Goal: Information Seeking & Learning: Find specific fact

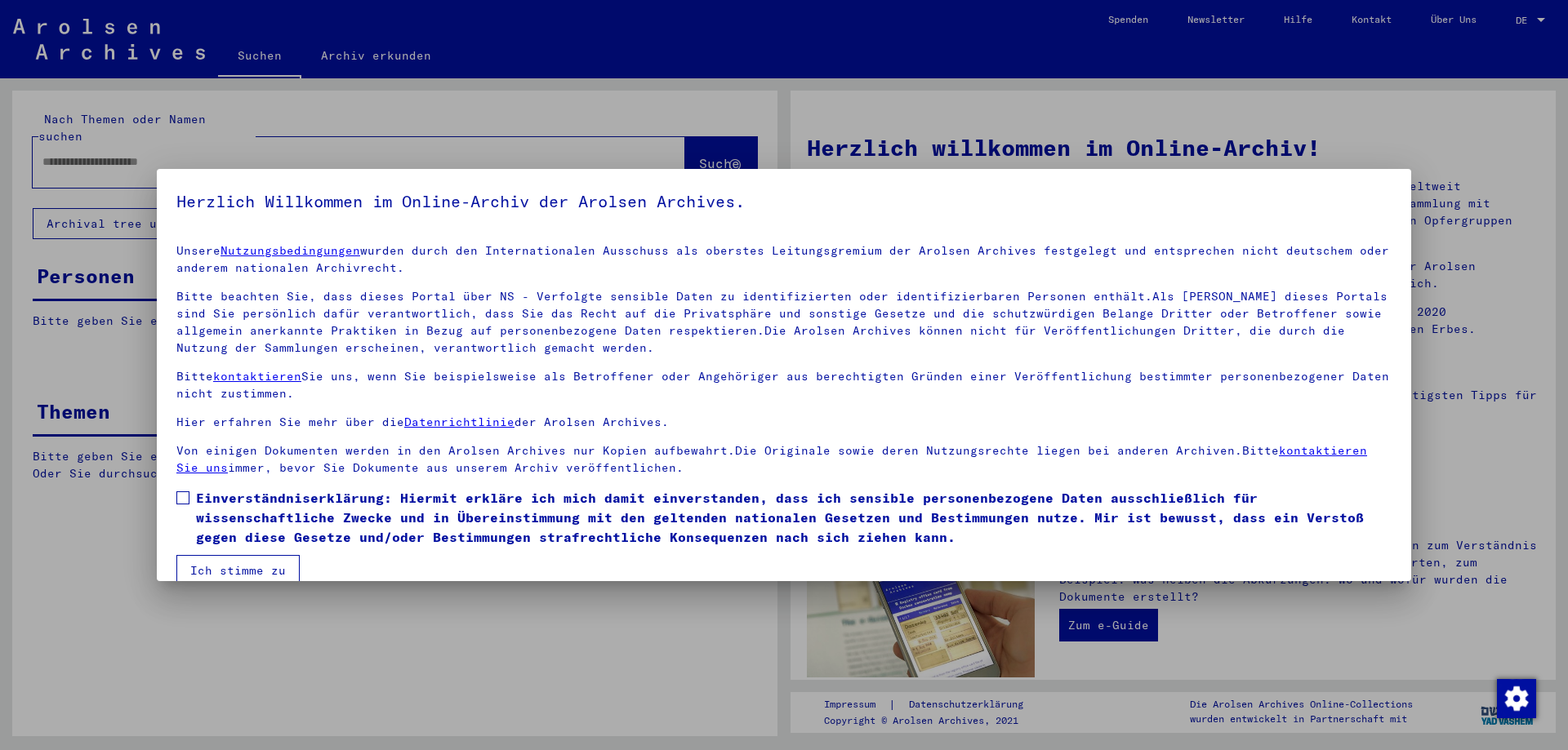
click at [209, 564] on button "Ich stimme zu" at bounding box center [239, 571] width 124 height 31
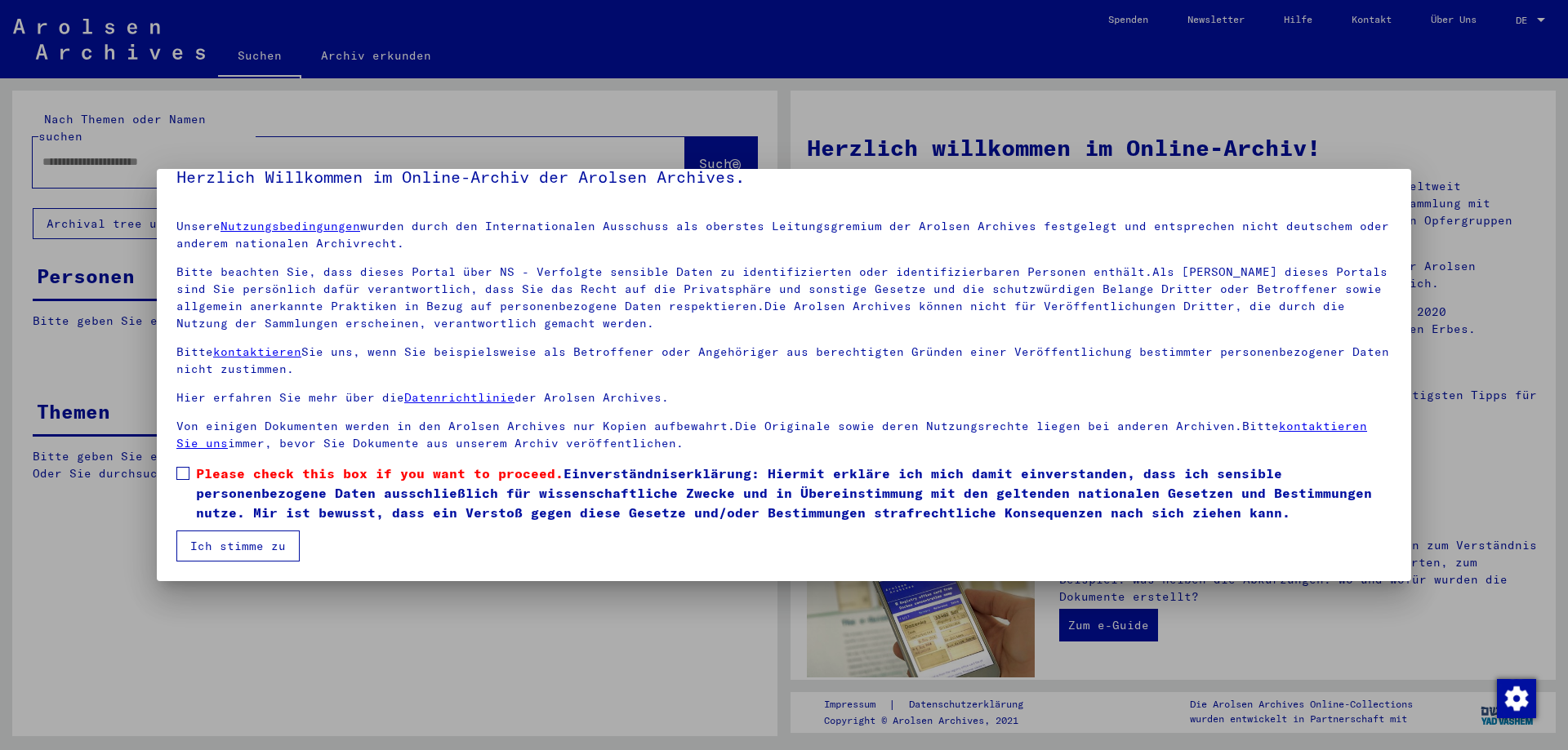
click at [182, 470] on span at bounding box center [183, 473] width 13 height 13
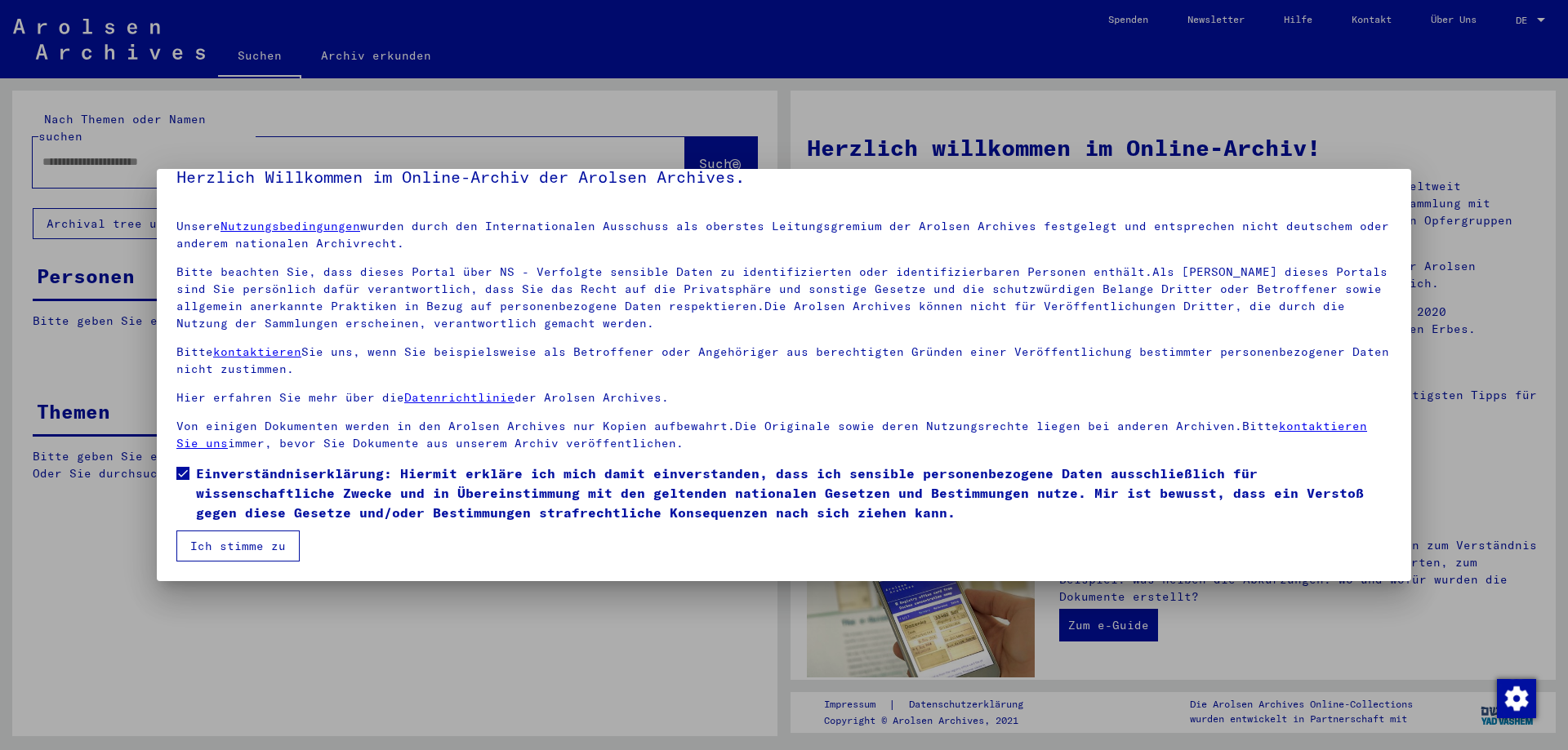
click at [214, 546] on button "Ich stimme zu" at bounding box center [239, 547] width 124 height 31
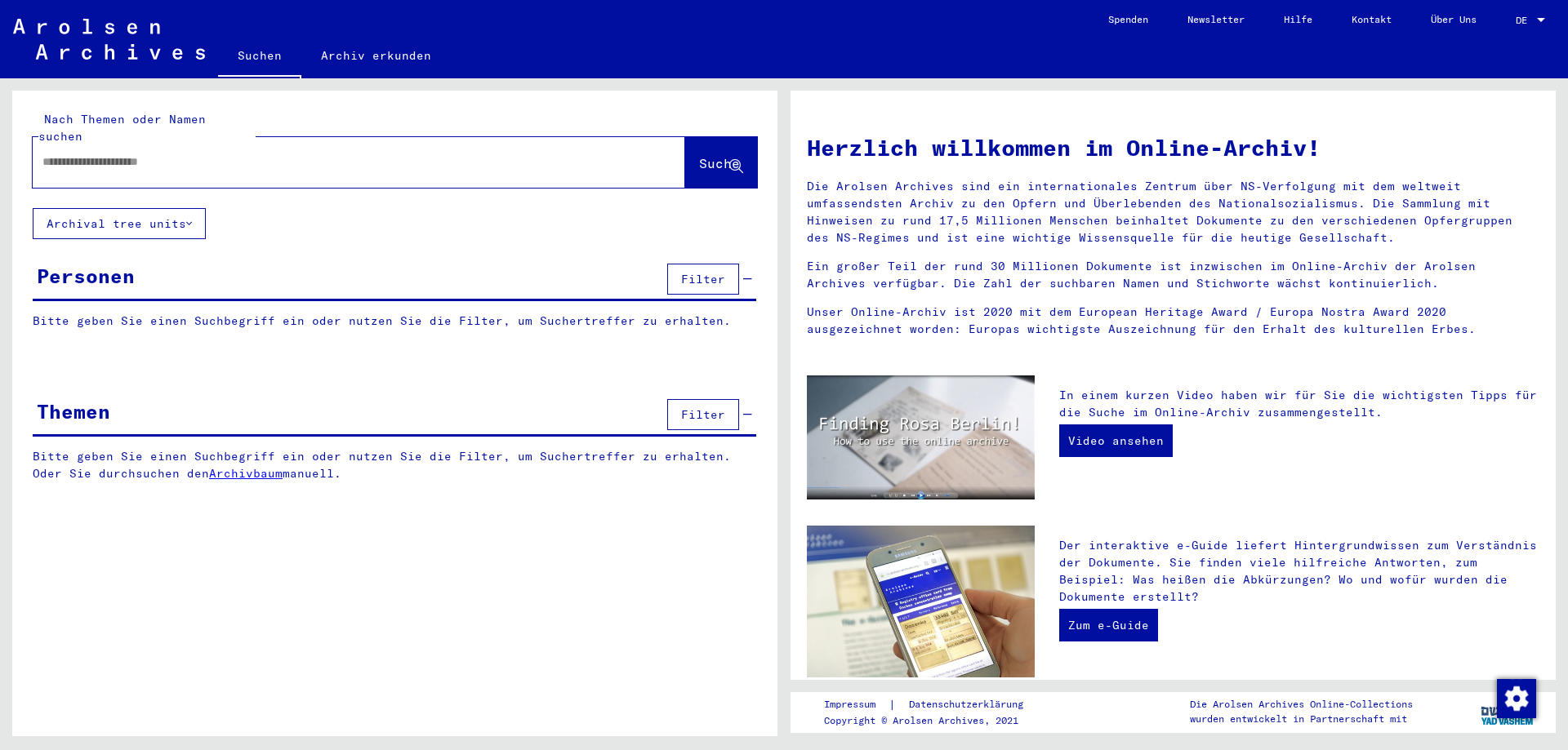
drag, startPoint x: 274, startPoint y: 153, endPoint x: 280, endPoint y: 161, distance: 10.0
click at [274, 154] on div at bounding box center [334, 161] width 603 height 37
type input "*******"
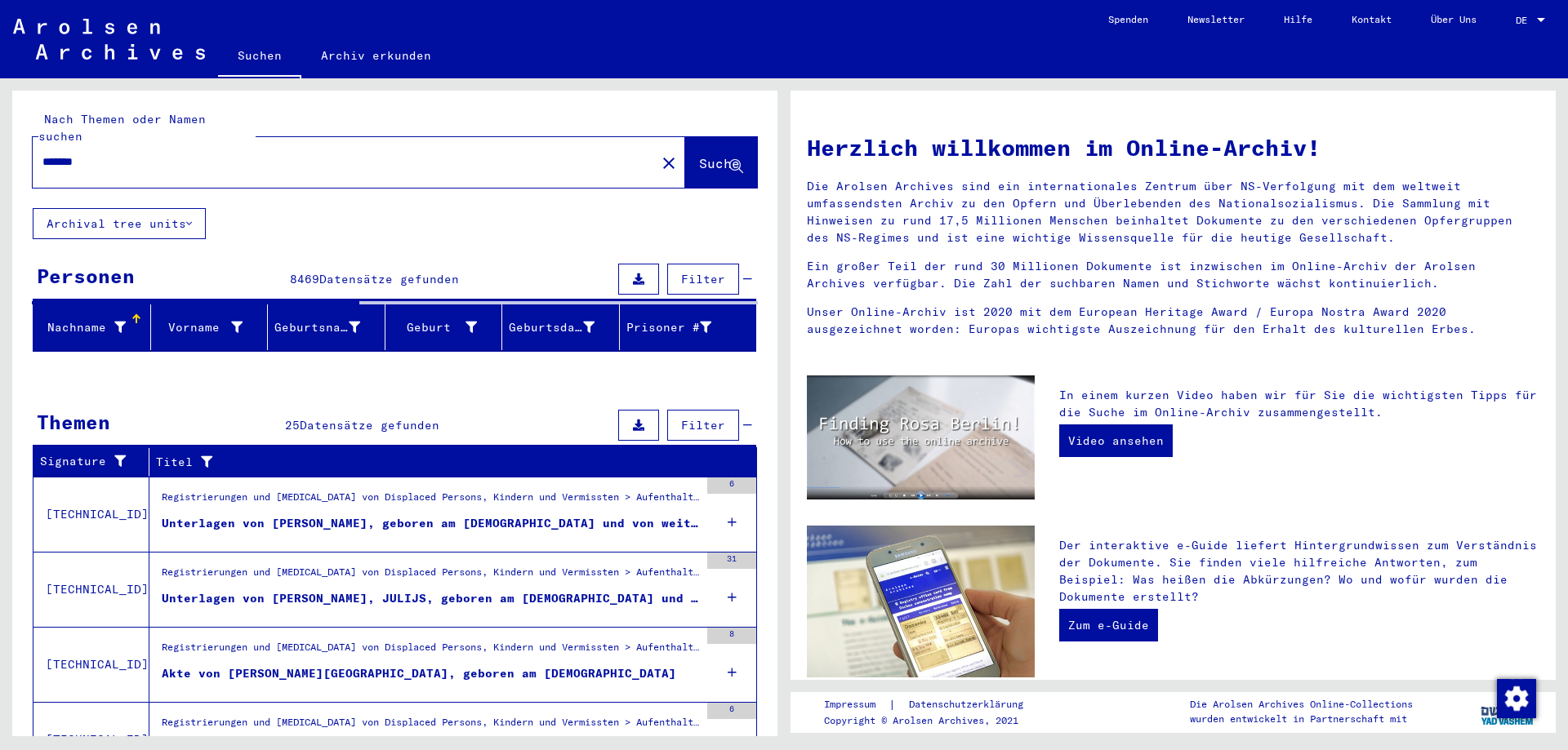
click at [409, 565] on div "Registrierungen und [MEDICAL_DATA] von Displaced Persons, Kindern und Vermisste…" at bounding box center [430, 576] width 537 height 23
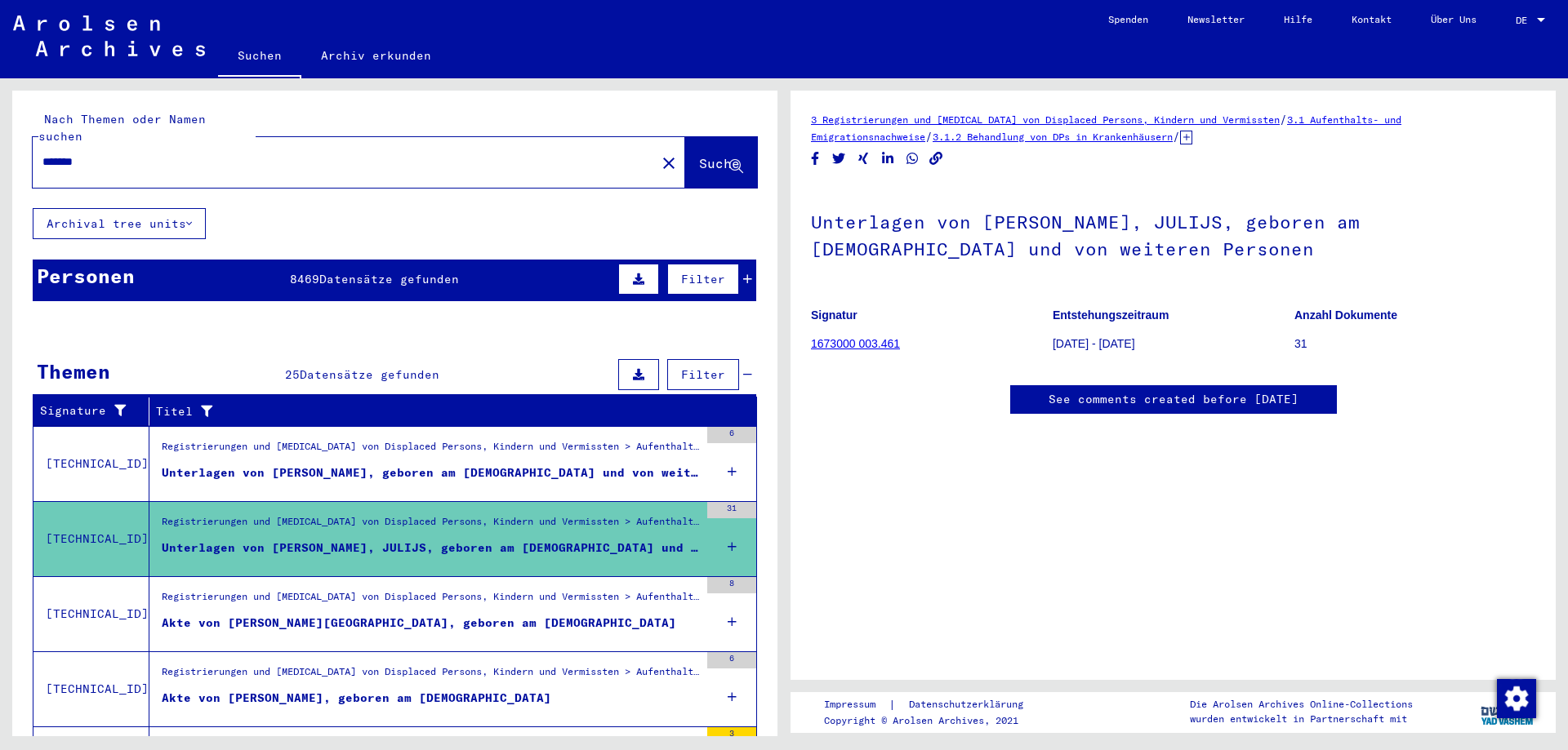
click at [1323, 358] on figure "Anzahl Dokumente 31" at bounding box center [1414, 332] width 241 height 74
drag, startPoint x: 1301, startPoint y: 344, endPoint x: 1339, endPoint y: 352, distance: 38.8
click at [1339, 352] on p "31" at bounding box center [1414, 344] width 241 height 17
click at [891, 345] on link "1673000 003.461" at bounding box center [856, 343] width 89 height 13
click at [862, 334] on figure "Signatur 1673000 003.461" at bounding box center [931, 332] width 241 height 74
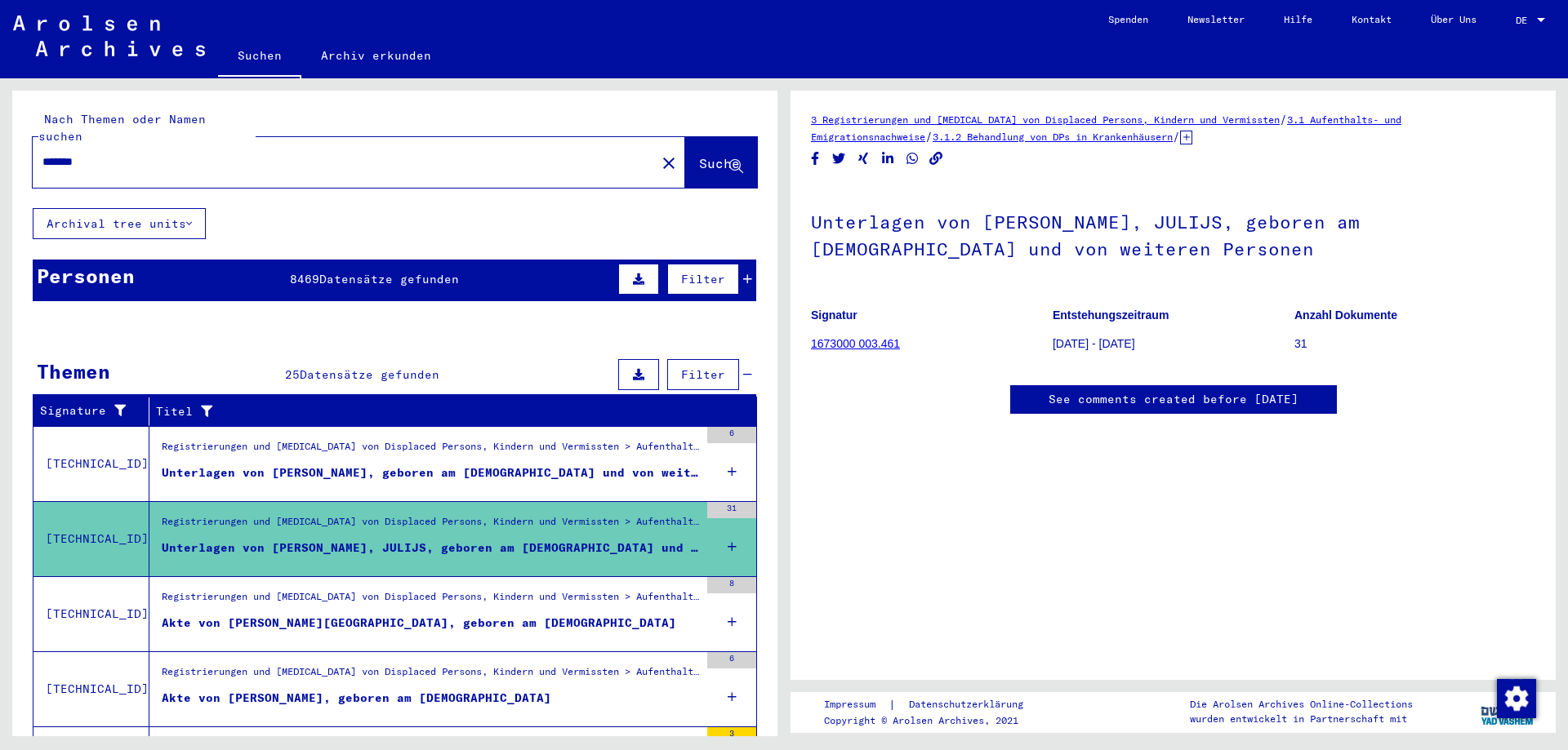
click at [865, 341] on link "1673000 003.461" at bounding box center [856, 343] width 89 height 13
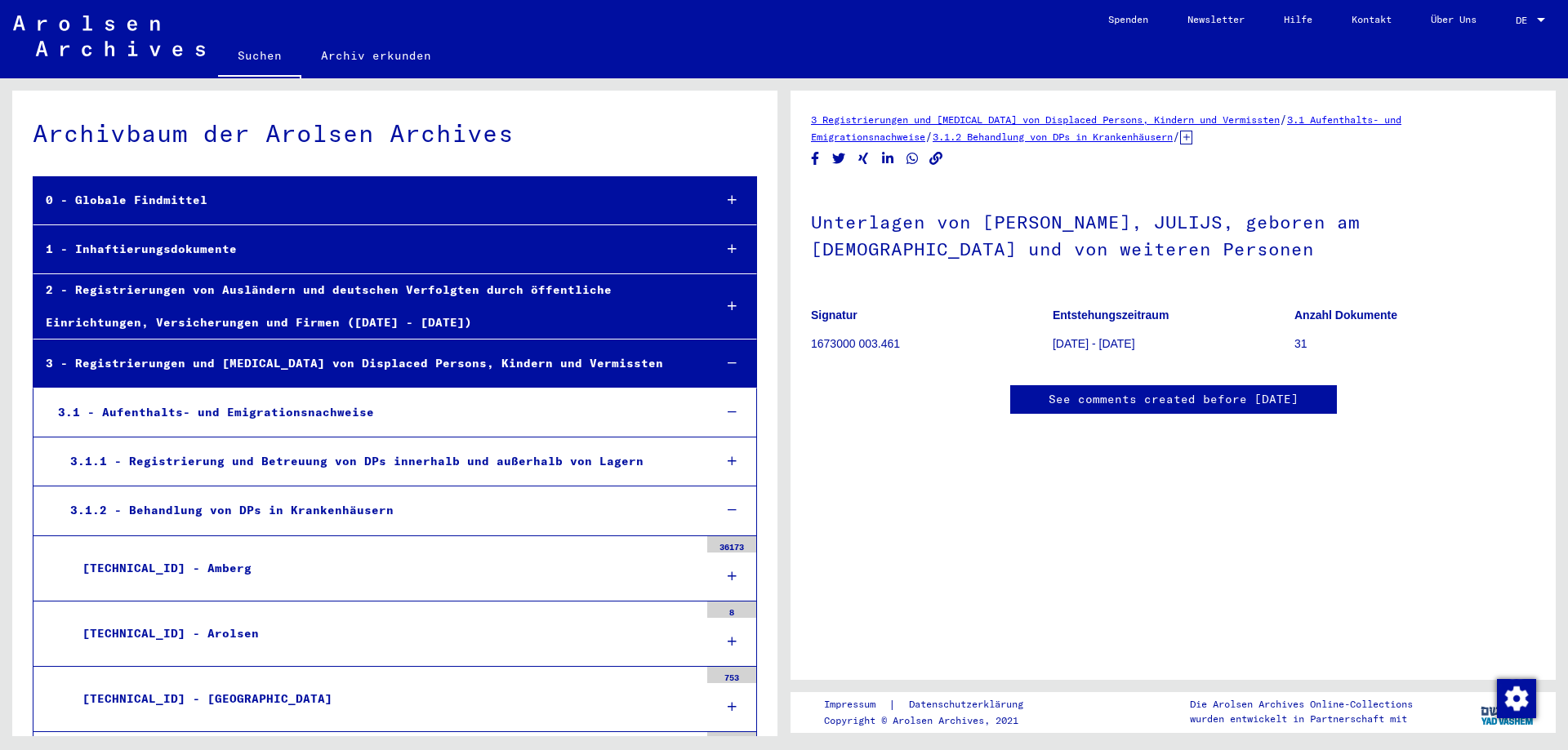
scroll to position [37135, 0]
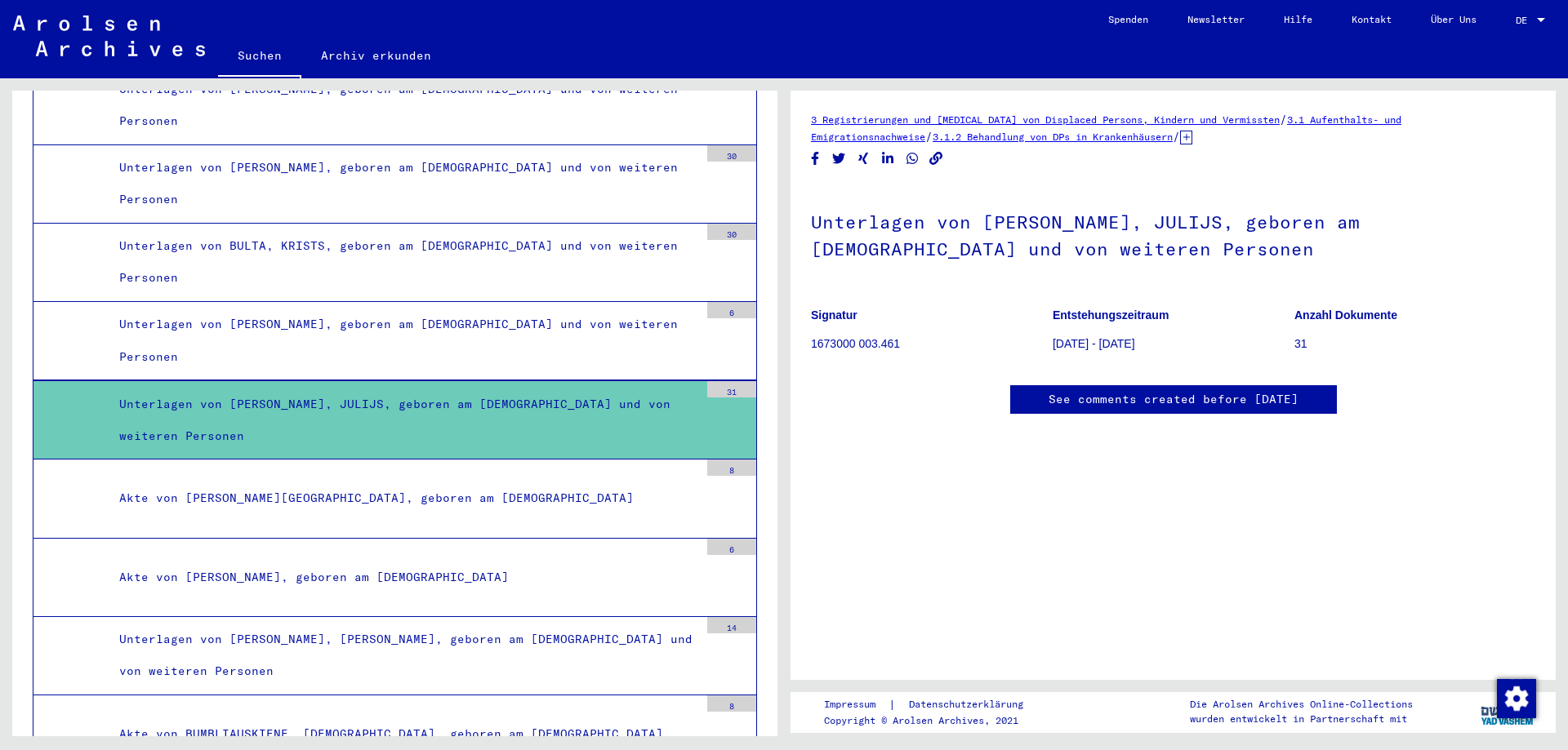
click at [1045, 138] on link "3.1.2 Behandlung von DPs in Krankenhäusern" at bounding box center [1053, 136] width 240 height 12
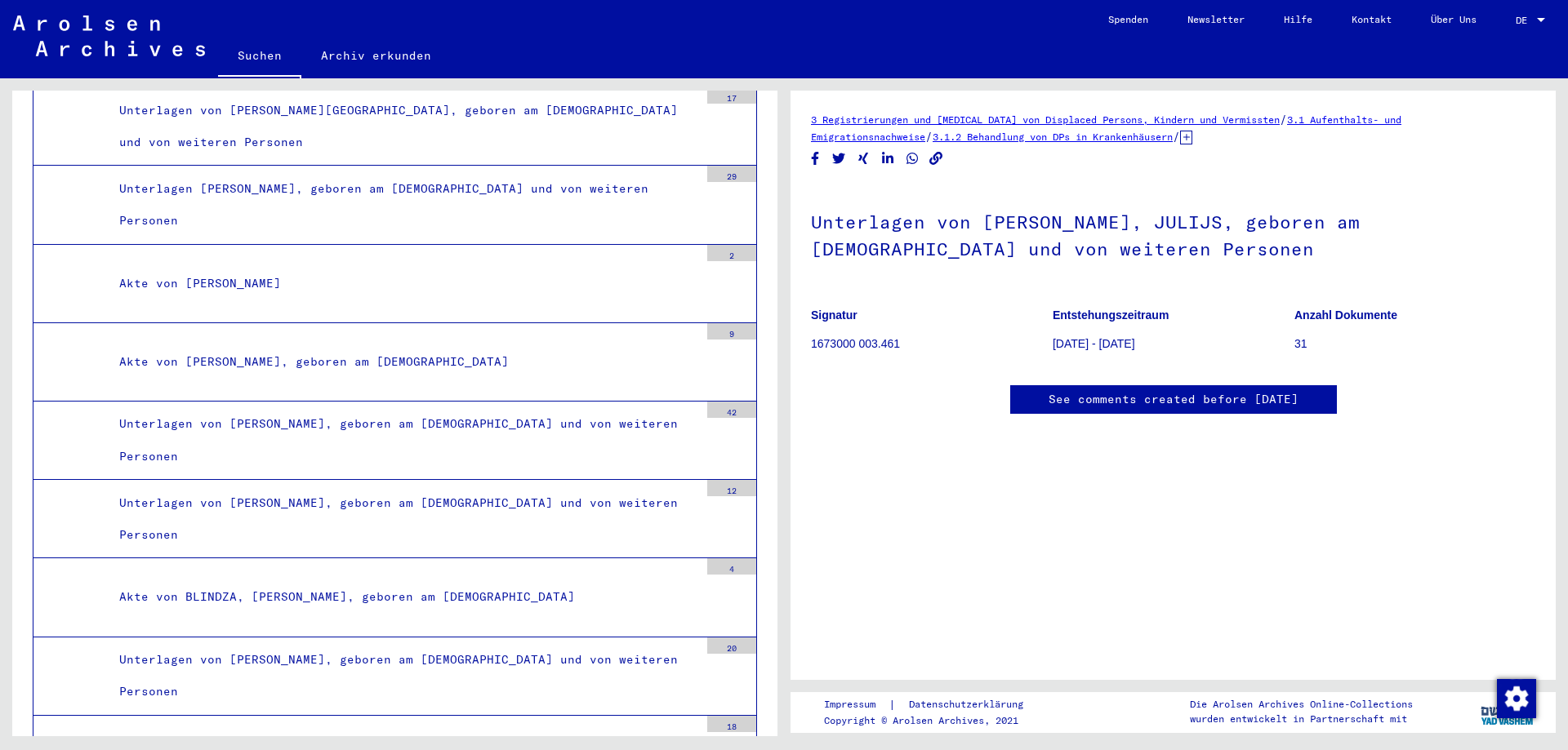
scroll to position [1878, 0]
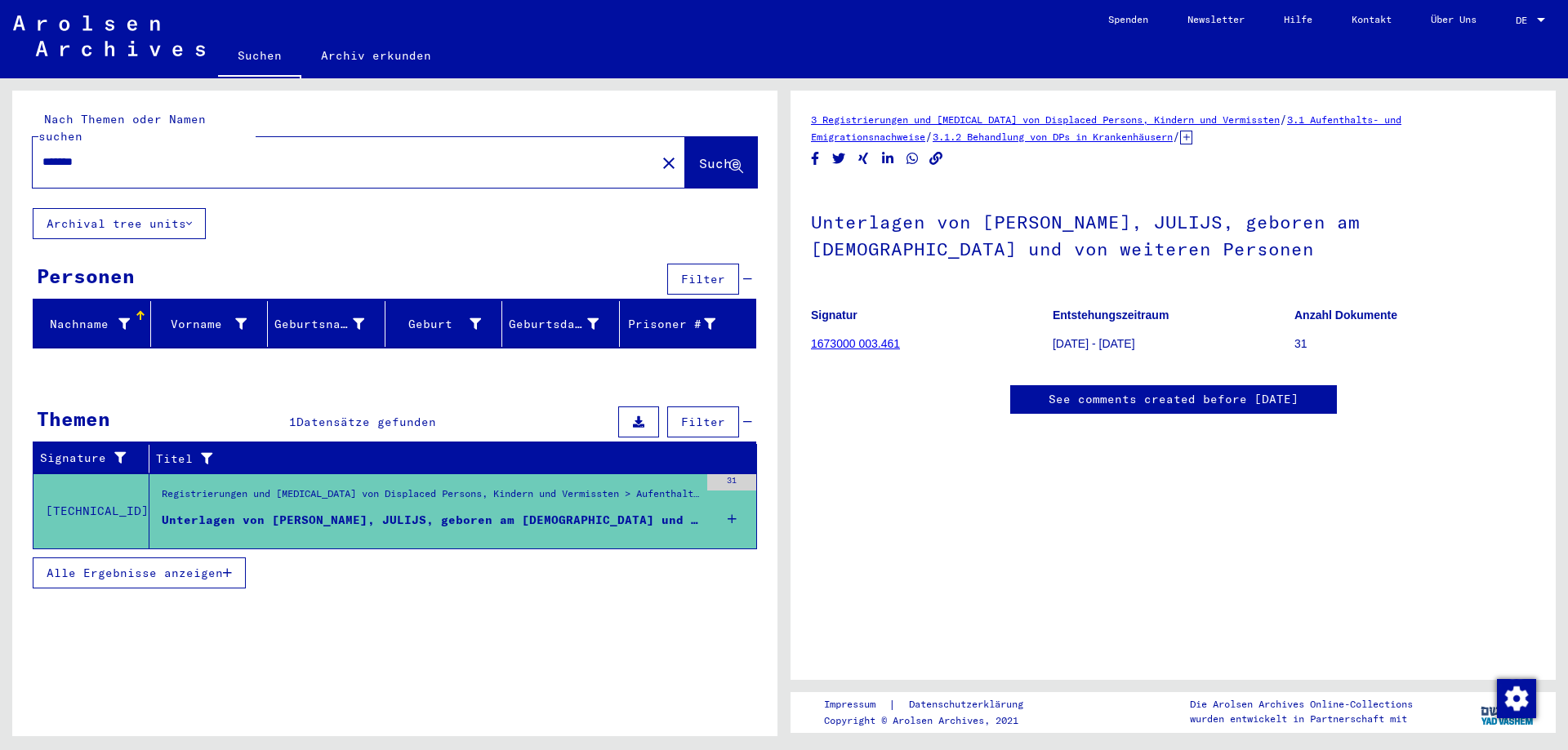
click at [730, 505] on icon at bounding box center [732, 519] width 9 height 57
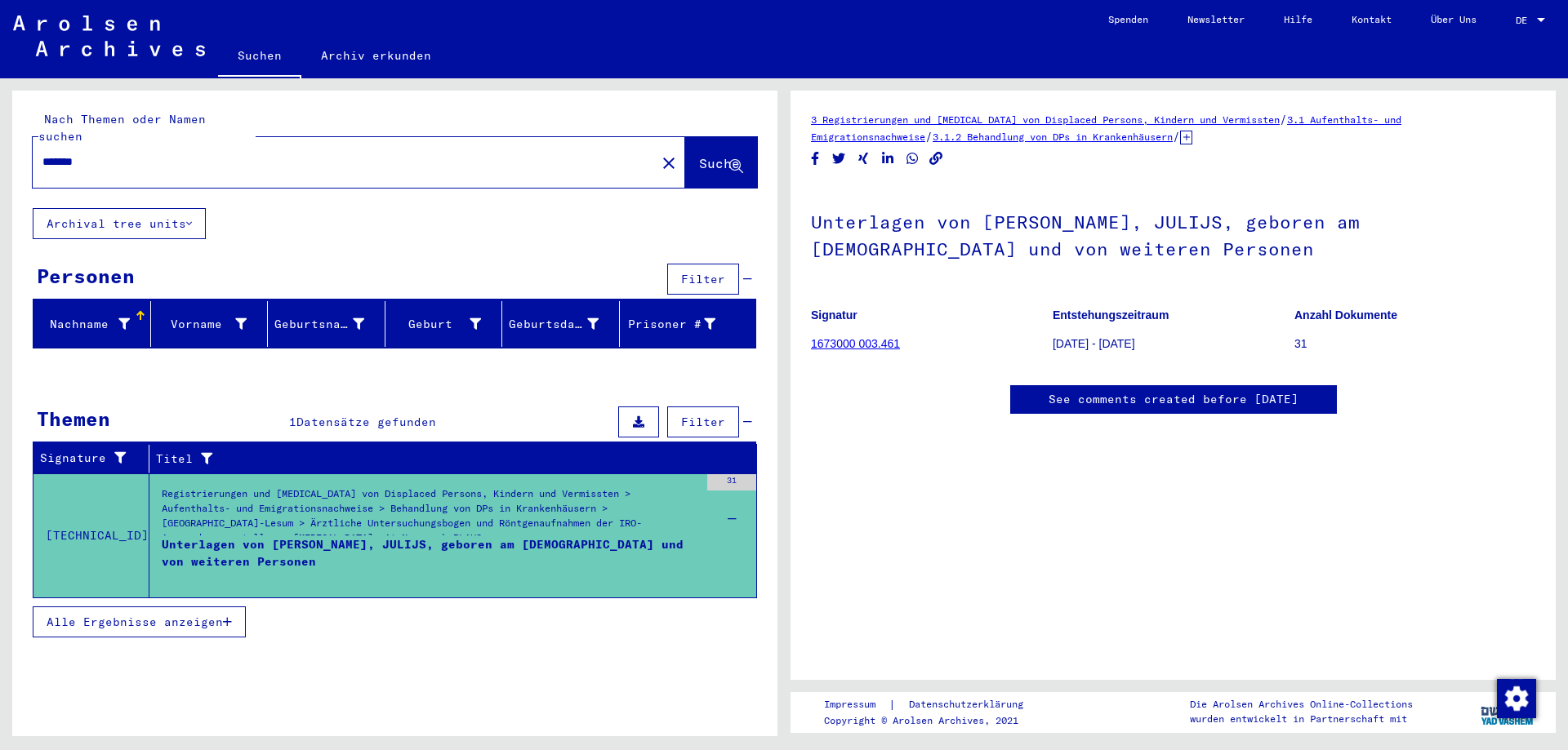
scroll to position [163, 0]
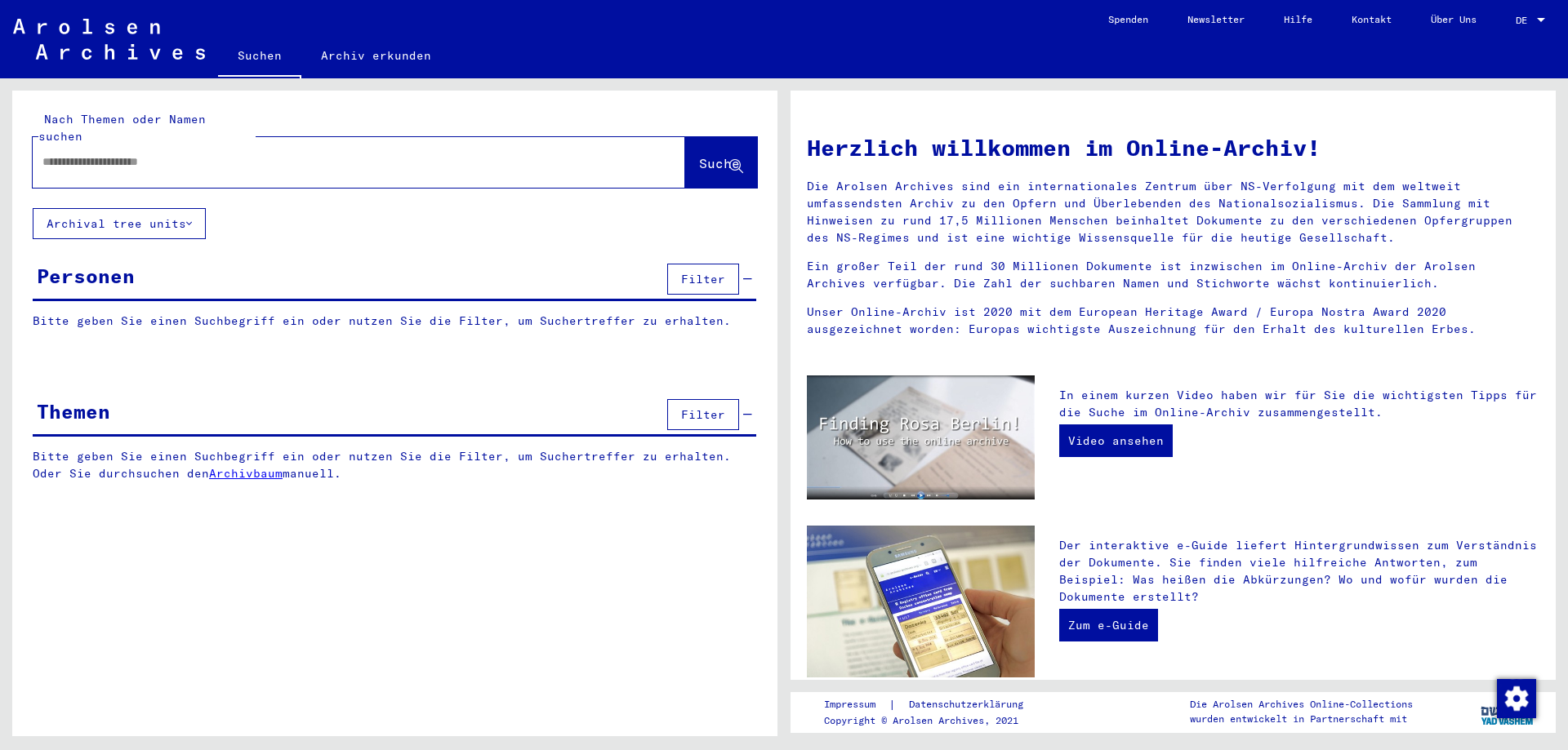
click at [109, 154] on input "text" at bounding box center [339, 162] width 594 height 17
type input "*******"
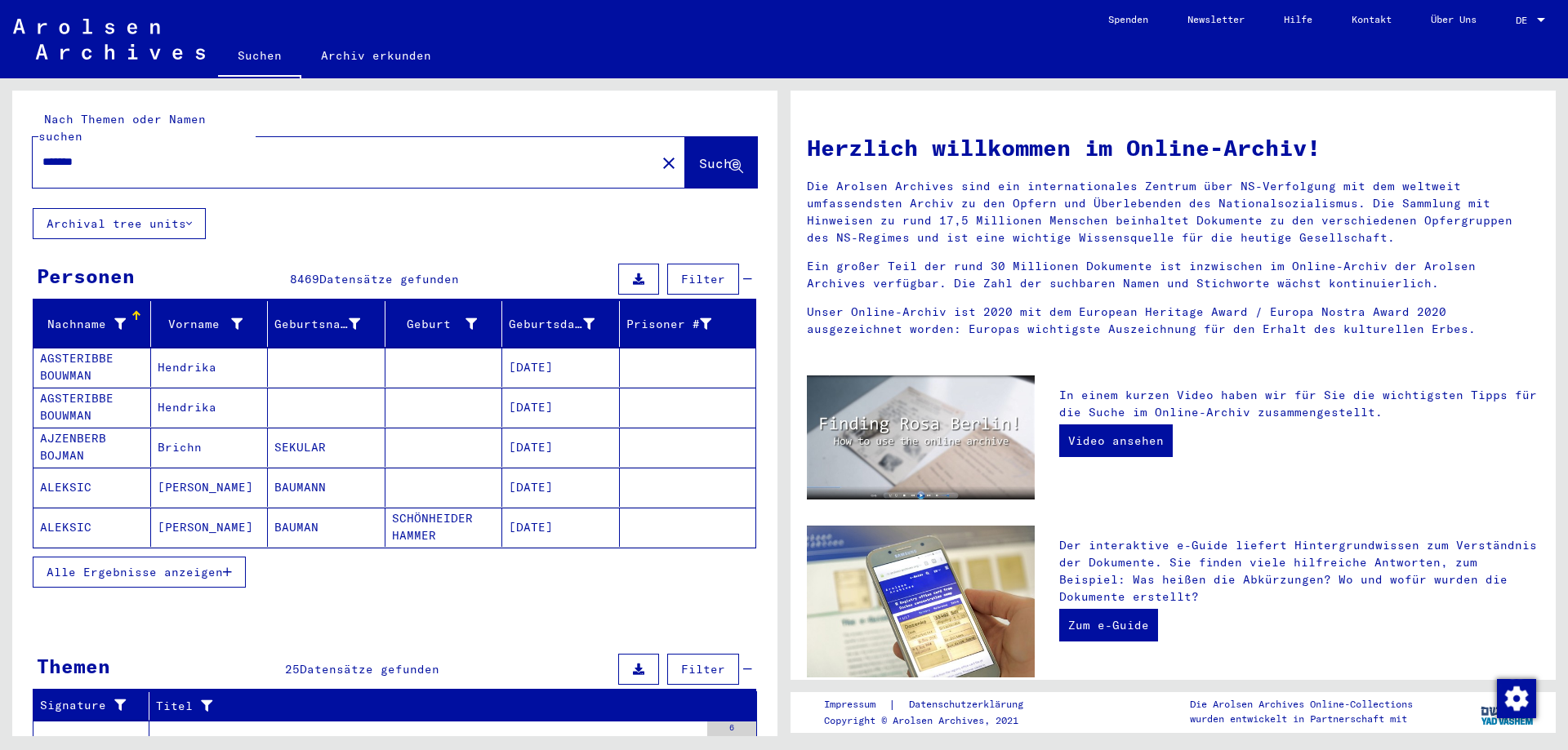
click at [155, 557] on button "Alle Ergebnisse anzeigen" at bounding box center [139, 572] width 213 height 31
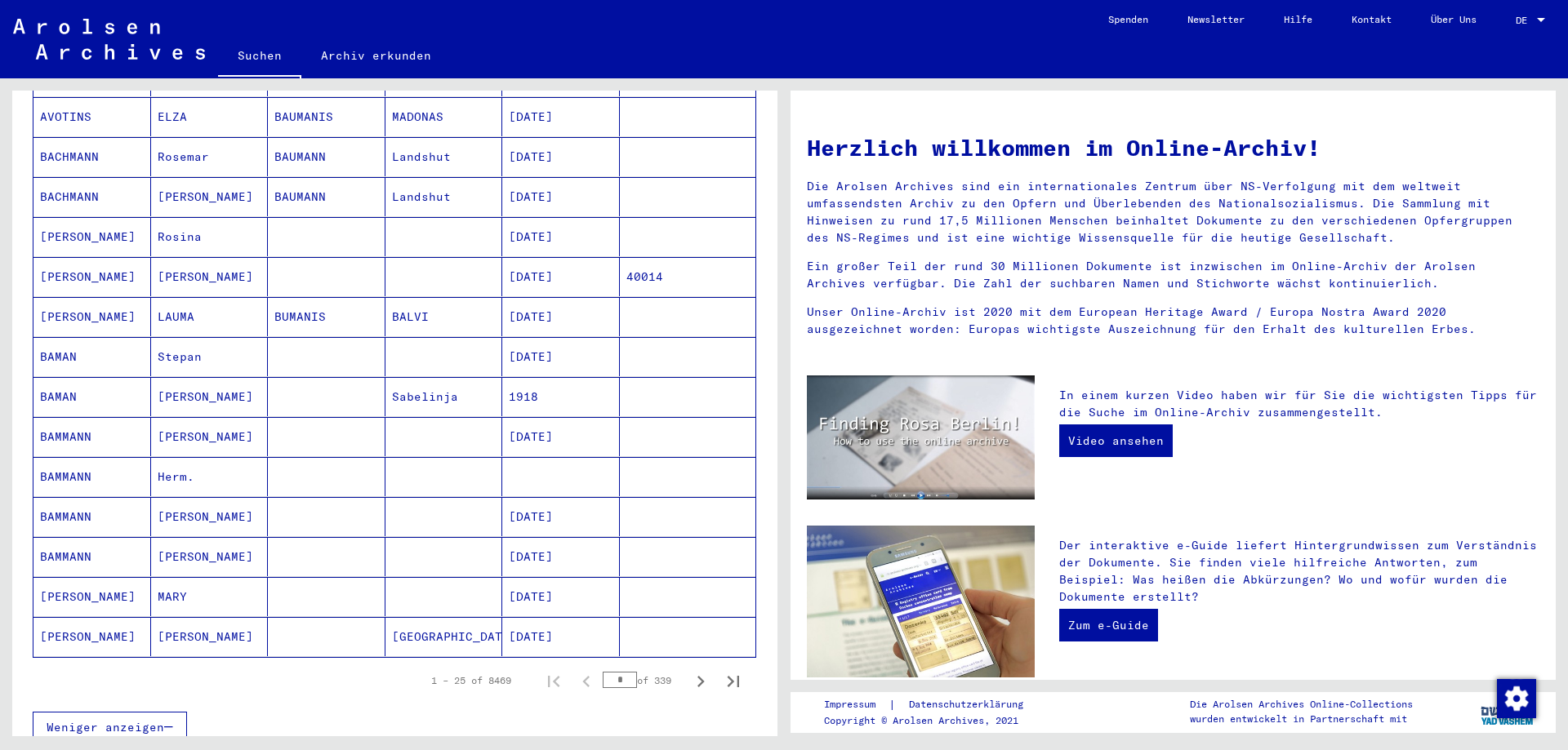
scroll to position [735, 0]
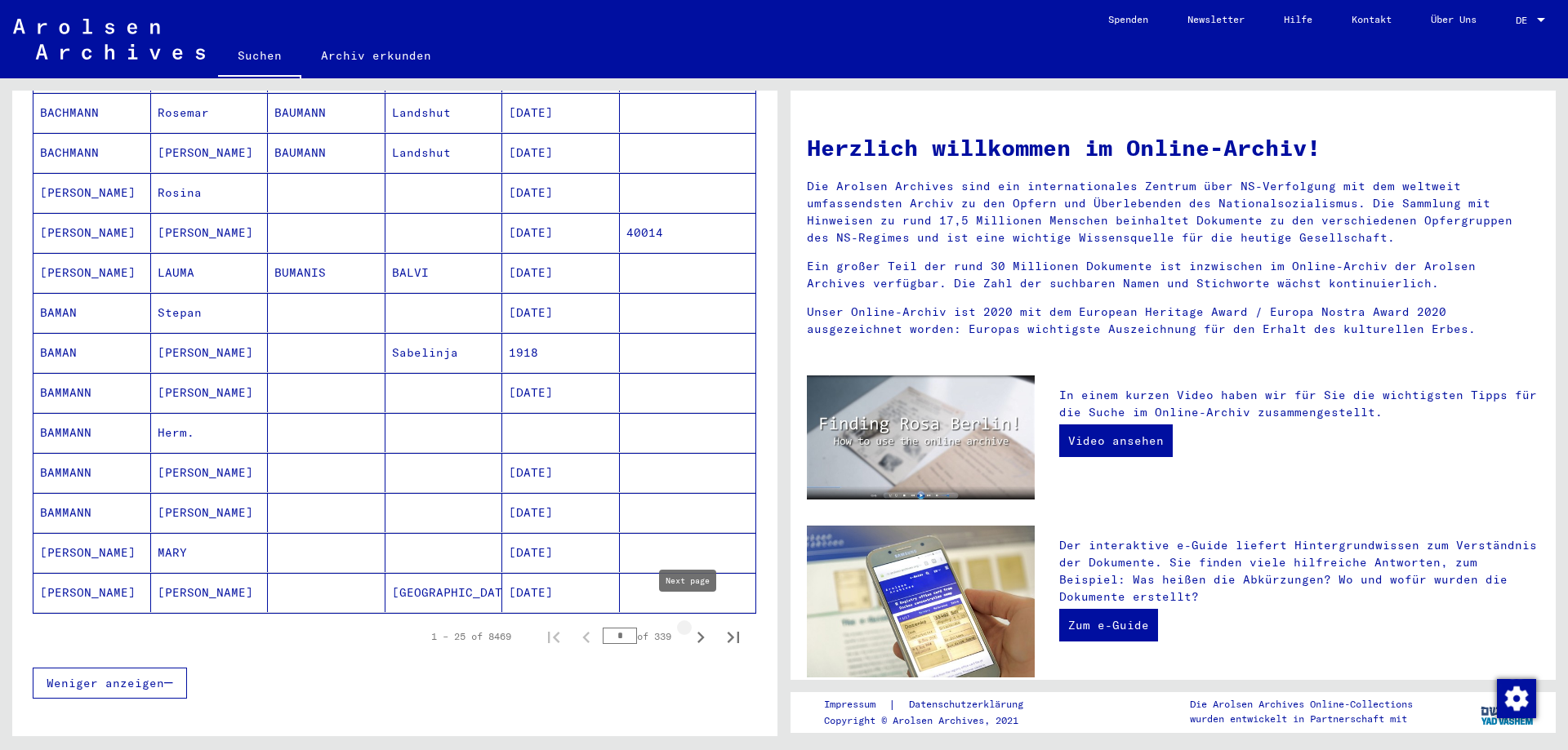
click at [684, 620] on button "Next page" at bounding box center [700, 637] width 33 height 33
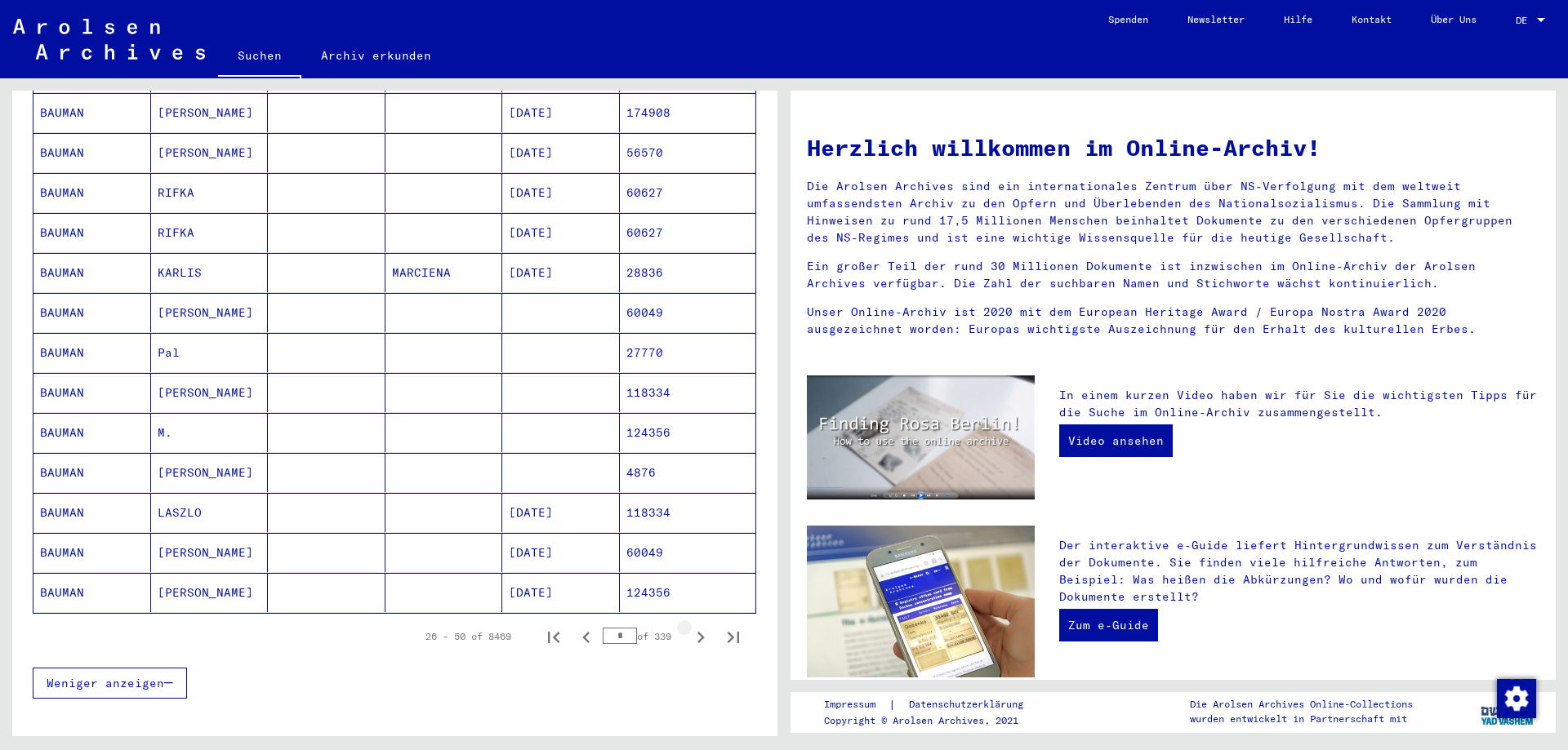
click at [684, 620] on button "Next page" at bounding box center [700, 637] width 33 height 33
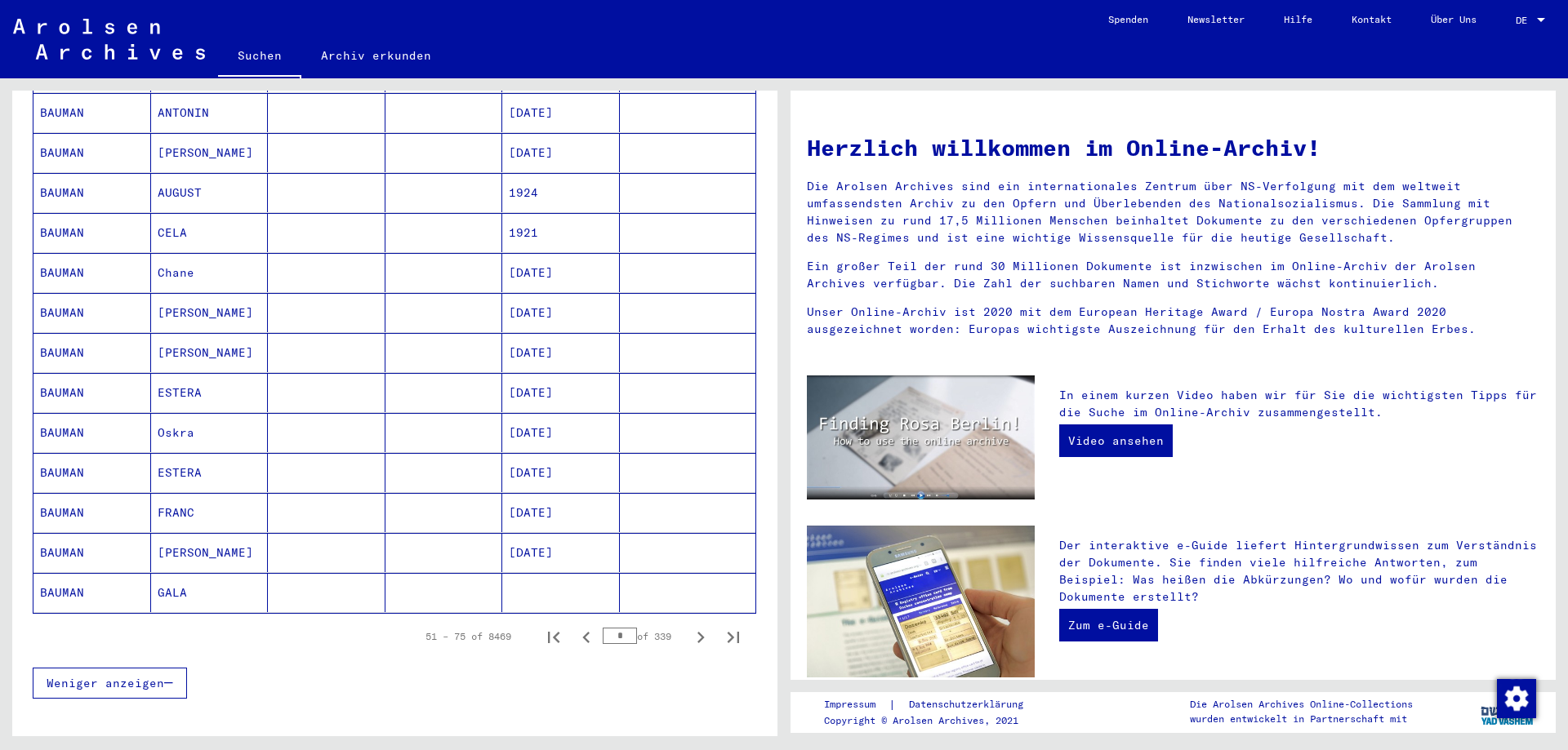
click at [684, 620] on button "Next page" at bounding box center [700, 637] width 33 height 33
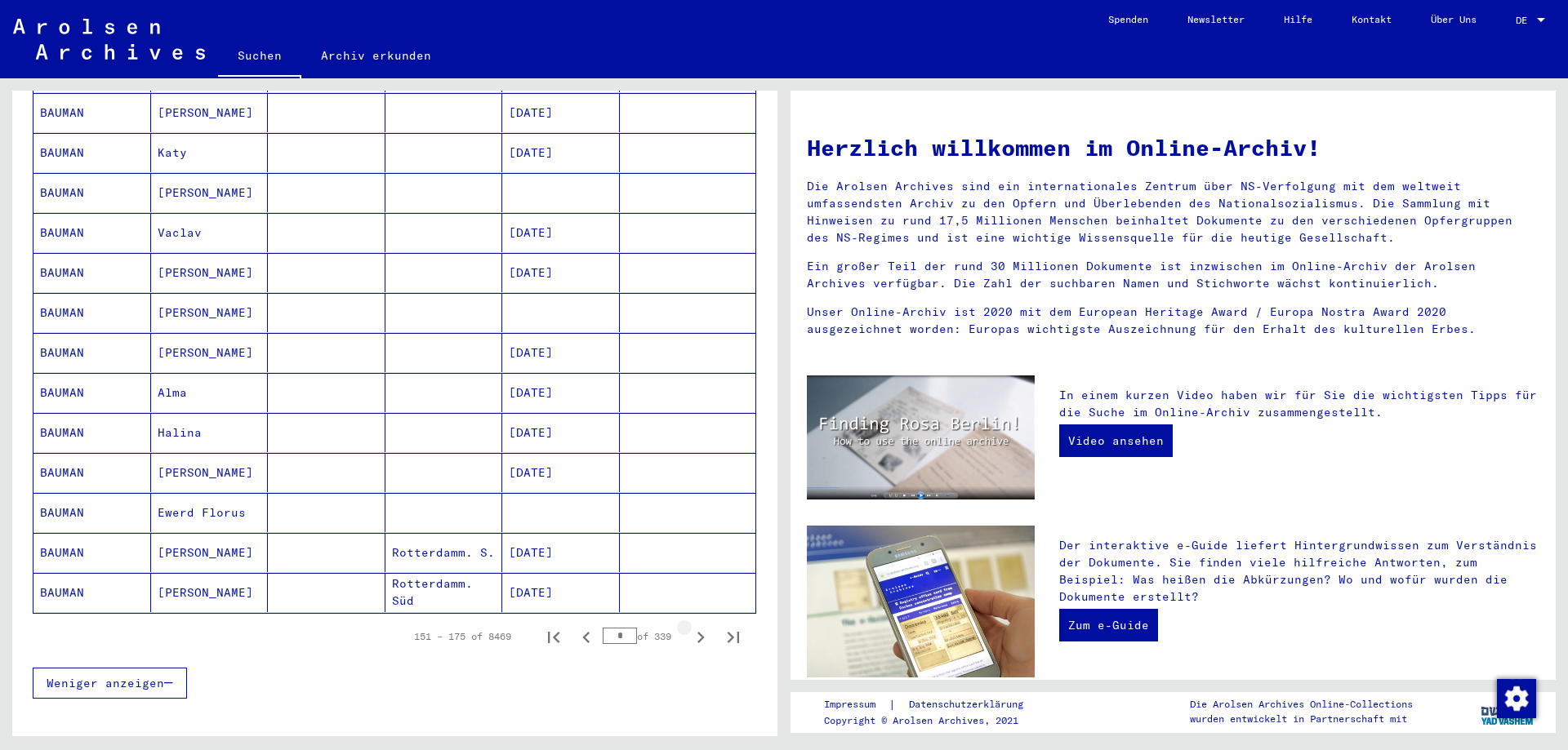
click at [684, 620] on button "Next page" at bounding box center [700, 637] width 33 height 33
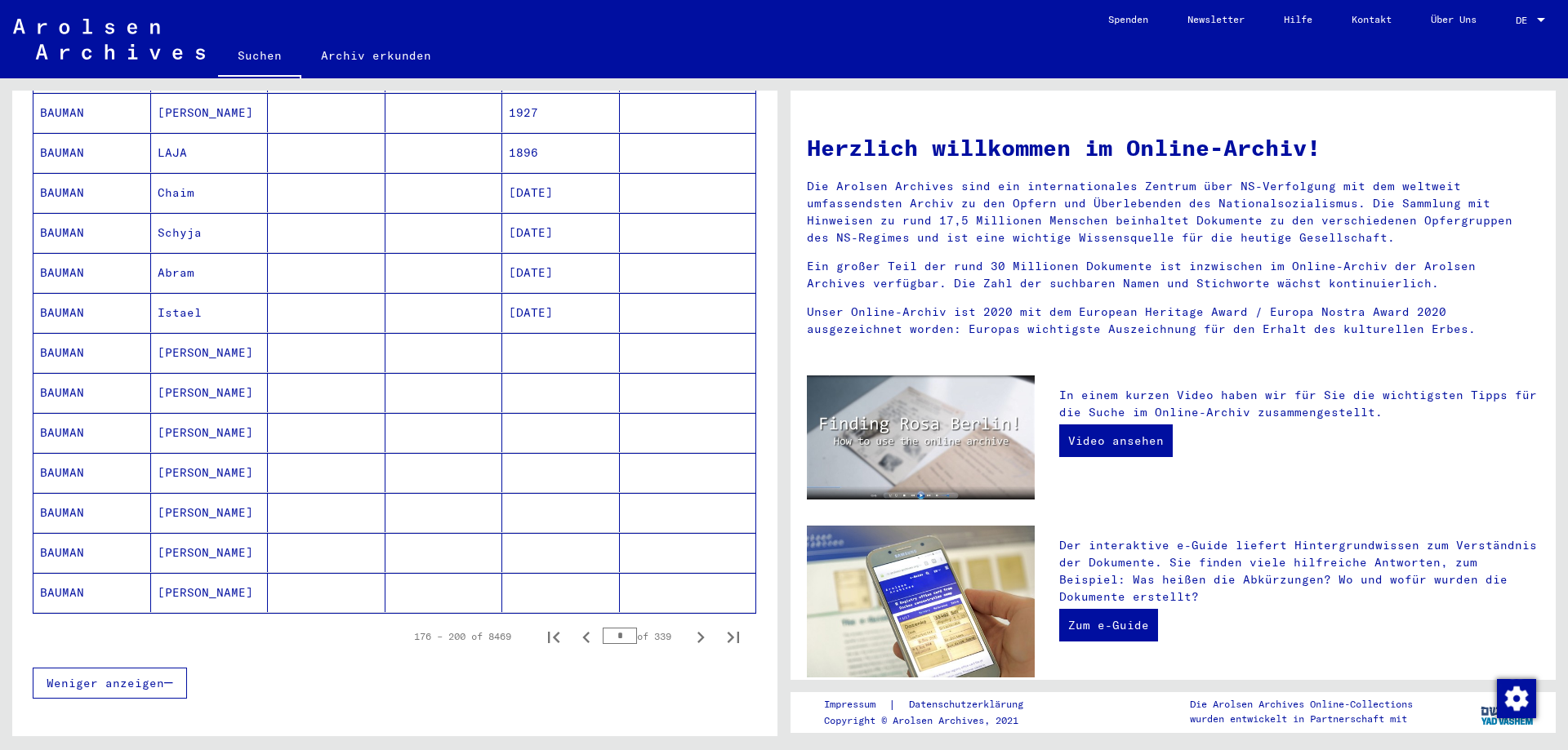
click at [684, 620] on button "Next page" at bounding box center [700, 637] width 33 height 33
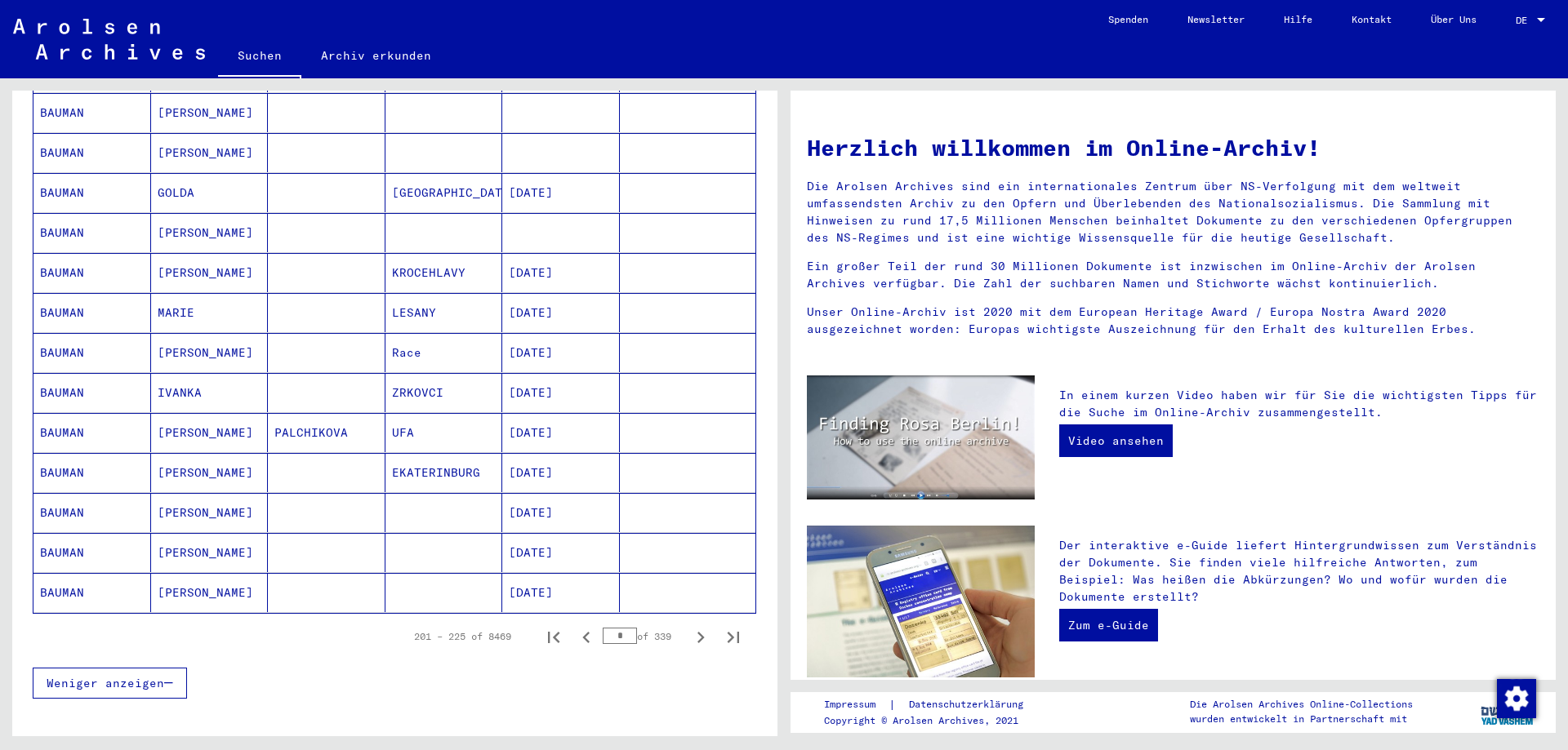
click at [684, 620] on button "Next page" at bounding box center [700, 637] width 33 height 33
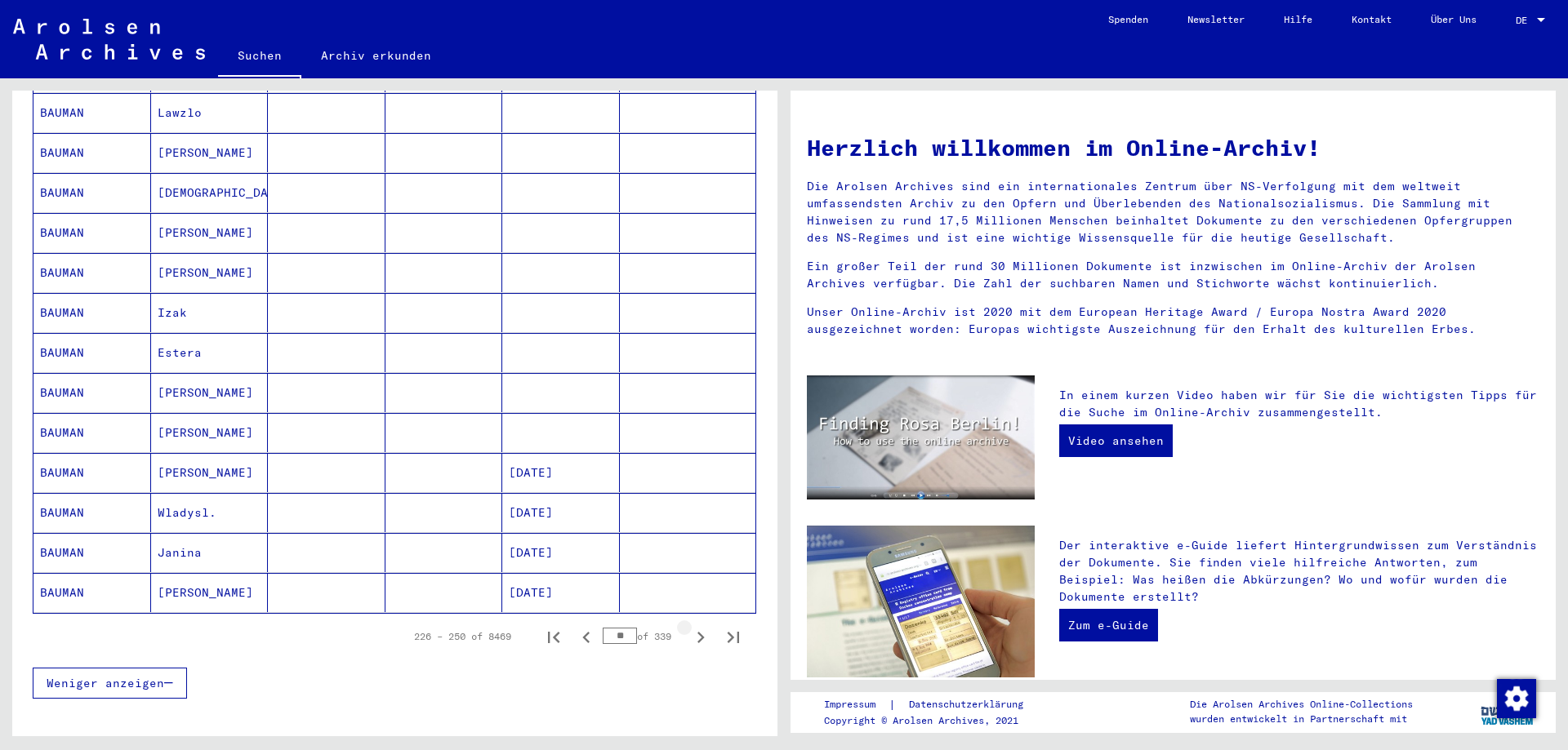
click at [684, 620] on button "Next page" at bounding box center [700, 637] width 33 height 33
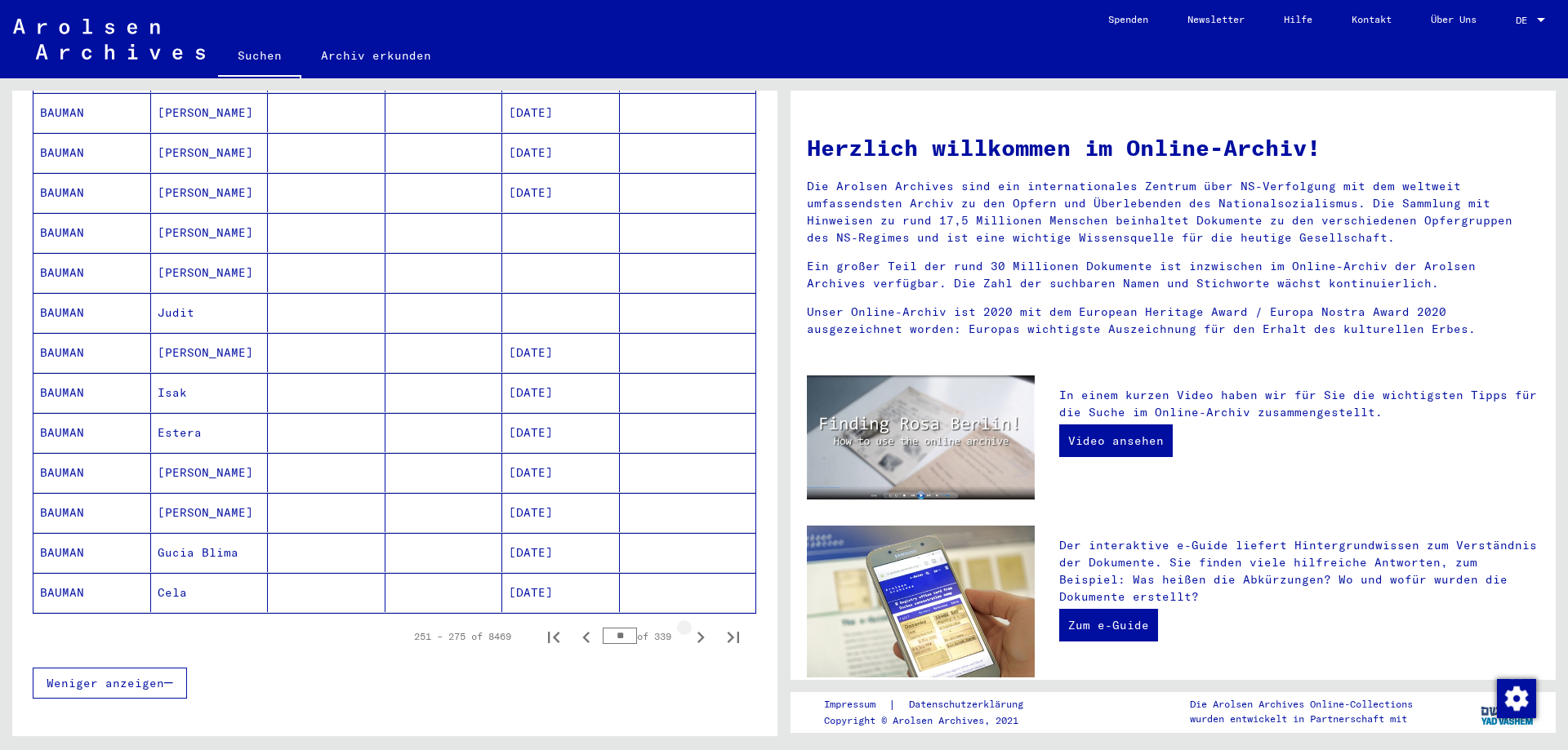
click at [684, 620] on button "Next page" at bounding box center [700, 637] width 33 height 33
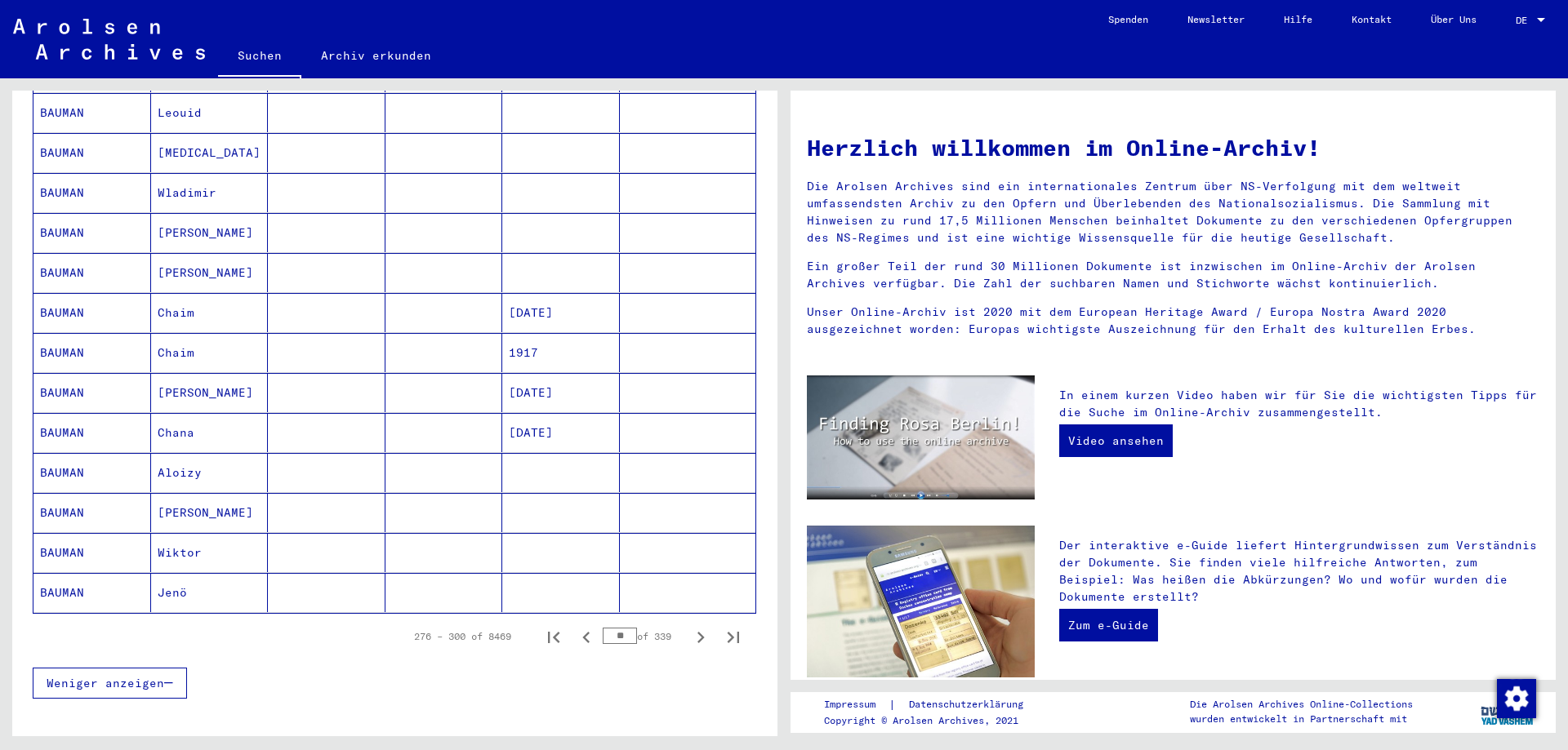
click at [684, 620] on button "Next page" at bounding box center [700, 637] width 33 height 33
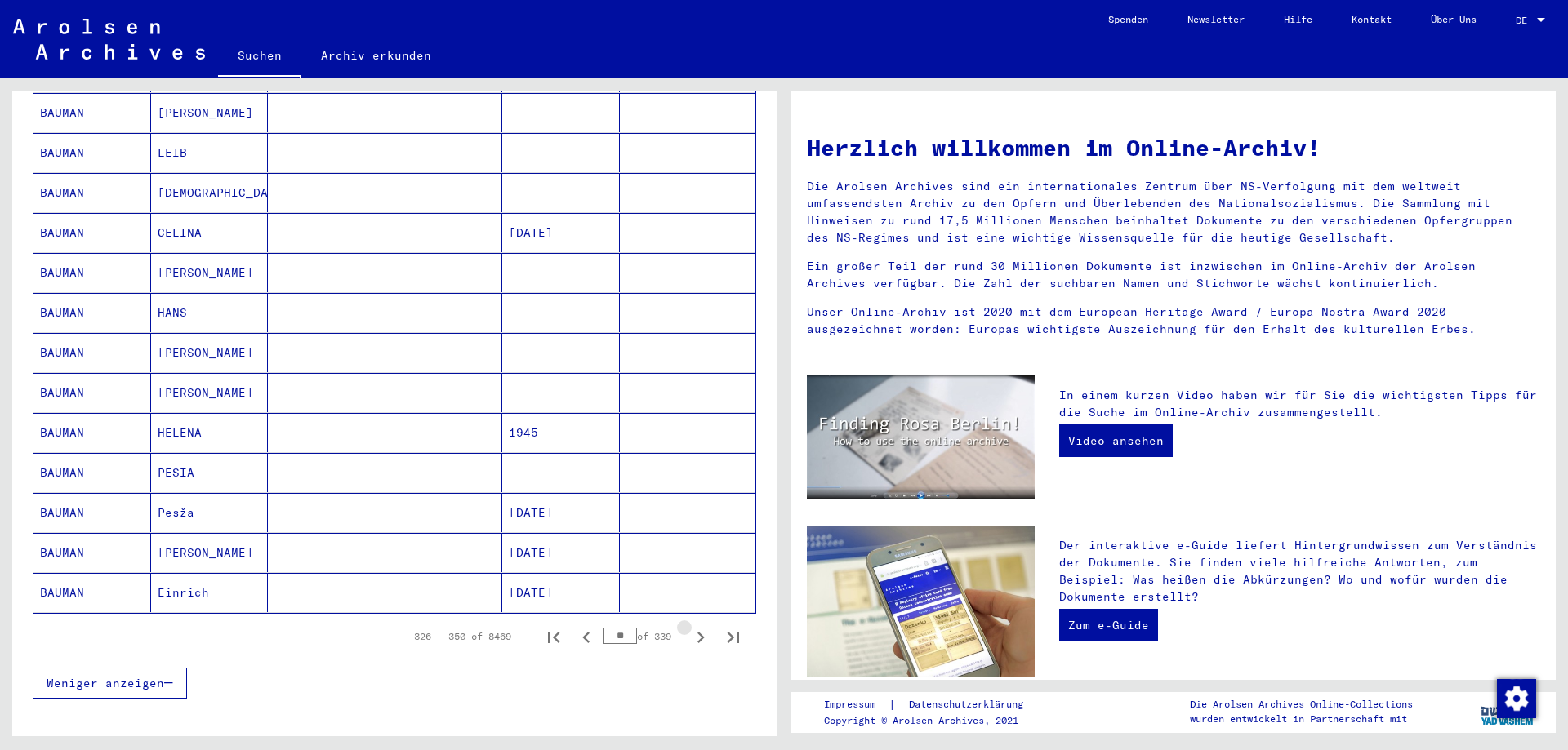
click at [684, 620] on button "Next page" at bounding box center [700, 637] width 33 height 33
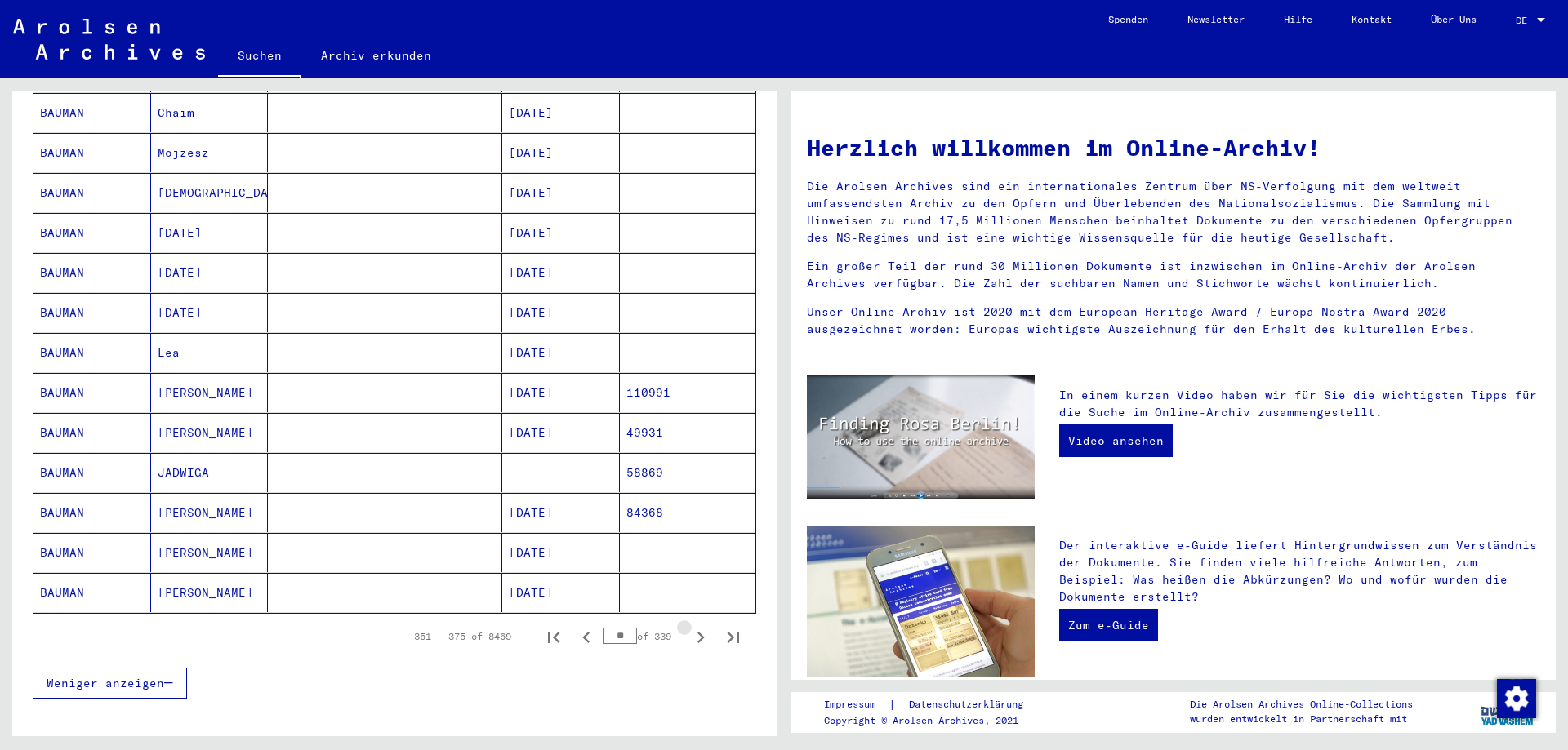
click at [684, 620] on button "Next page" at bounding box center [700, 637] width 33 height 33
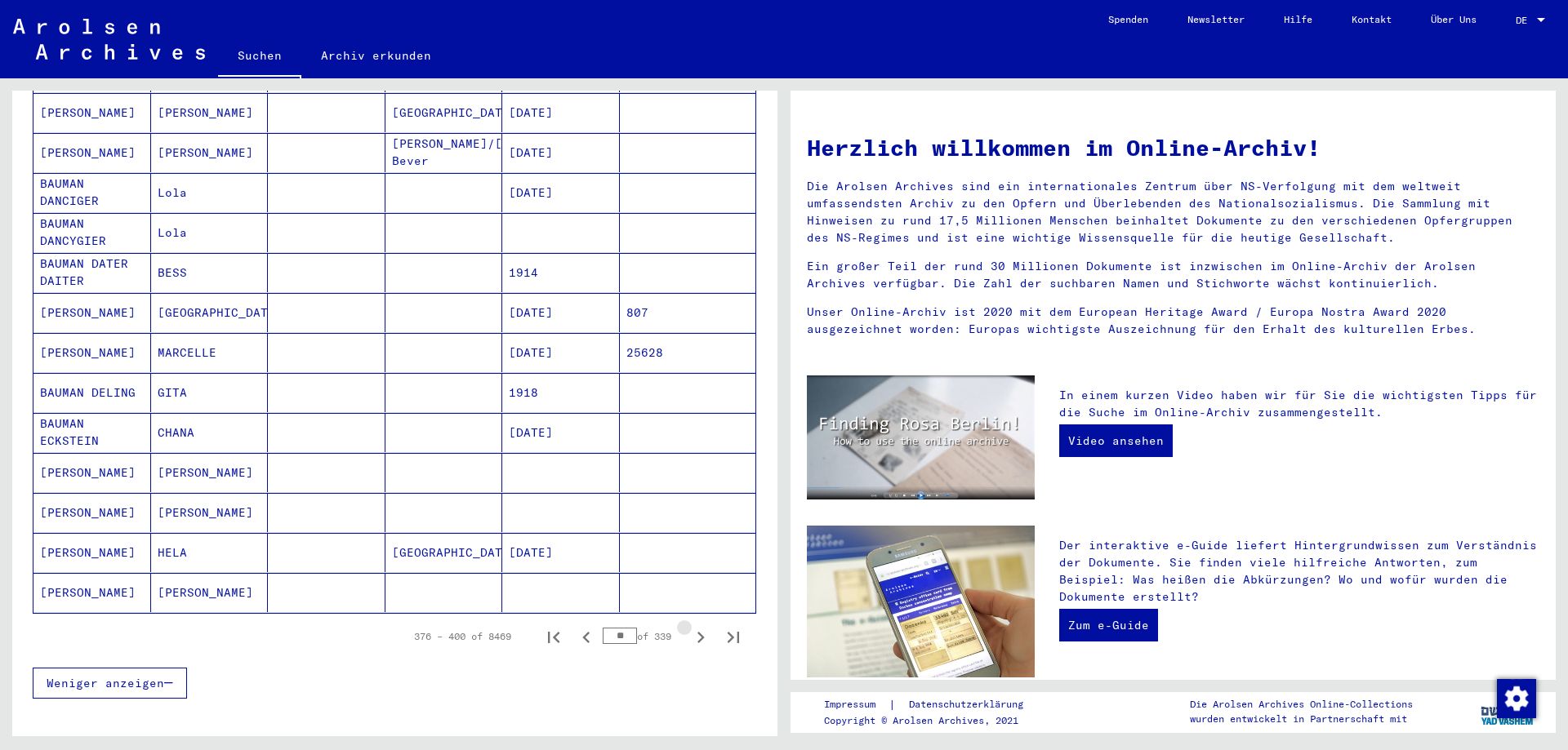
click at [684, 620] on button "Next page" at bounding box center [700, 637] width 33 height 33
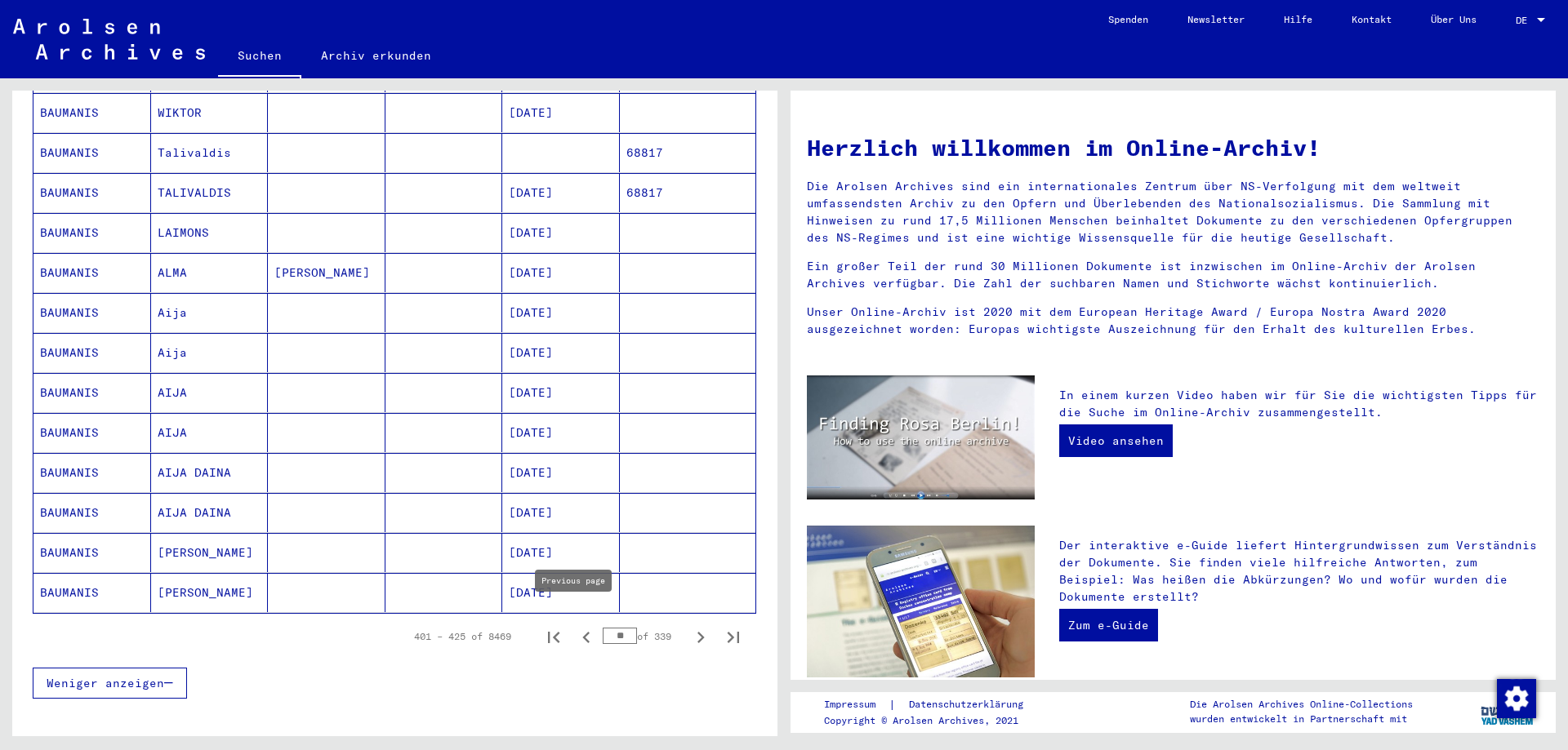
click at [578, 626] on icon "Previous page" at bounding box center [586, 638] width 23 height 23
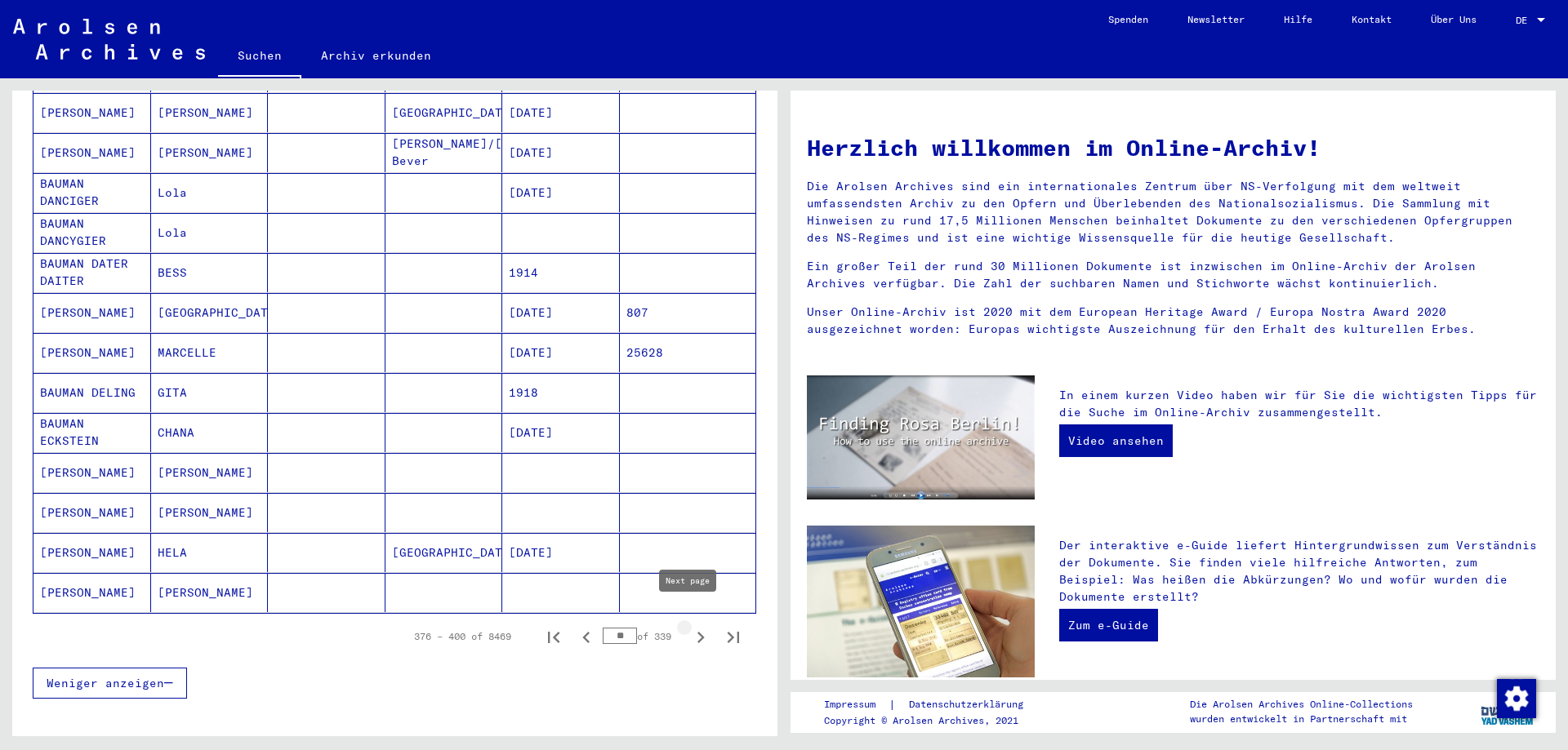
click at [689, 626] on icon "Next page" at bounding box center [700, 638] width 23 height 23
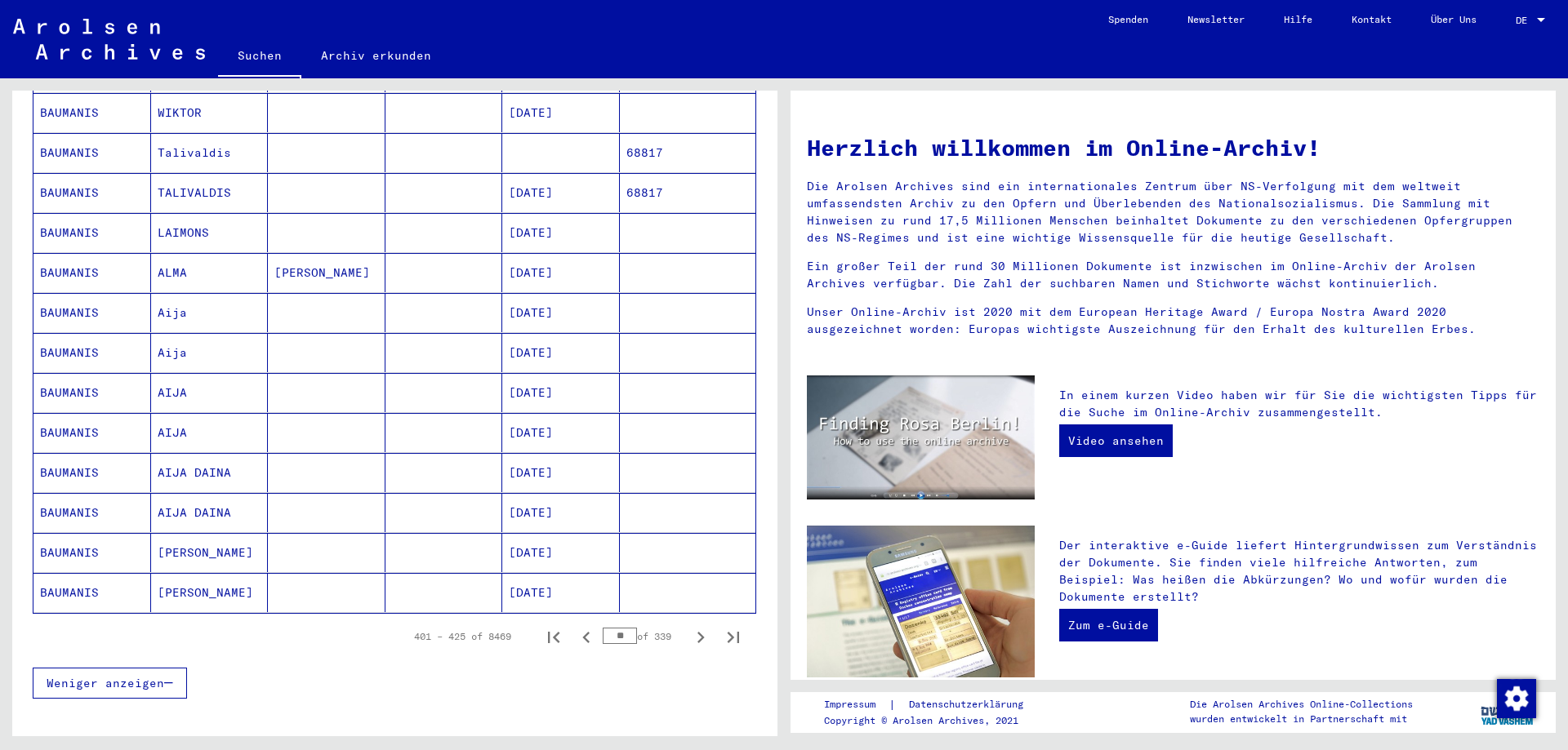
click at [171, 415] on mat-cell "AIJA" at bounding box center [209, 432] width 118 height 39
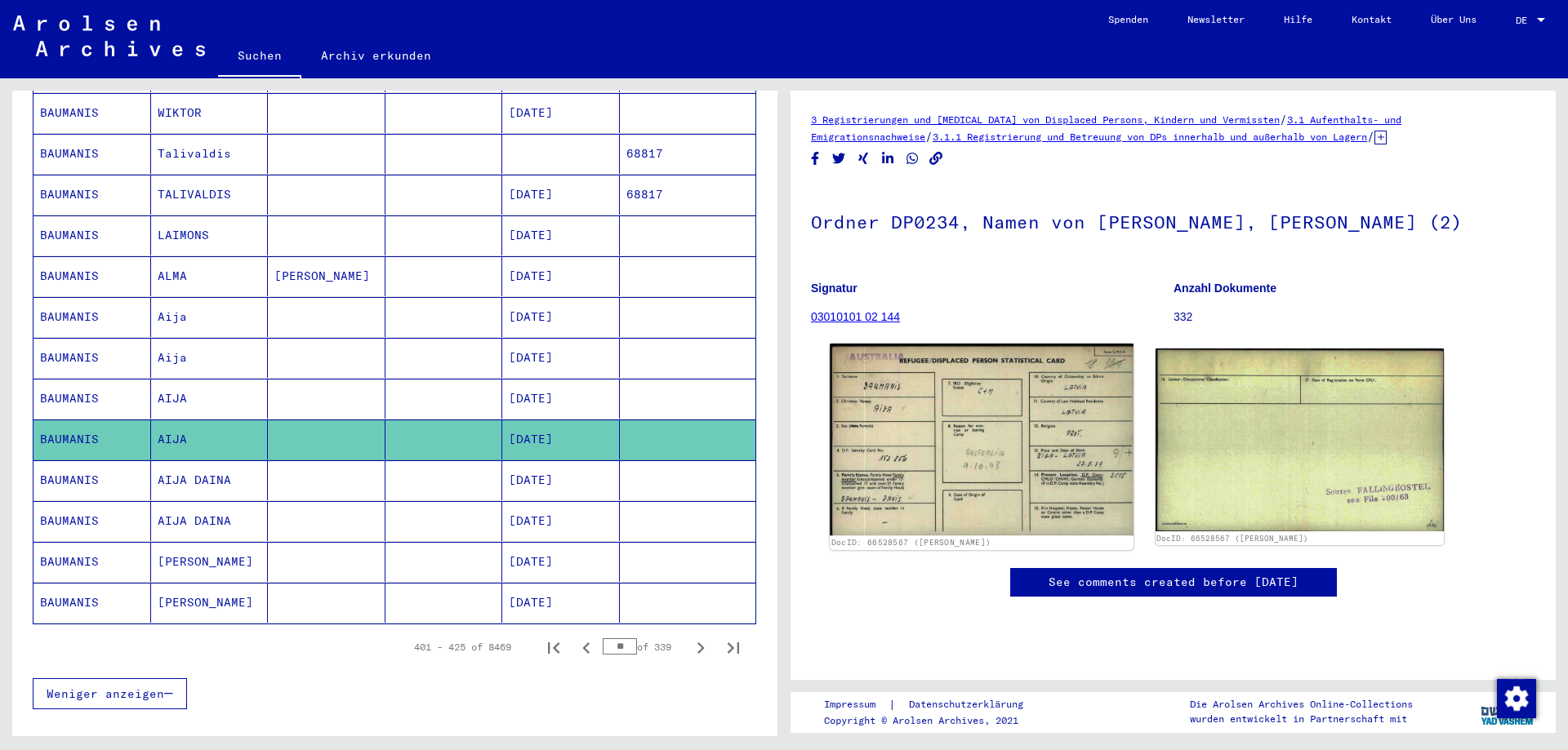
click at [1002, 451] on img at bounding box center [981, 440] width 303 height 192
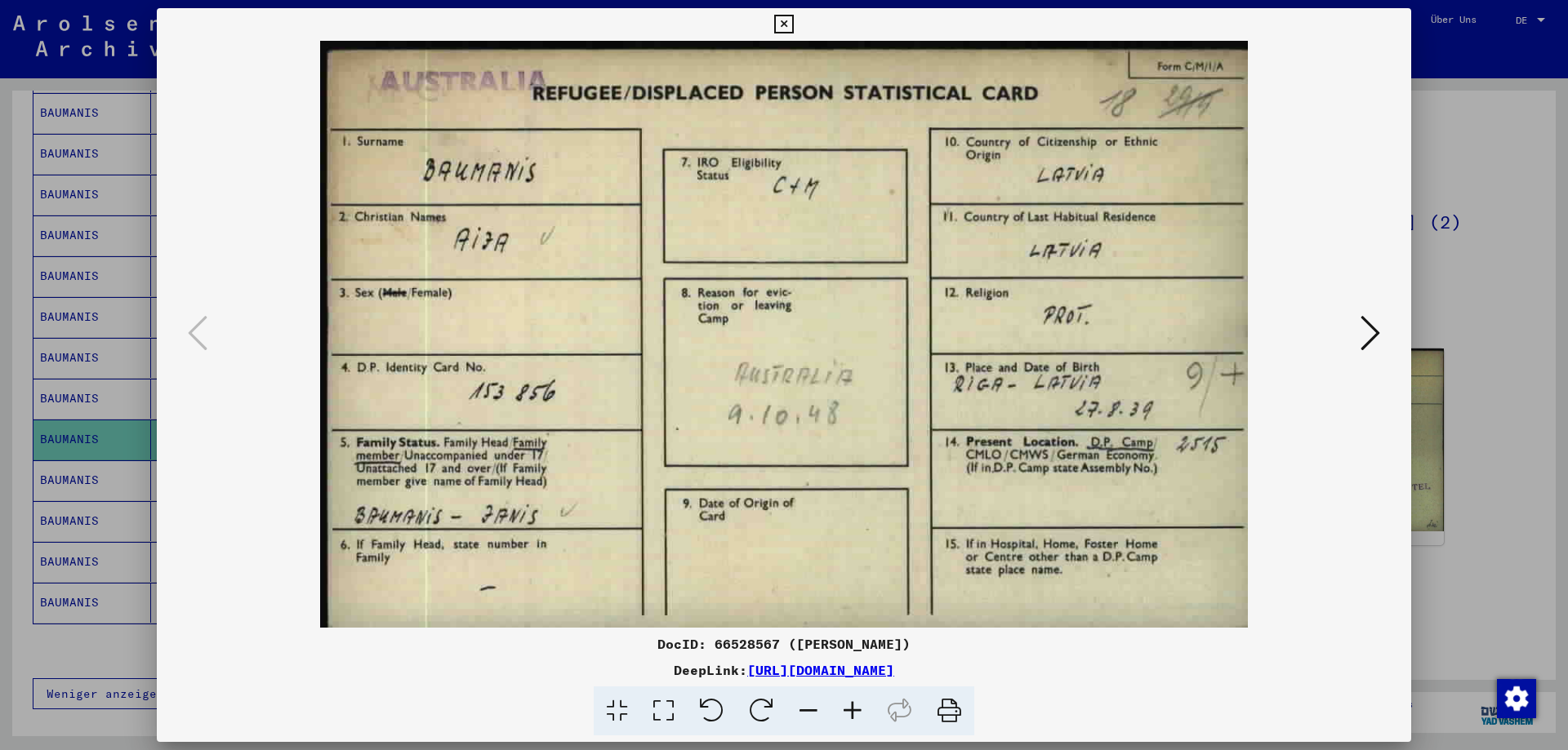
click at [1390, 331] on div at bounding box center [784, 335] width 1255 height 587
click at [1353, 338] on img at bounding box center [784, 335] width 1143 height 587
click at [1357, 331] on button at bounding box center [1371, 335] width 29 height 46
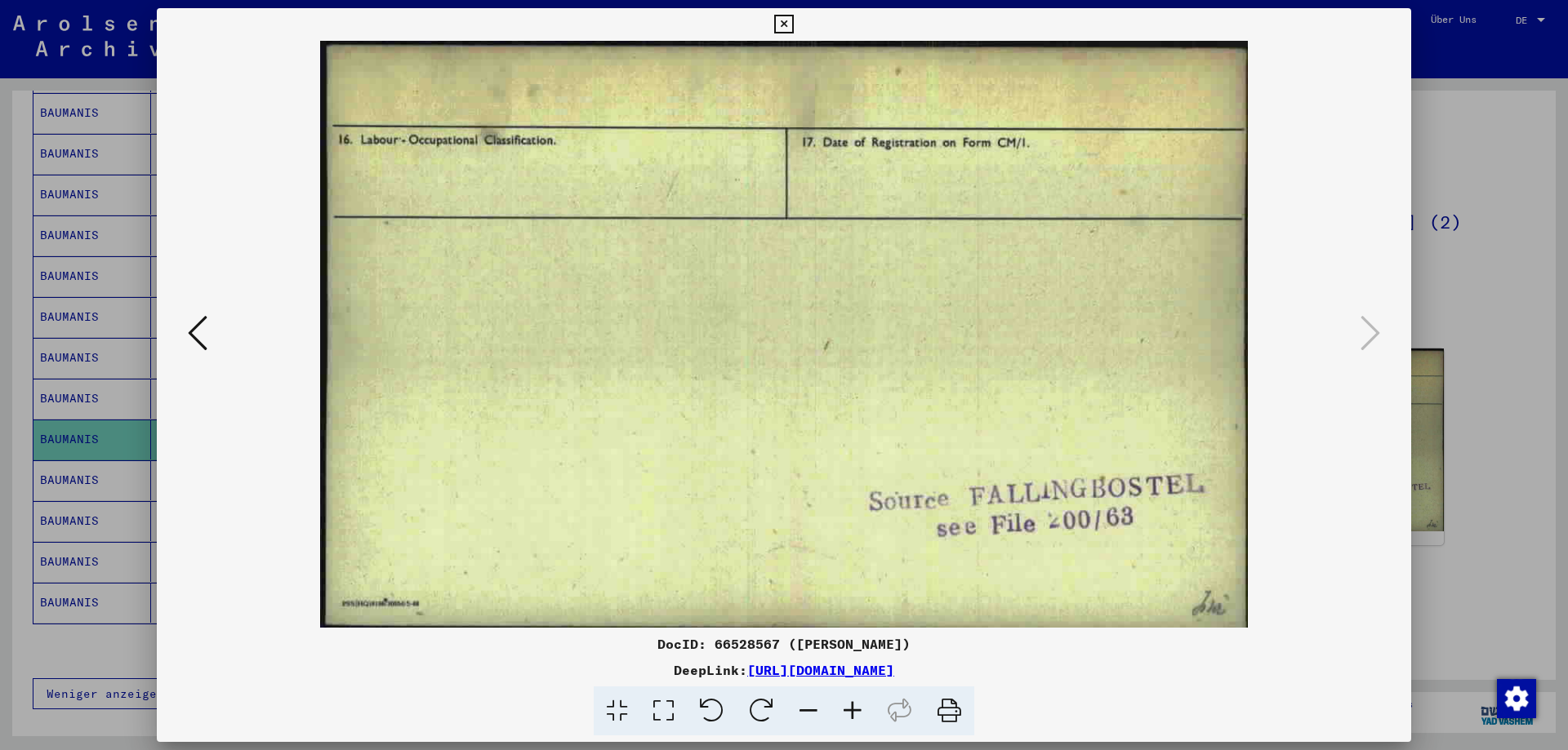
click at [205, 315] on icon at bounding box center [197, 333] width 20 height 39
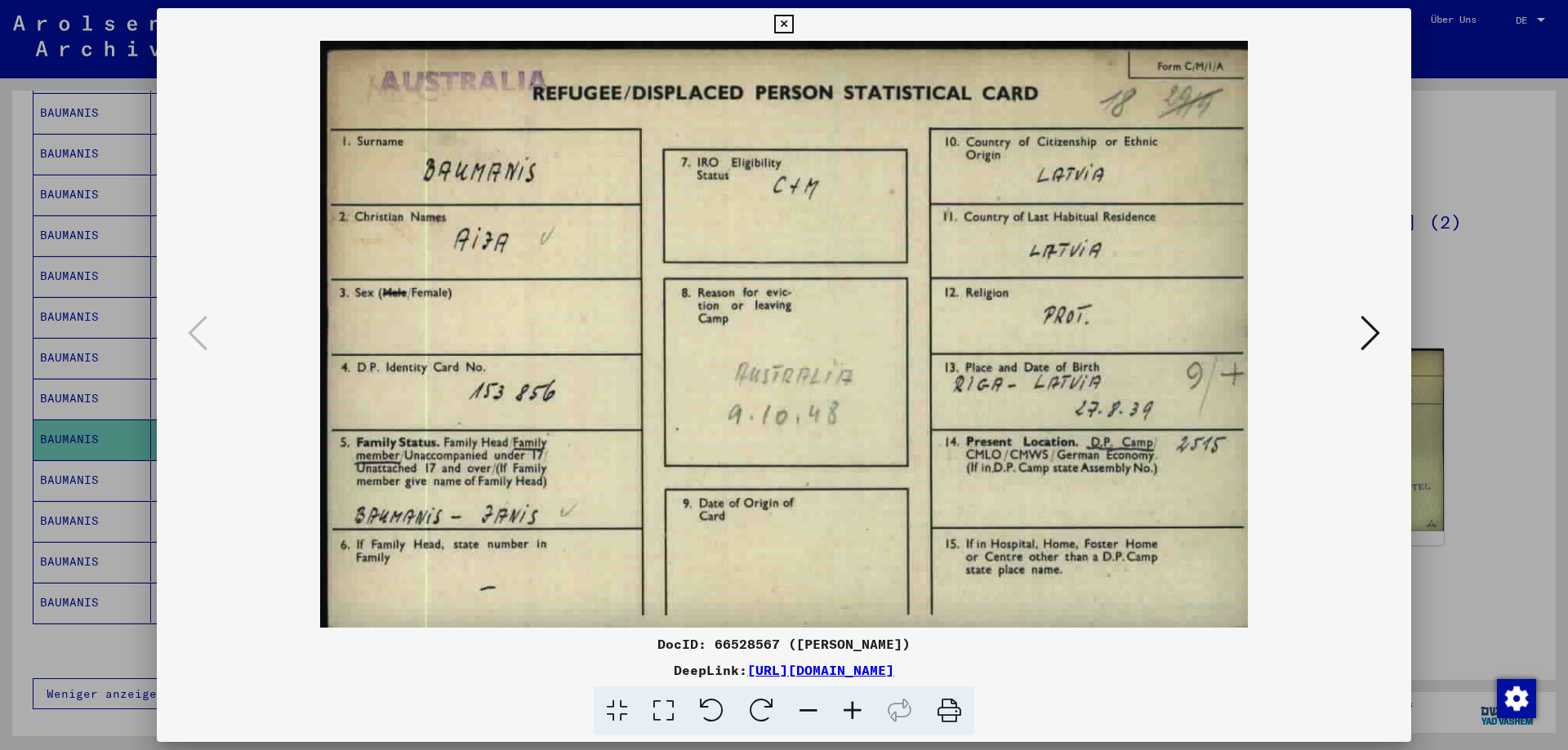
click at [1440, 442] on div at bounding box center [784, 375] width 1568 height 750
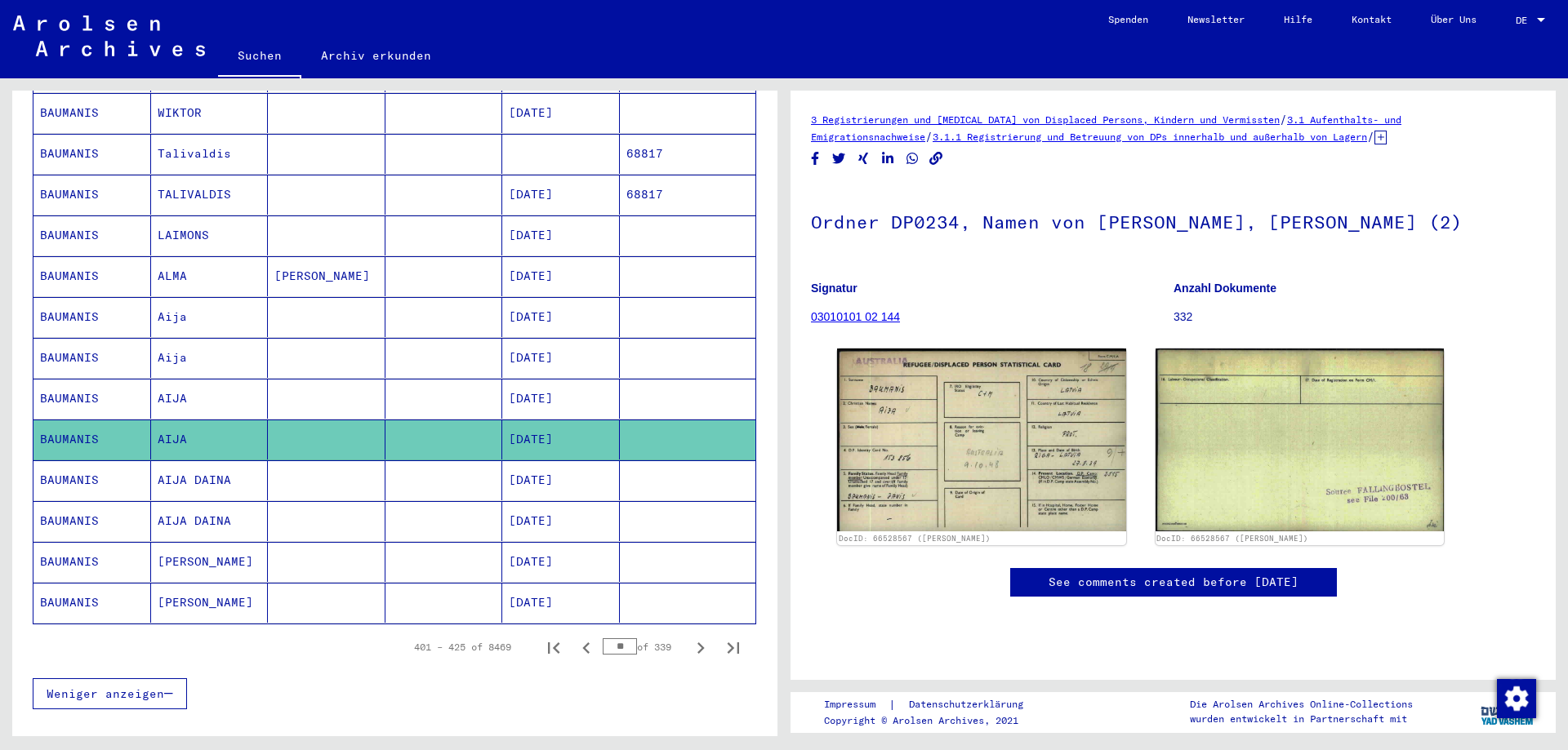
click at [202, 461] on mat-cell "AIJA DAINA" at bounding box center [209, 481] width 118 height 40
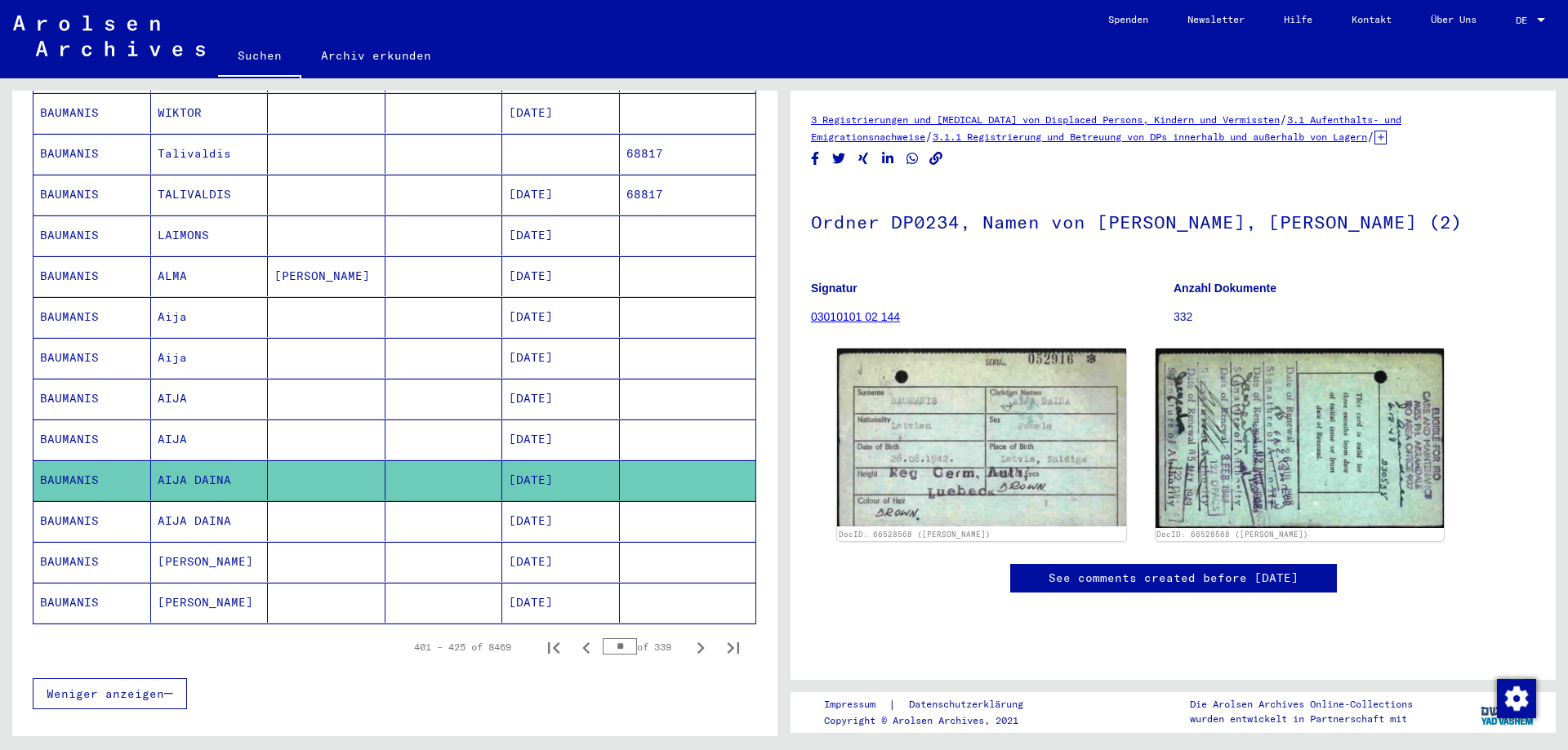
click at [319, 543] on mat-cell at bounding box center [326, 562] width 118 height 40
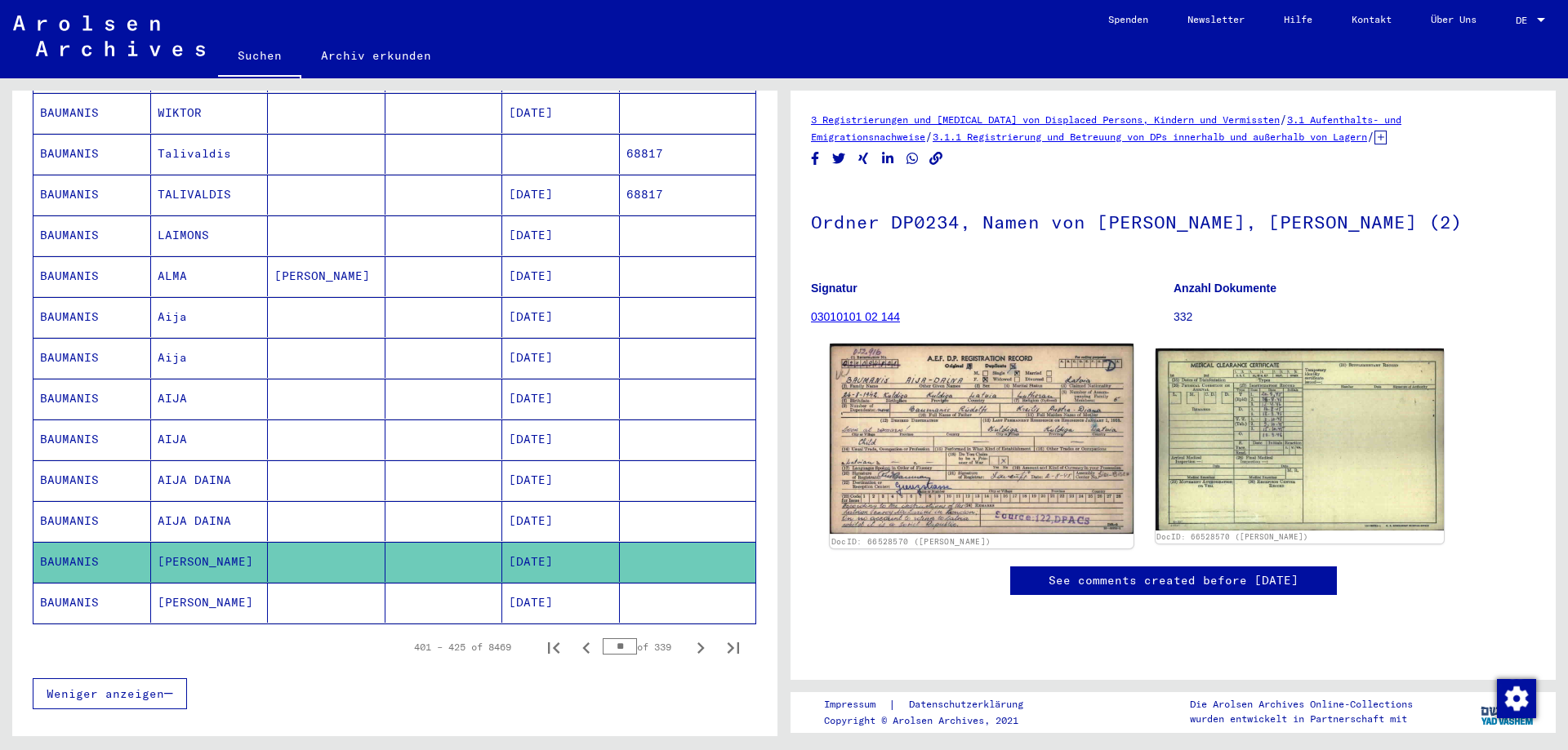
click at [971, 437] on img at bounding box center [981, 439] width 303 height 191
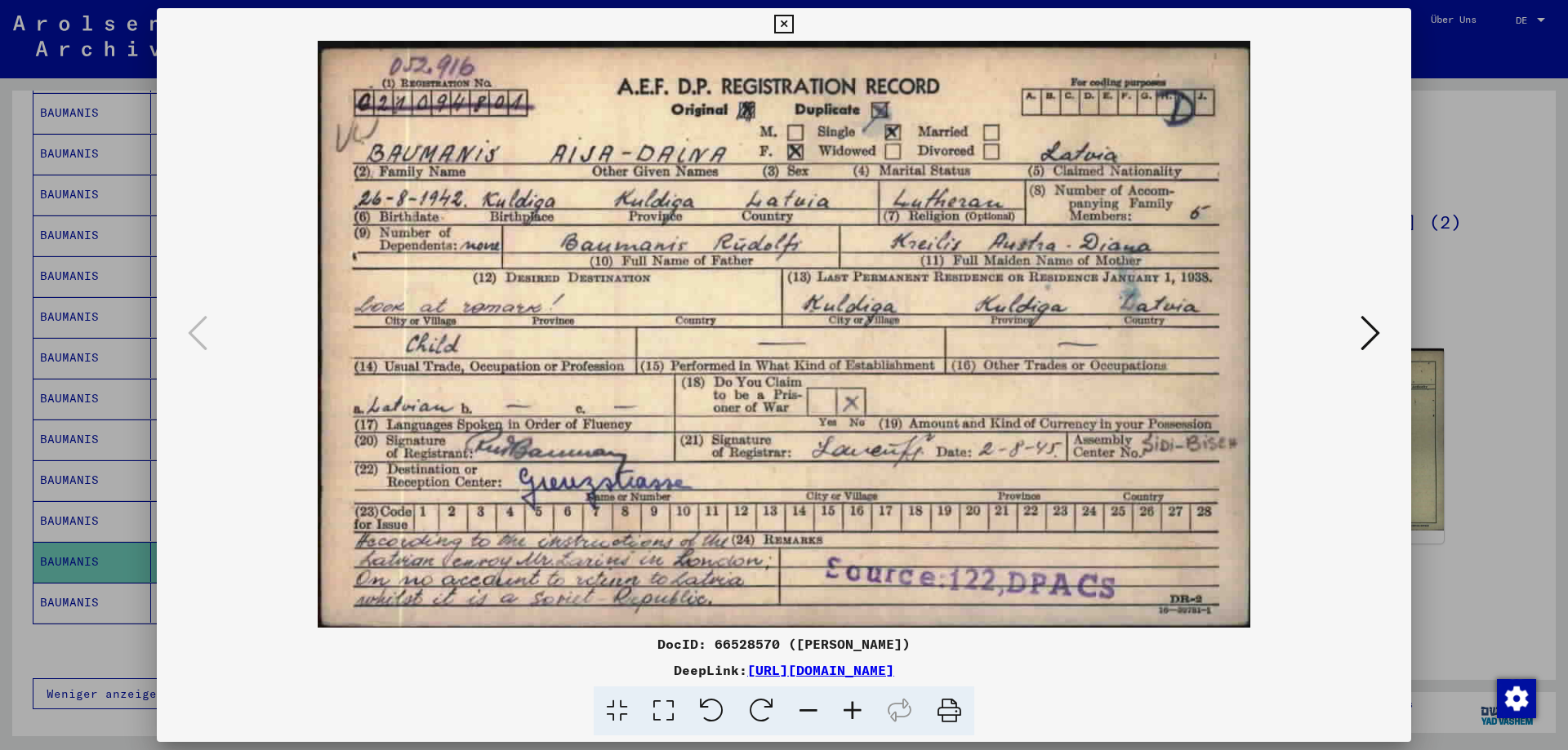
click at [1334, 324] on img at bounding box center [784, 335] width 1143 height 587
click at [1347, 327] on img at bounding box center [784, 335] width 1143 height 587
click at [1364, 324] on icon at bounding box center [1370, 333] width 20 height 39
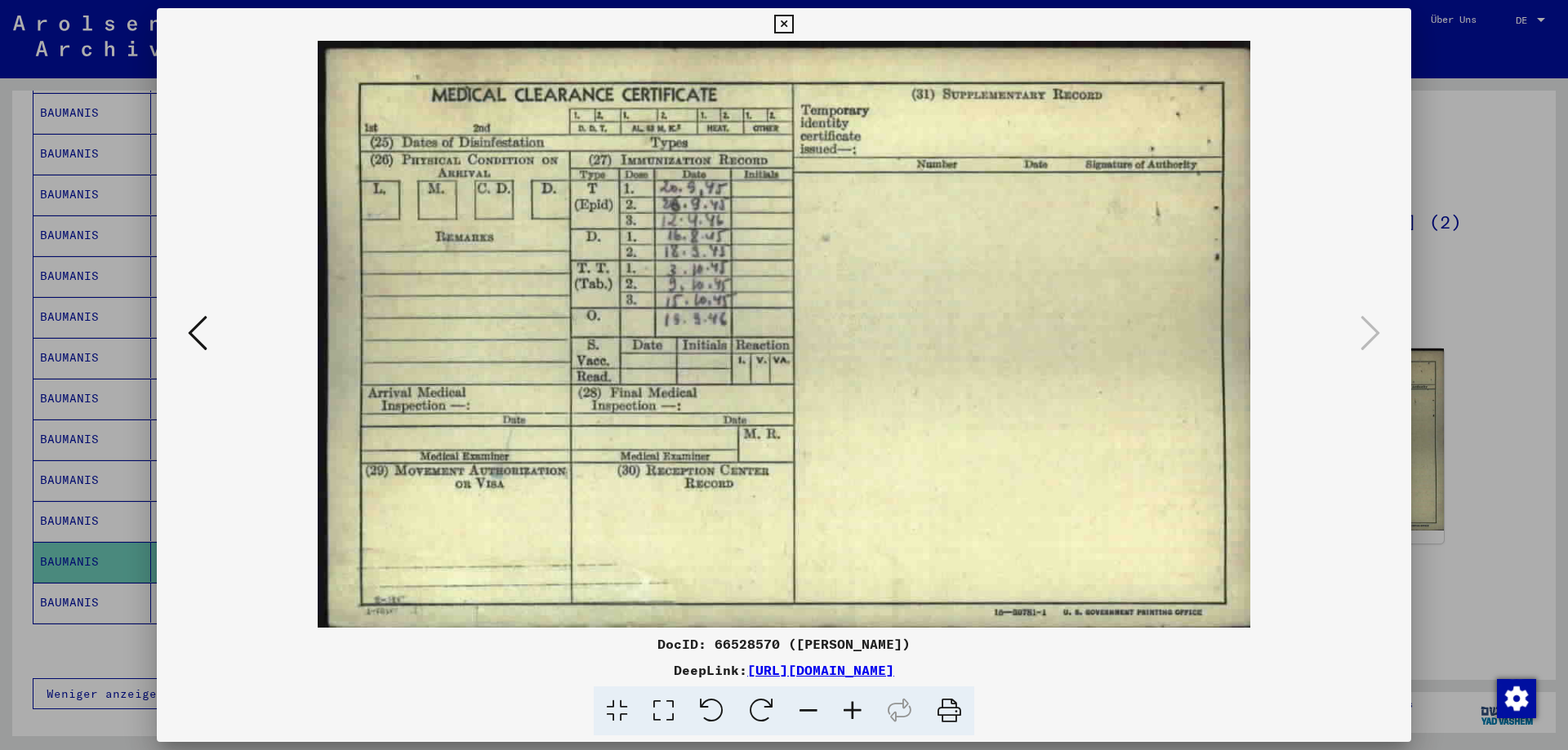
click at [1413, 338] on div at bounding box center [784, 375] width 1568 height 750
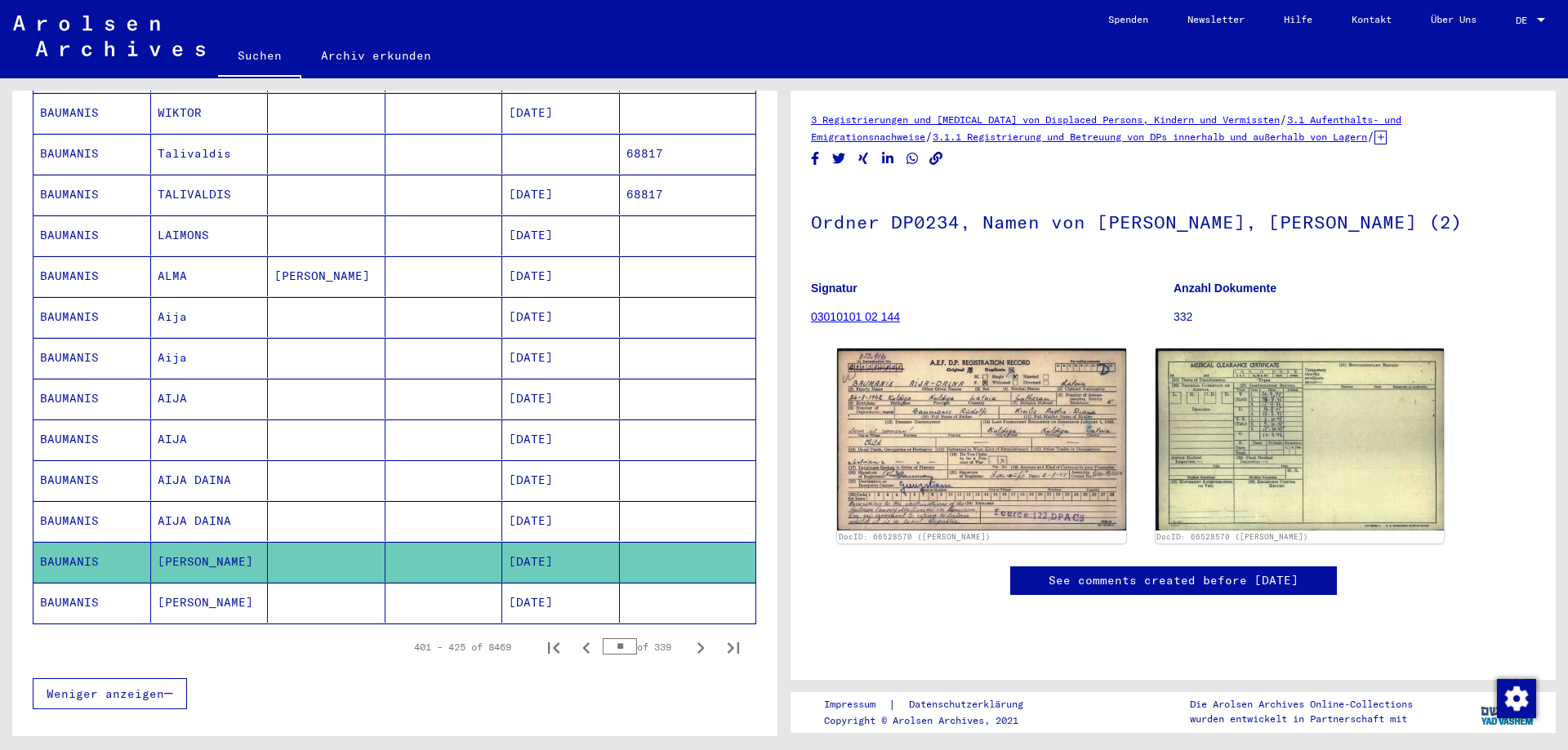
click at [250, 583] on mat-cell "[PERSON_NAME]" at bounding box center [209, 602] width 118 height 40
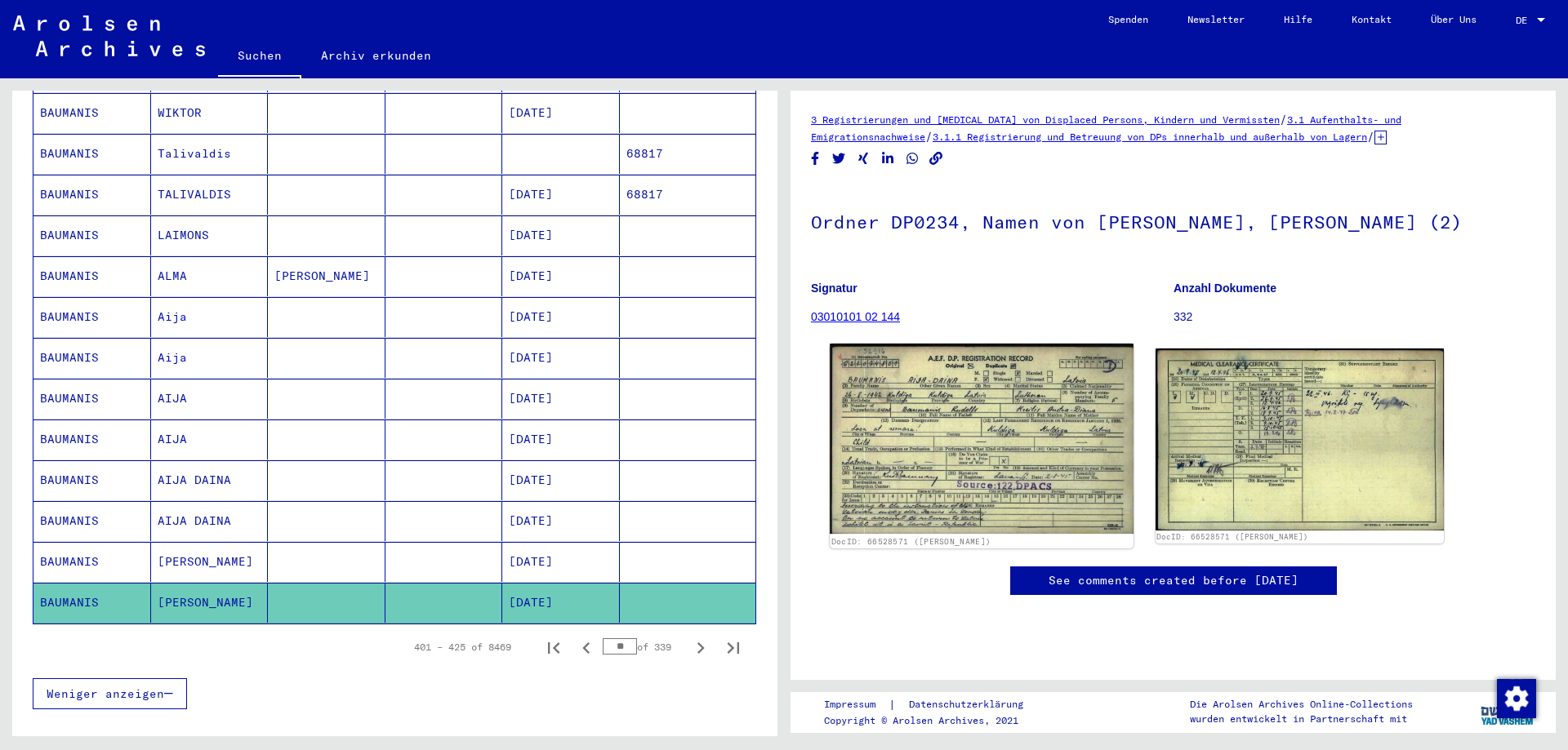
click at [933, 514] on img at bounding box center [981, 439] width 303 height 191
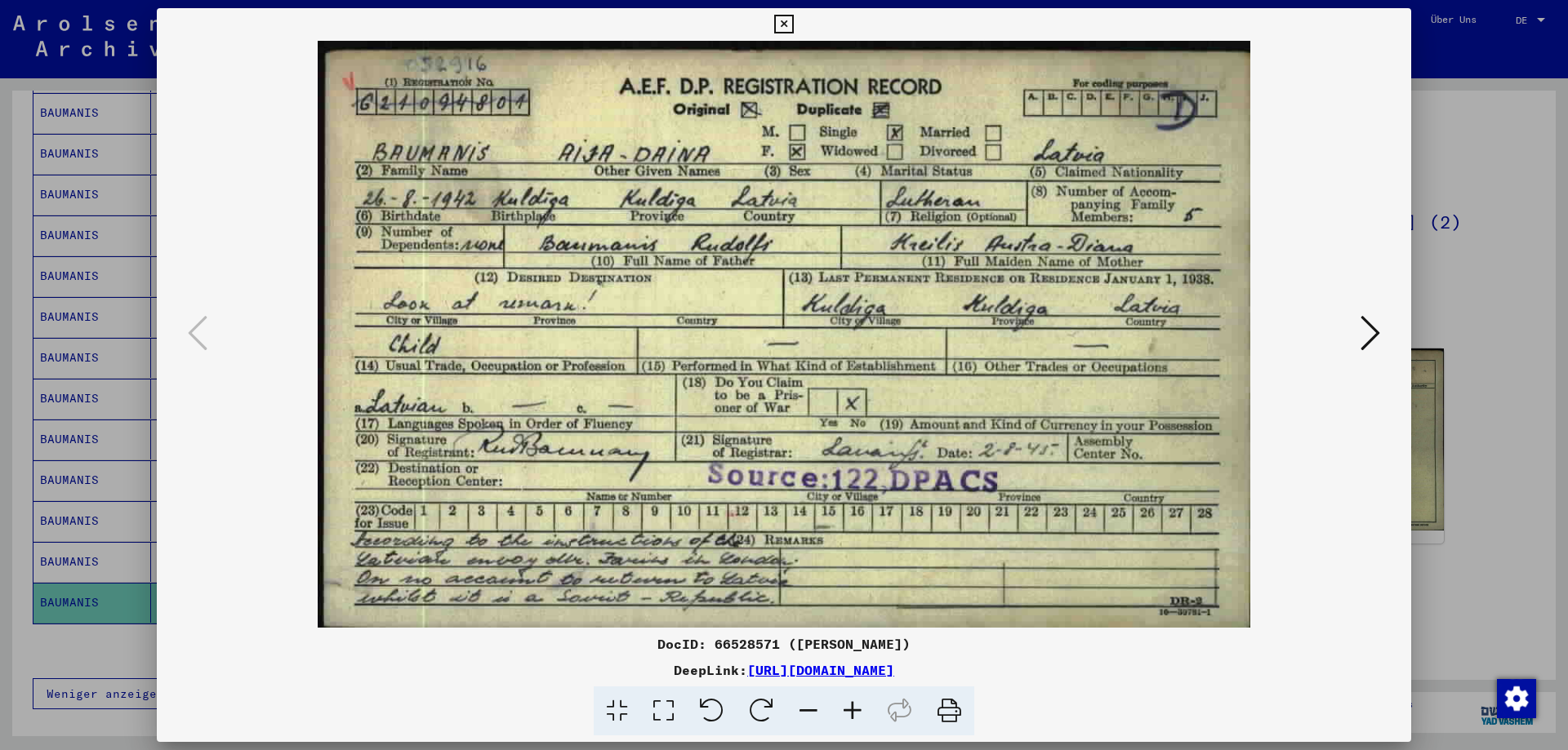
click at [1416, 512] on div at bounding box center [784, 375] width 1568 height 750
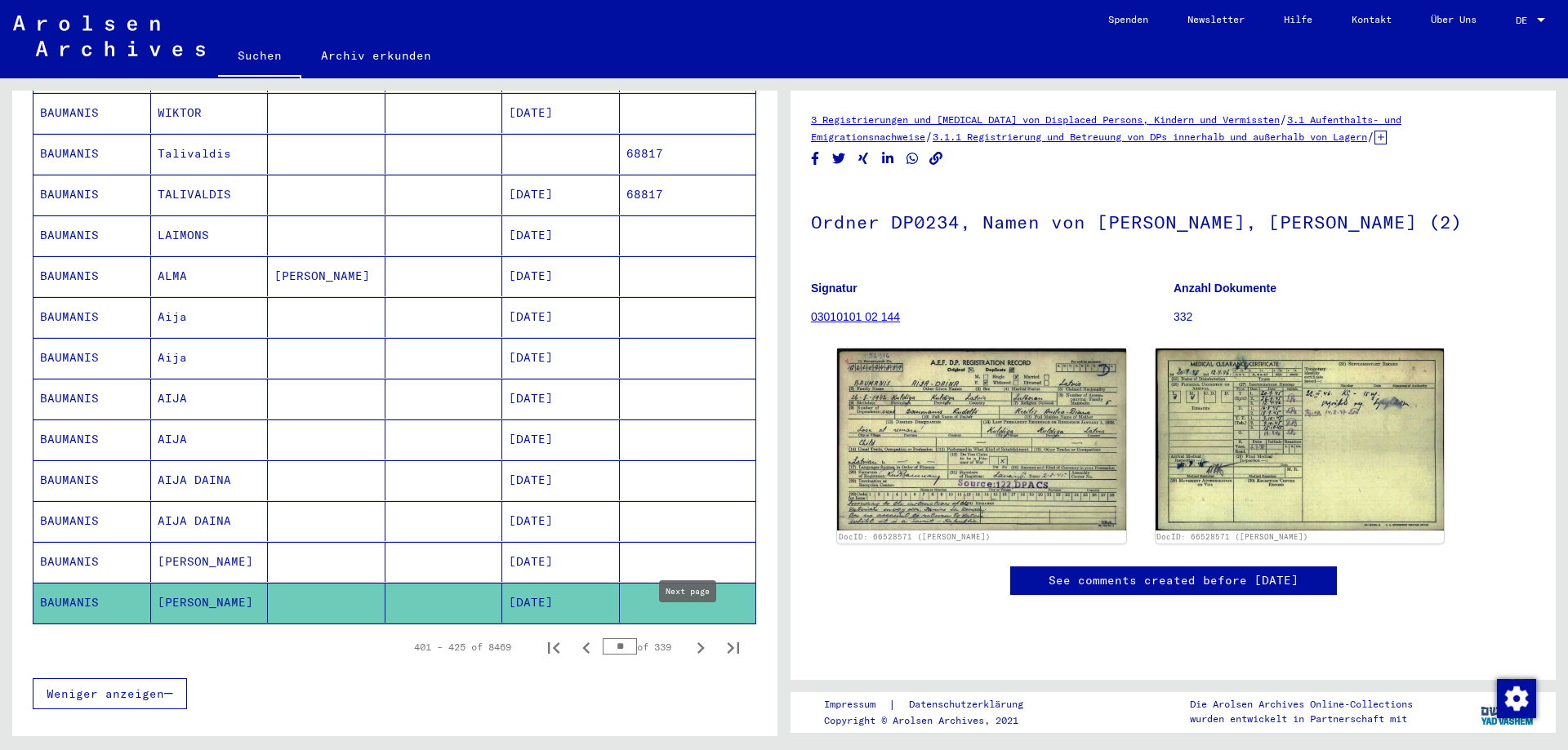
click at [692, 637] on icon "Next page" at bounding box center [700, 648] width 23 height 23
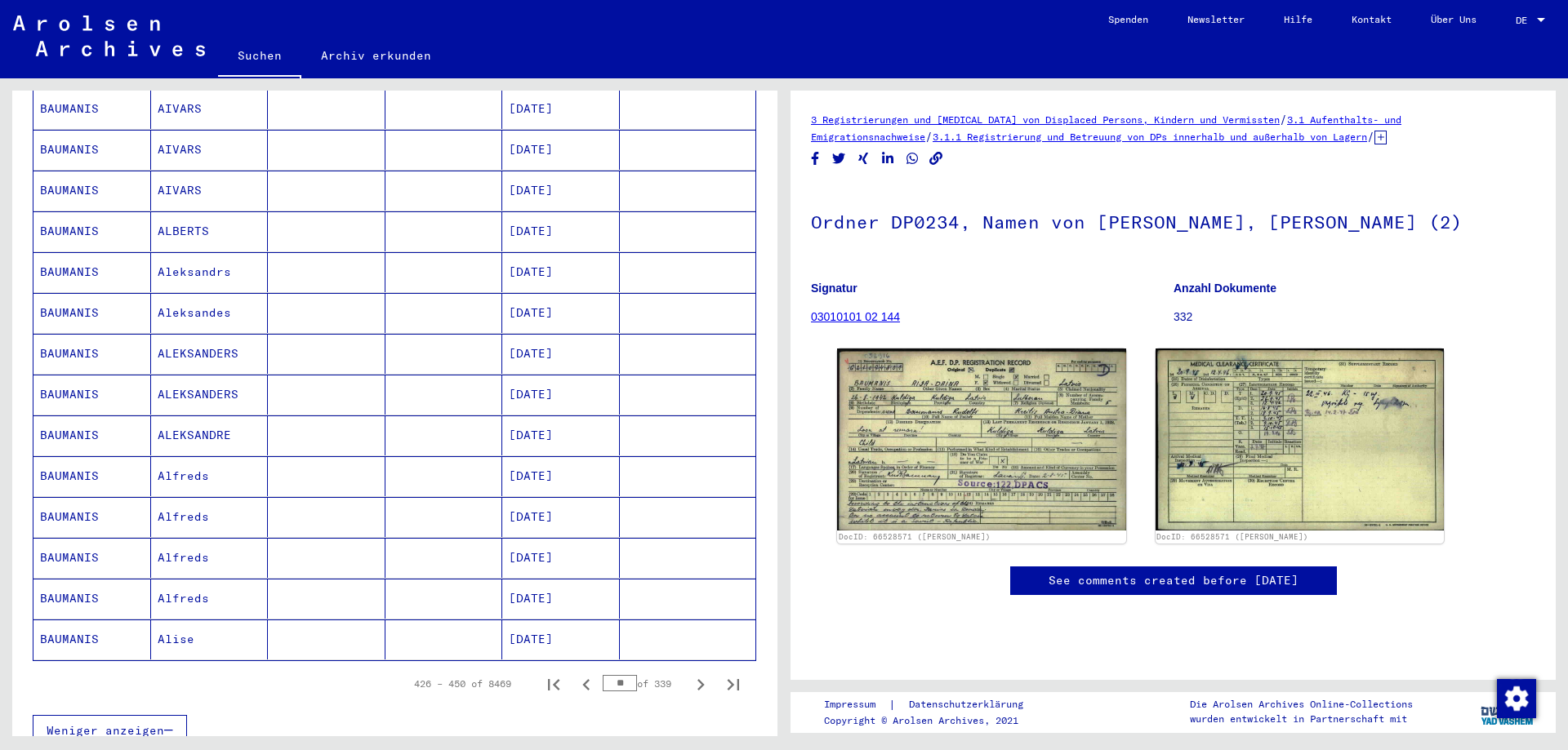
scroll to position [745, 0]
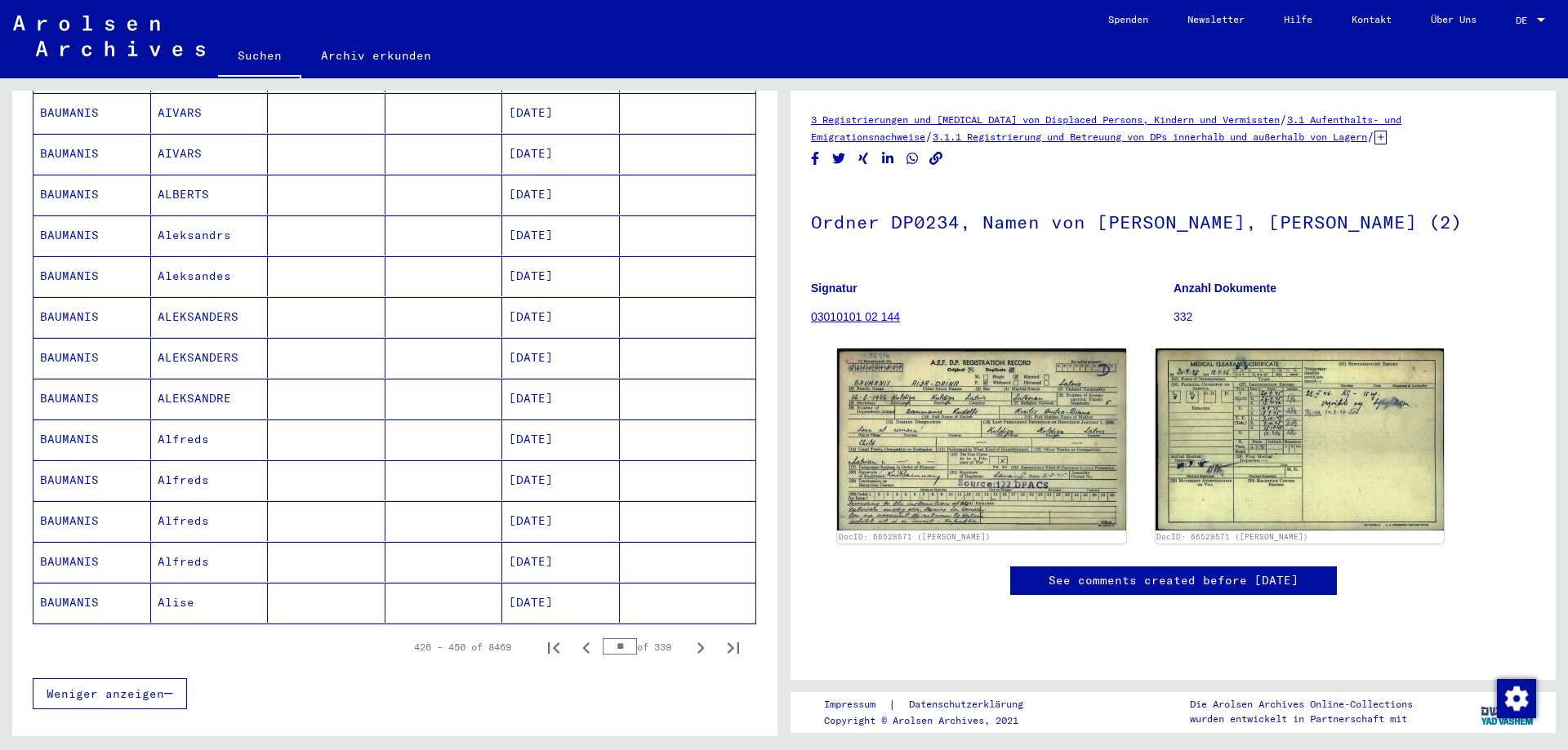
click at [166, 583] on mat-cell "Alise" at bounding box center [209, 602] width 118 height 40
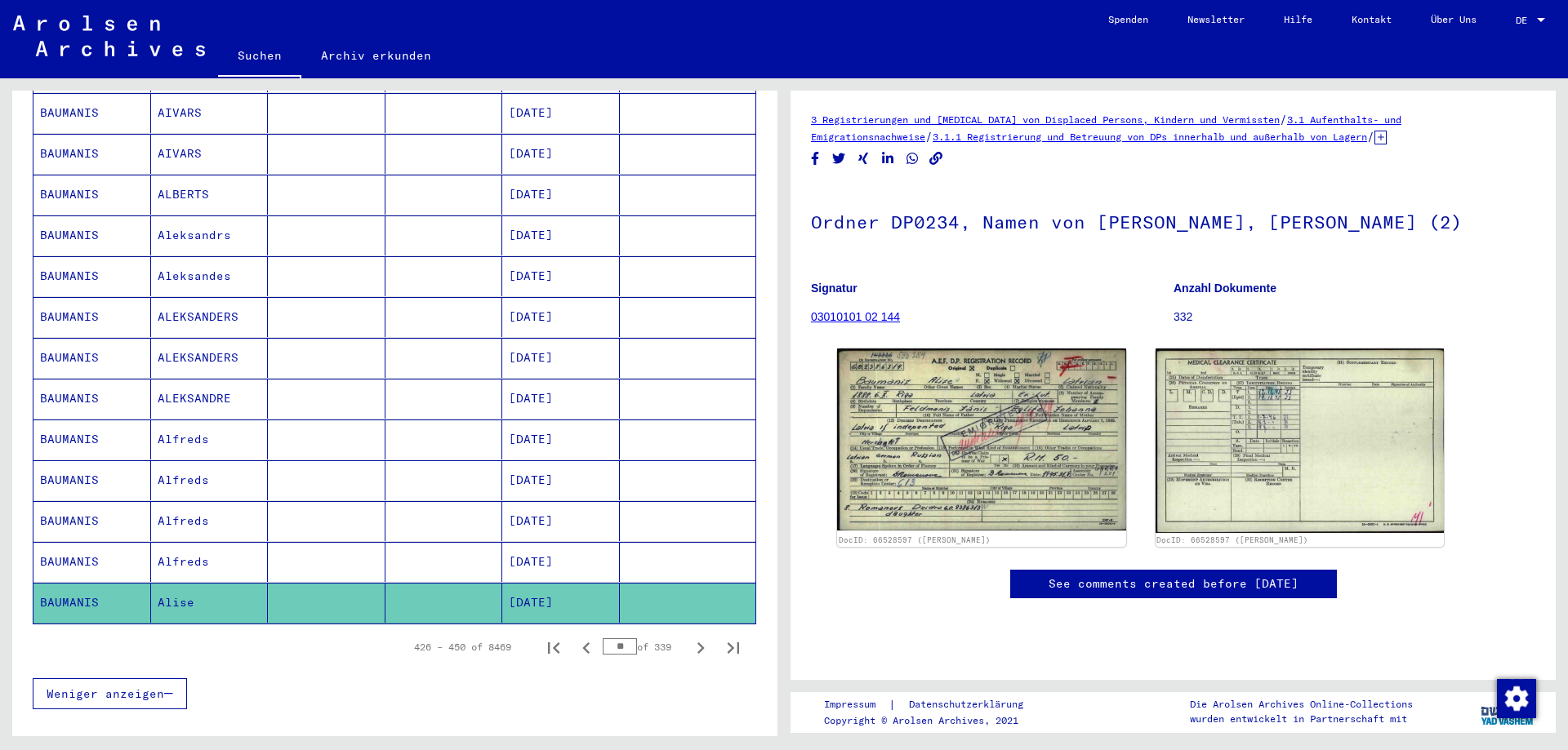
click at [374, 263] on mat-cell at bounding box center [326, 276] width 118 height 40
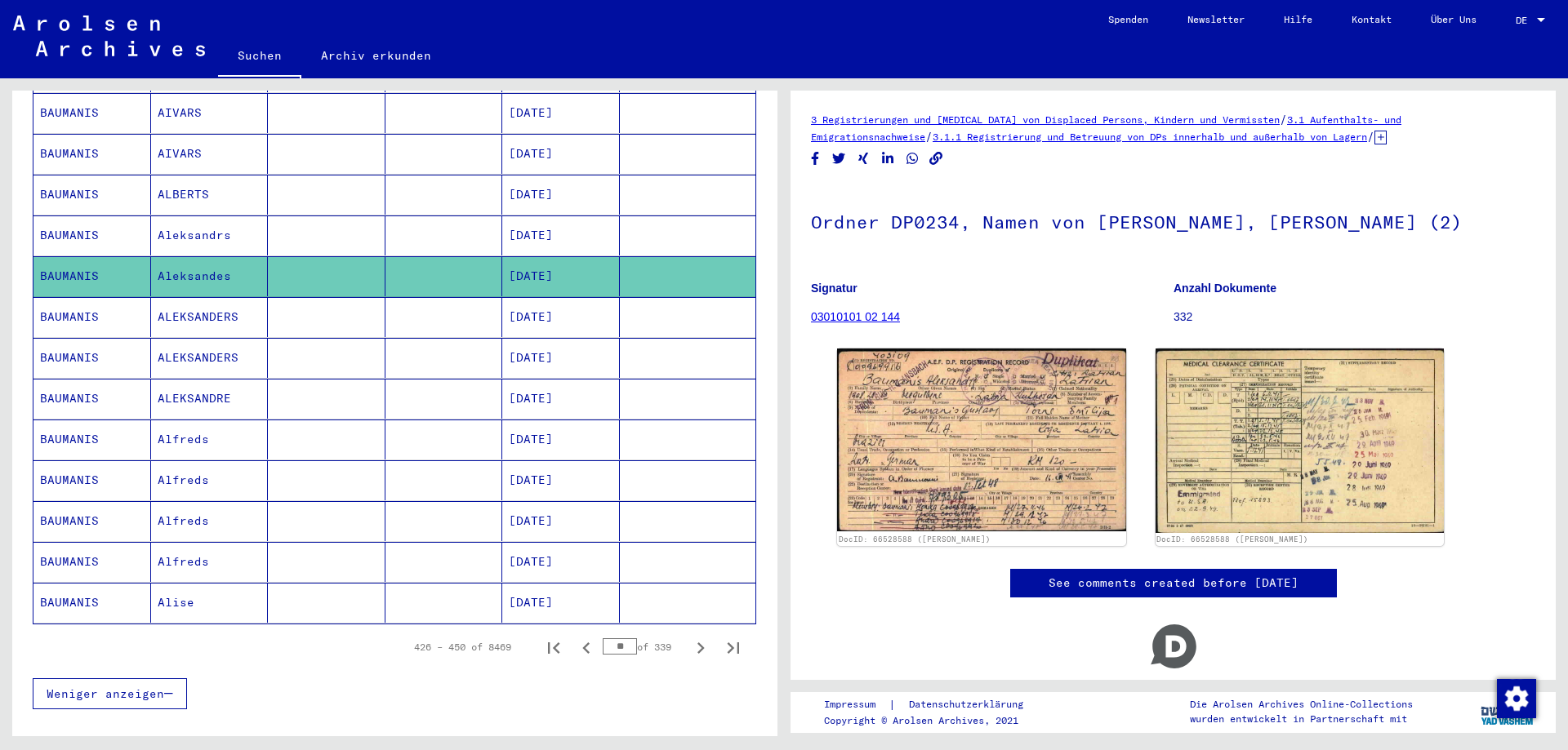
click at [385, 232] on mat-cell at bounding box center [444, 235] width 118 height 40
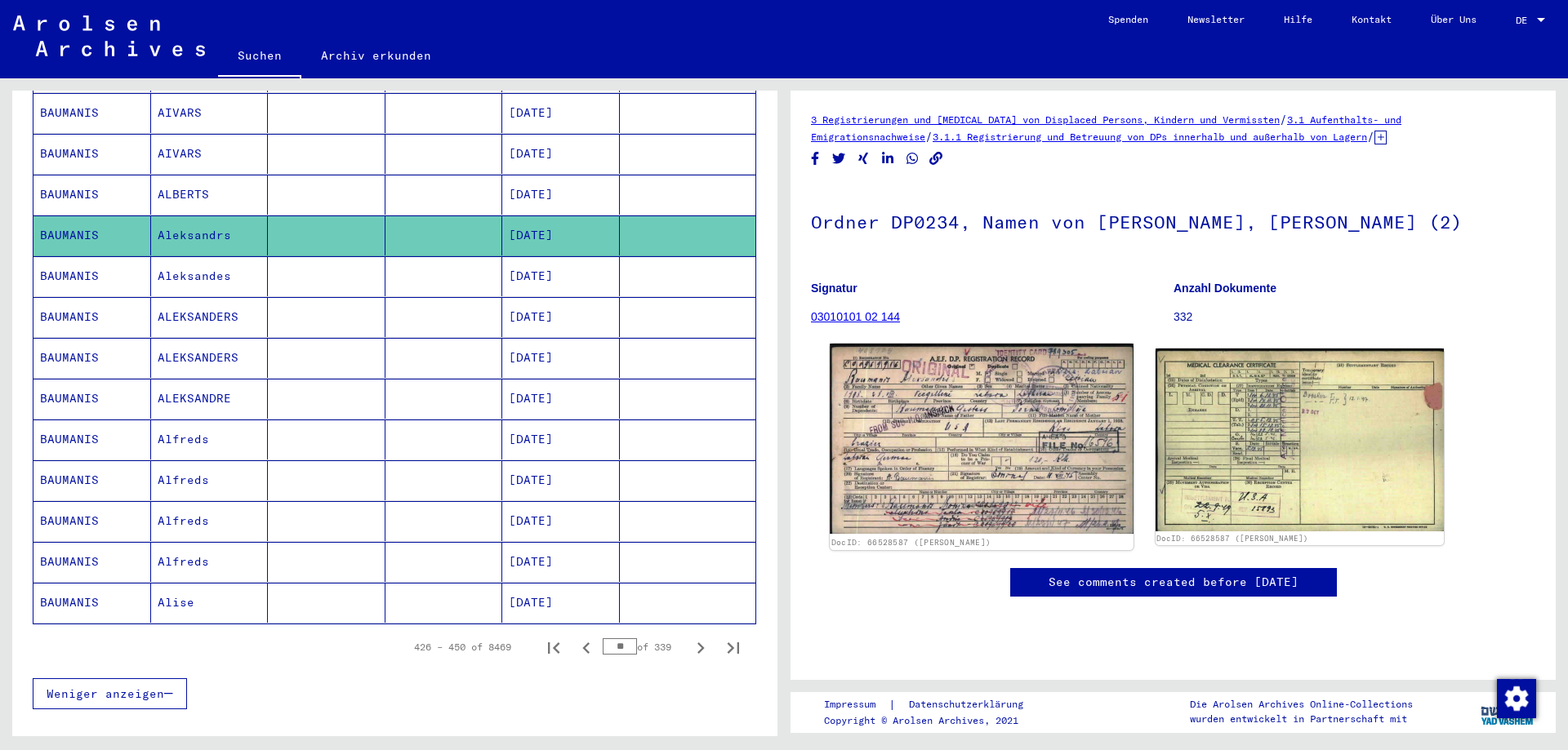
click at [902, 417] on img at bounding box center [981, 439] width 303 height 191
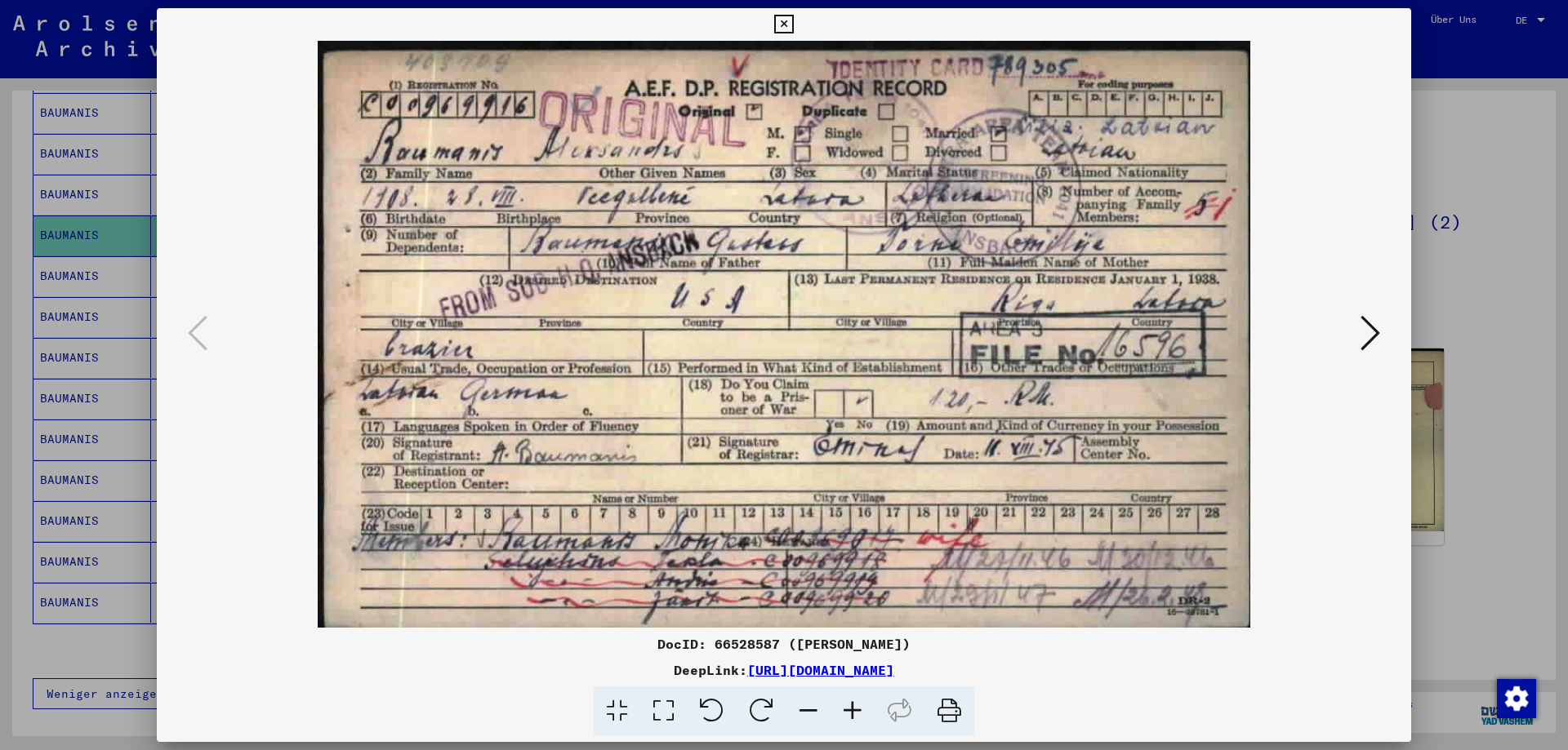
click at [1365, 345] on icon at bounding box center [1370, 333] width 20 height 39
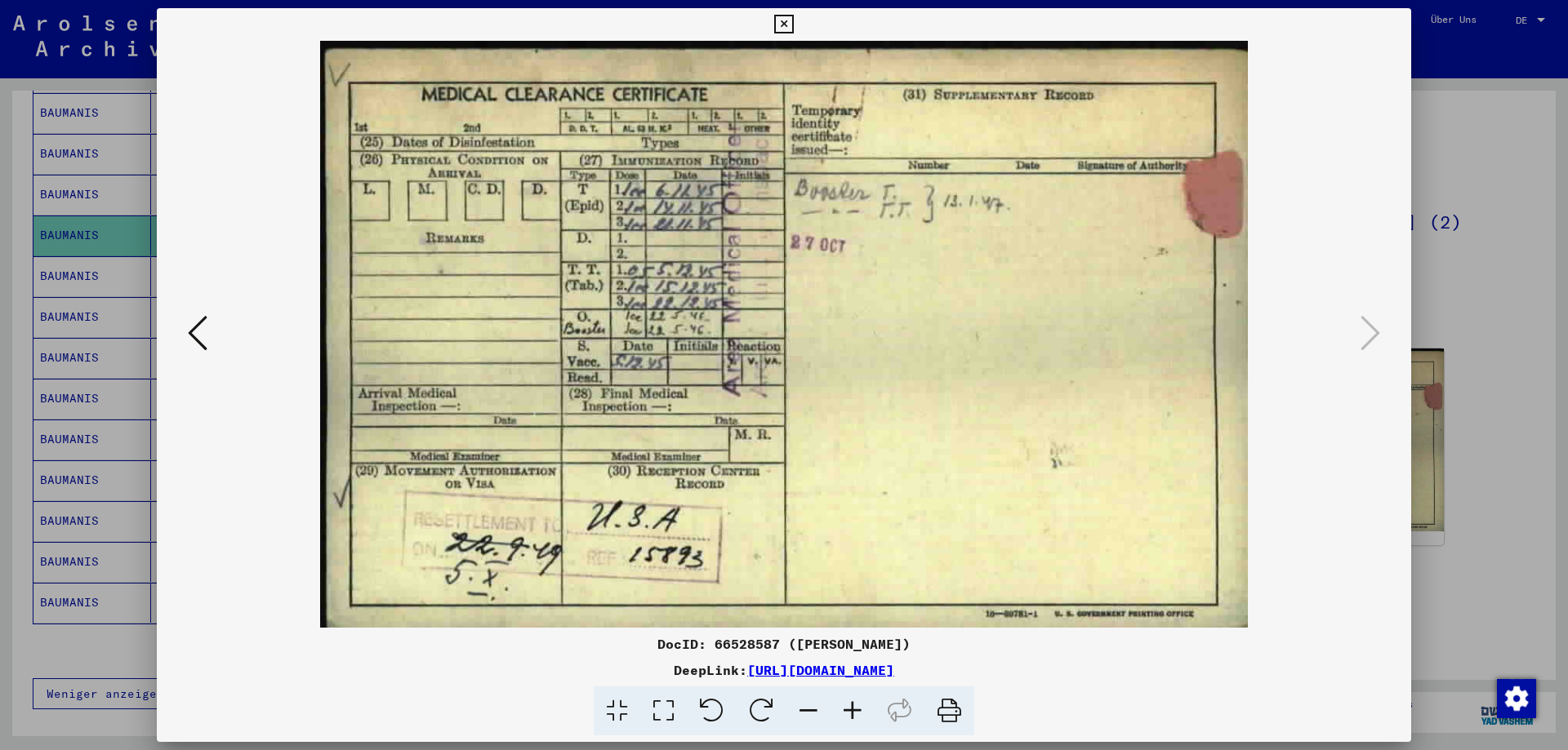
click at [1415, 343] on div at bounding box center [784, 375] width 1568 height 750
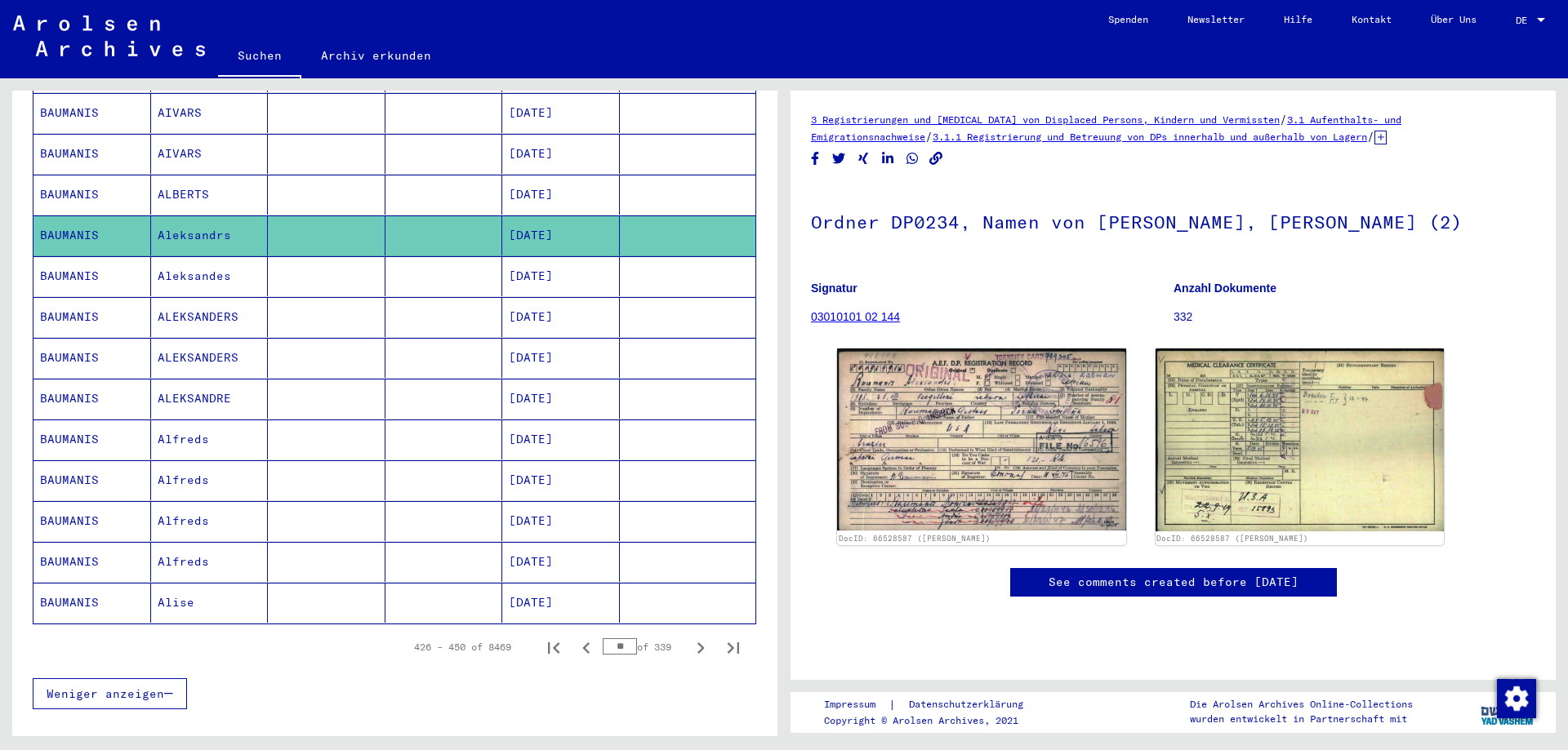
click at [124, 257] on mat-cell "BAUMANIS" at bounding box center [92, 276] width 118 height 40
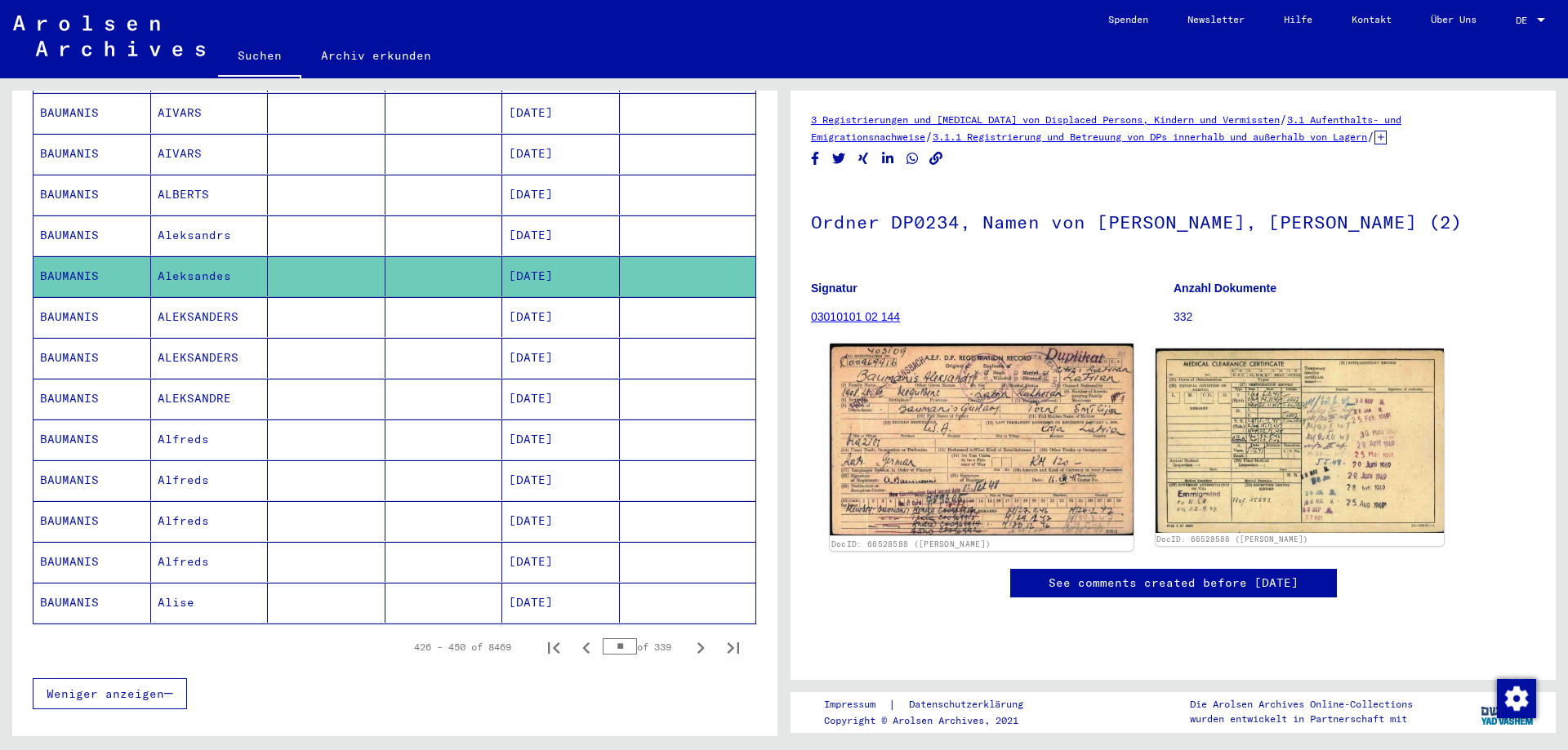
click at [923, 484] on img at bounding box center [981, 440] width 303 height 192
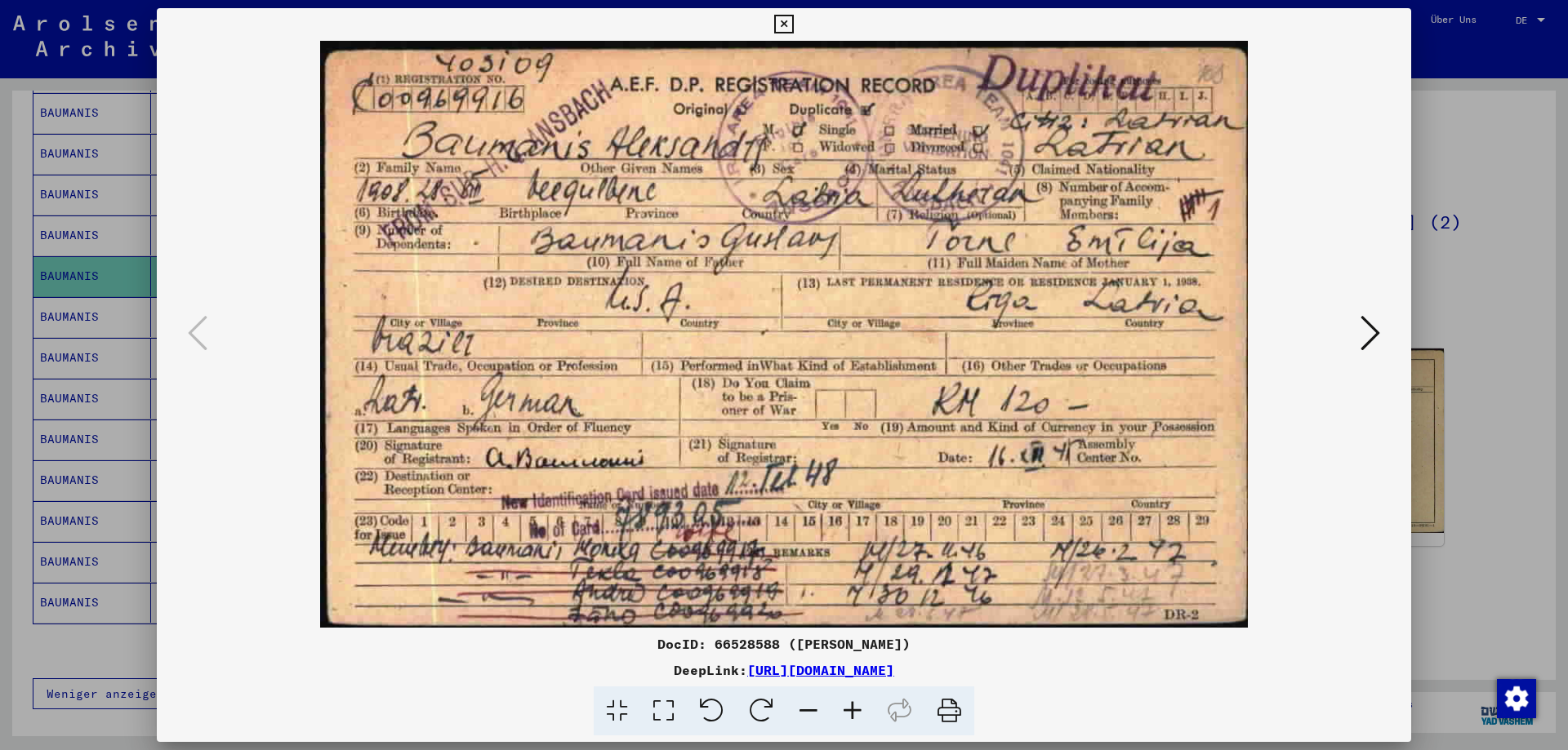
click at [786, 28] on icon at bounding box center [784, 24] width 19 height 20
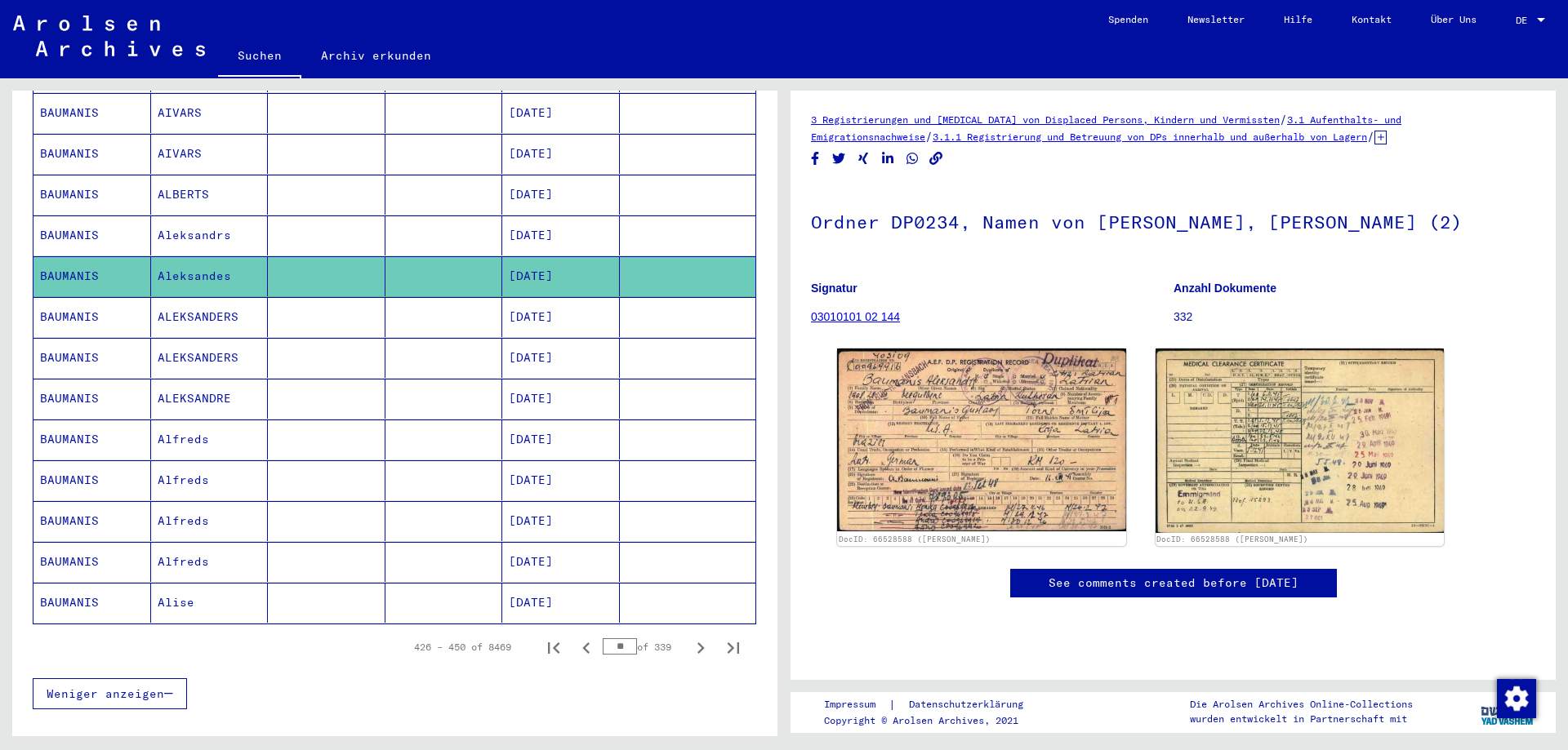
click at [536, 420] on mat-cell "[DATE]" at bounding box center [560, 439] width 118 height 40
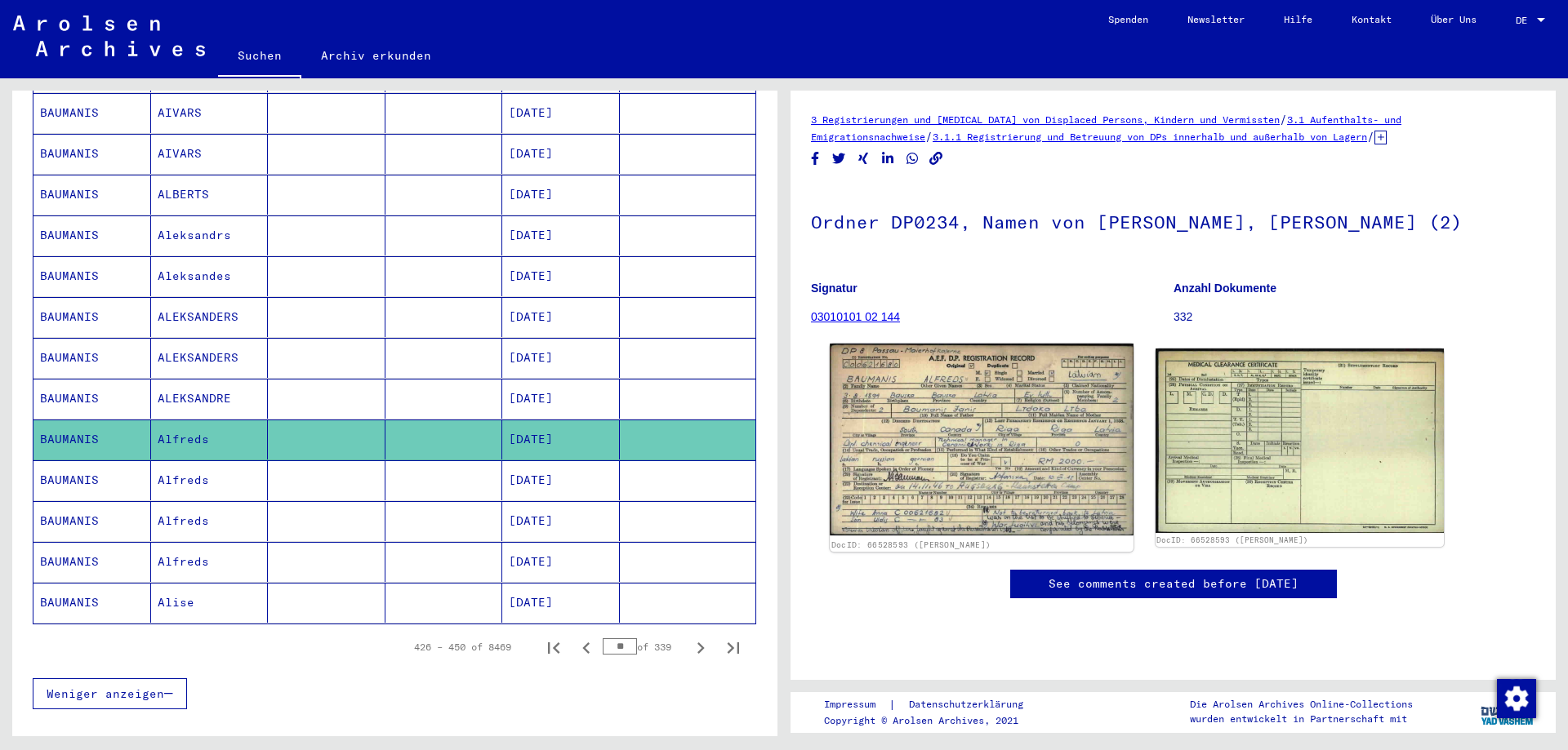
click at [937, 444] on img at bounding box center [981, 440] width 303 height 192
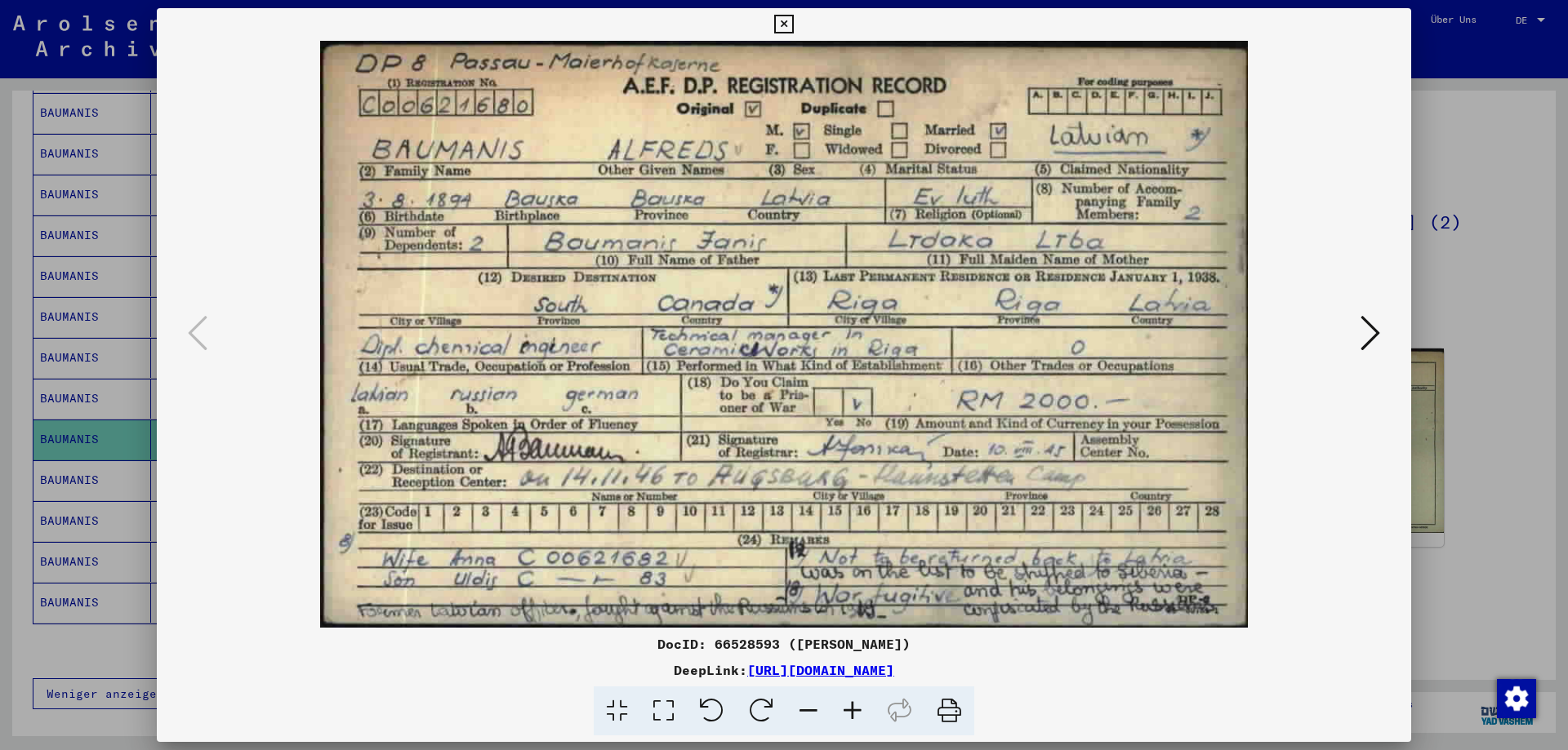
click at [1389, 429] on div at bounding box center [784, 335] width 1255 height 587
click at [776, 23] on icon at bounding box center [784, 24] width 19 height 20
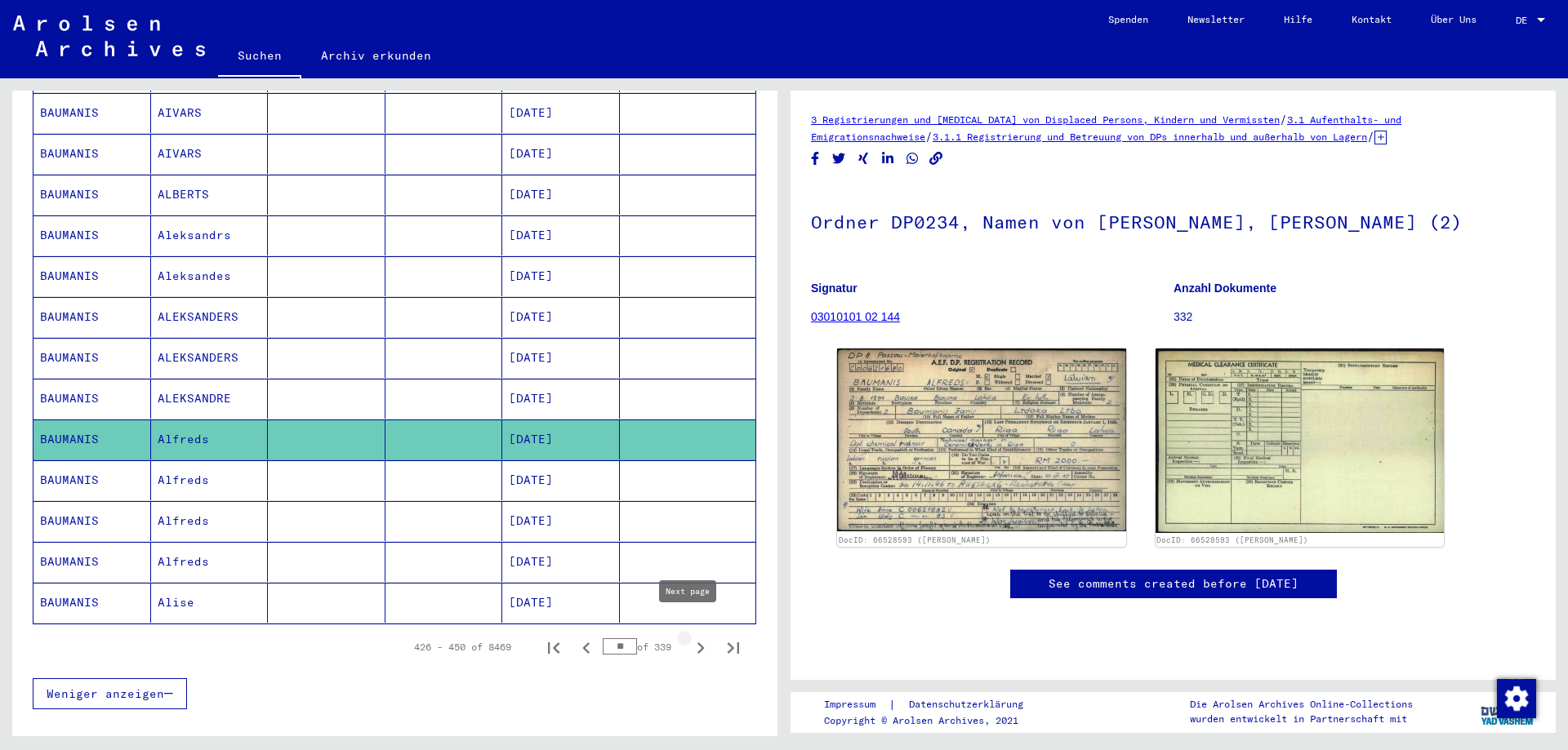
click at [689, 638] on icon "Next page" at bounding box center [700, 648] width 23 height 23
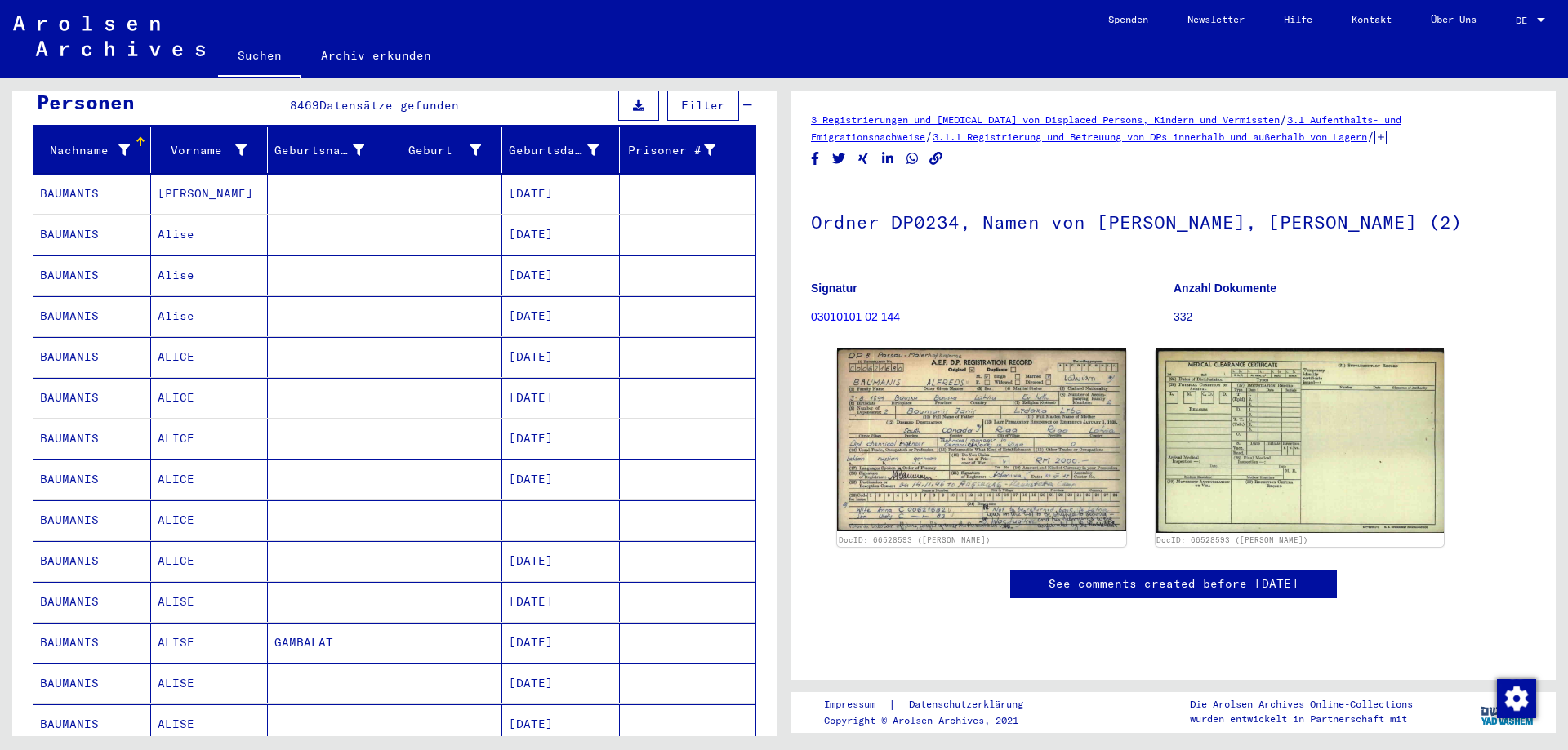
scroll to position [173, 0]
click at [203, 178] on mat-cell "[PERSON_NAME]" at bounding box center [209, 195] width 118 height 40
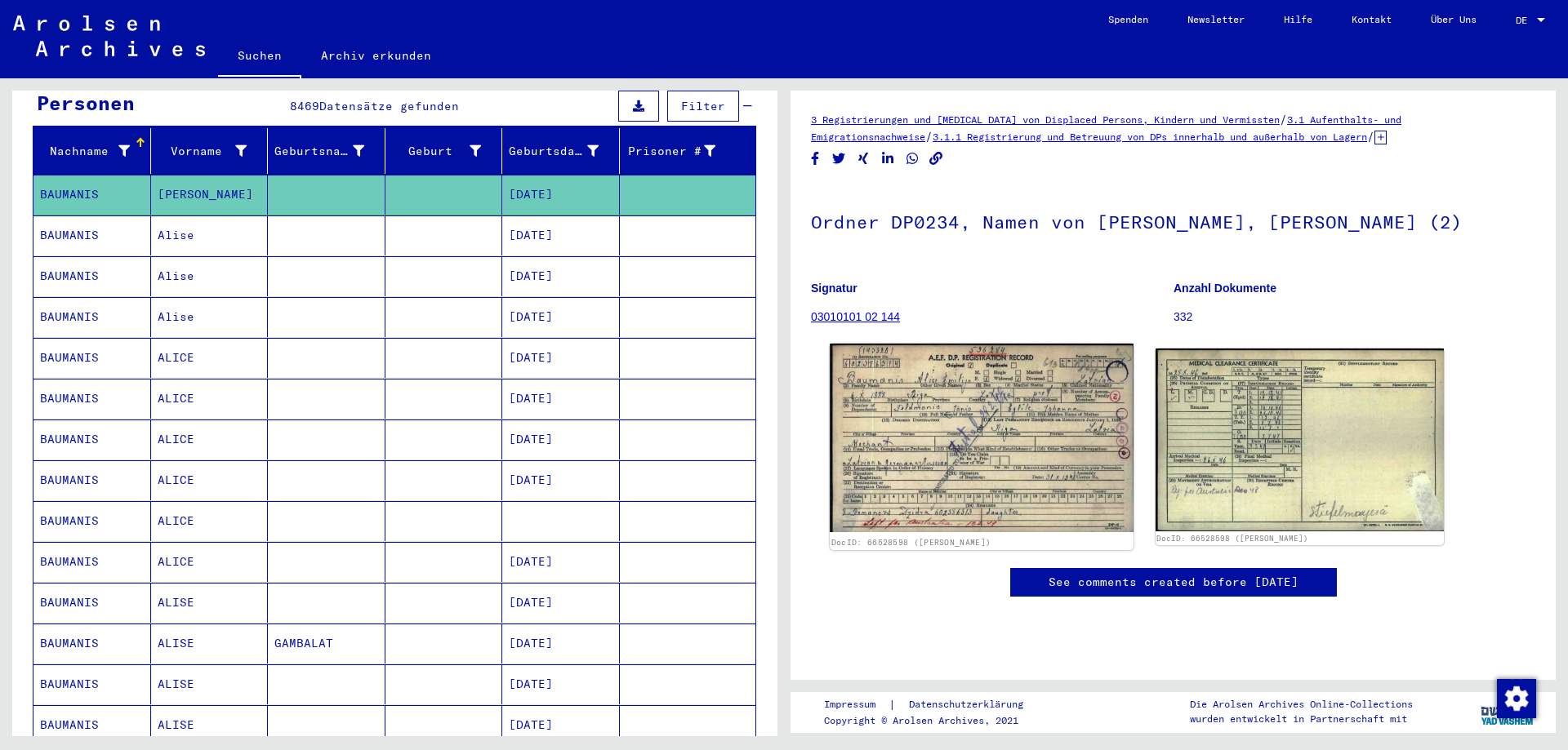
click at [892, 481] on img at bounding box center [981, 439] width 303 height 189
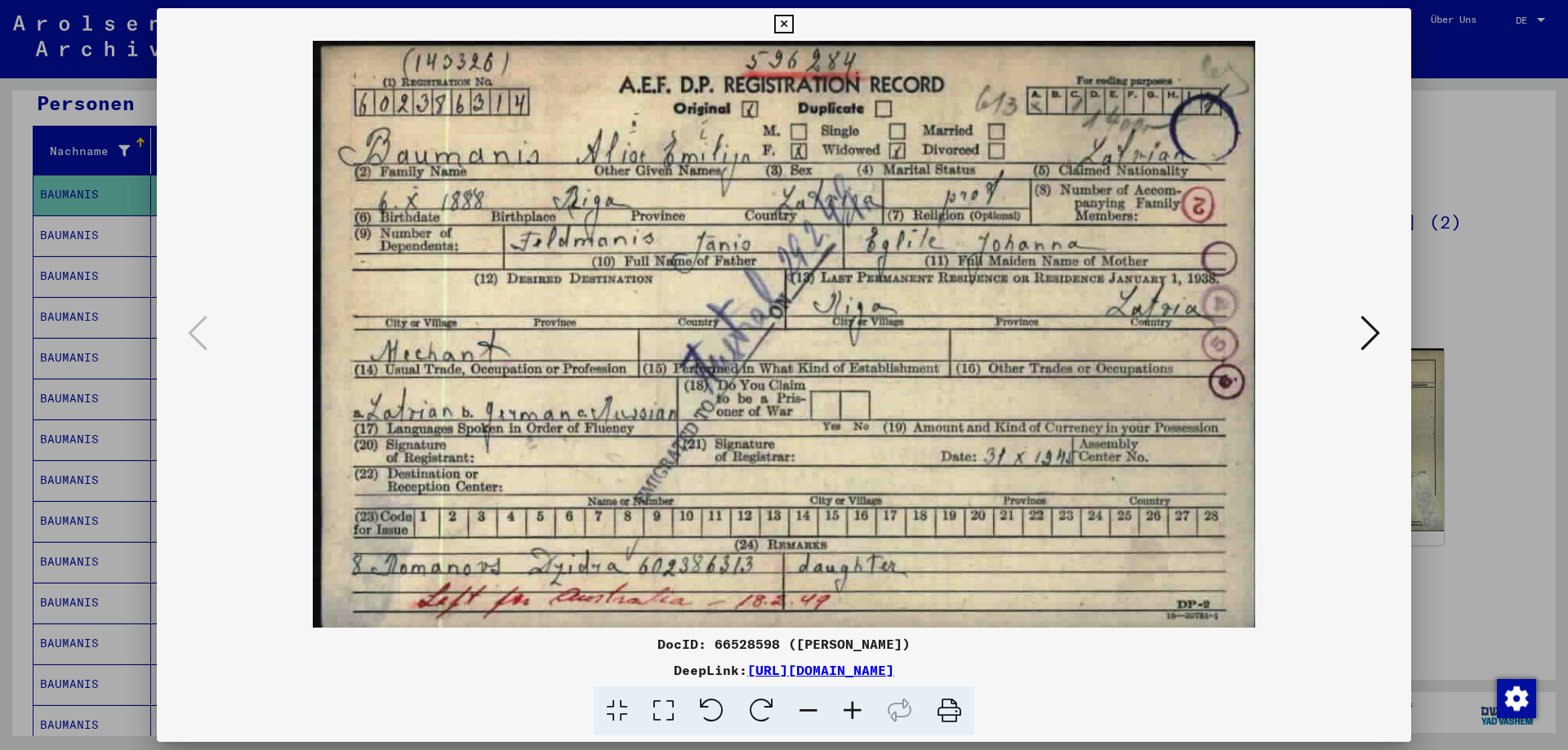
click at [1433, 236] on div at bounding box center [784, 375] width 1568 height 750
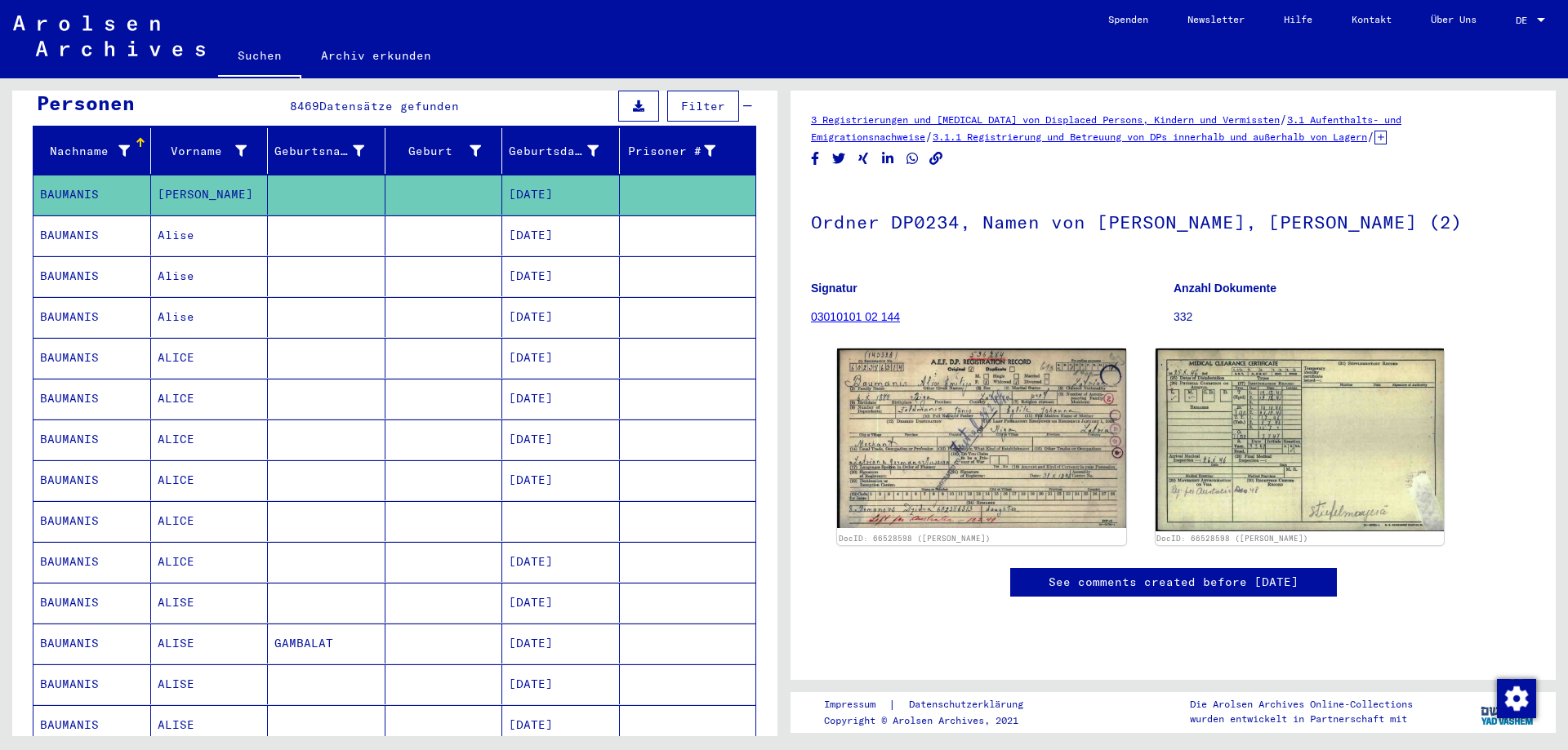
click at [181, 215] on mat-cell "Alise" at bounding box center [209, 235] width 118 height 40
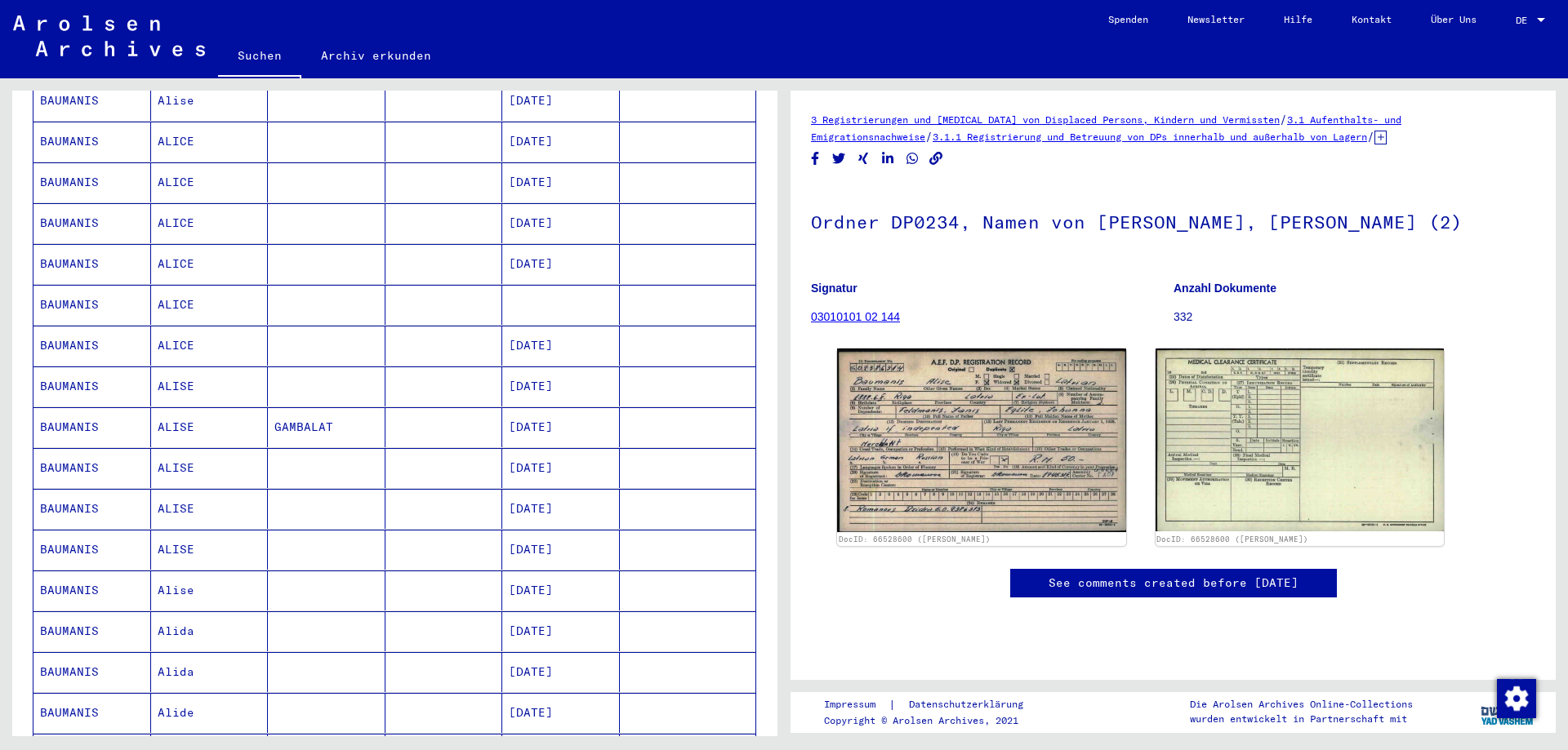
scroll to position [418, 0]
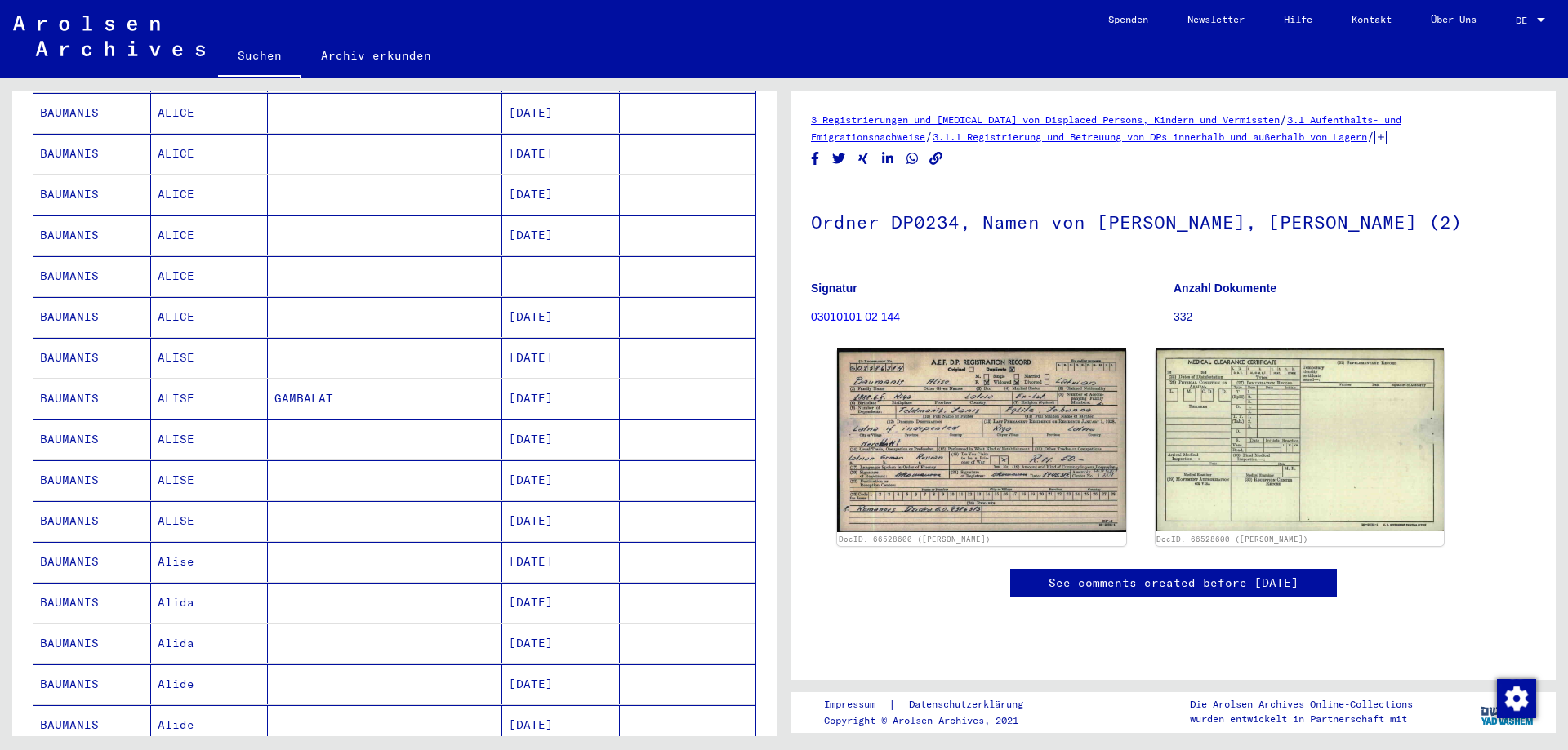
click at [438, 547] on mat-cell at bounding box center [444, 562] width 118 height 40
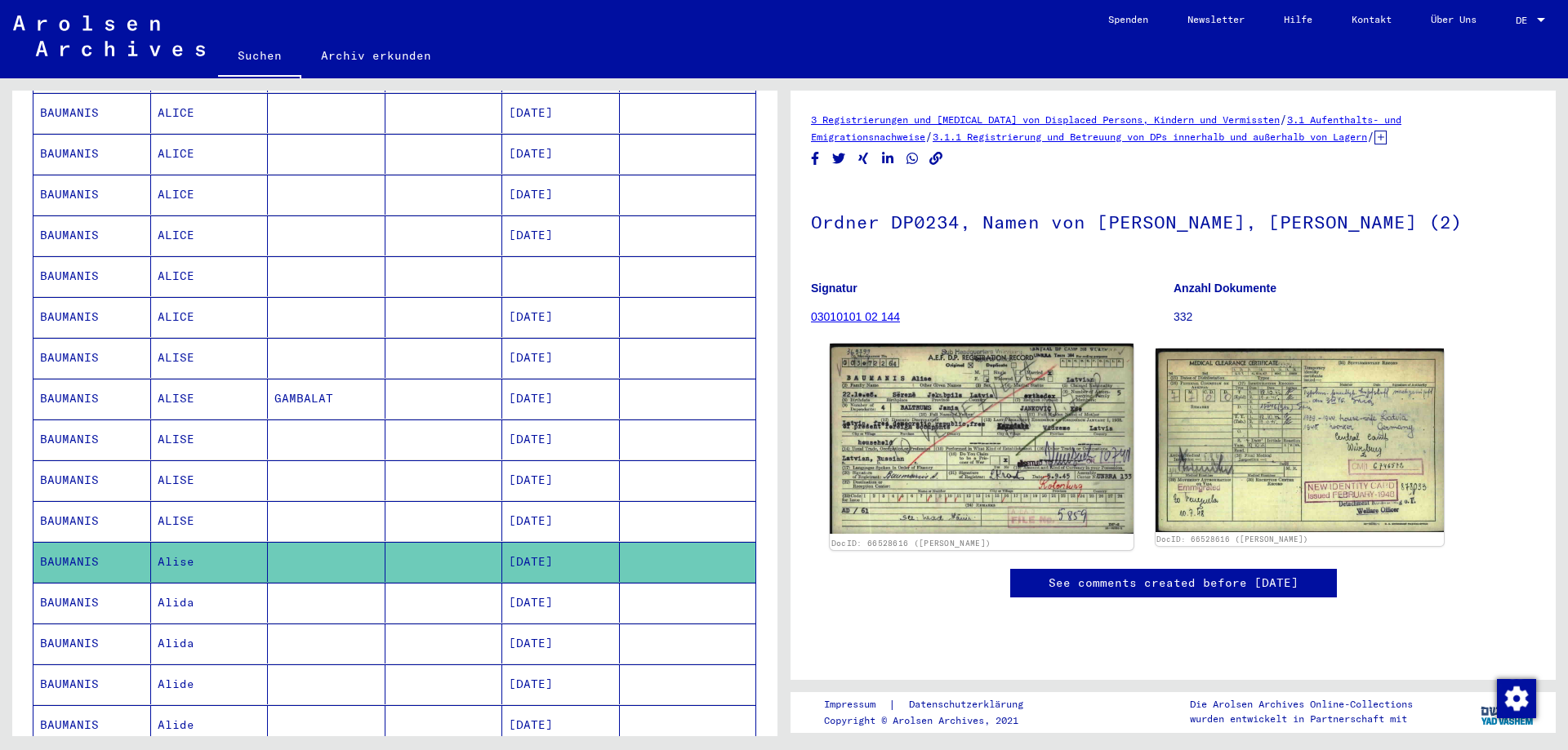
click at [1001, 497] on img at bounding box center [981, 439] width 303 height 191
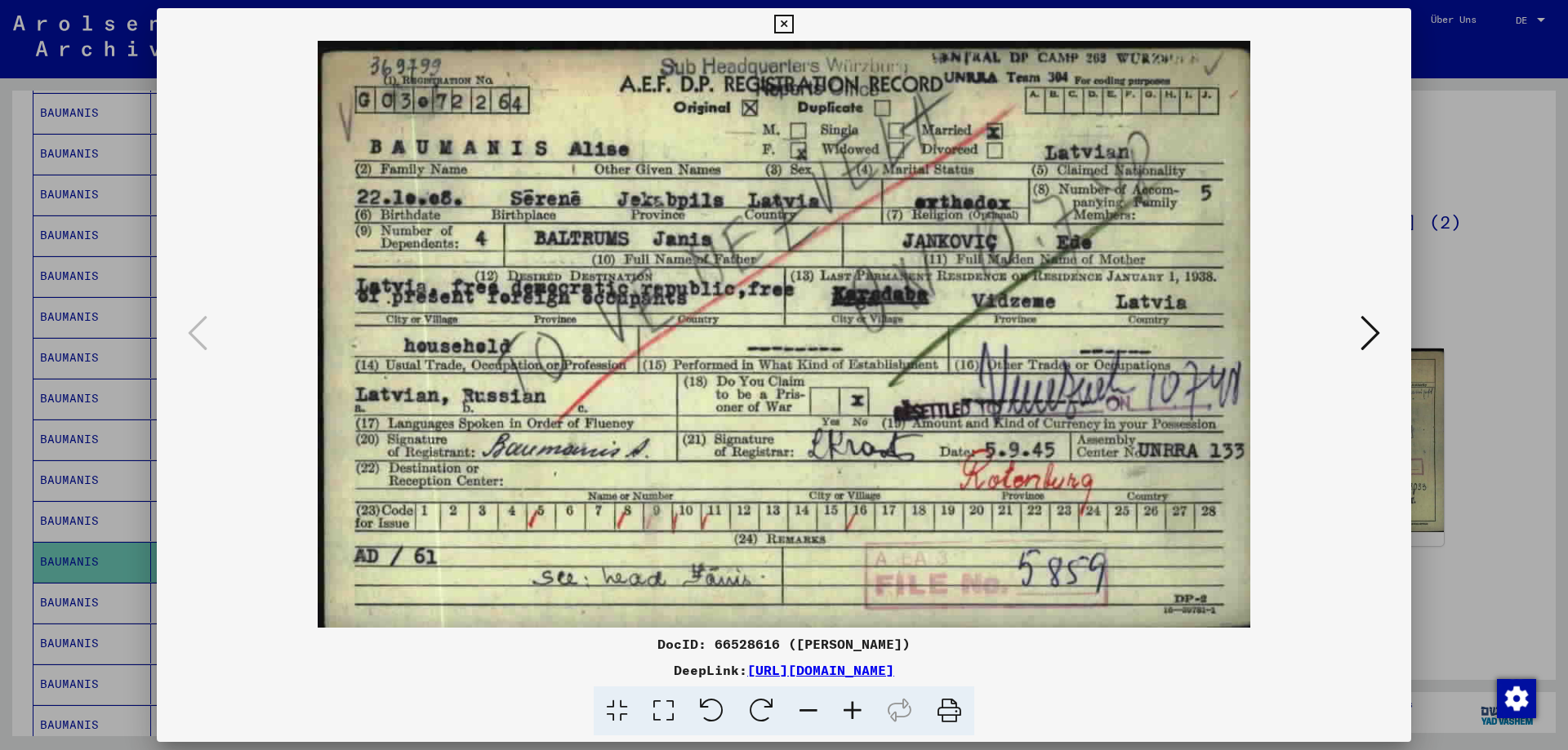
click at [1479, 440] on div at bounding box center [784, 375] width 1568 height 750
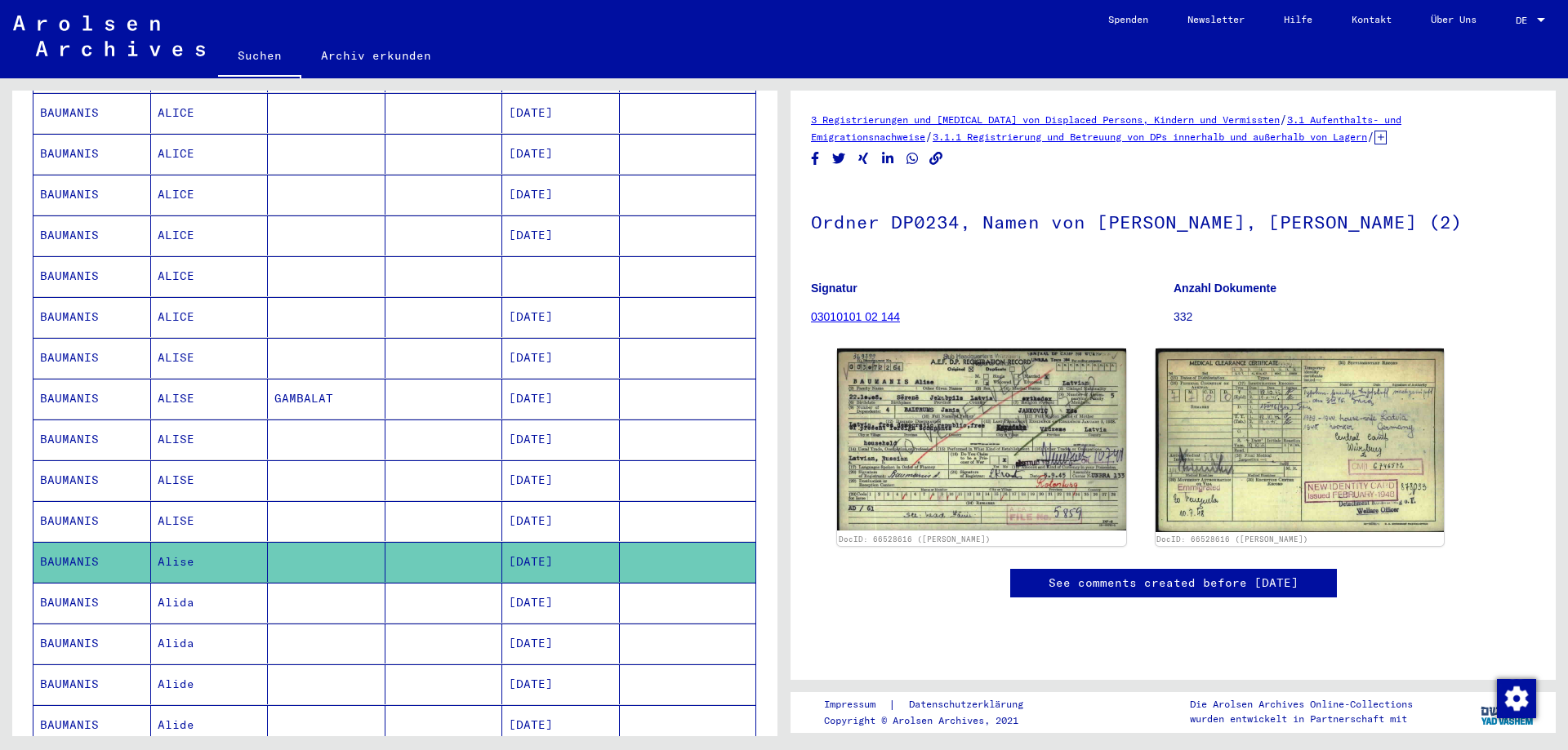
click at [185, 590] on mat-cell "Alida" at bounding box center [209, 602] width 118 height 40
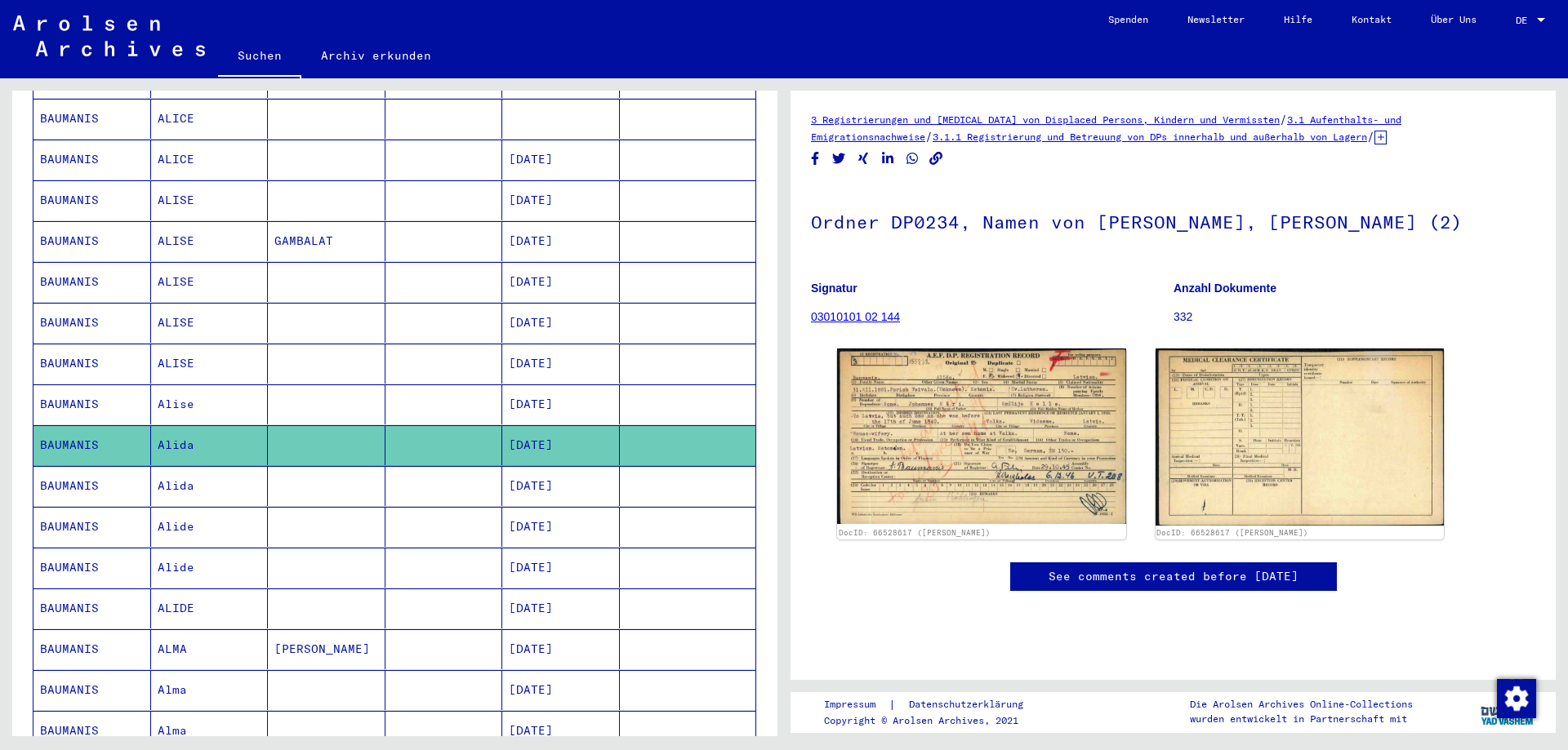
scroll to position [582, 0]
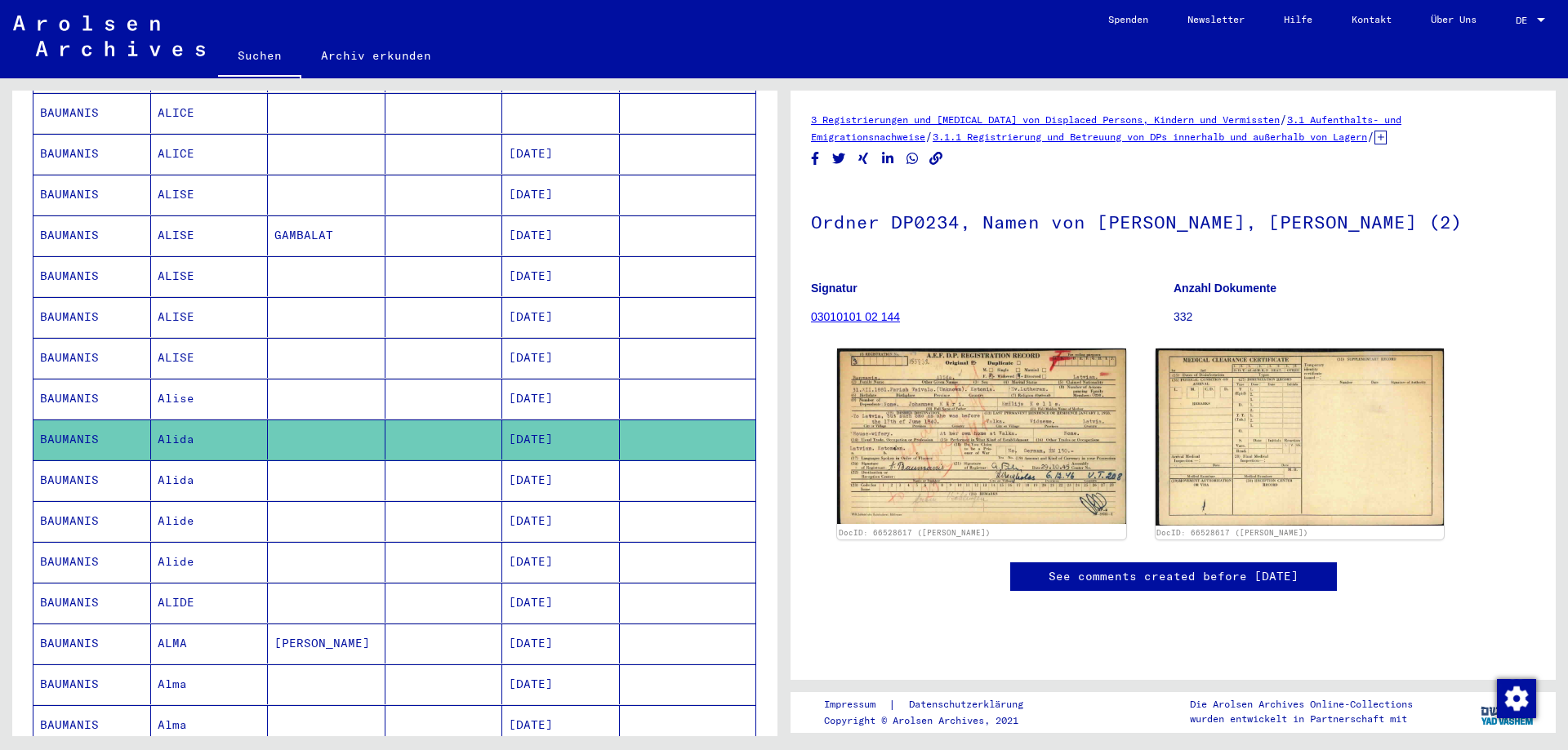
click at [220, 515] on mat-cell "Alide" at bounding box center [209, 521] width 118 height 40
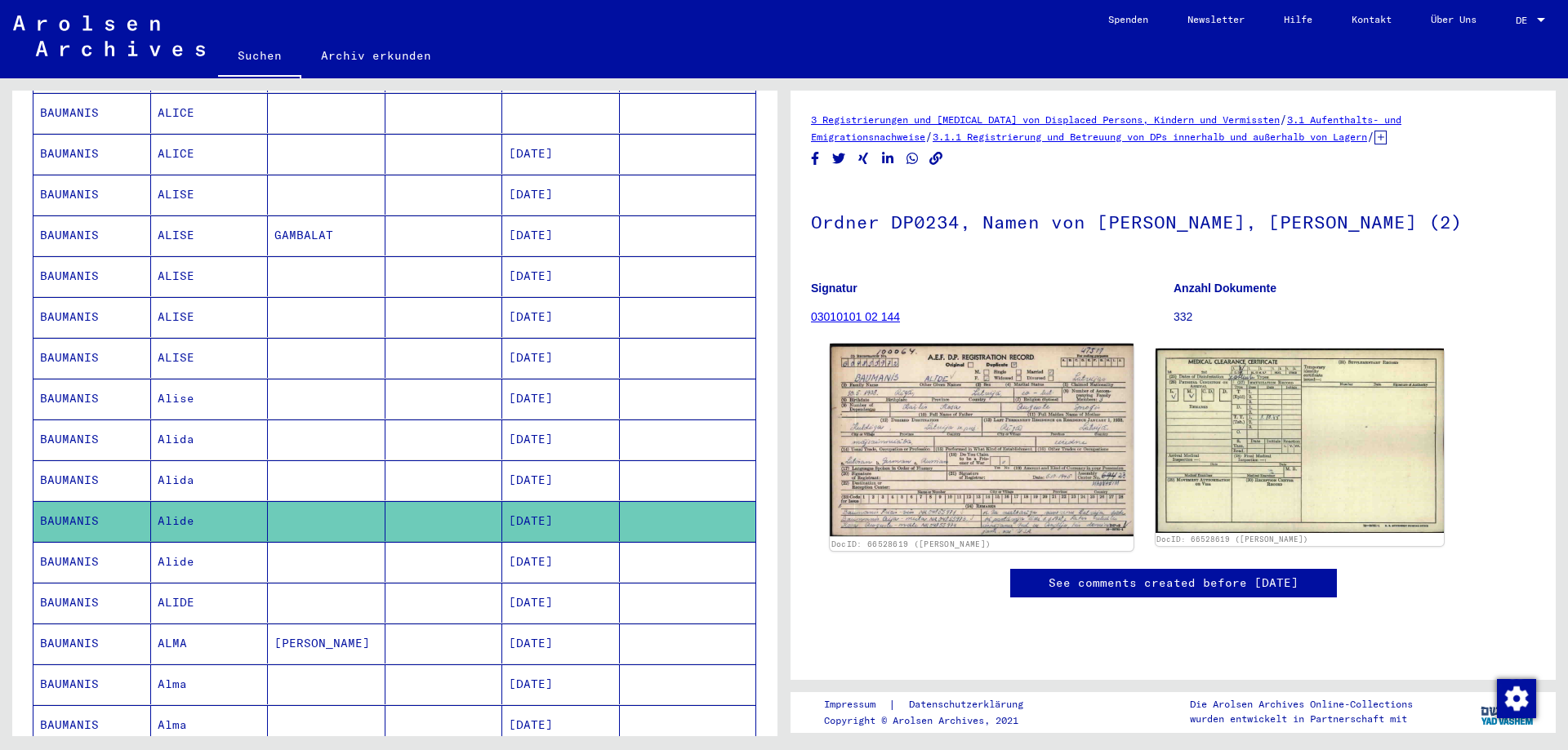
click at [915, 417] on img at bounding box center [981, 441] width 303 height 194
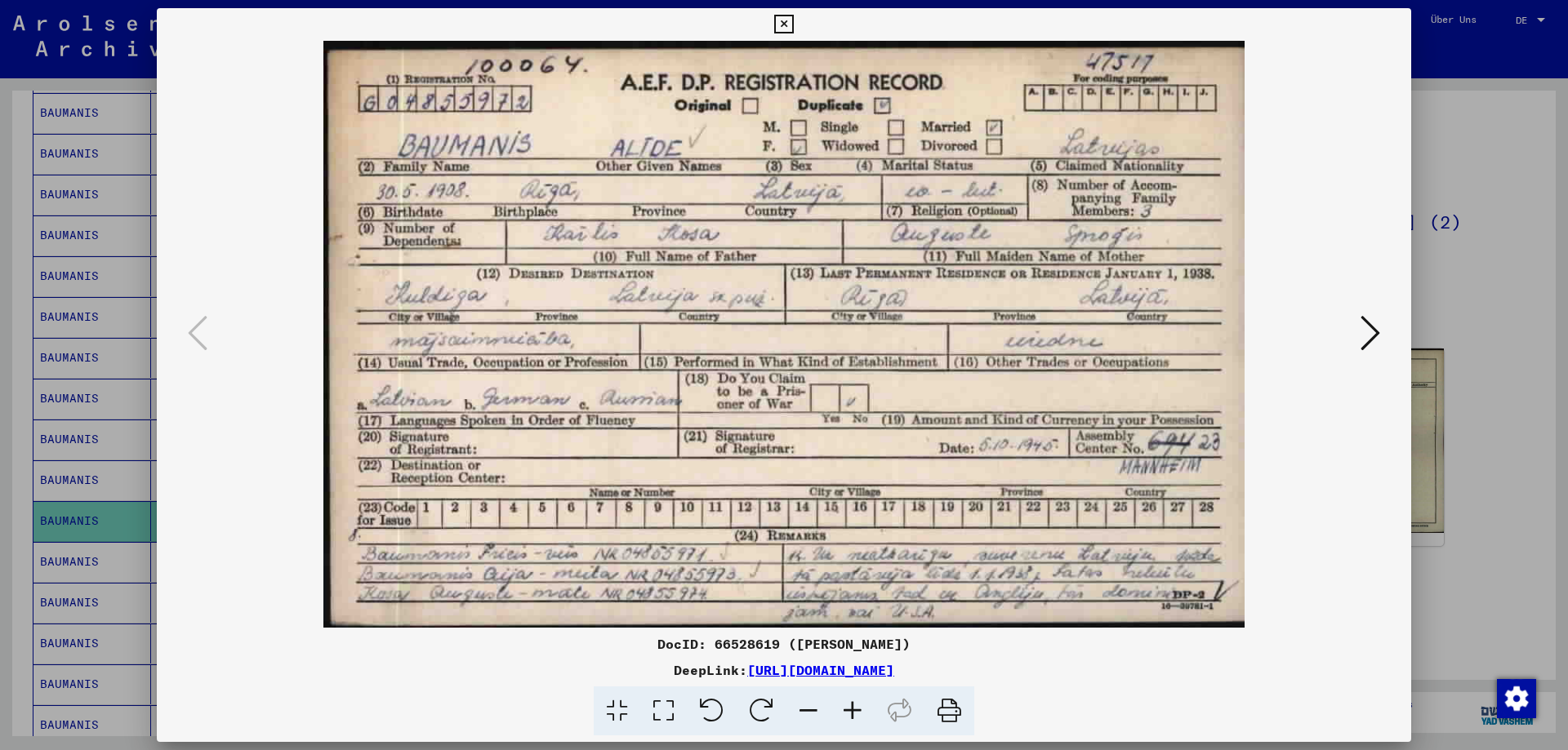
click at [1426, 245] on div at bounding box center [784, 375] width 1568 height 750
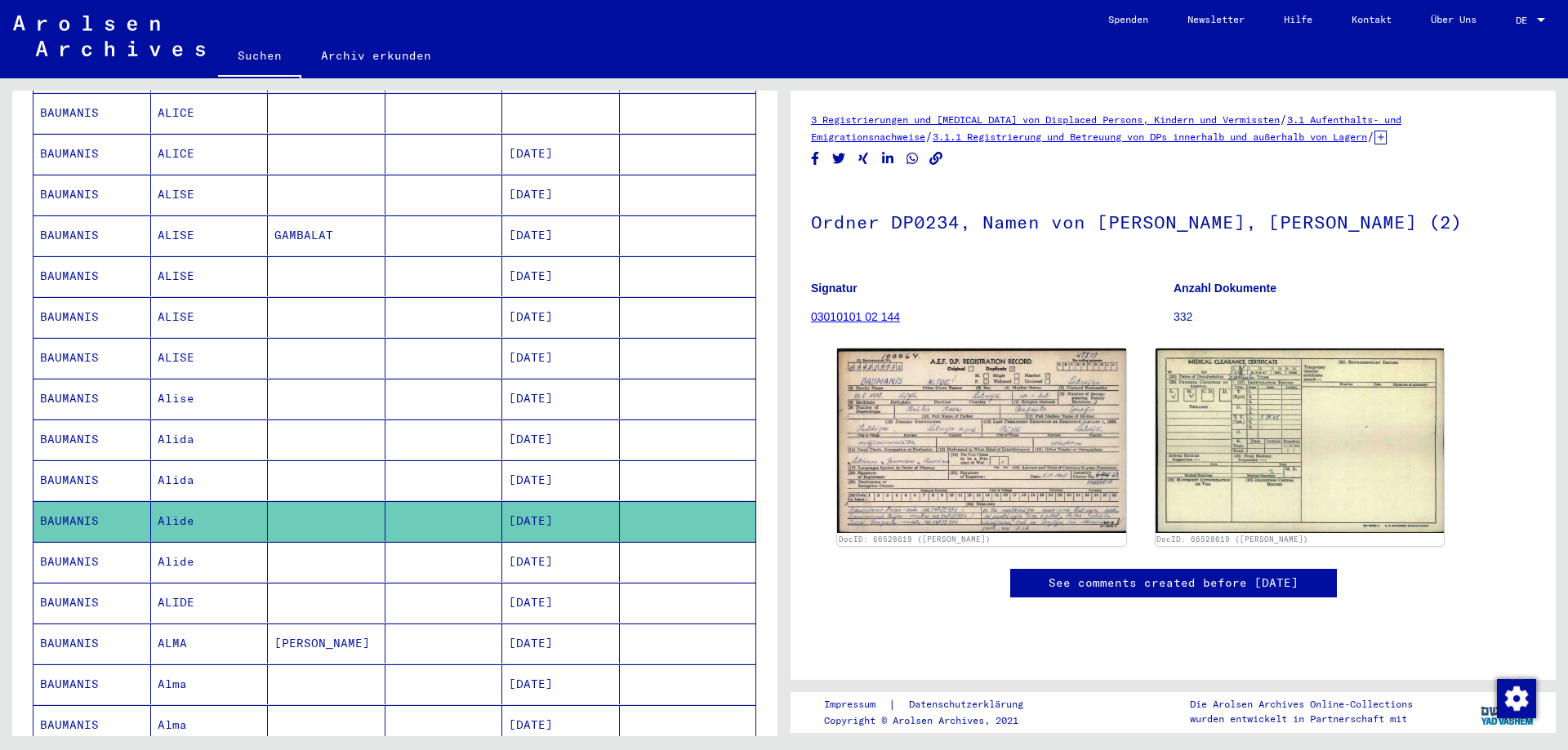
click at [188, 583] on mat-cell "ALIDE" at bounding box center [209, 602] width 118 height 40
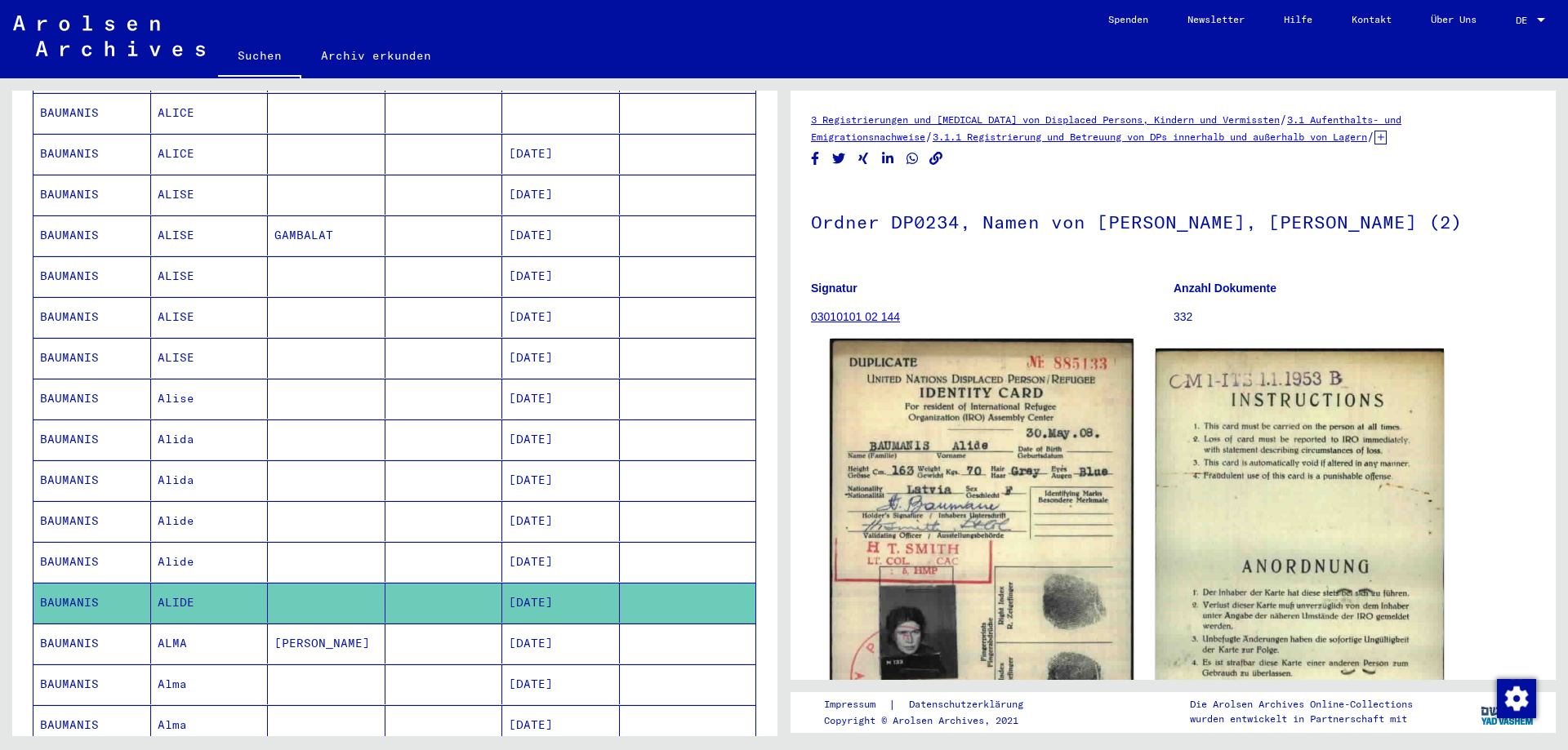
click at [936, 469] on img at bounding box center [981, 536] width 303 height 395
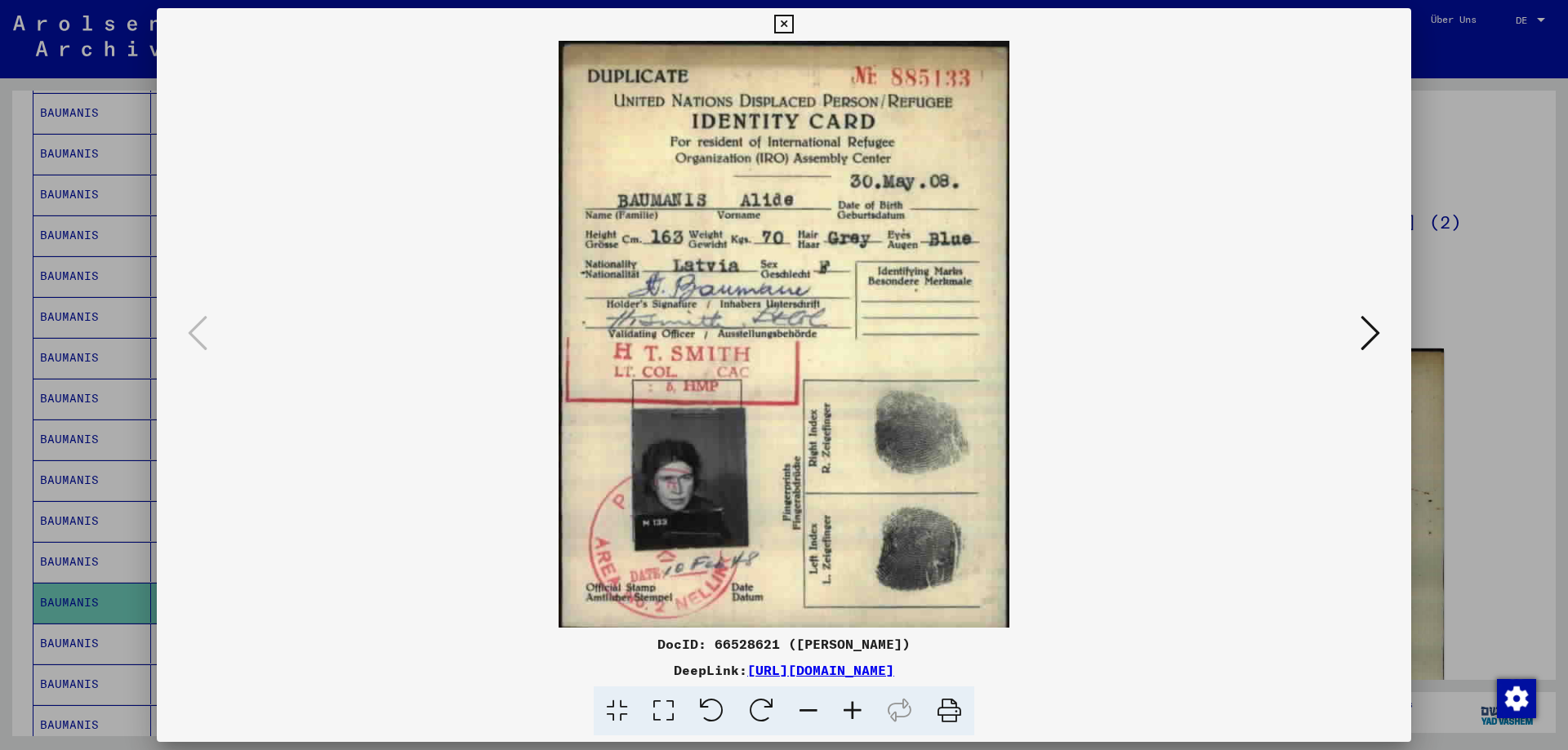
click at [1467, 307] on div at bounding box center [784, 375] width 1568 height 750
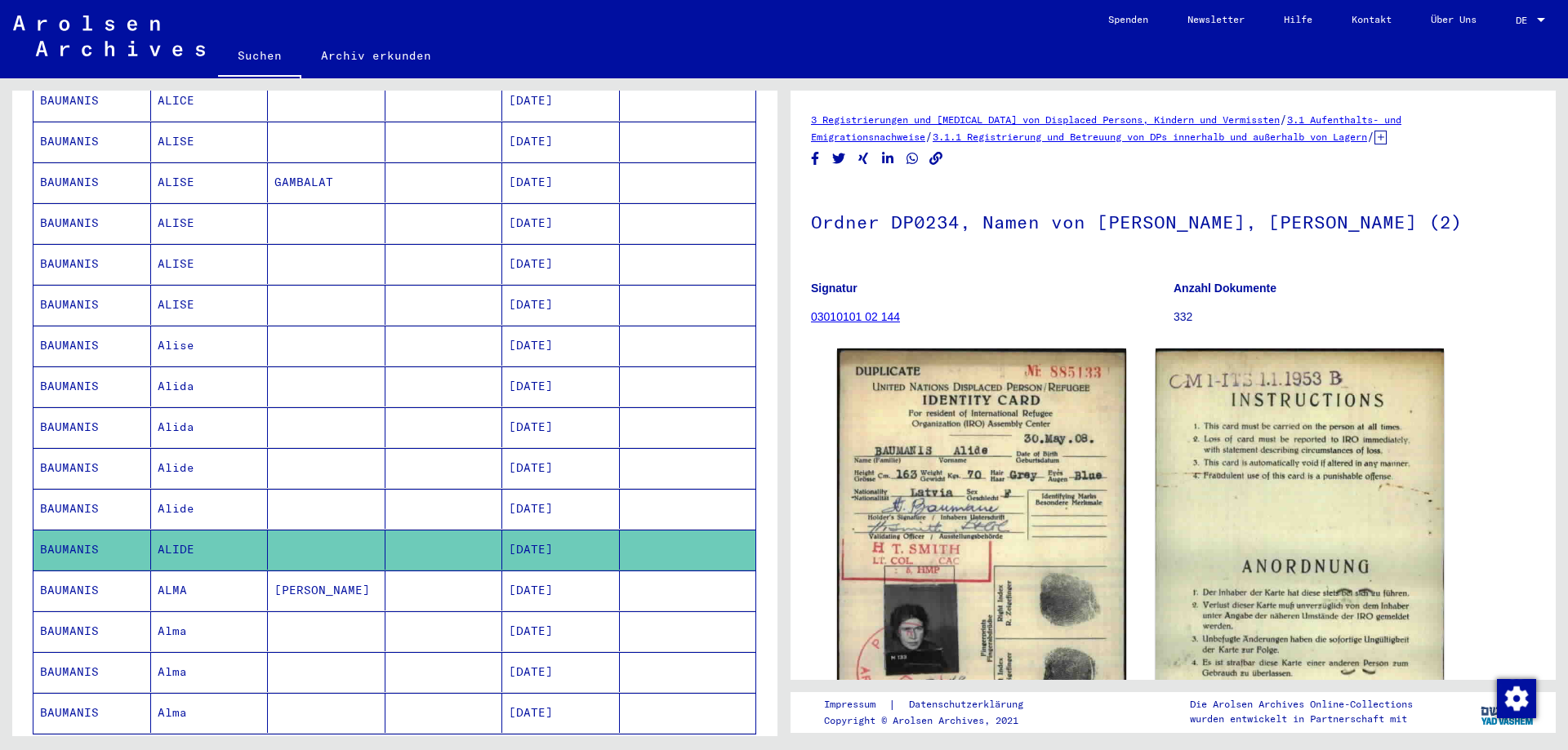
scroll to position [663, 0]
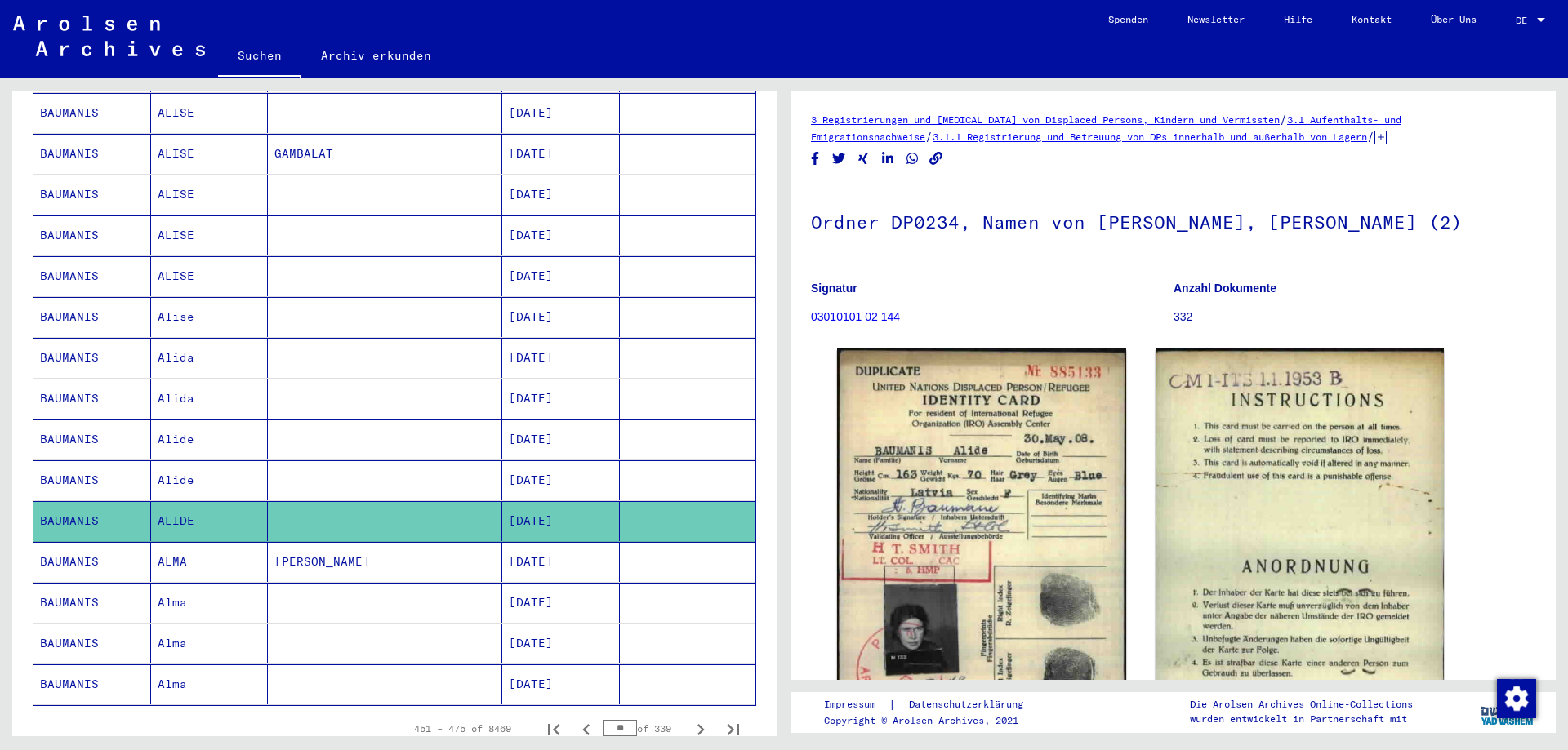
click at [286, 590] on mat-cell at bounding box center [326, 602] width 118 height 40
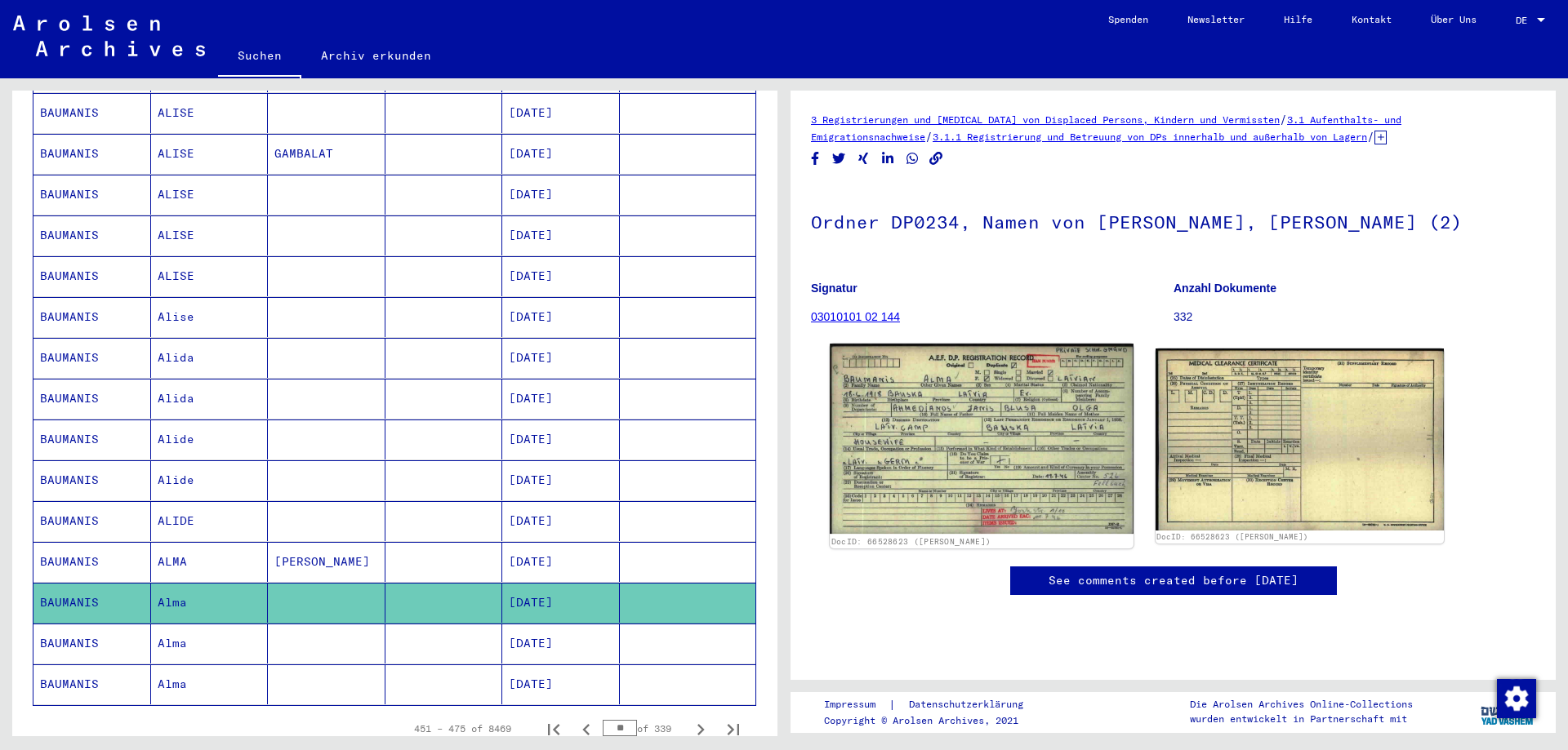
click at [903, 475] on img at bounding box center [981, 439] width 303 height 191
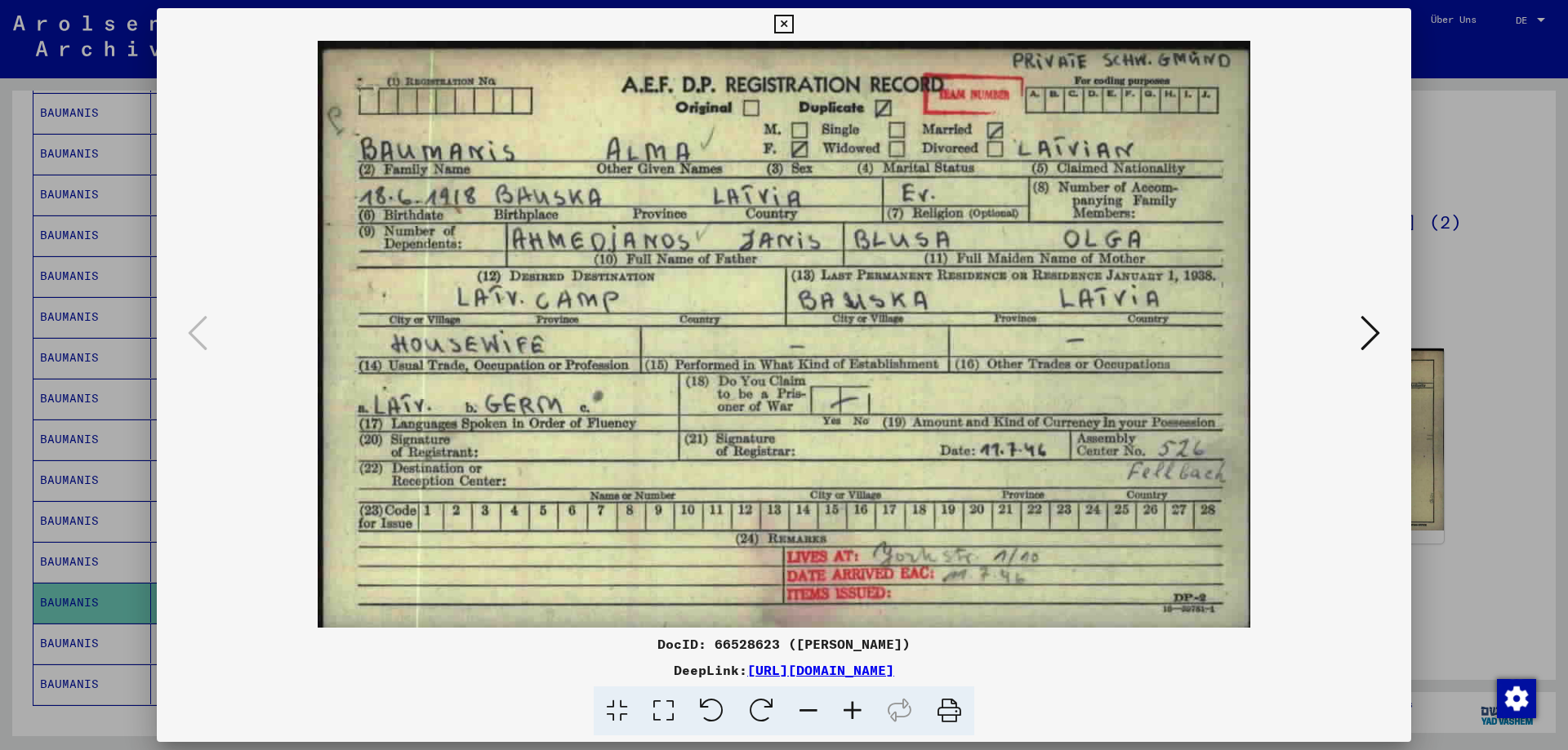
click at [1410, 399] on div at bounding box center [784, 335] width 1255 height 587
click at [1441, 410] on div at bounding box center [784, 375] width 1568 height 750
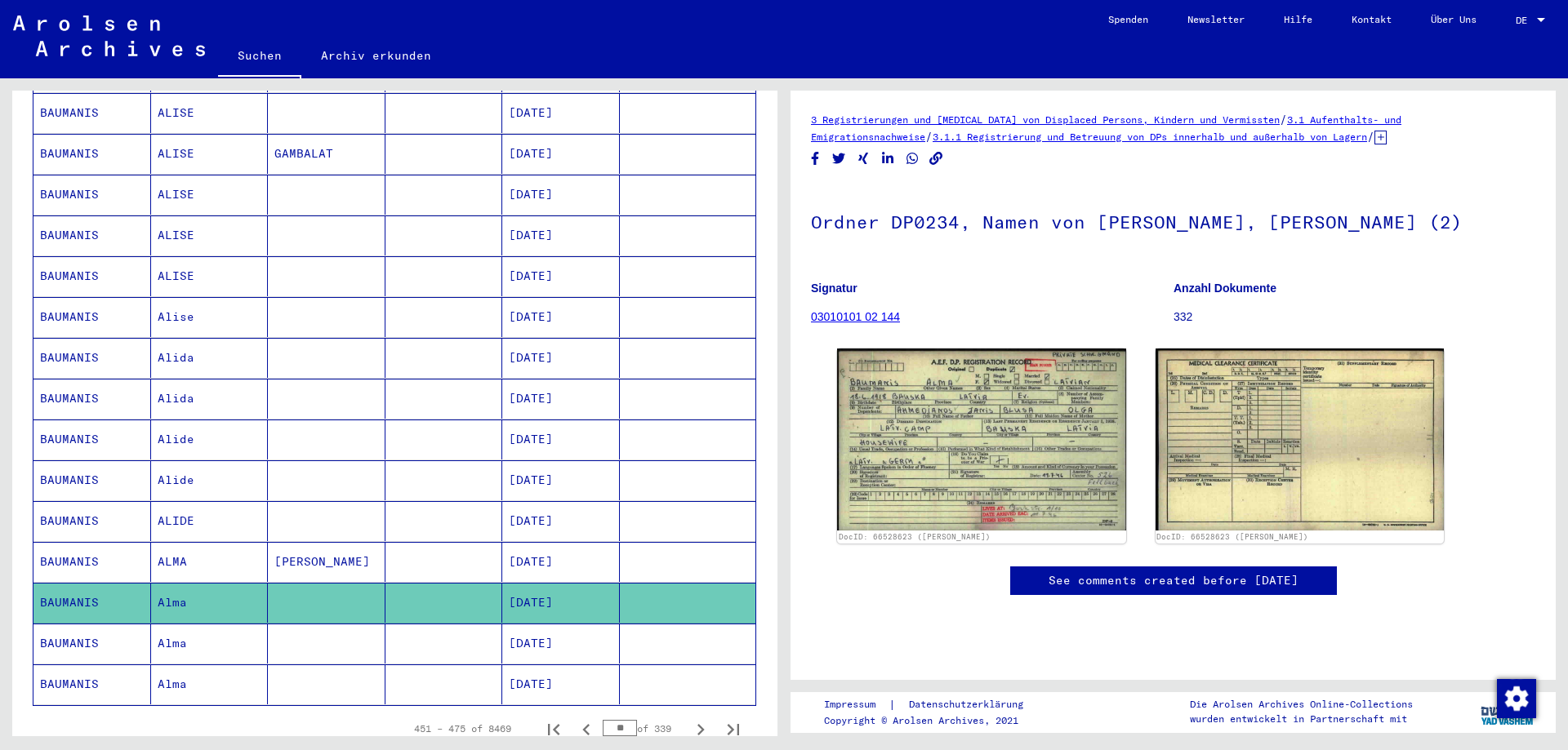
click at [539, 638] on mat-cell "[DATE]" at bounding box center [560, 644] width 118 height 40
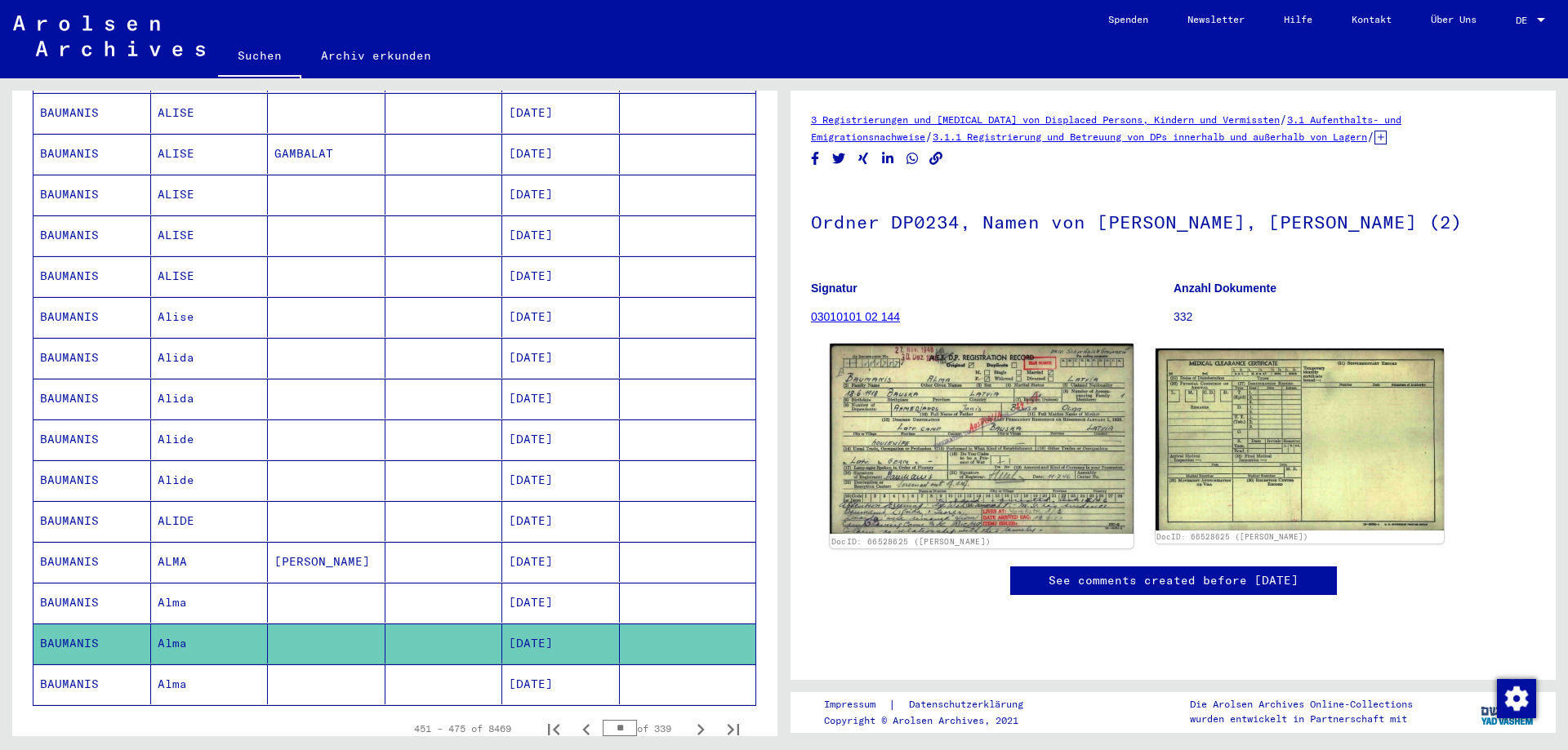
click at [905, 487] on img at bounding box center [981, 439] width 303 height 191
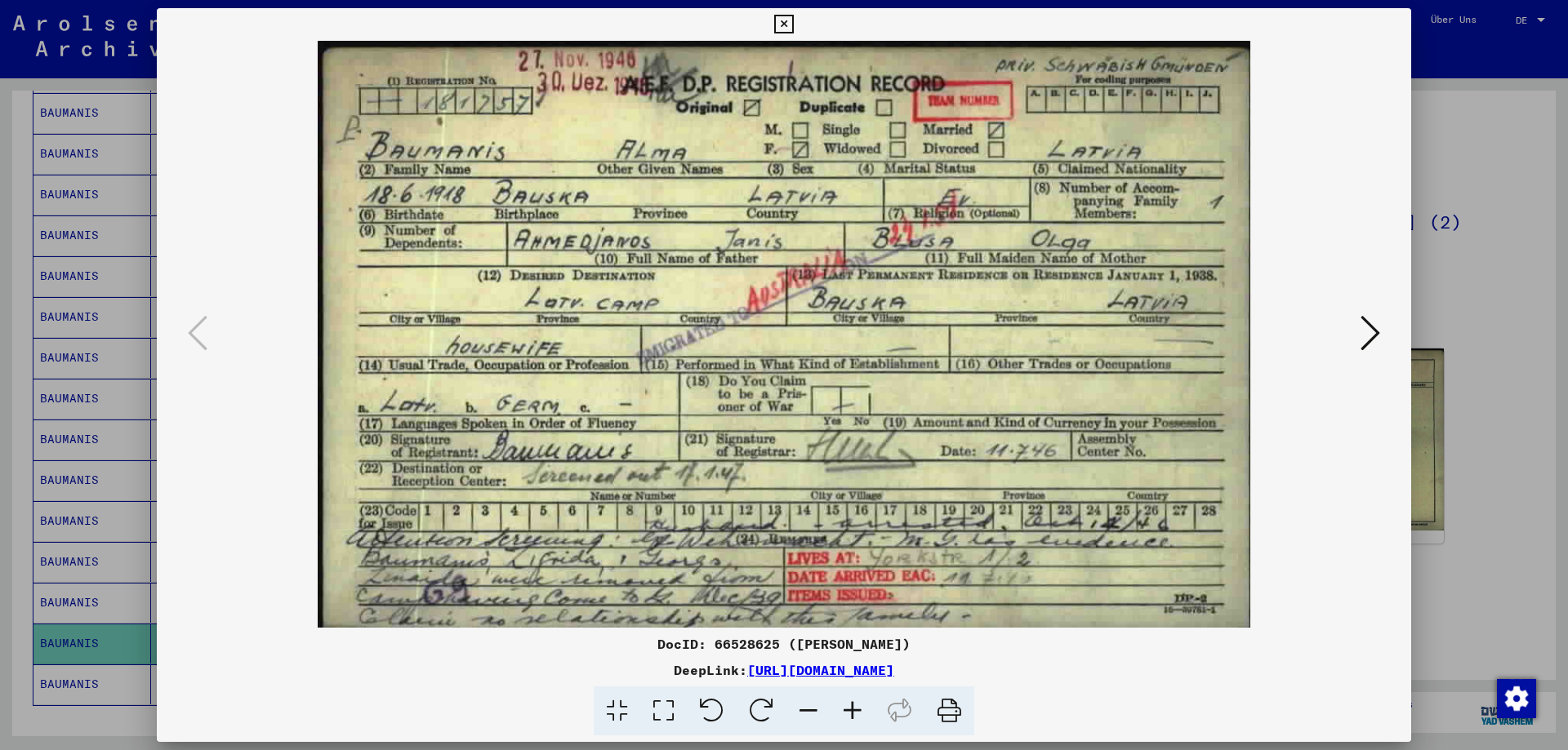
click at [1452, 504] on div at bounding box center [784, 375] width 1568 height 750
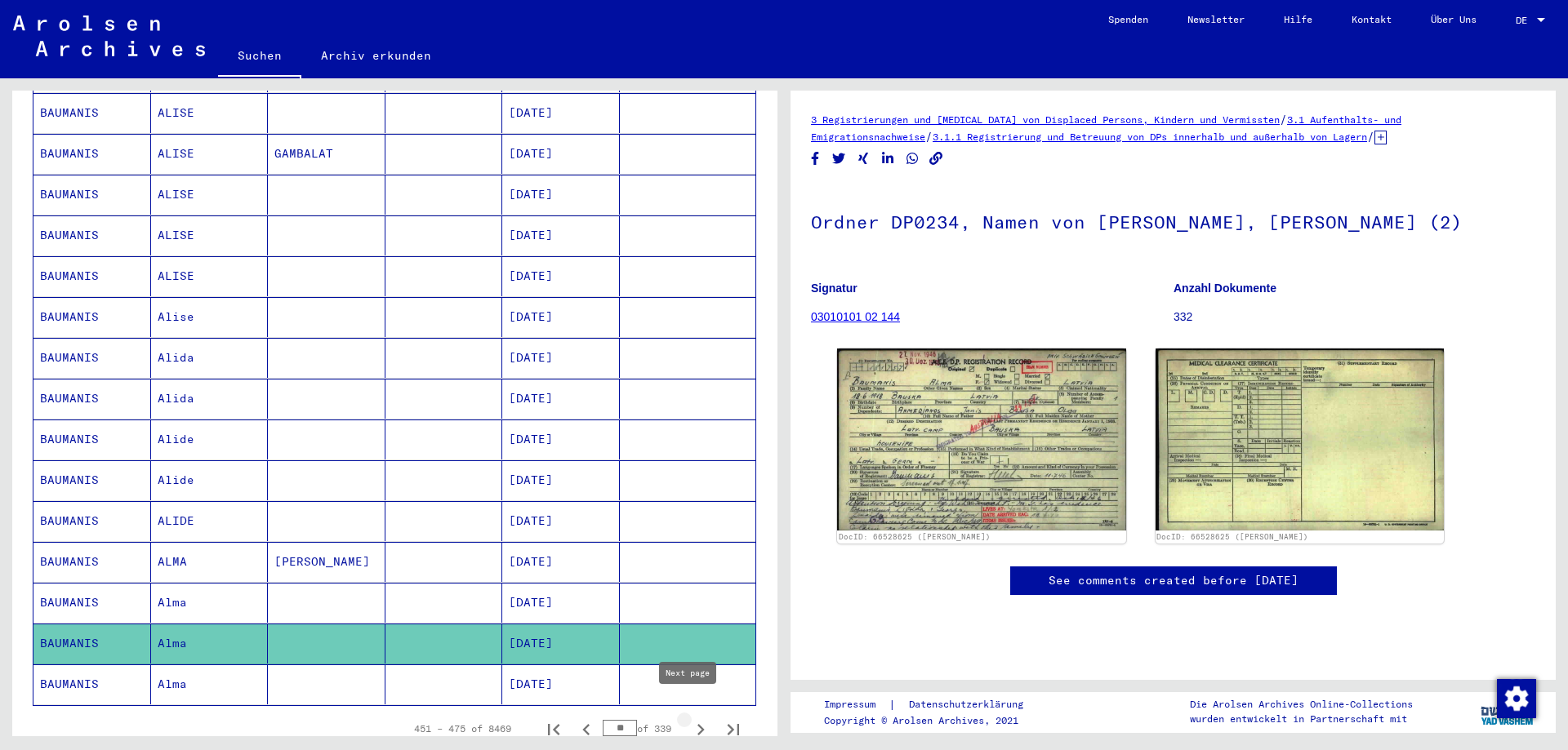
click at [692, 721] on icon "Next page" at bounding box center [700, 729] width 23 height 23
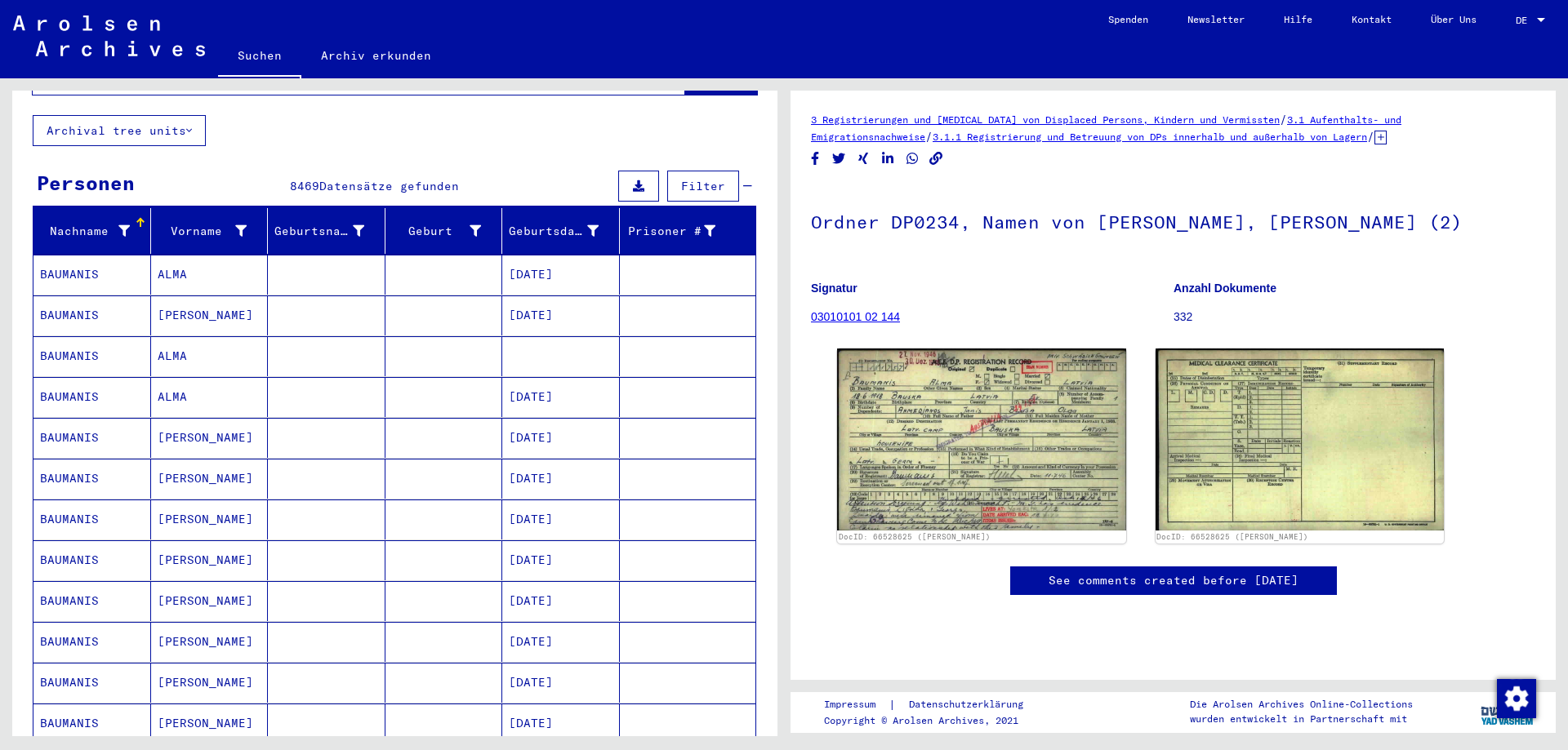
scroll to position [92, 0]
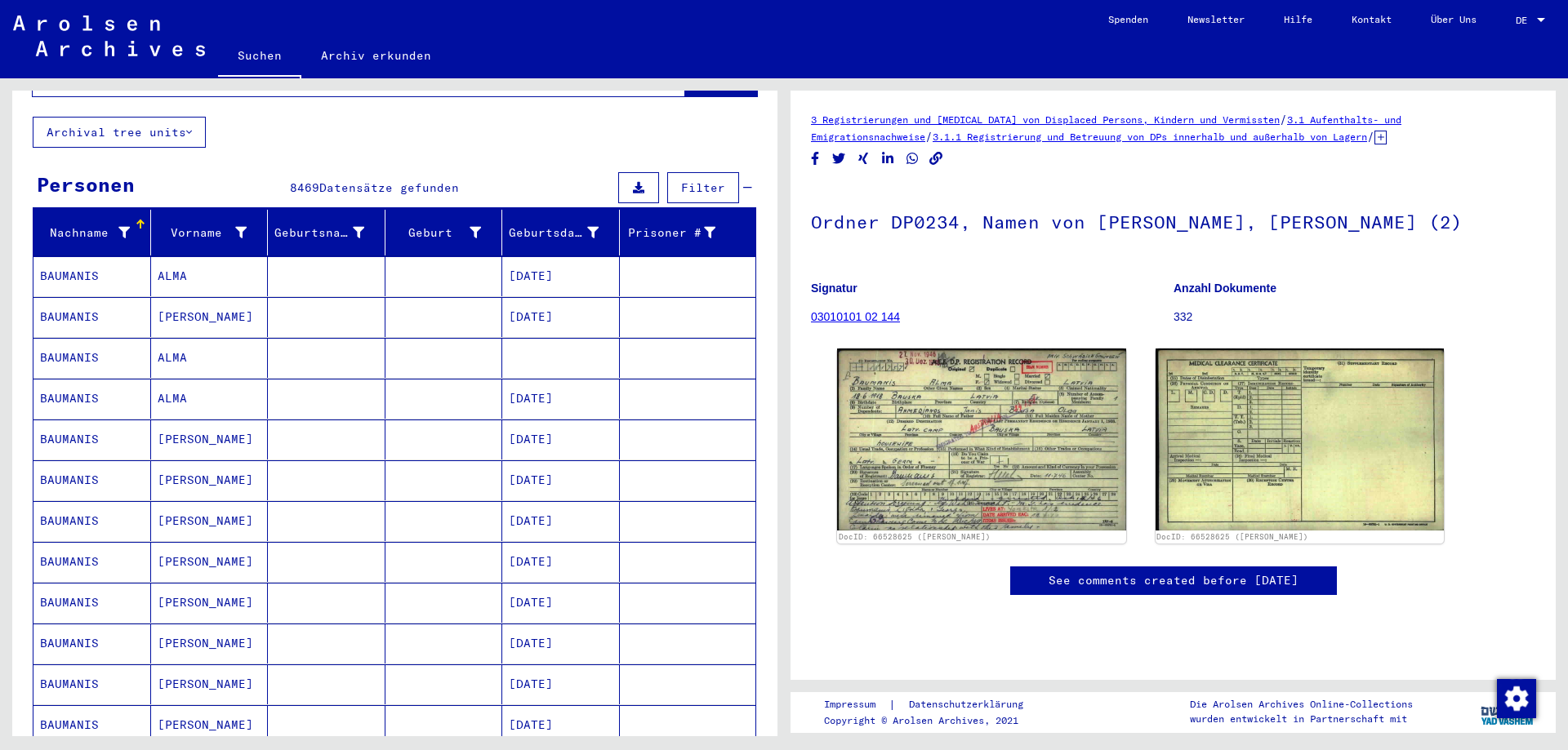
click at [170, 463] on mat-cell "[PERSON_NAME]" at bounding box center [209, 481] width 118 height 40
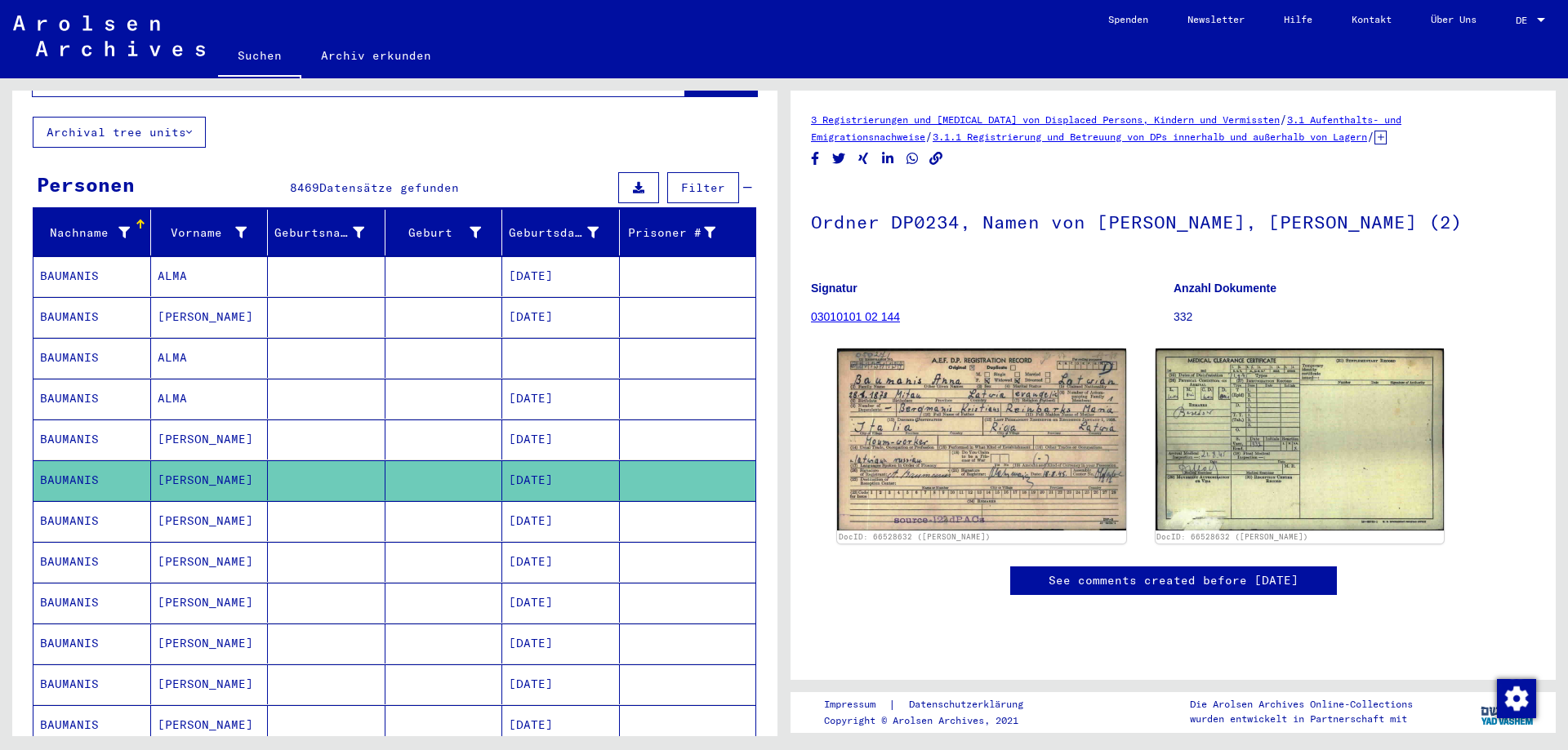
scroll to position [173, 0]
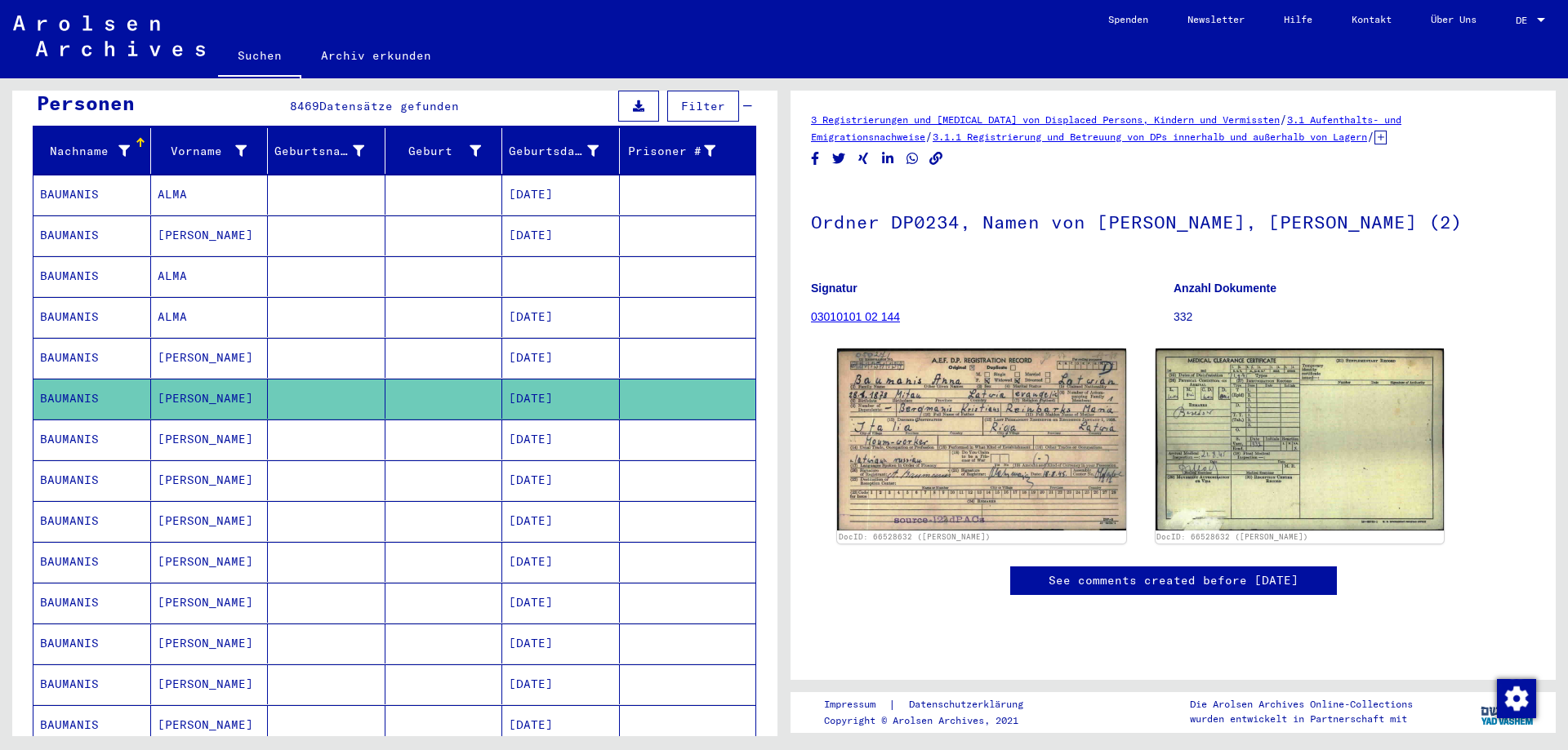
click at [388, 508] on mat-cell at bounding box center [444, 521] width 118 height 40
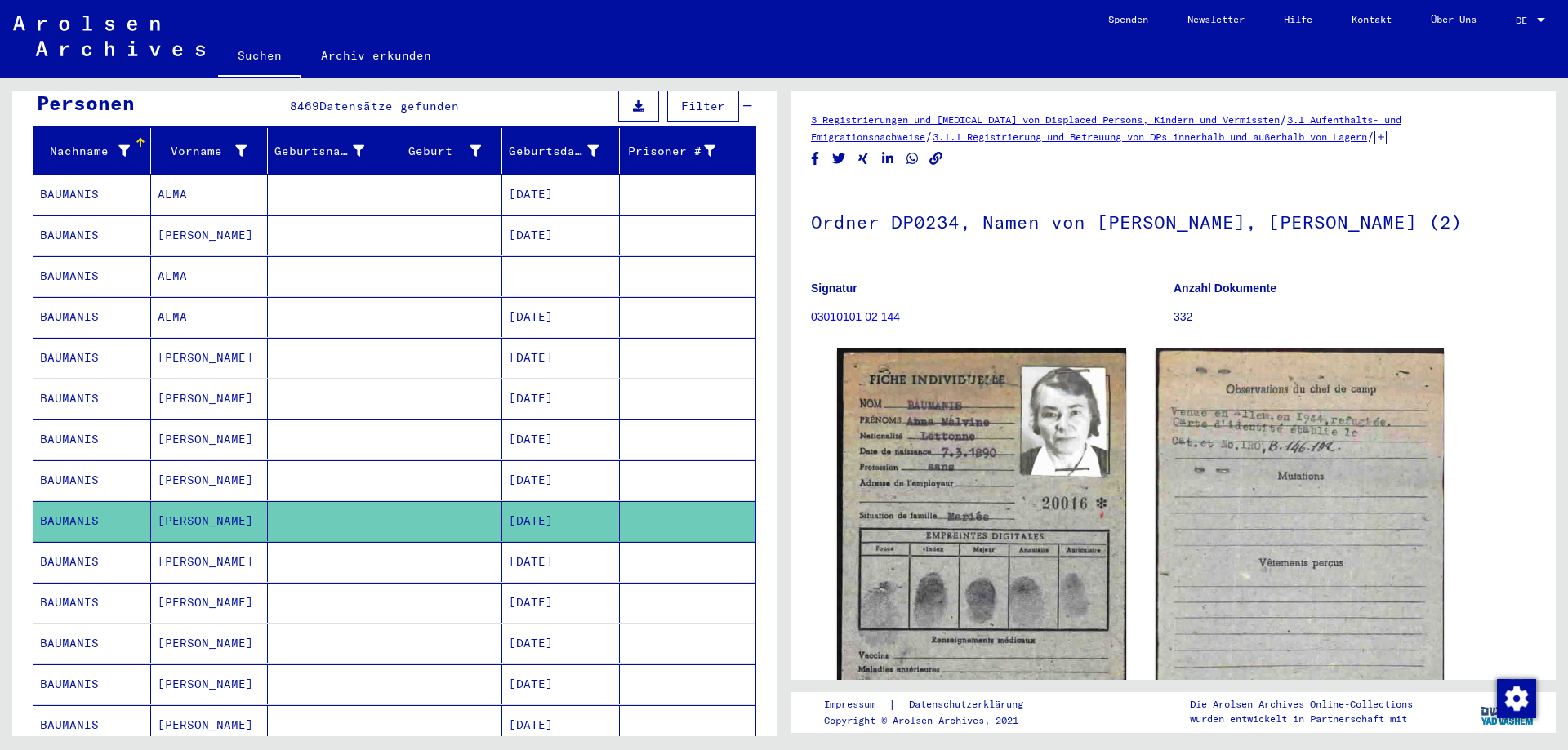
click at [481, 542] on mat-cell at bounding box center [444, 562] width 118 height 40
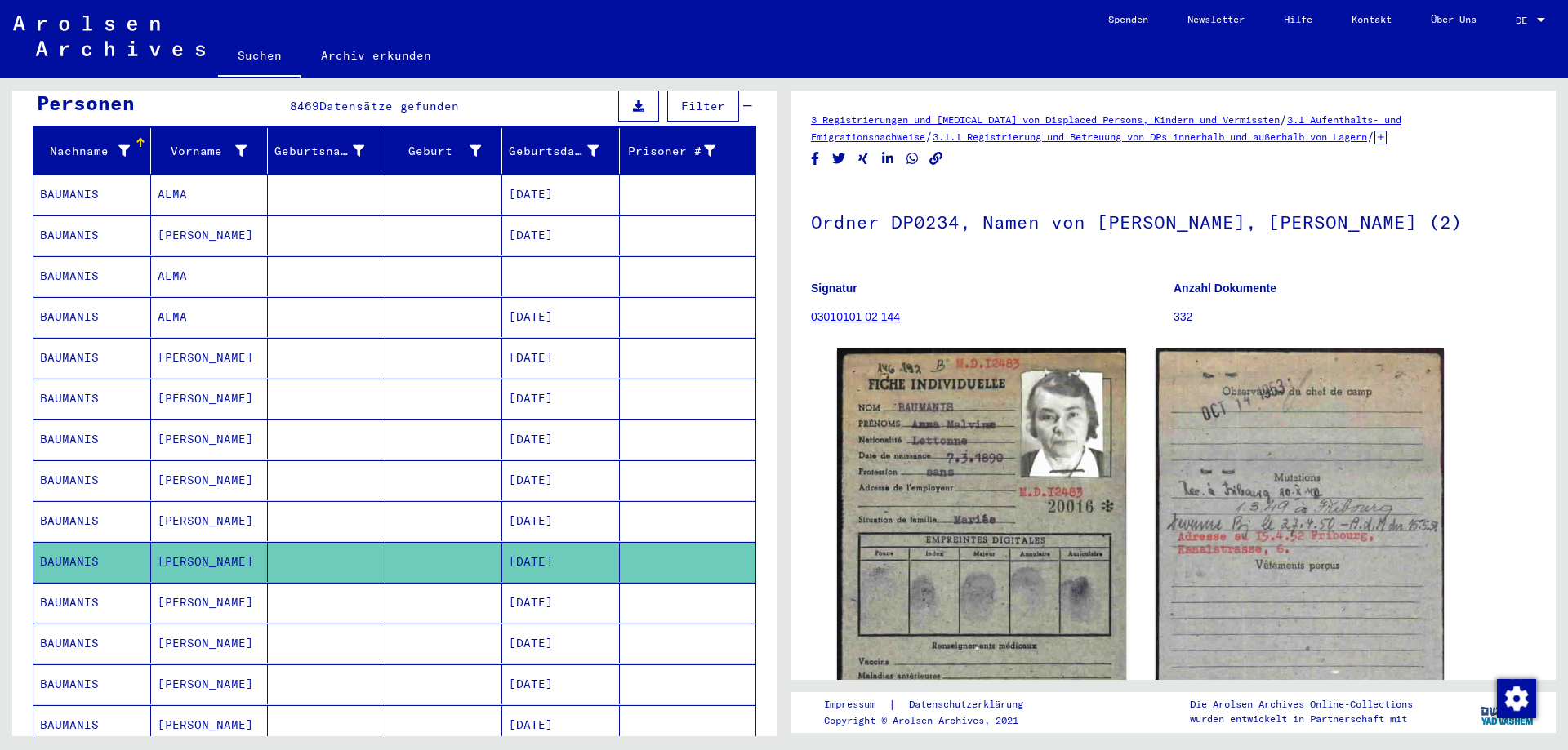
click at [602, 599] on mat-cell "[DATE]" at bounding box center [560, 602] width 118 height 40
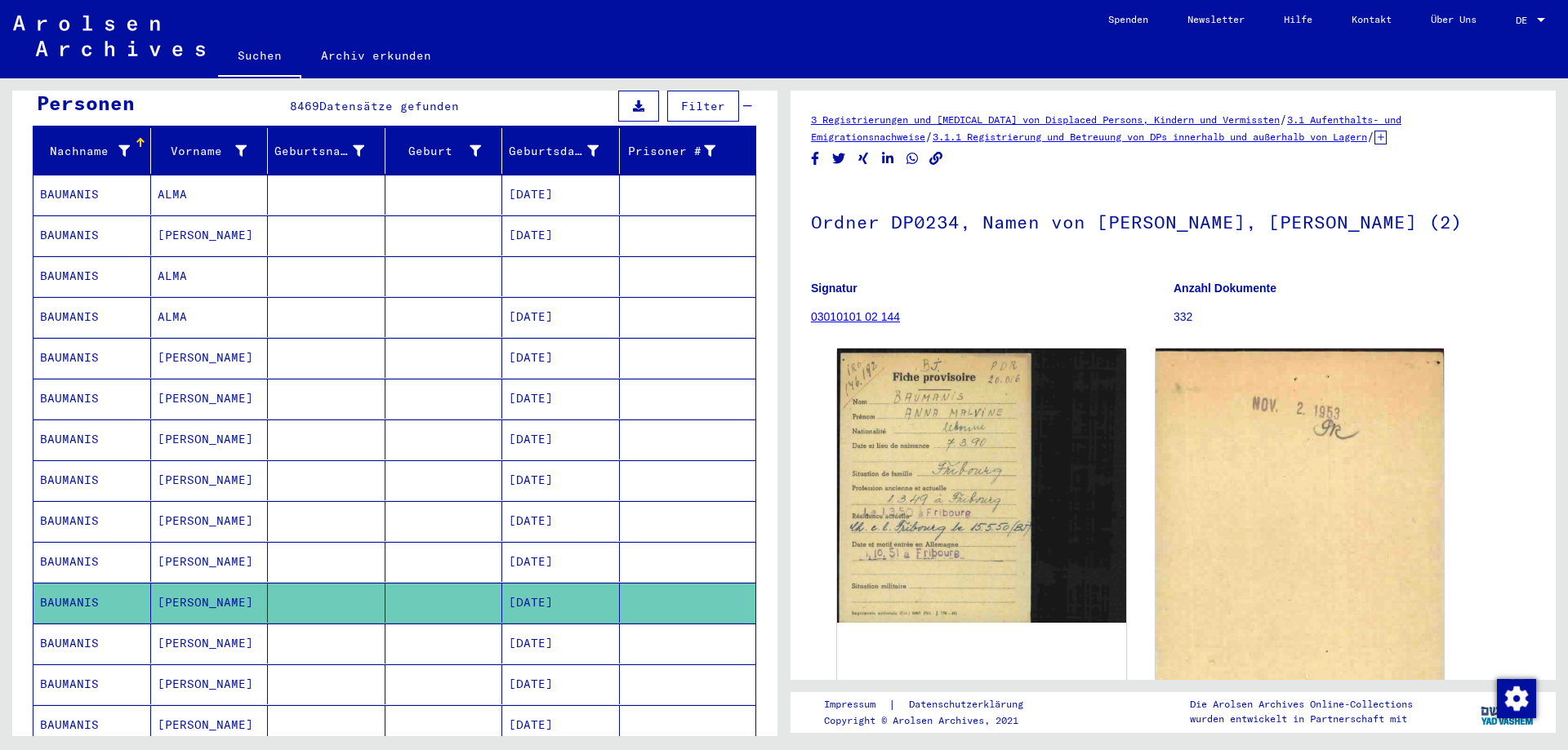
click at [558, 626] on mat-cell "[DATE]" at bounding box center [560, 644] width 118 height 40
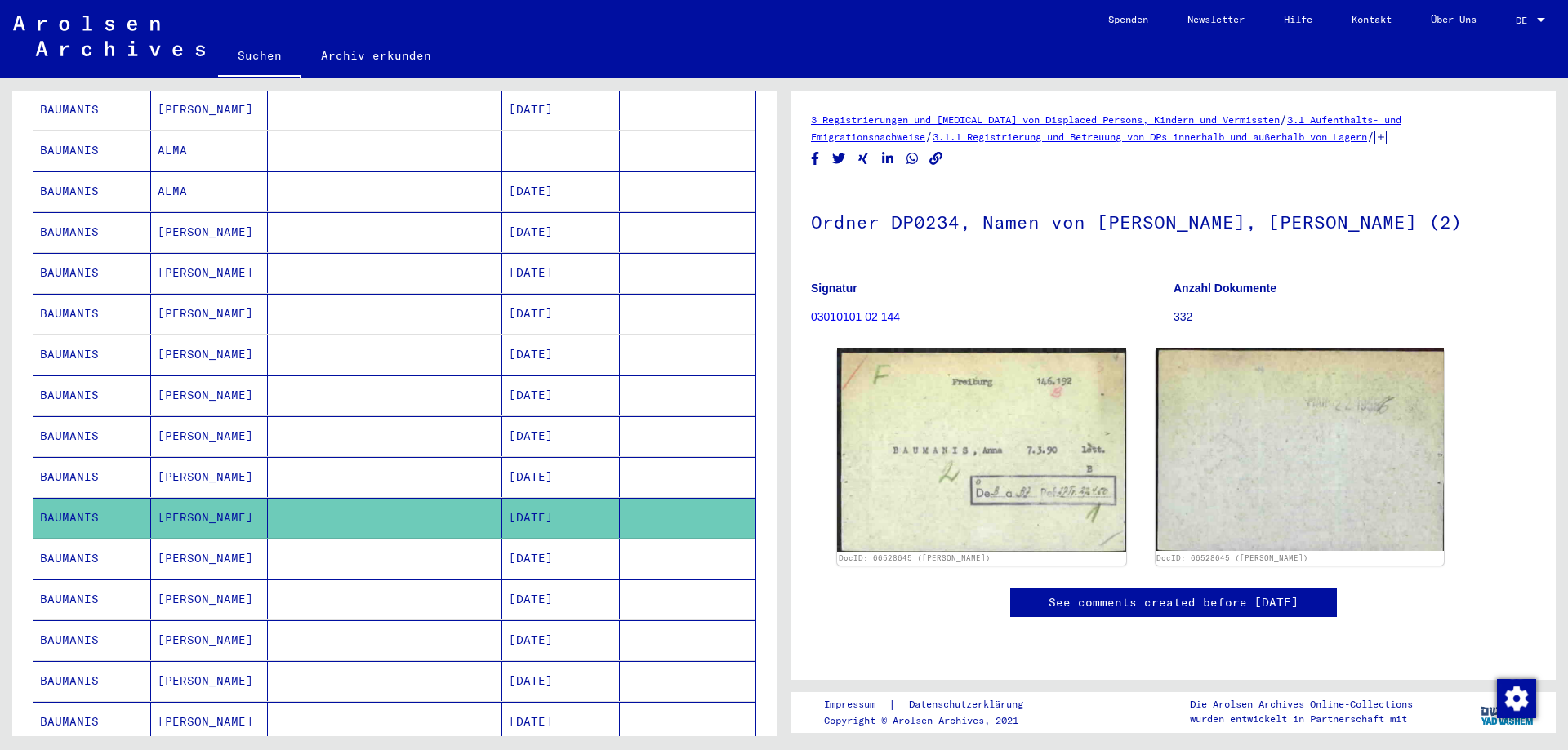
scroll to position [336, 0]
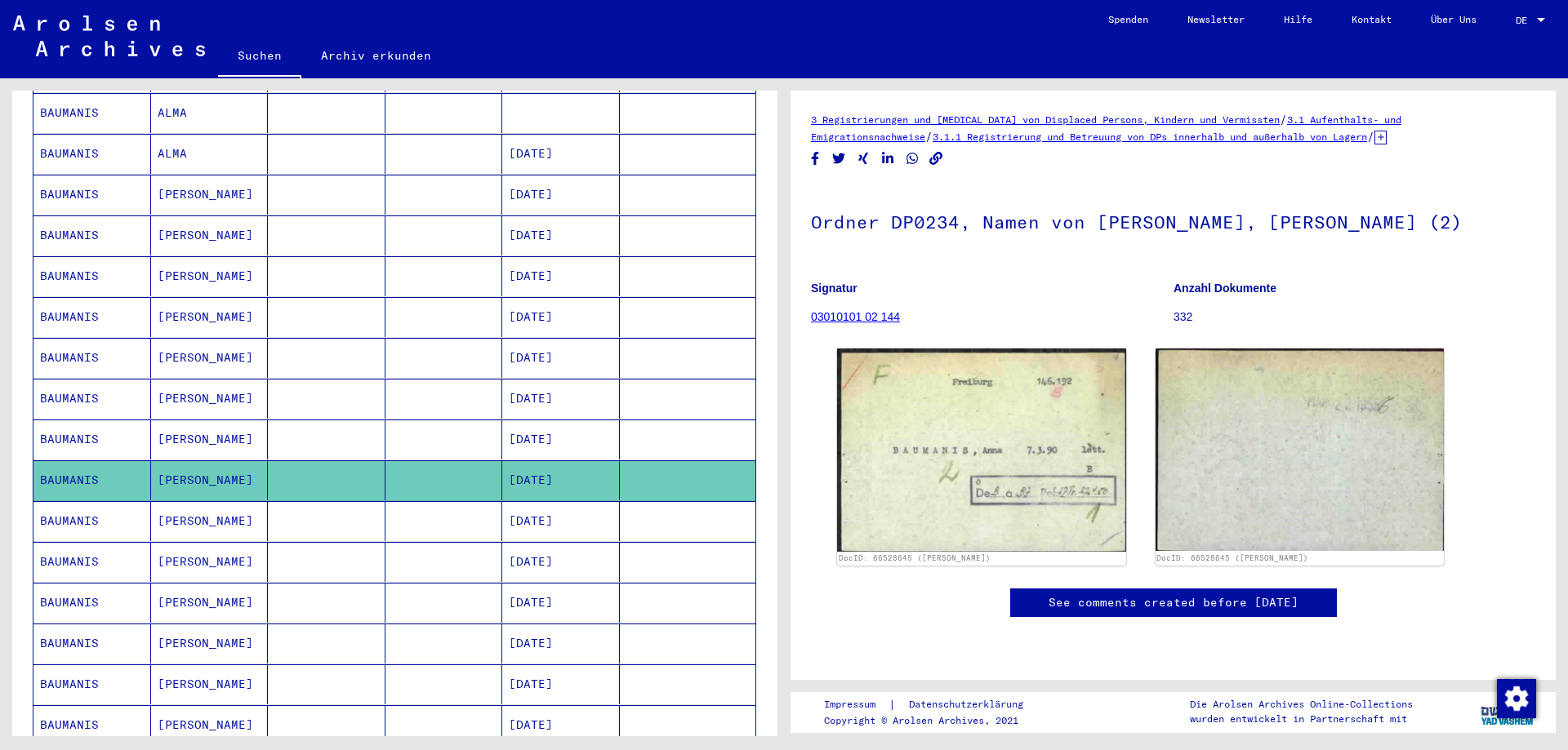
click at [395, 503] on mat-cell at bounding box center [444, 521] width 118 height 40
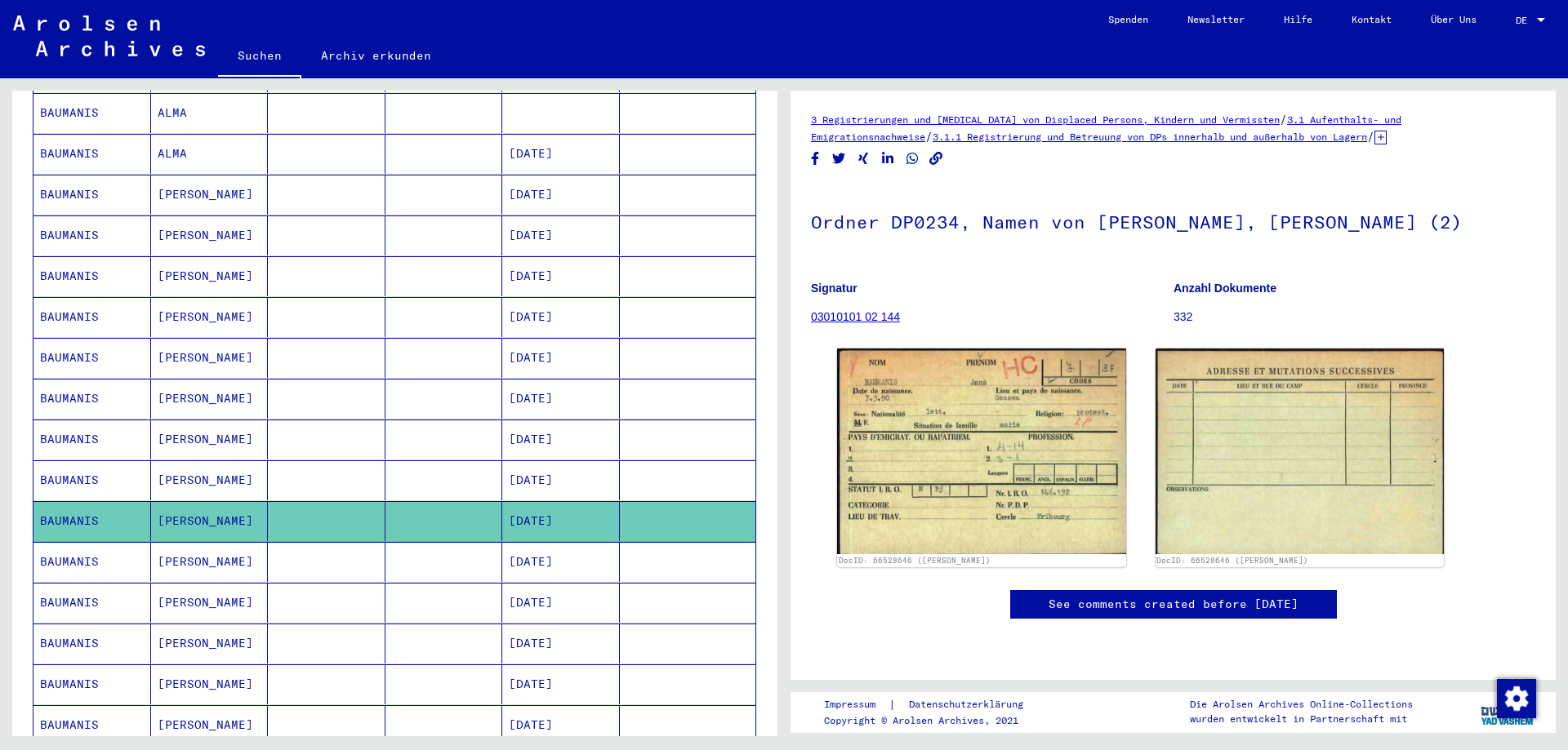
click at [440, 551] on mat-cell at bounding box center [444, 562] width 118 height 40
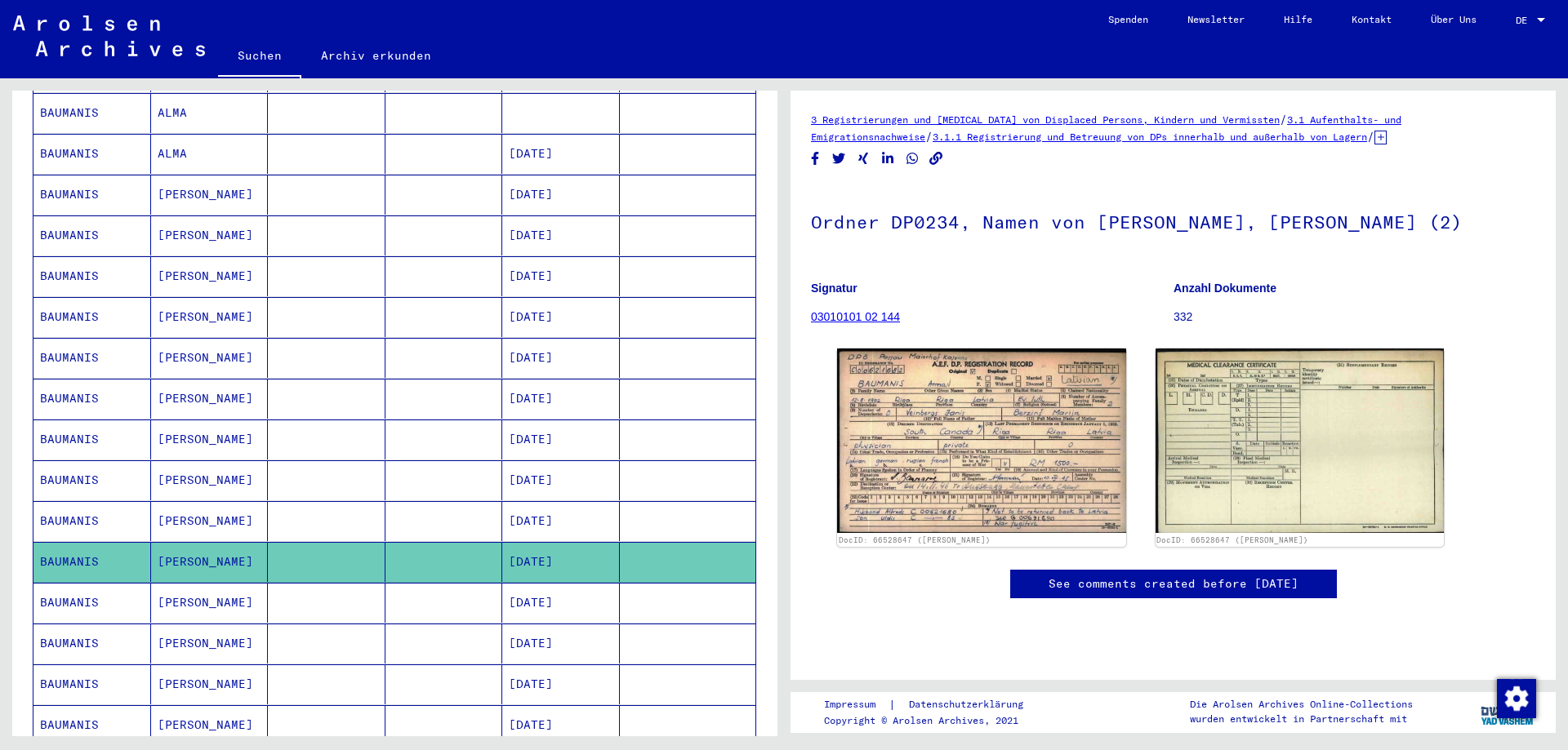
scroll to position [418, 0]
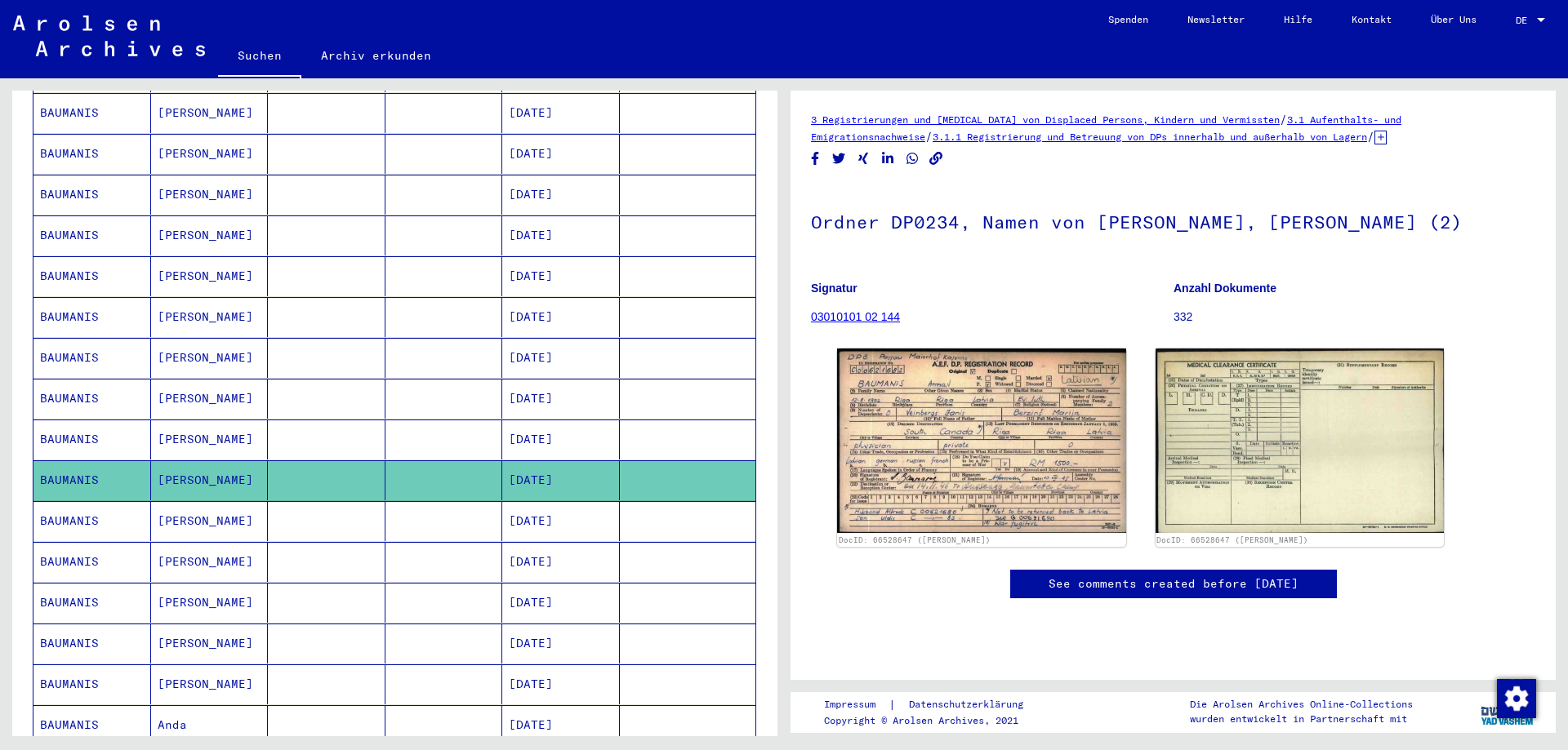
click at [453, 583] on mat-cell at bounding box center [444, 602] width 118 height 40
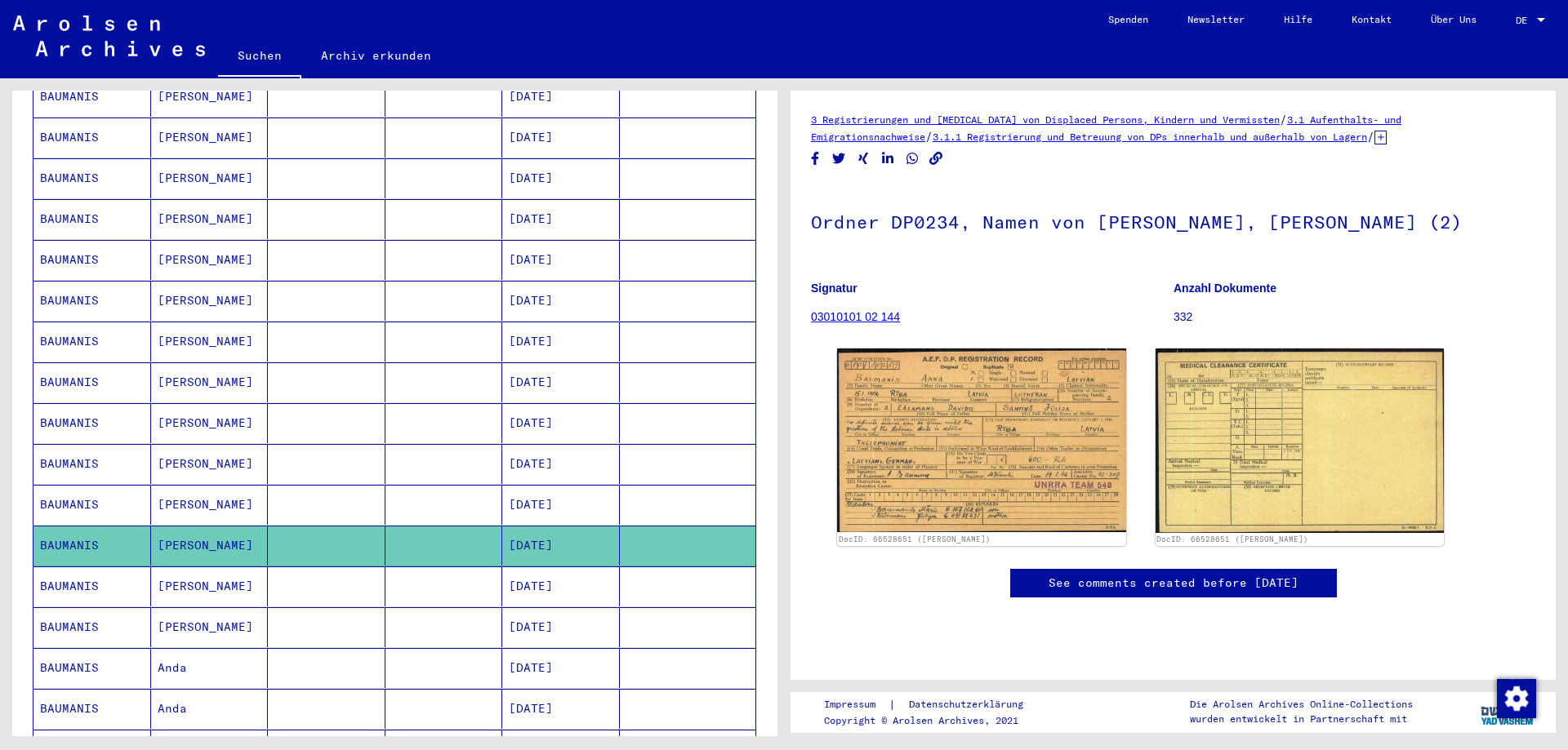
scroll to position [499, 0]
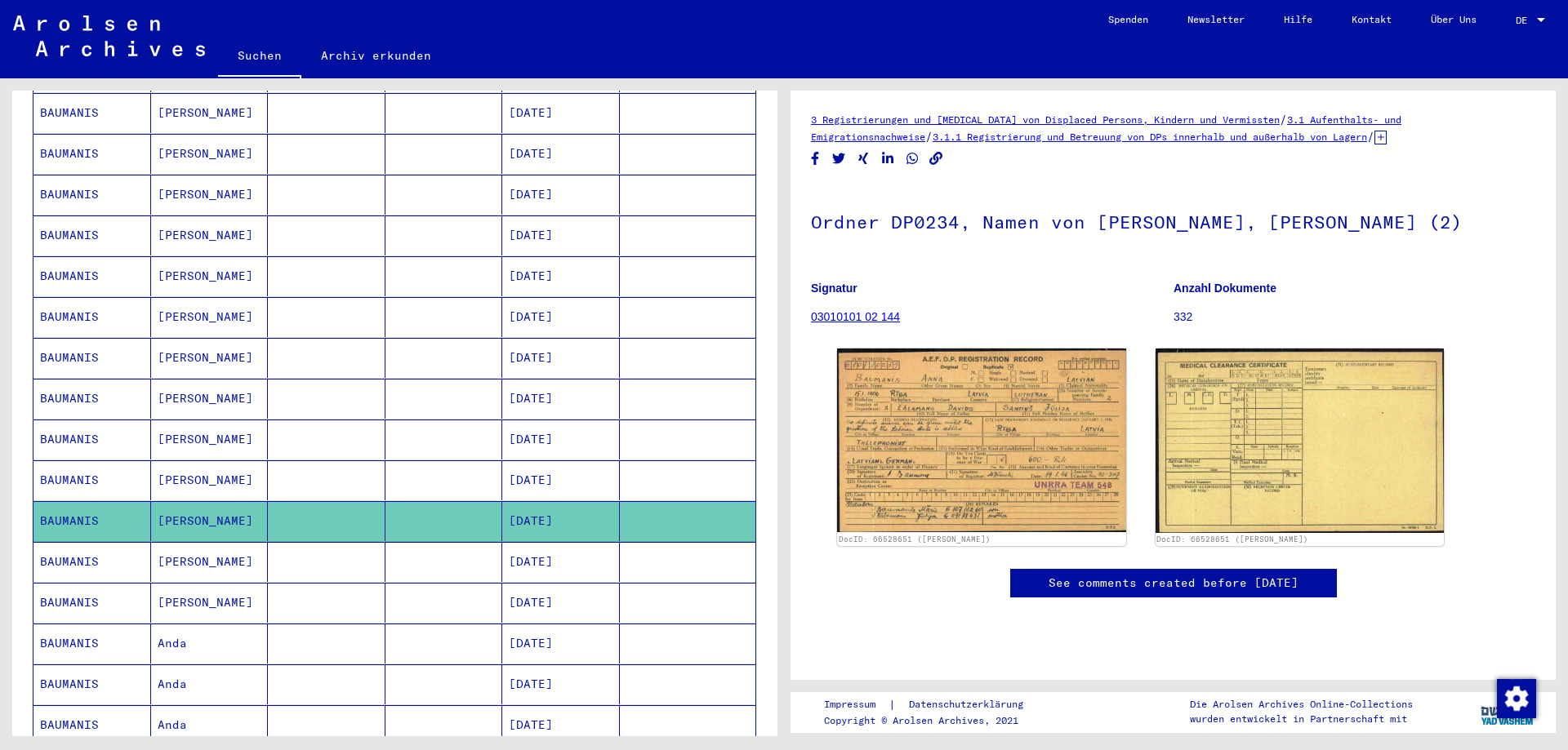
click at [502, 629] on mat-cell "[DATE]" at bounding box center [560, 644] width 118 height 40
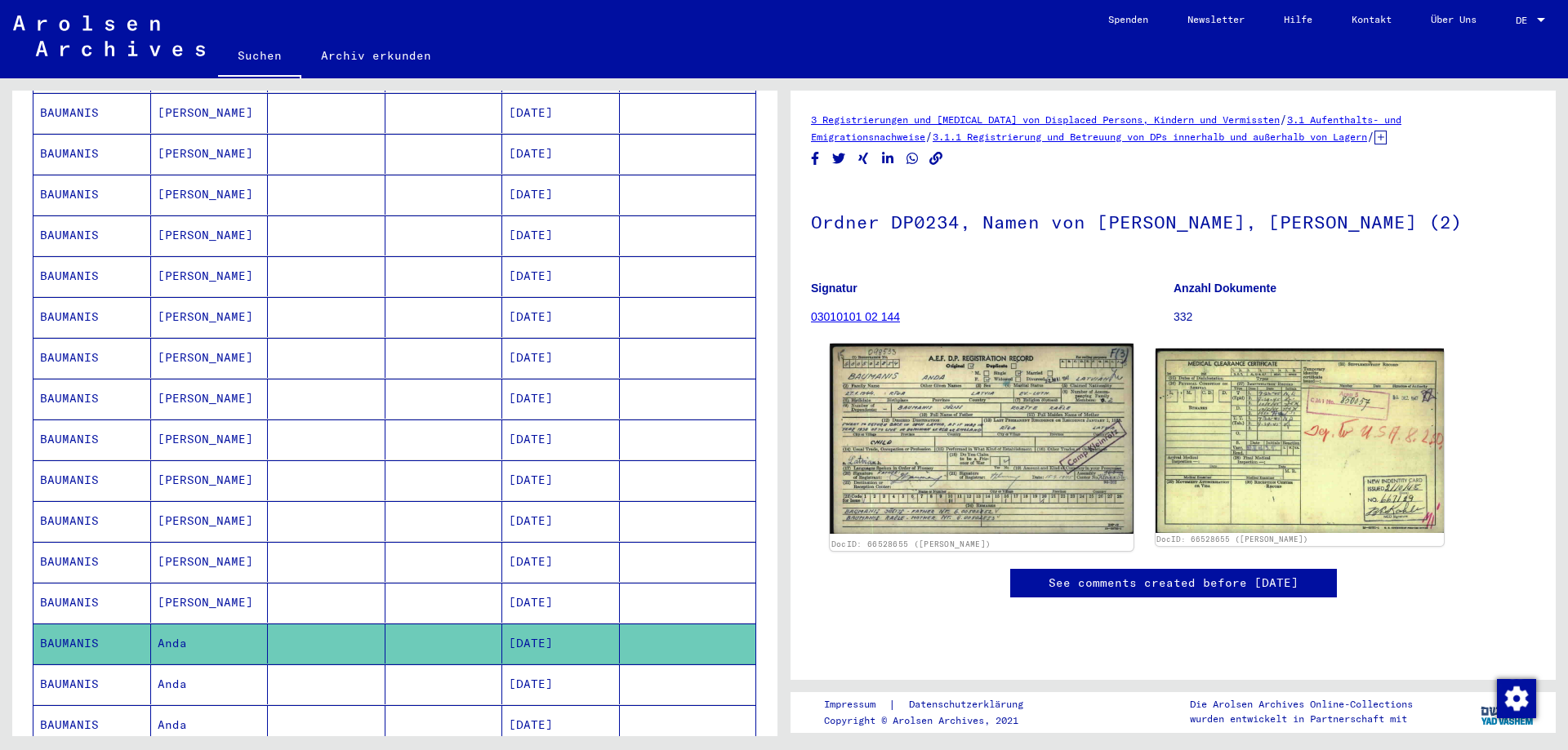
click at [914, 509] on img at bounding box center [981, 439] width 303 height 191
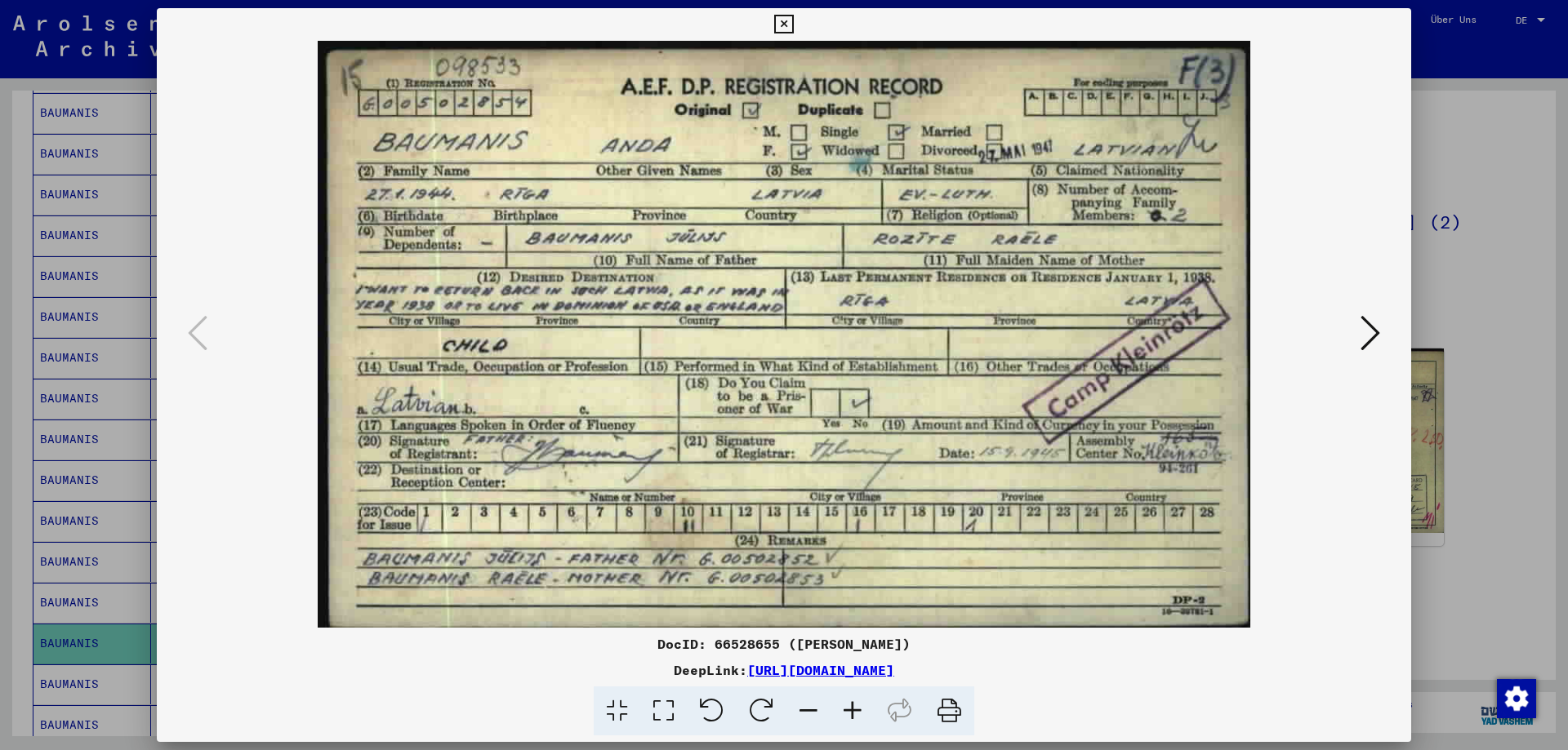
click at [1354, 337] on img at bounding box center [784, 335] width 1143 height 587
click at [1359, 330] on button at bounding box center [1371, 335] width 29 height 46
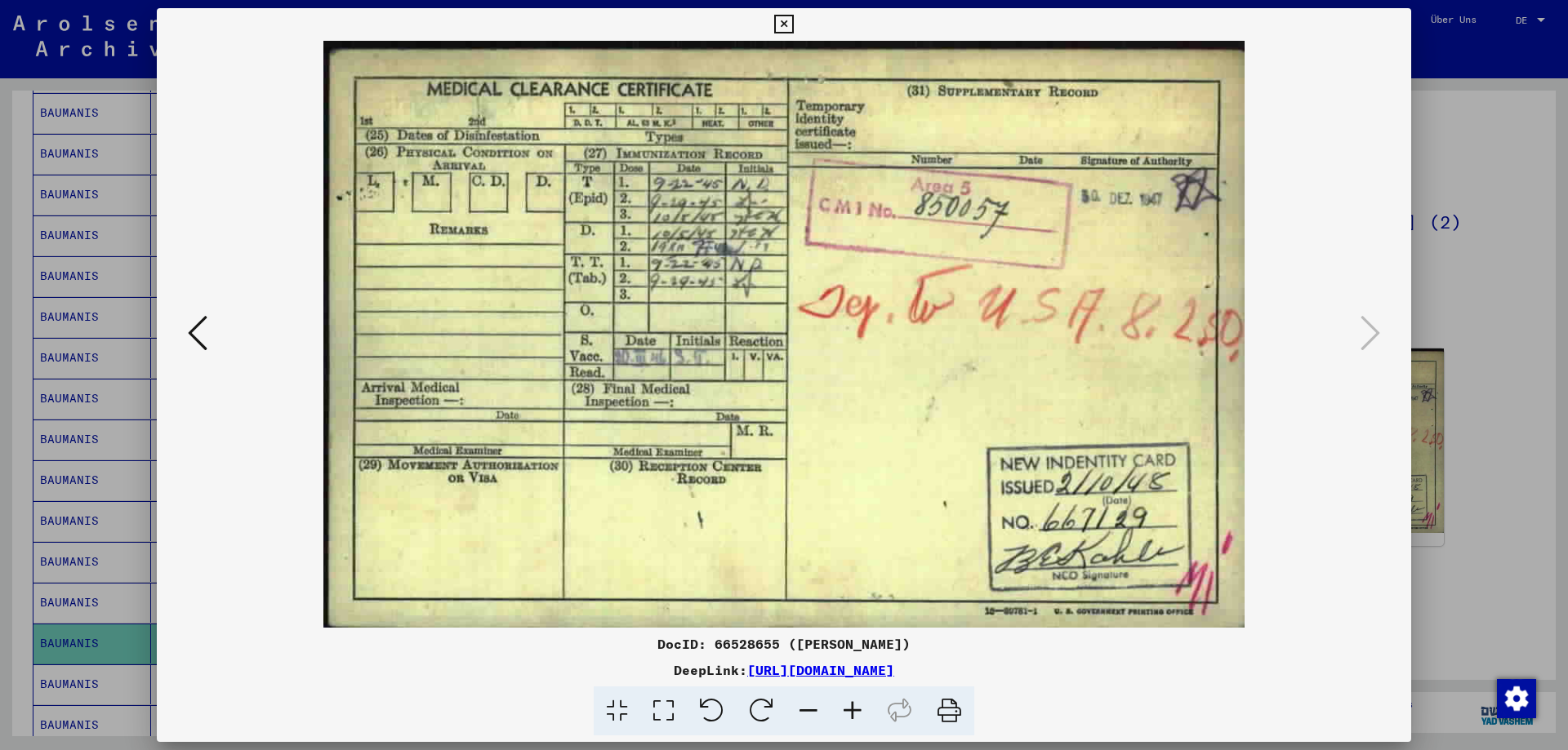
click at [1434, 374] on div at bounding box center [784, 375] width 1568 height 750
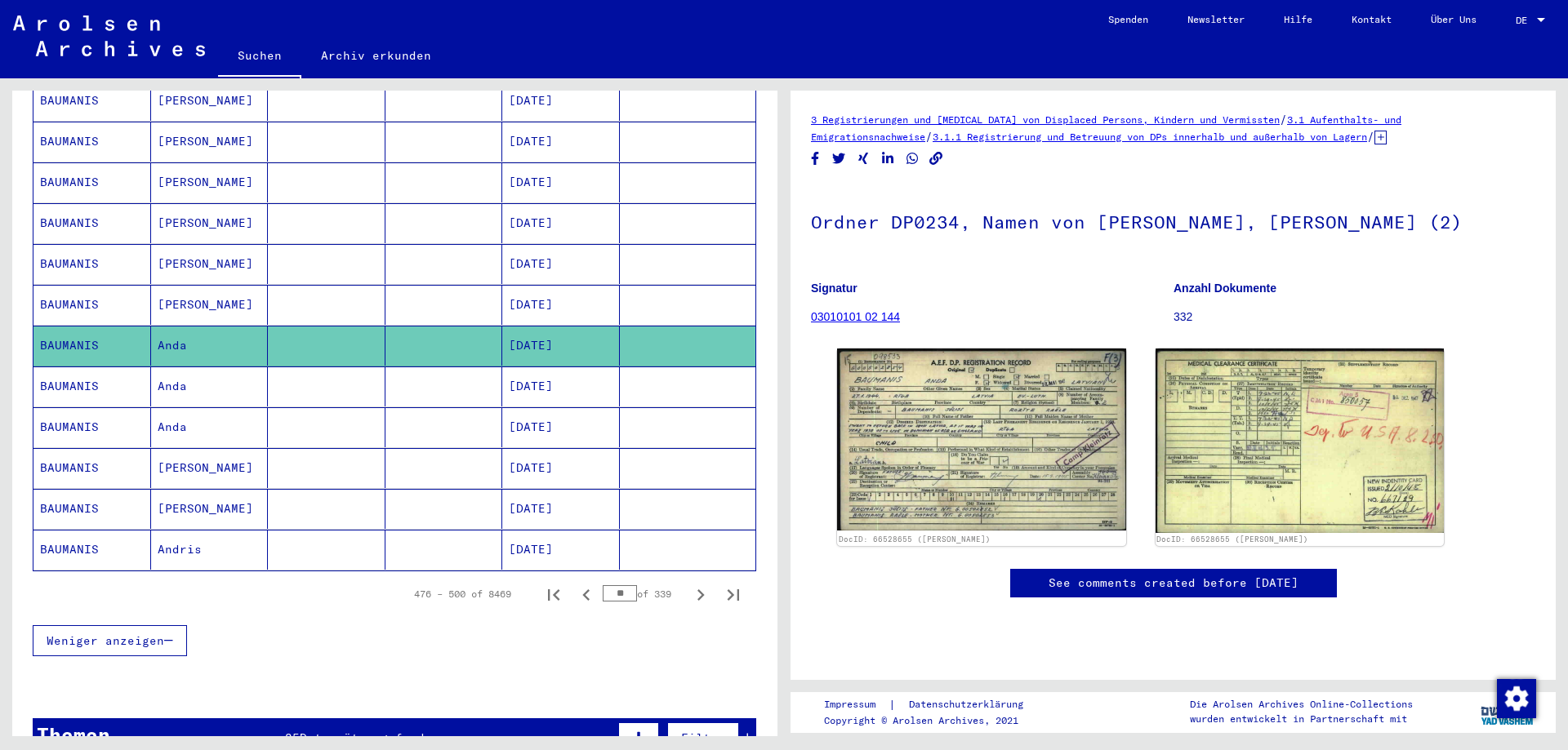
scroll to position [826, 0]
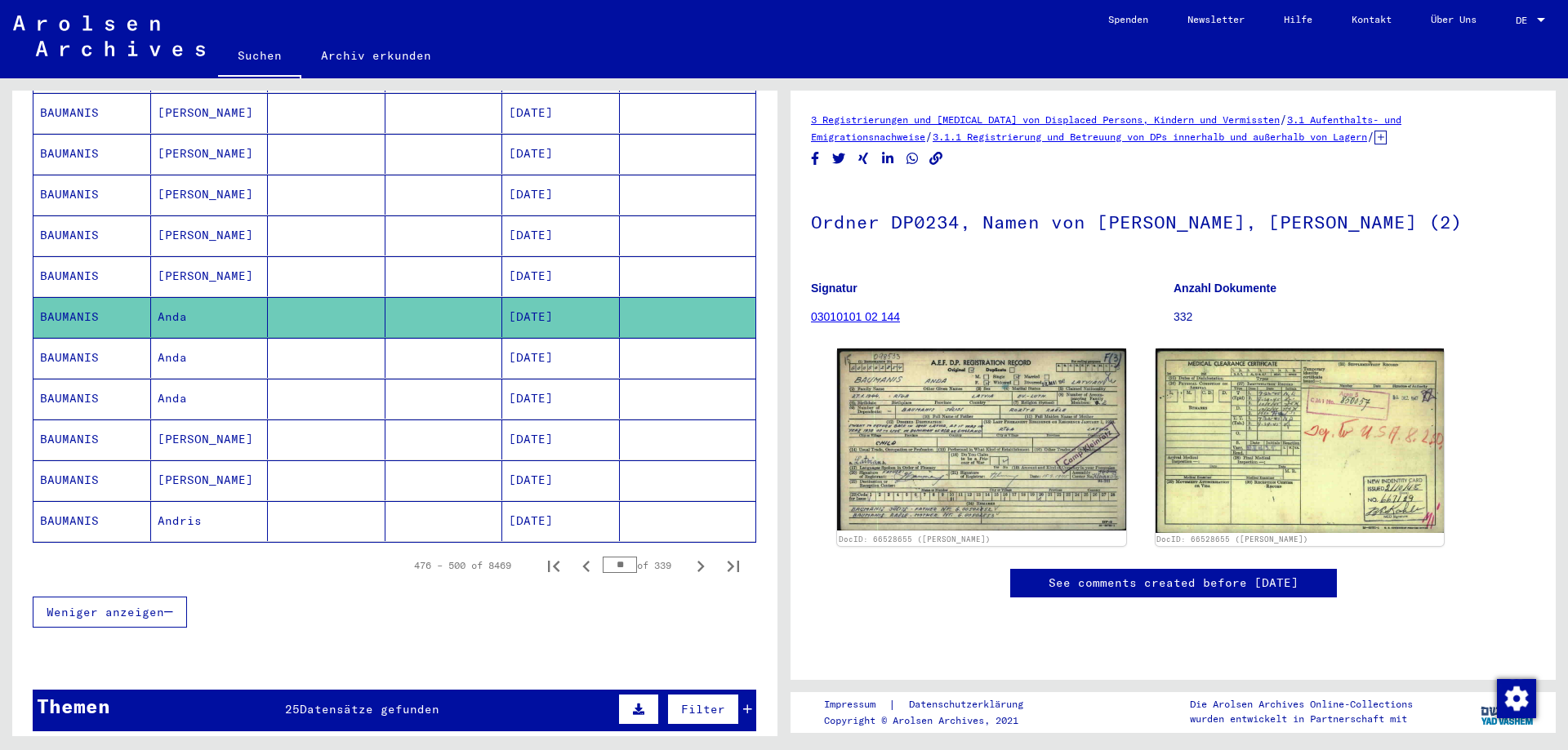
click at [186, 426] on mat-cell "[PERSON_NAME]" at bounding box center [209, 439] width 118 height 40
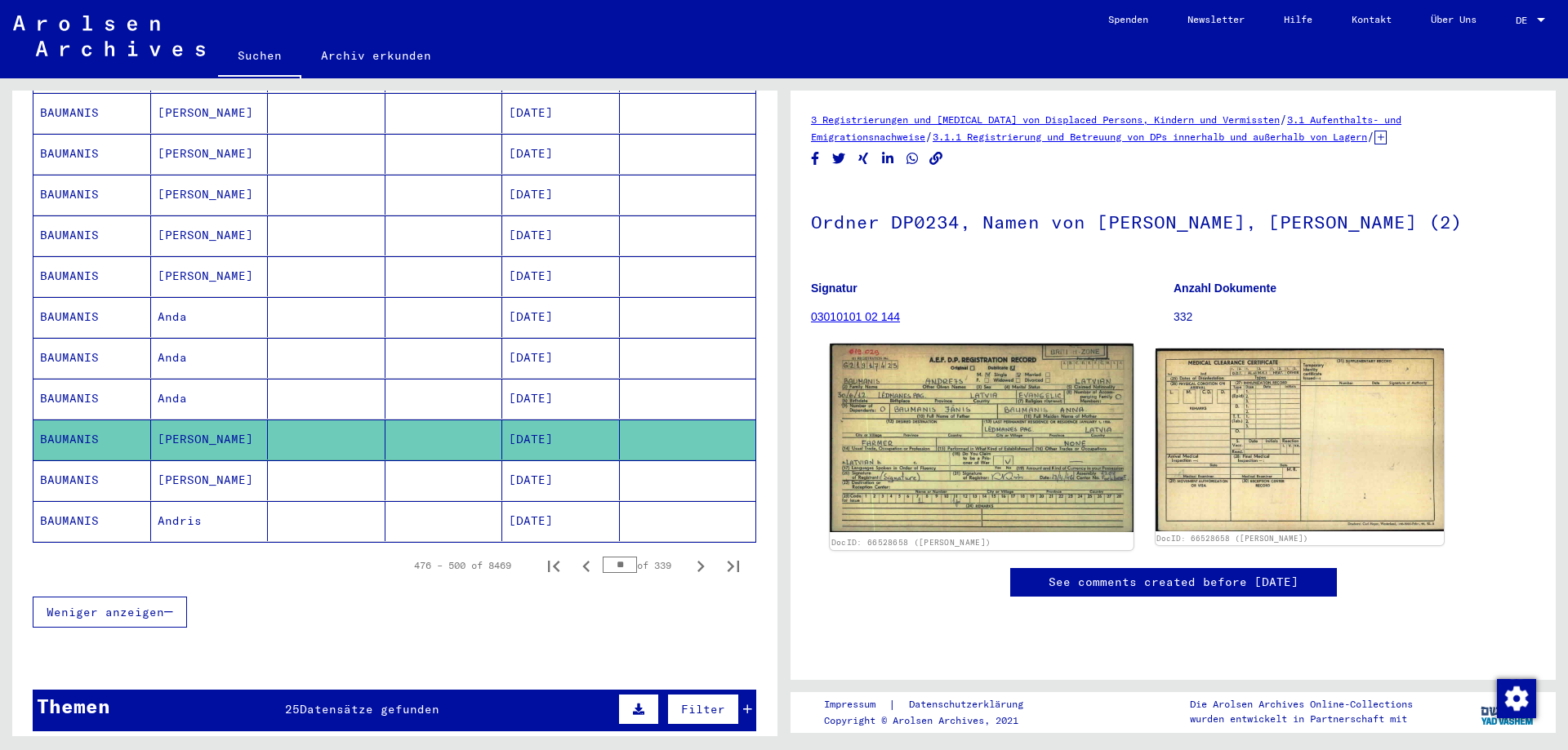
click at [929, 448] on img at bounding box center [981, 439] width 303 height 189
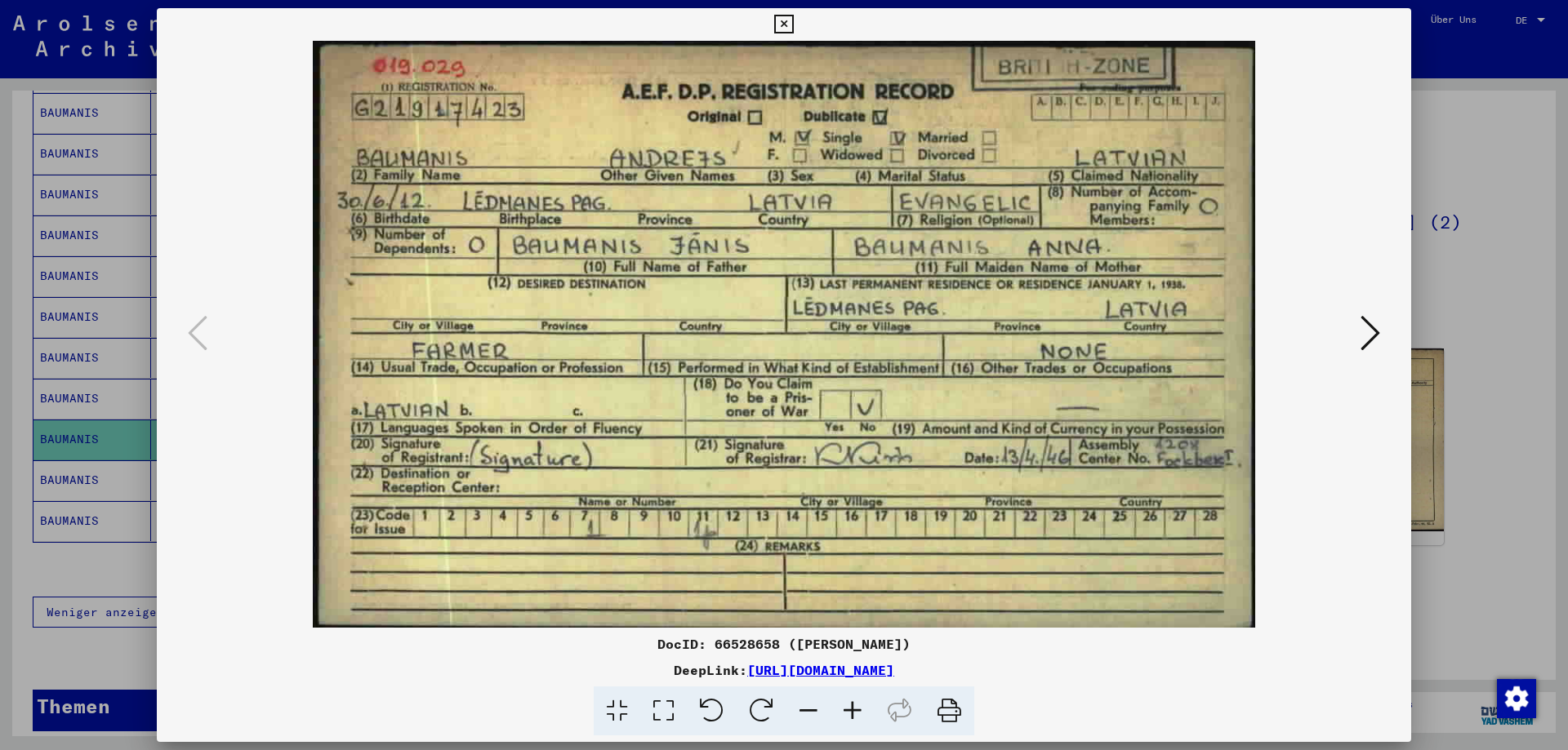
click at [1442, 543] on div at bounding box center [784, 375] width 1568 height 750
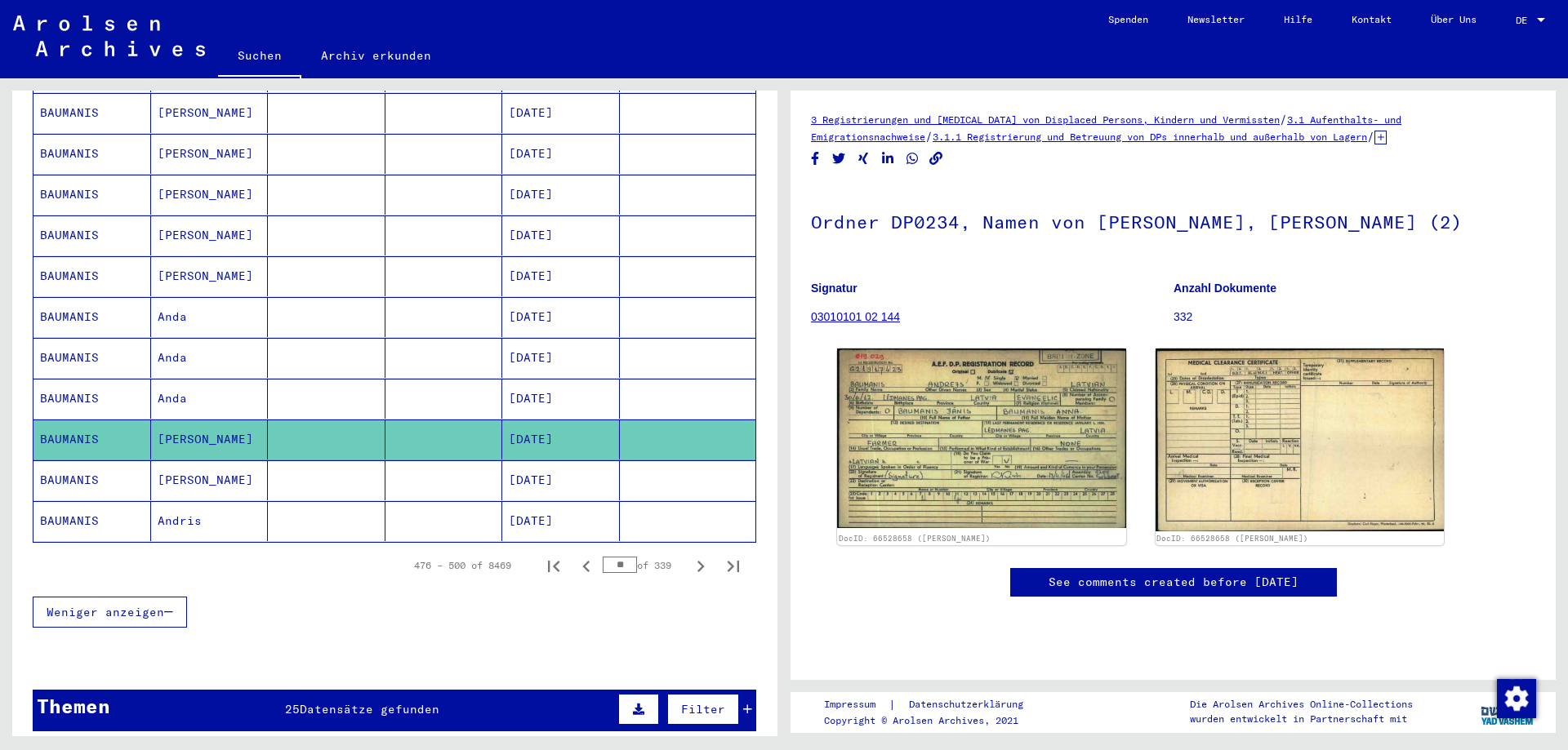
click at [166, 474] on mat-cell "[PERSON_NAME]" at bounding box center [209, 481] width 118 height 40
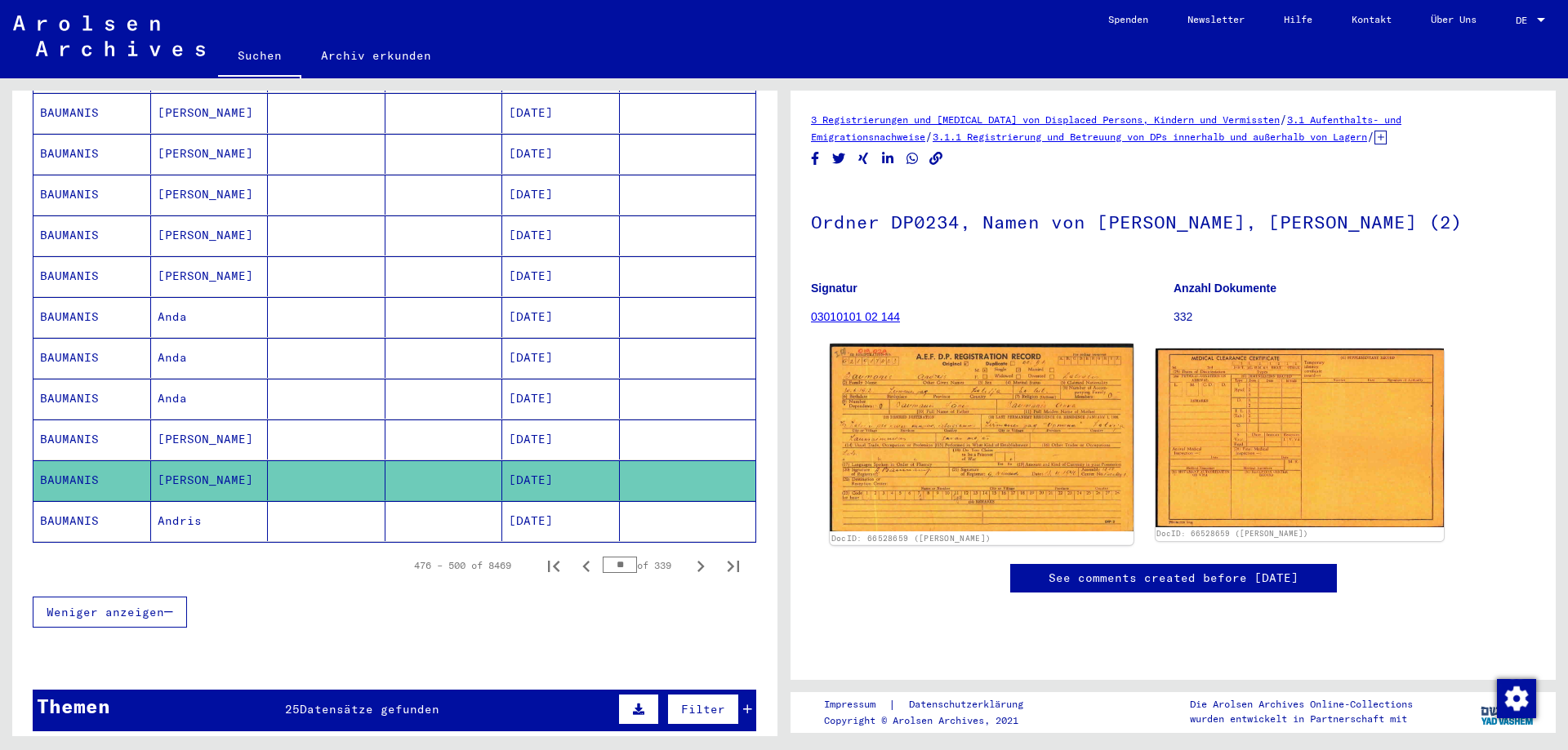
click at [906, 514] on img at bounding box center [981, 438] width 303 height 188
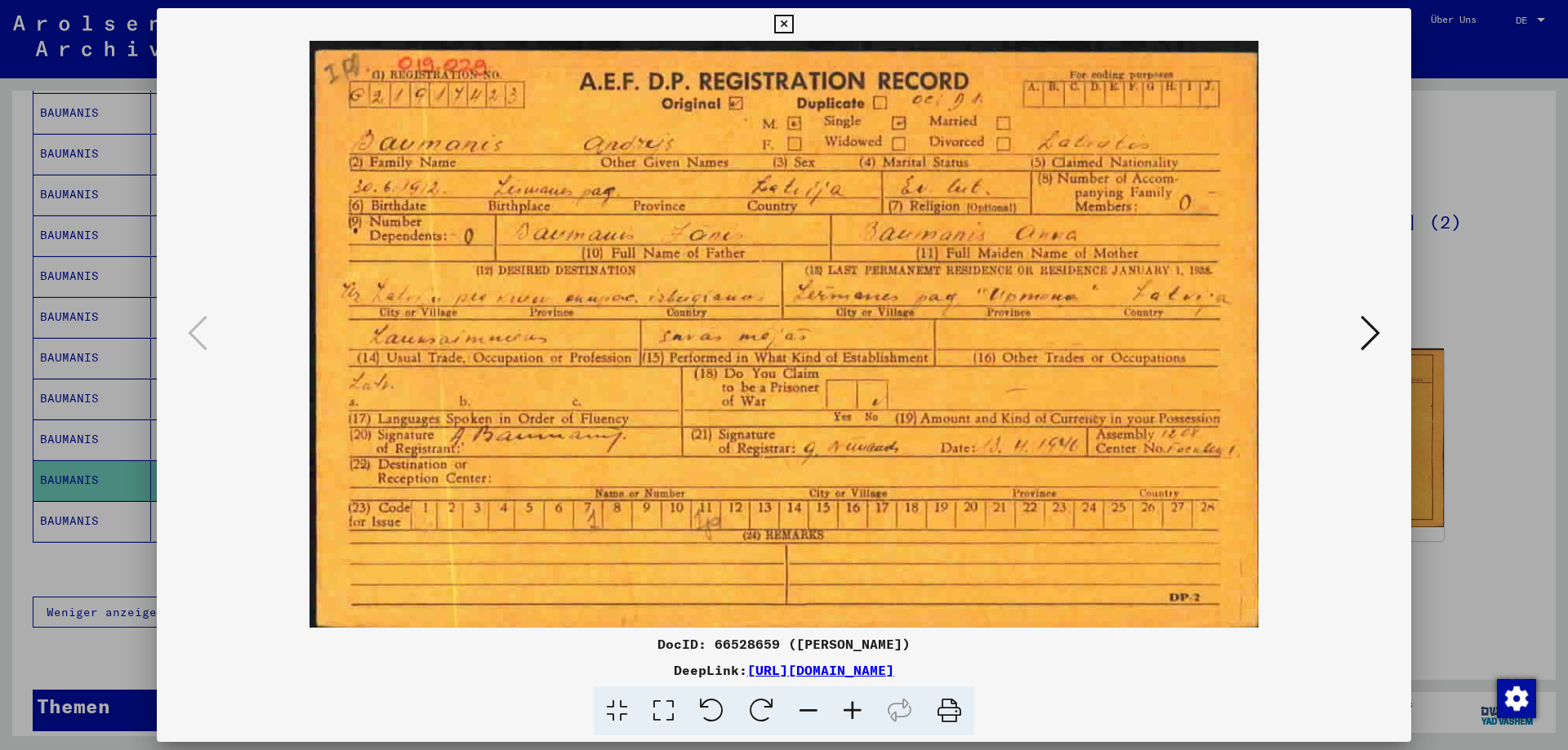
click at [1508, 535] on div at bounding box center [784, 375] width 1568 height 750
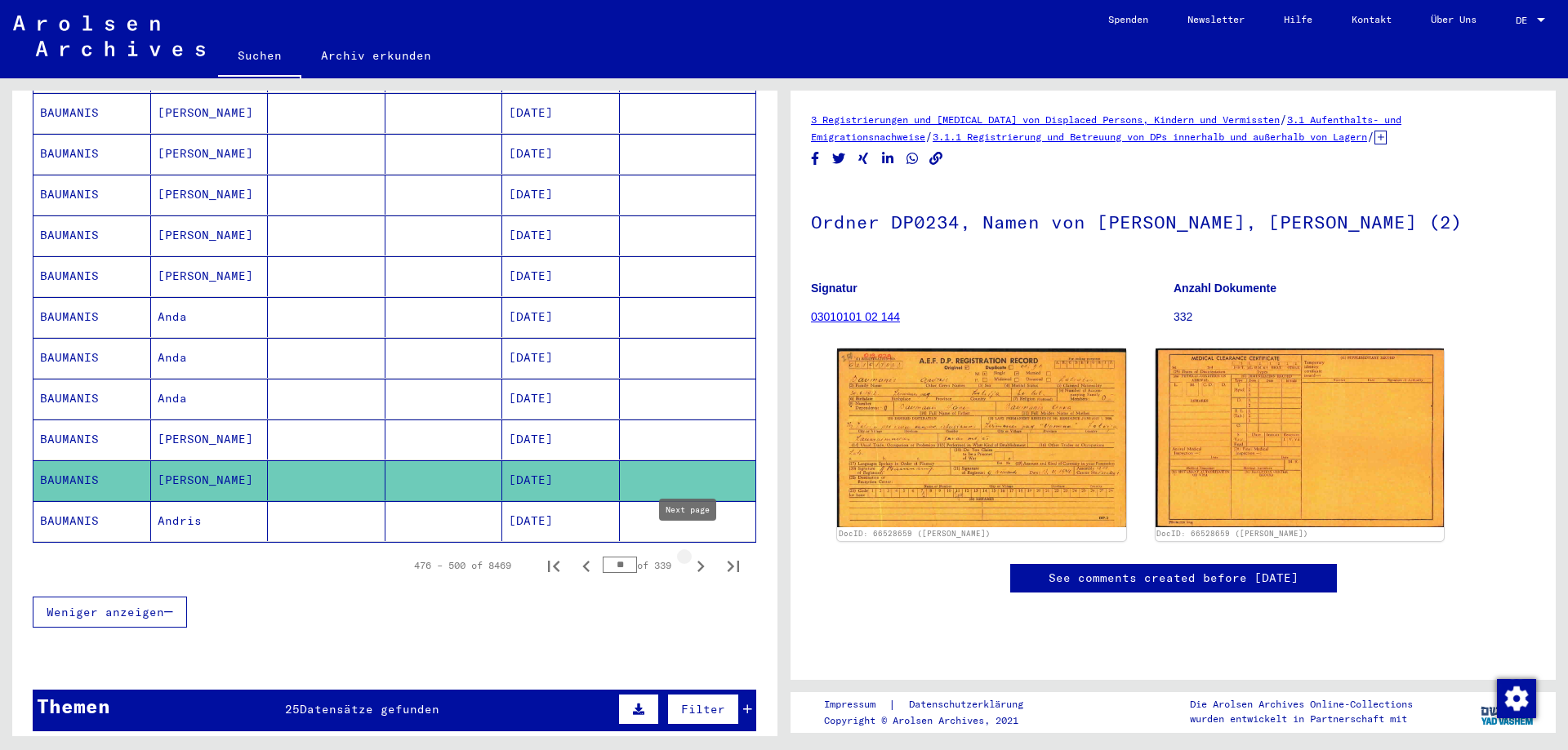
click at [689, 555] on icon "Next page" at bounding box center [700, 566] width 23 height 23
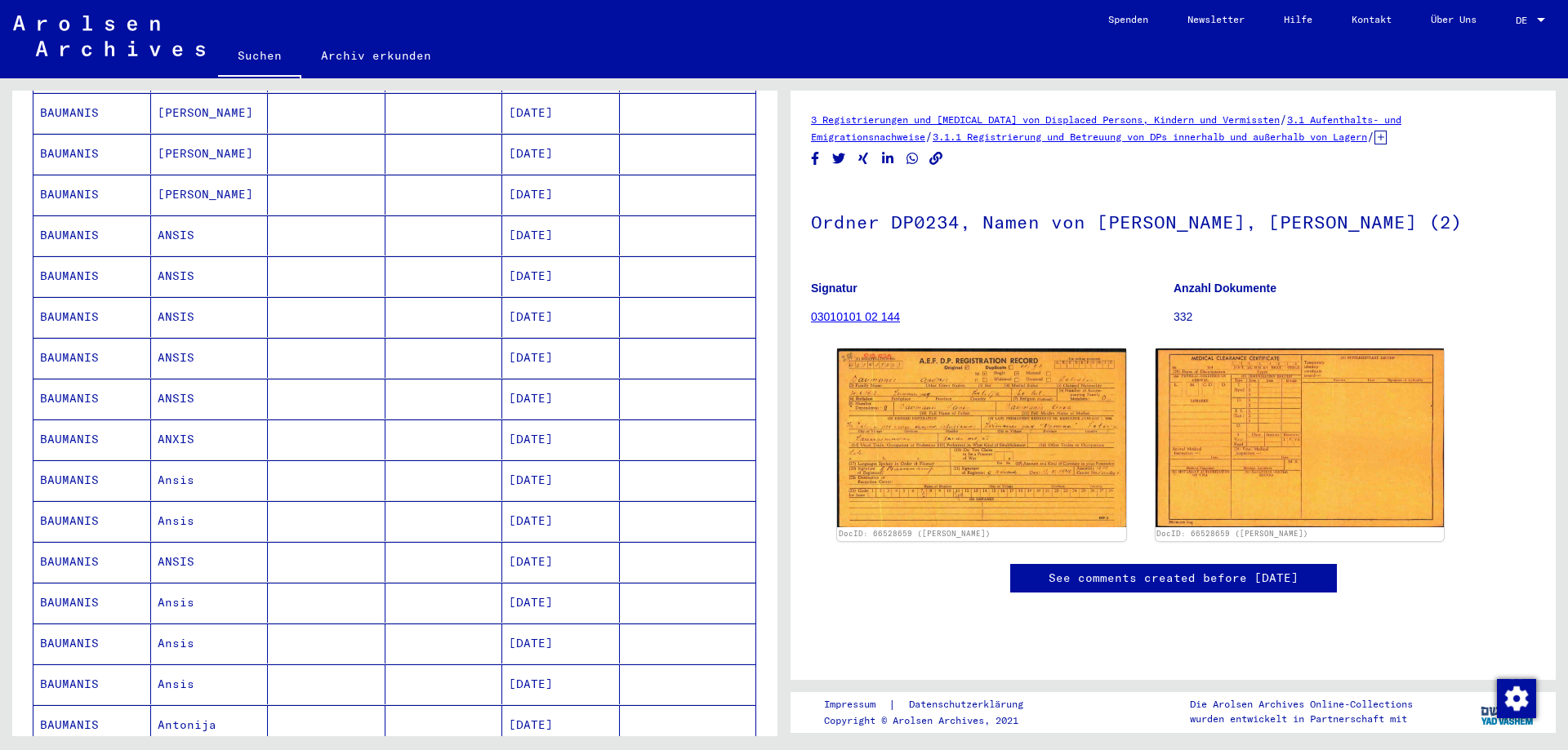
scroll to position [92, 0]
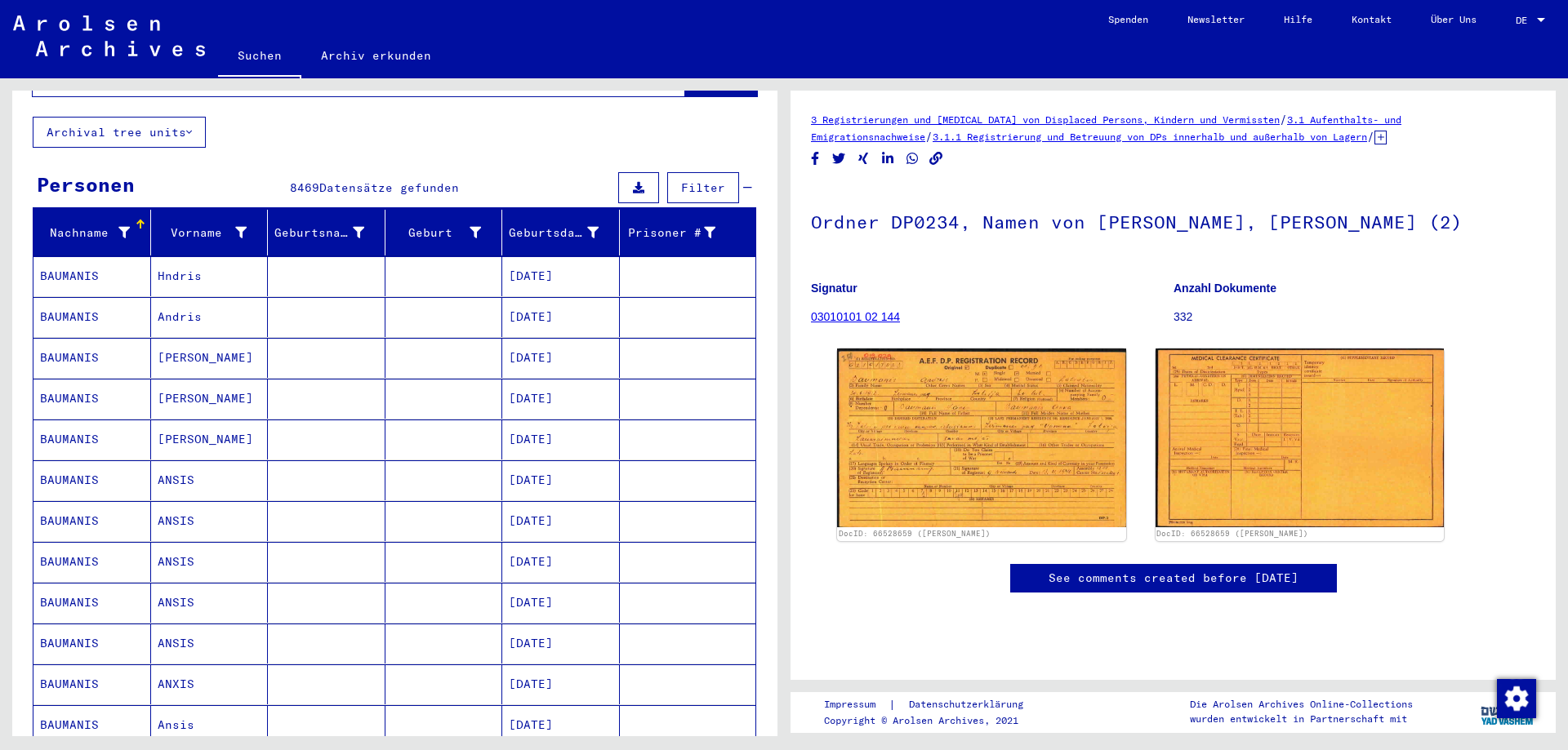
click at [177, 257] on mat-cell "Hndris" at bounding box center [209, 276] width 118 height 40
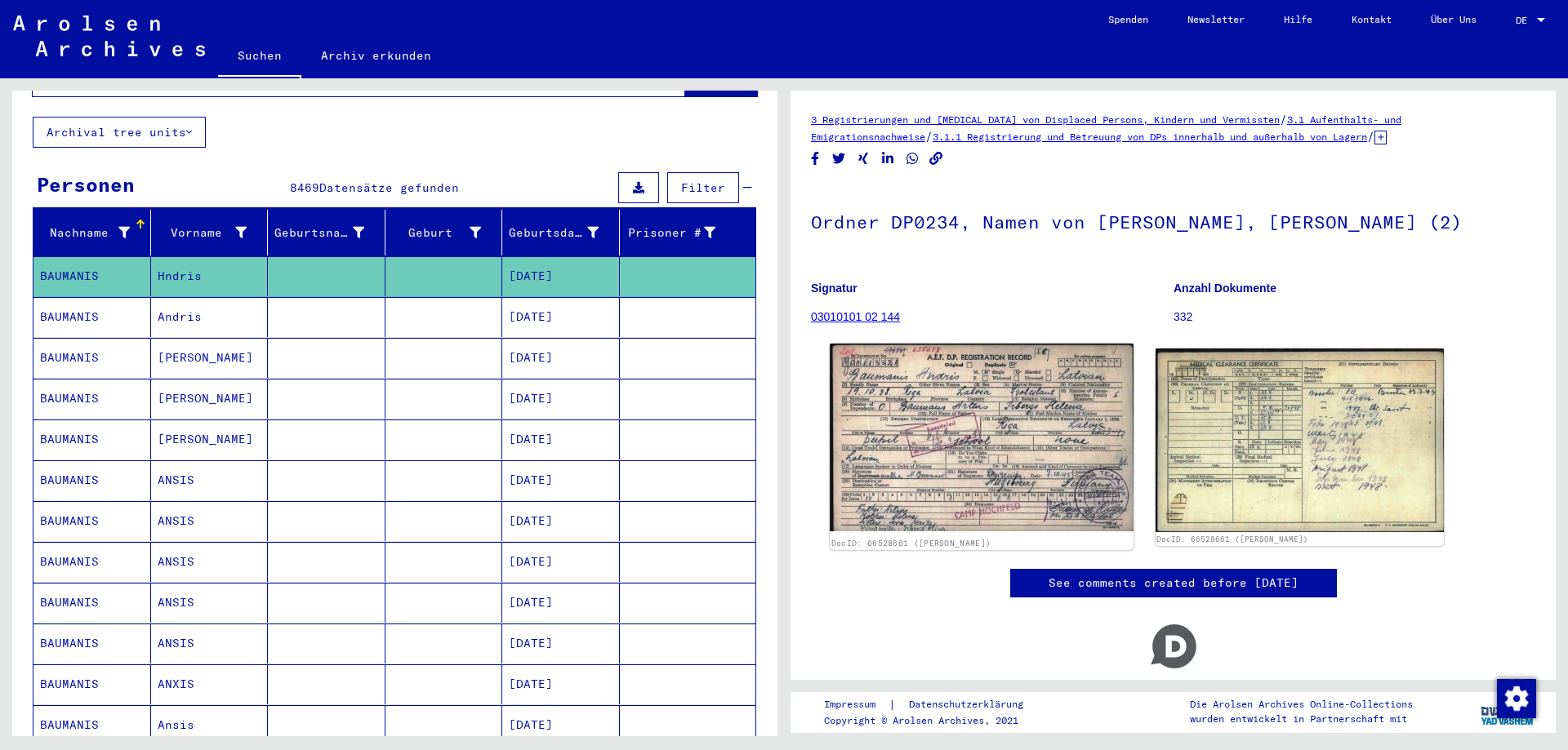
click at [918, 500] on img at bounding box center [981, 438] width 303 height 188
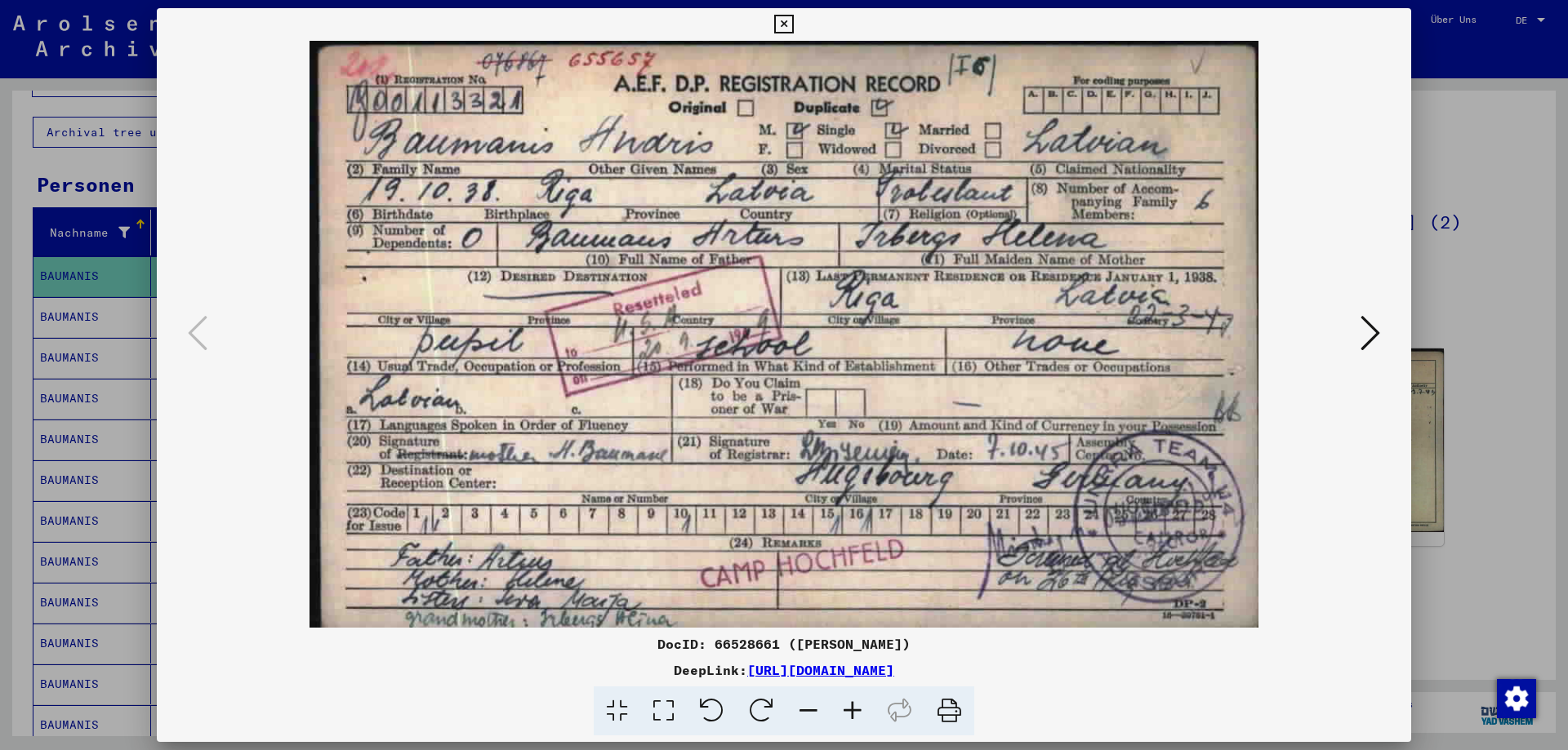
click at [1567, 543] on div at bounding box center [784, 375] width 1568 height 750
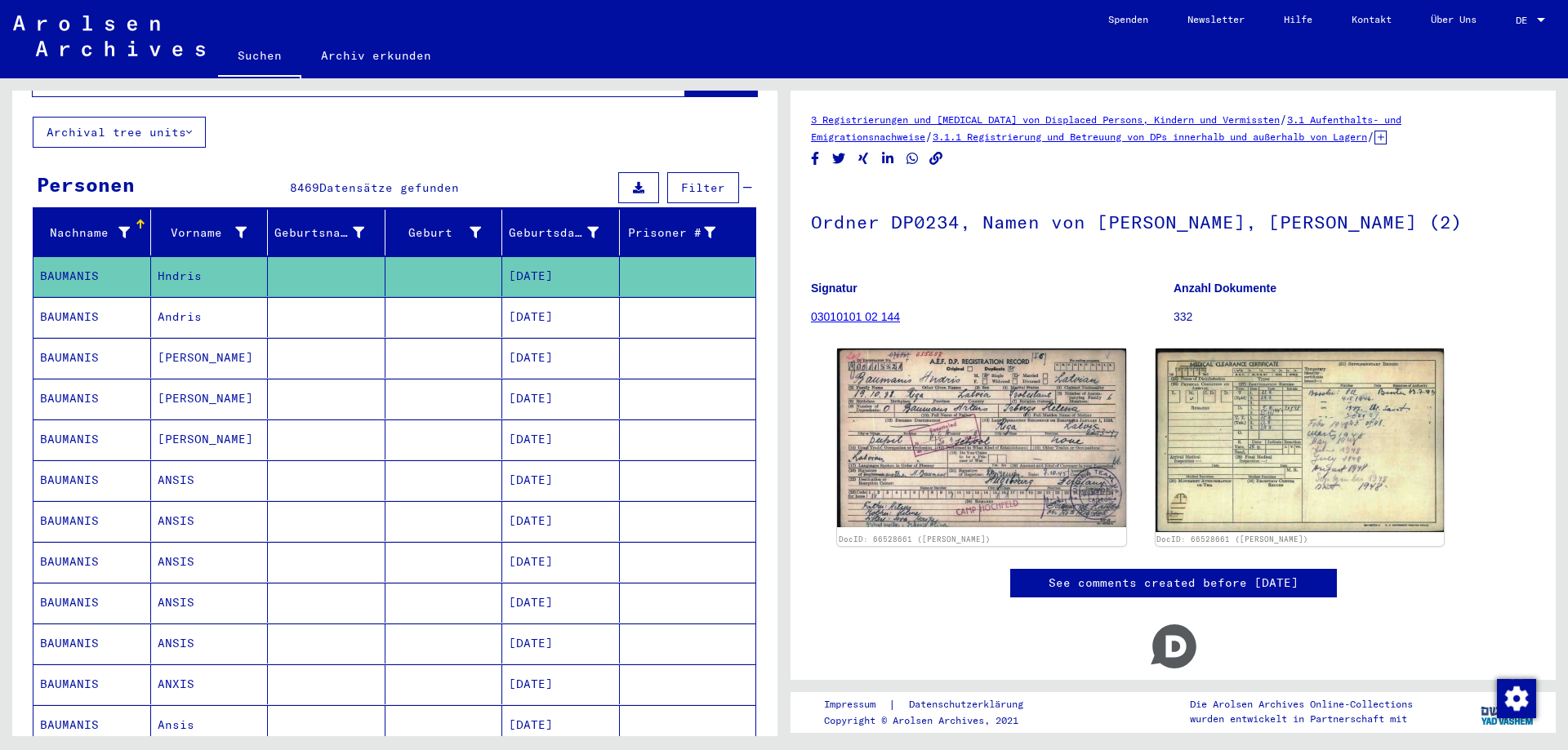
click at [177, 461] on mat-cell "ANSIS" at bounding box center [209, 481] width 118 height 40
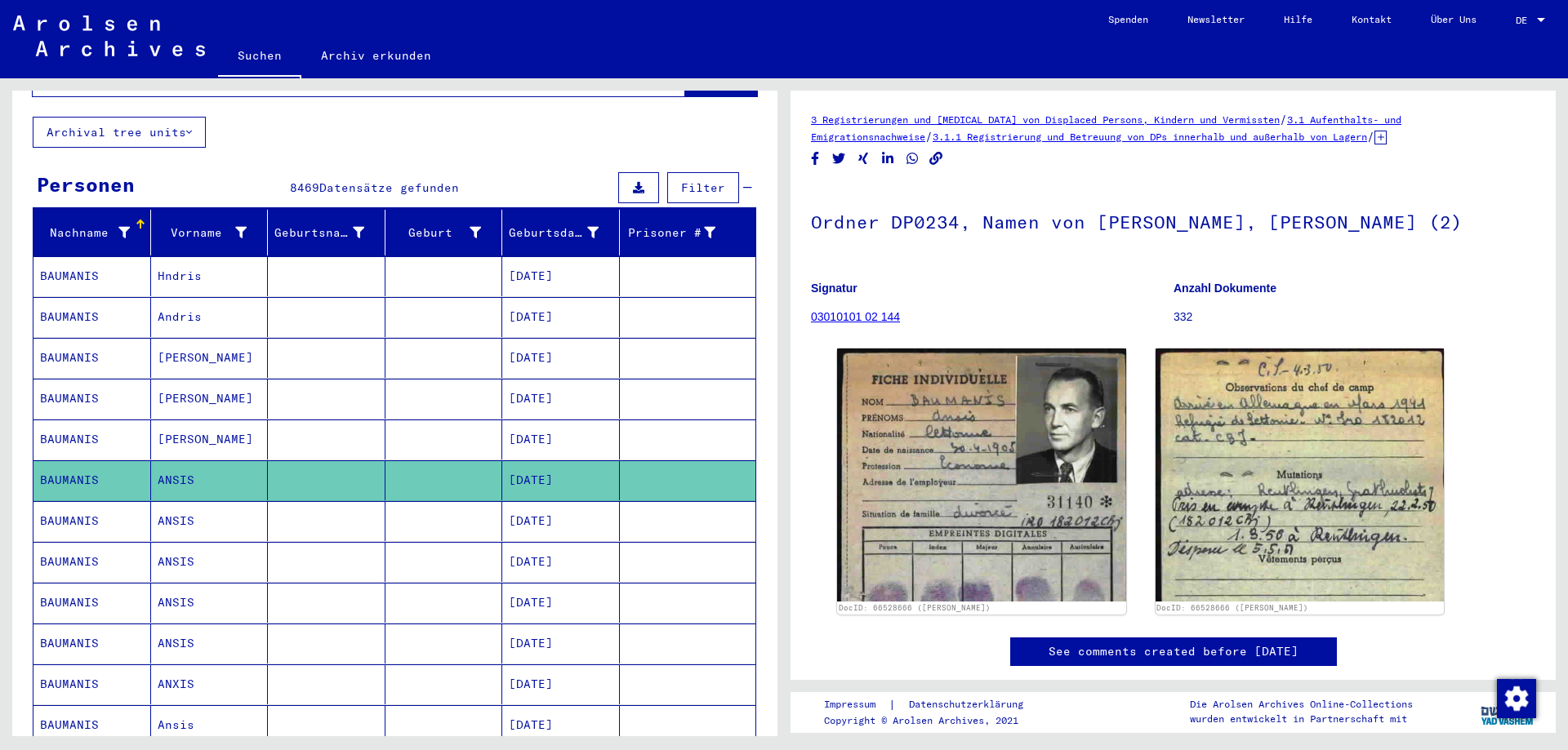
click at [177, 420] on mat-cell "[PERSON_NAME]" at bounding box center [209, 439] width 118 height 40
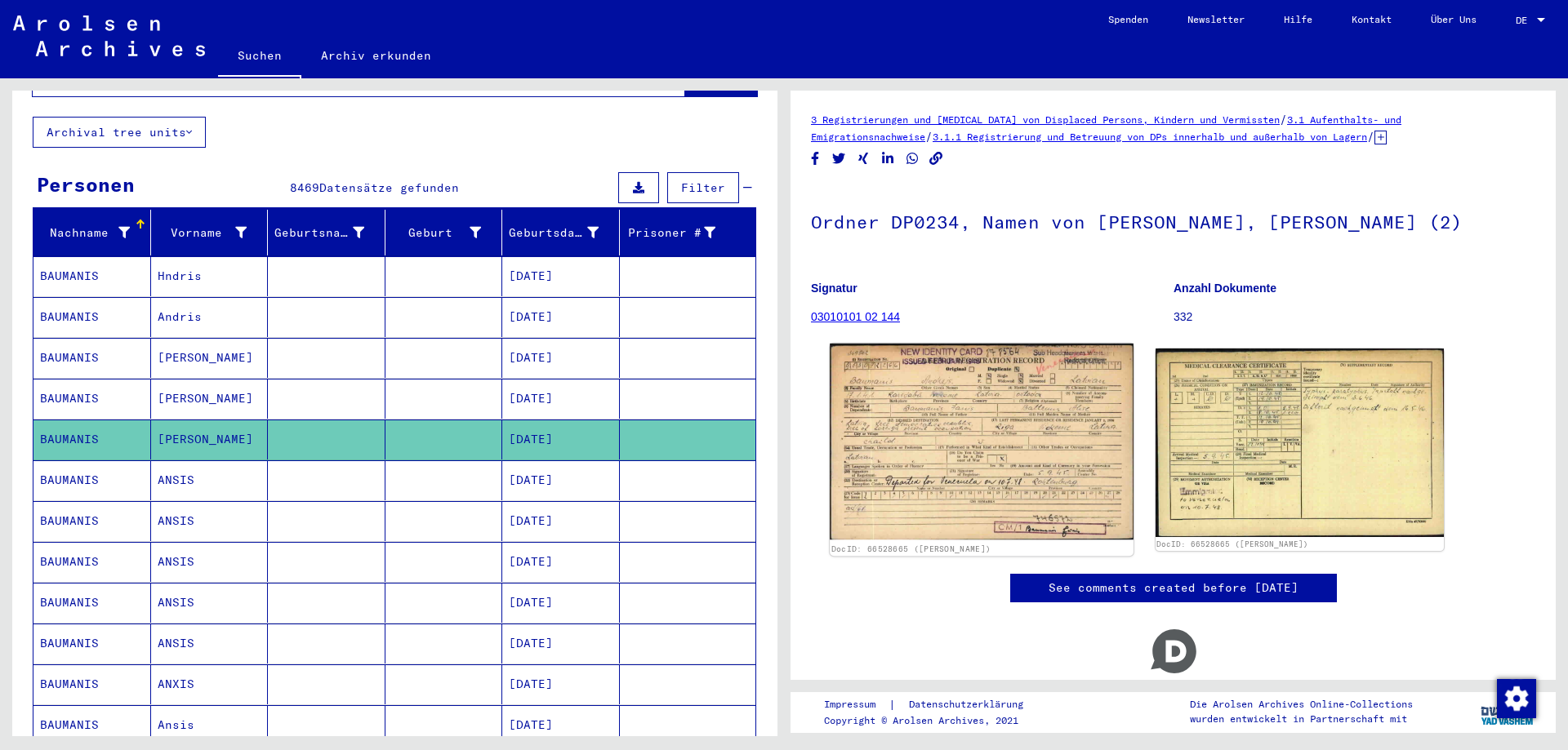
click at [959, 531] on img at bounding box center [981, 442] width 303 height 196
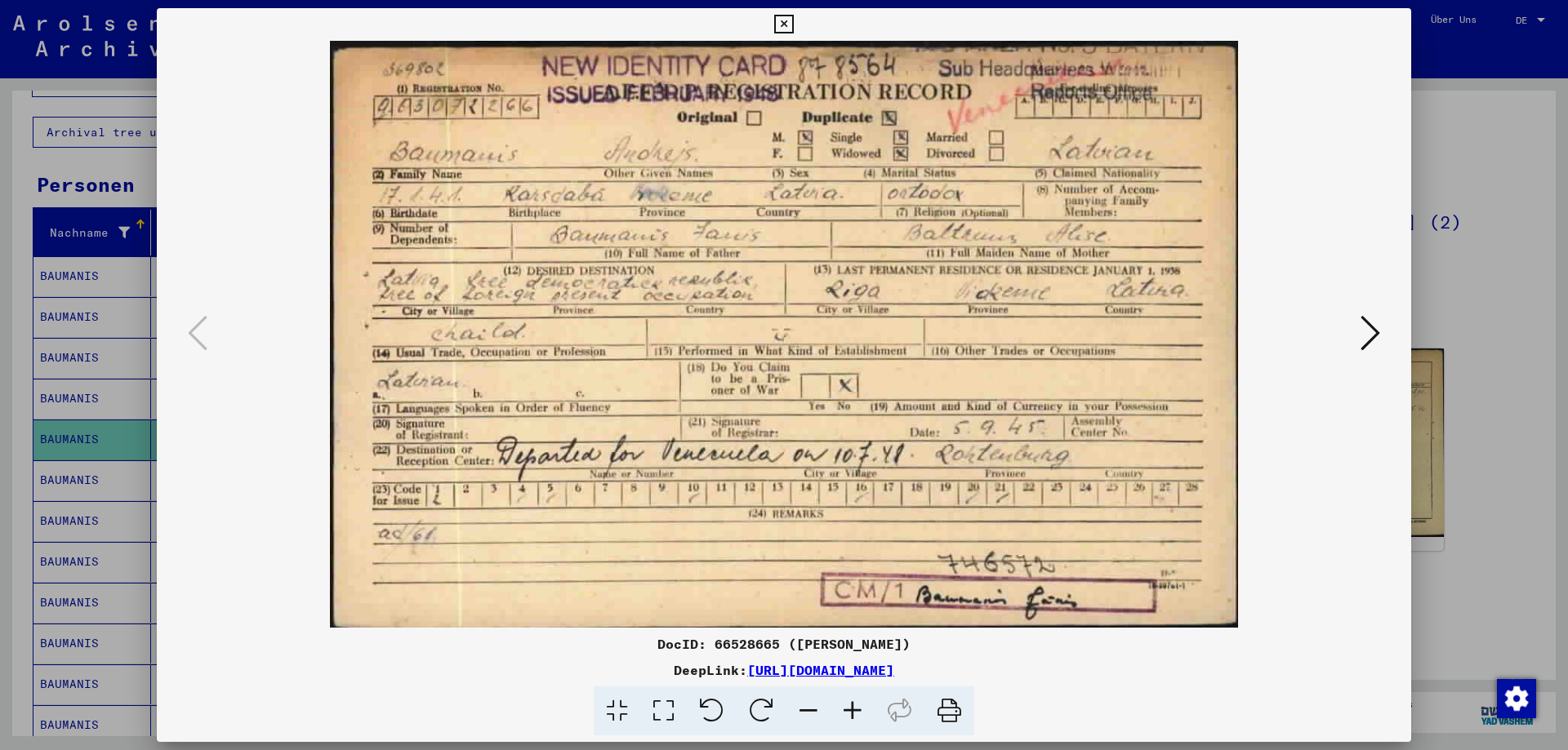
drag, startPoint x: 1561, startPoint y: 511, endPoint x: 1539, endPoint y: 511, distance: 22.0
click at [1560, 511] on div at bounding box center [784, 375] width 1568 height 750
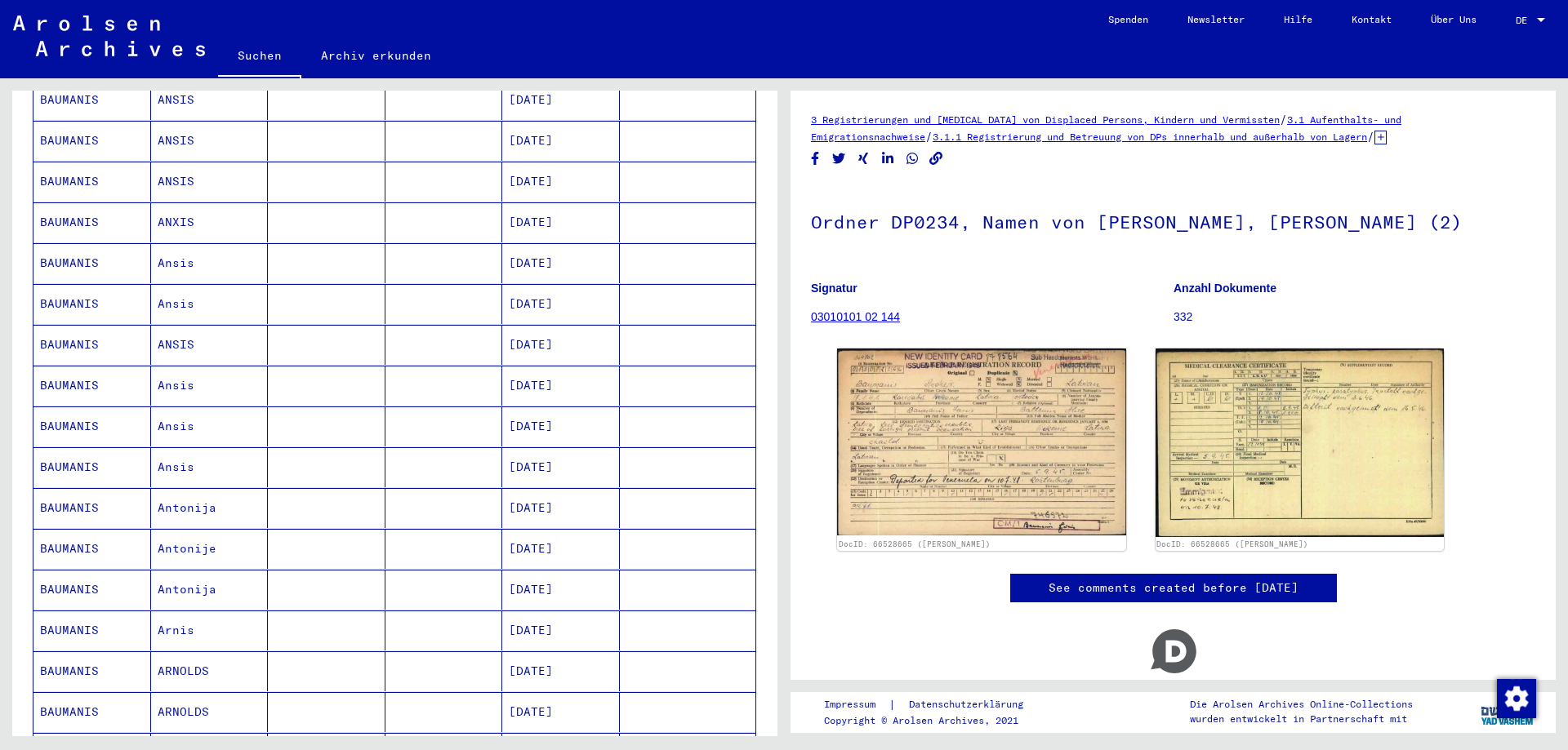
scroll to position [582, 0]
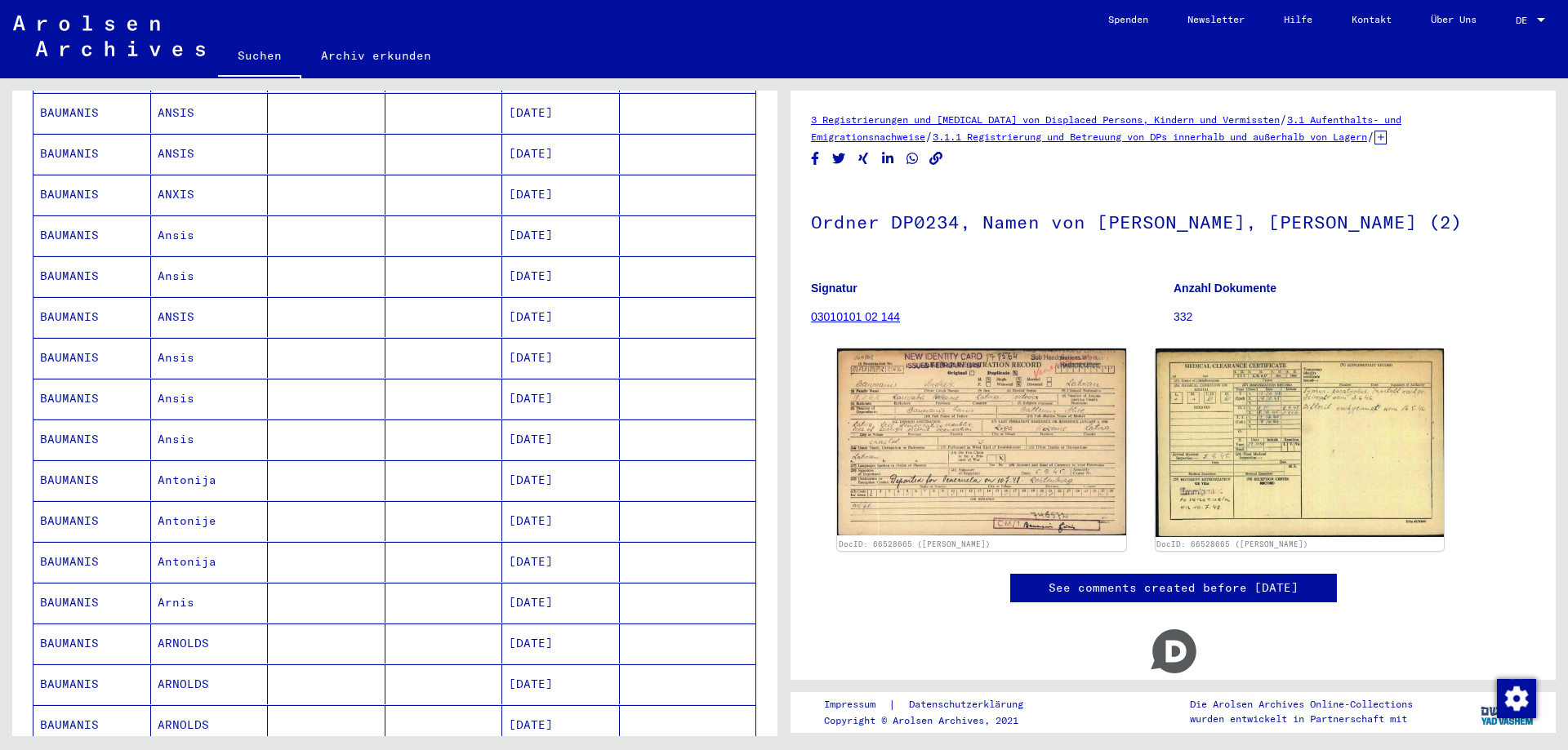
click at [169, 461] on mat-cell "Antonija" at bounding box center [209, 481] width 118 height 40
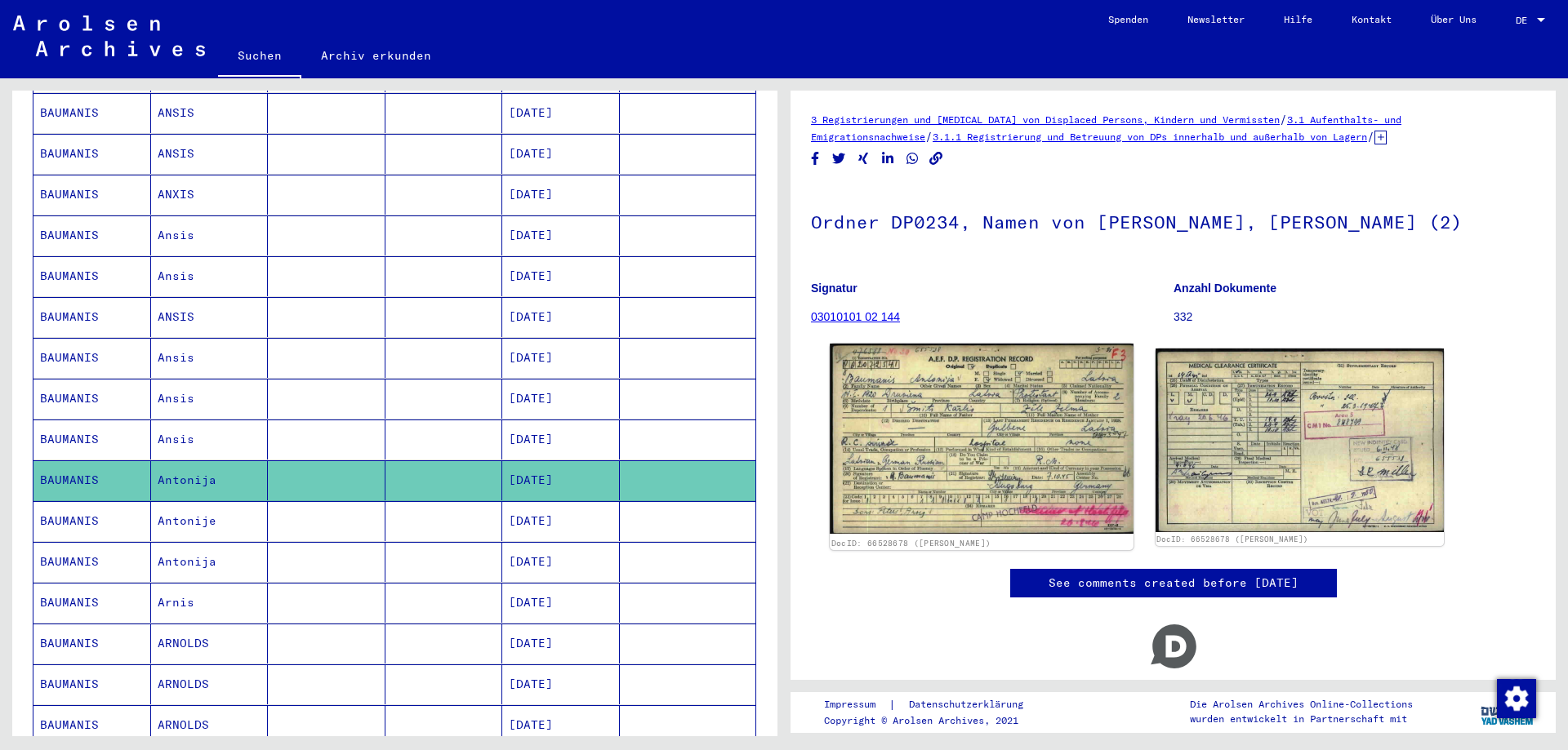
click at [923, 505] on img at bounding box center [981, 439] width 303 height 191
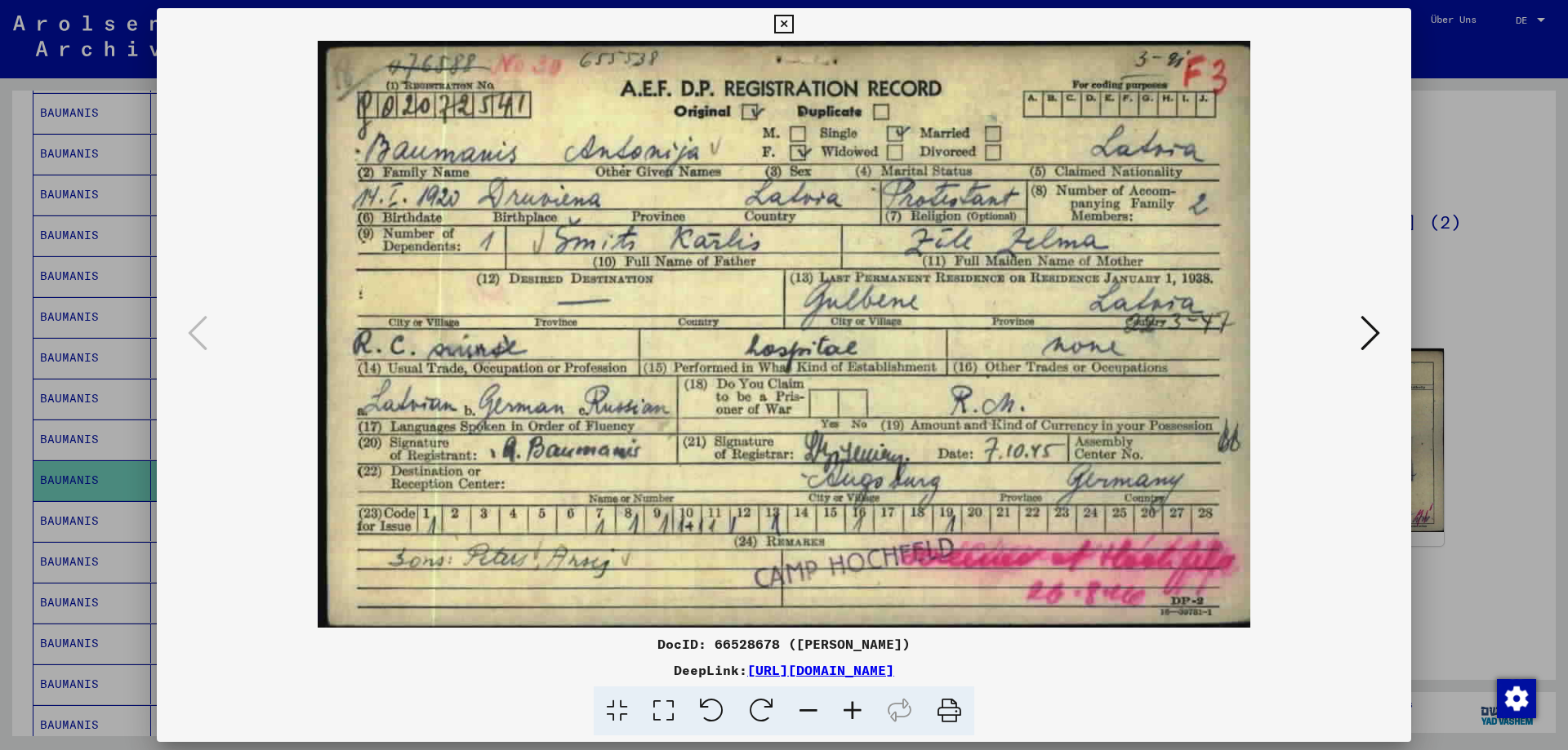
click at [1566, 441] on div at bounding box center [784, 375] width 1568 height 750
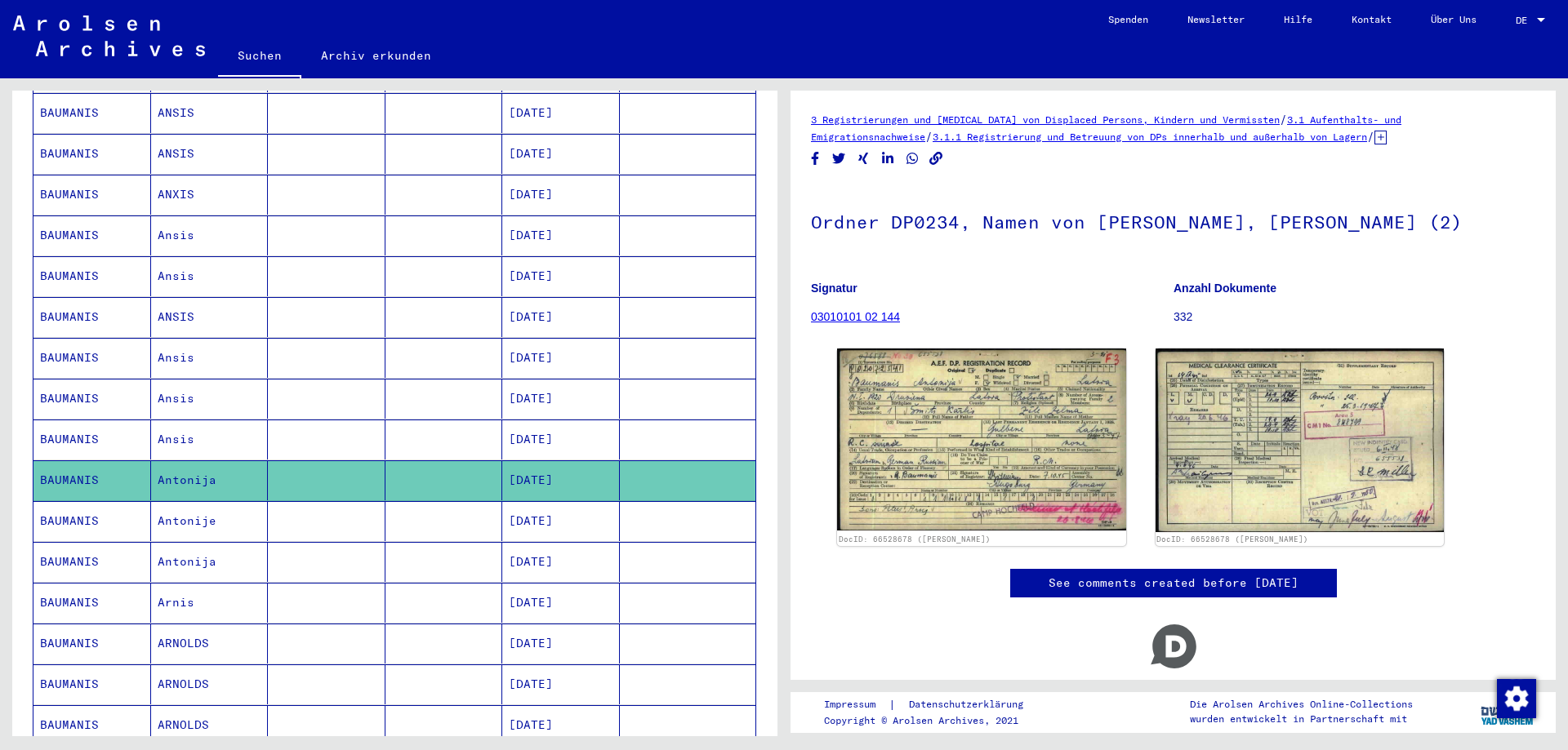
scroll to position [663, 0]
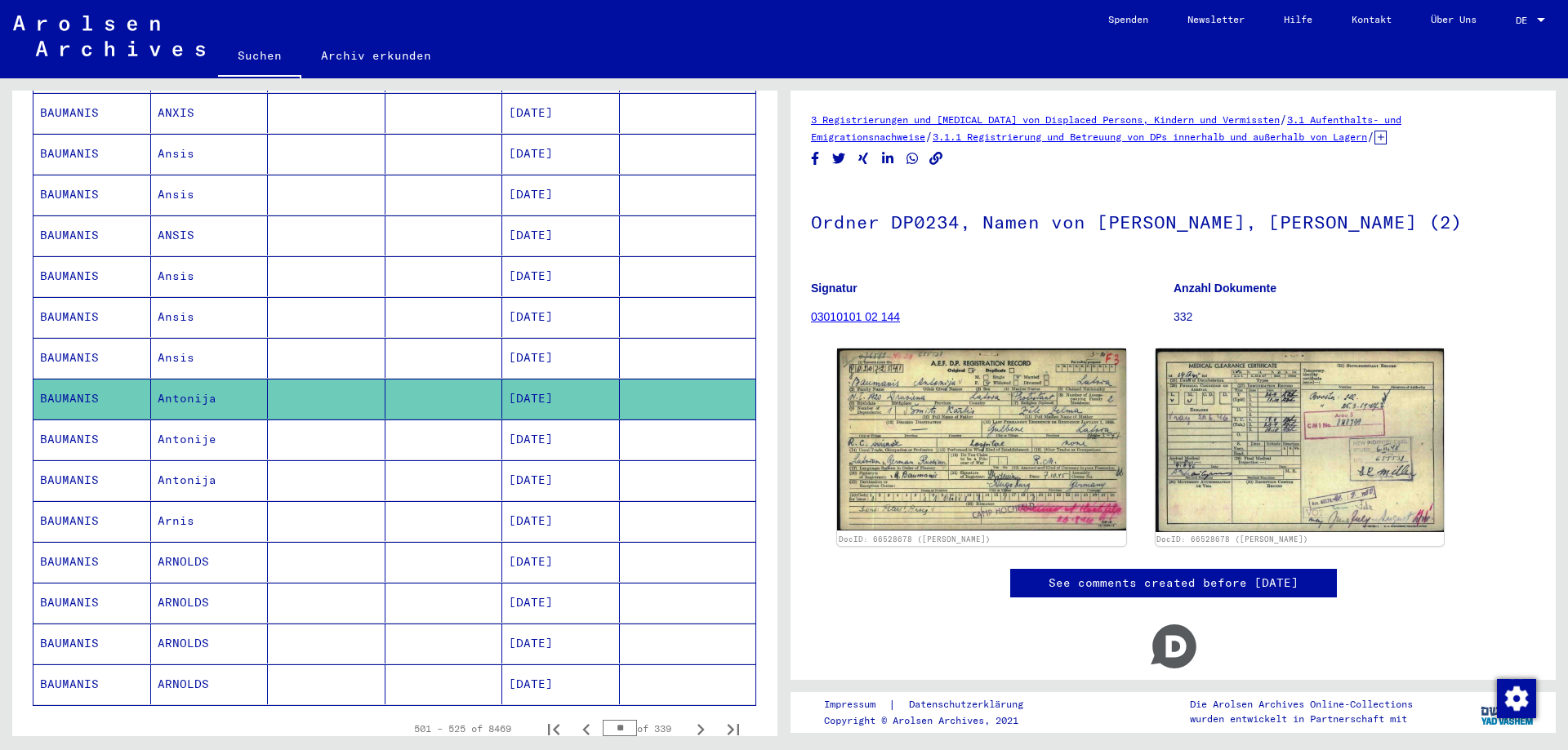
click at [202, 547] on mat-cell "ARNOLDS" at bounding box center [209, 562] width 118 height 40
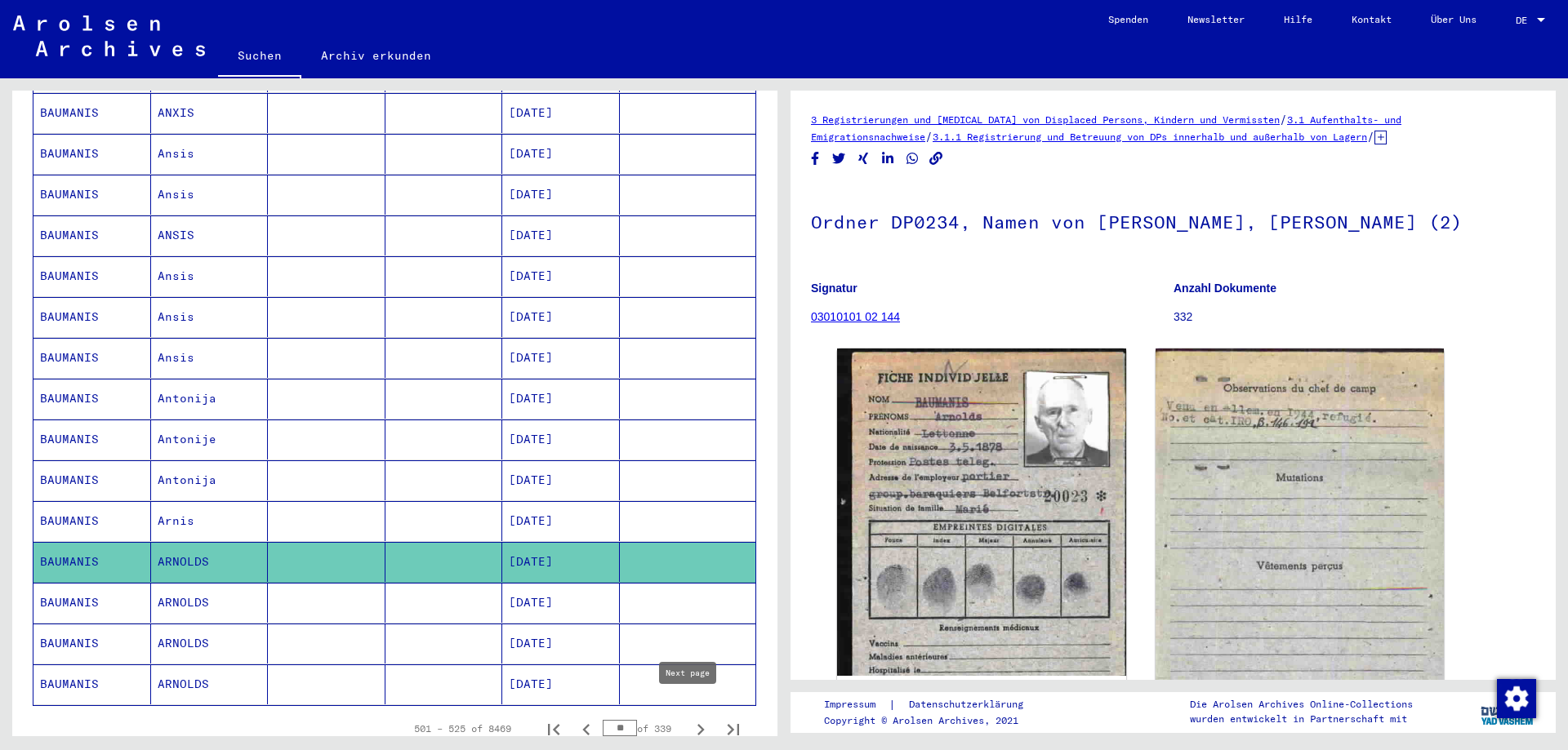
click at [689, 718] on icon "Next page" at bounding box center [700, 729] width 23 height 23
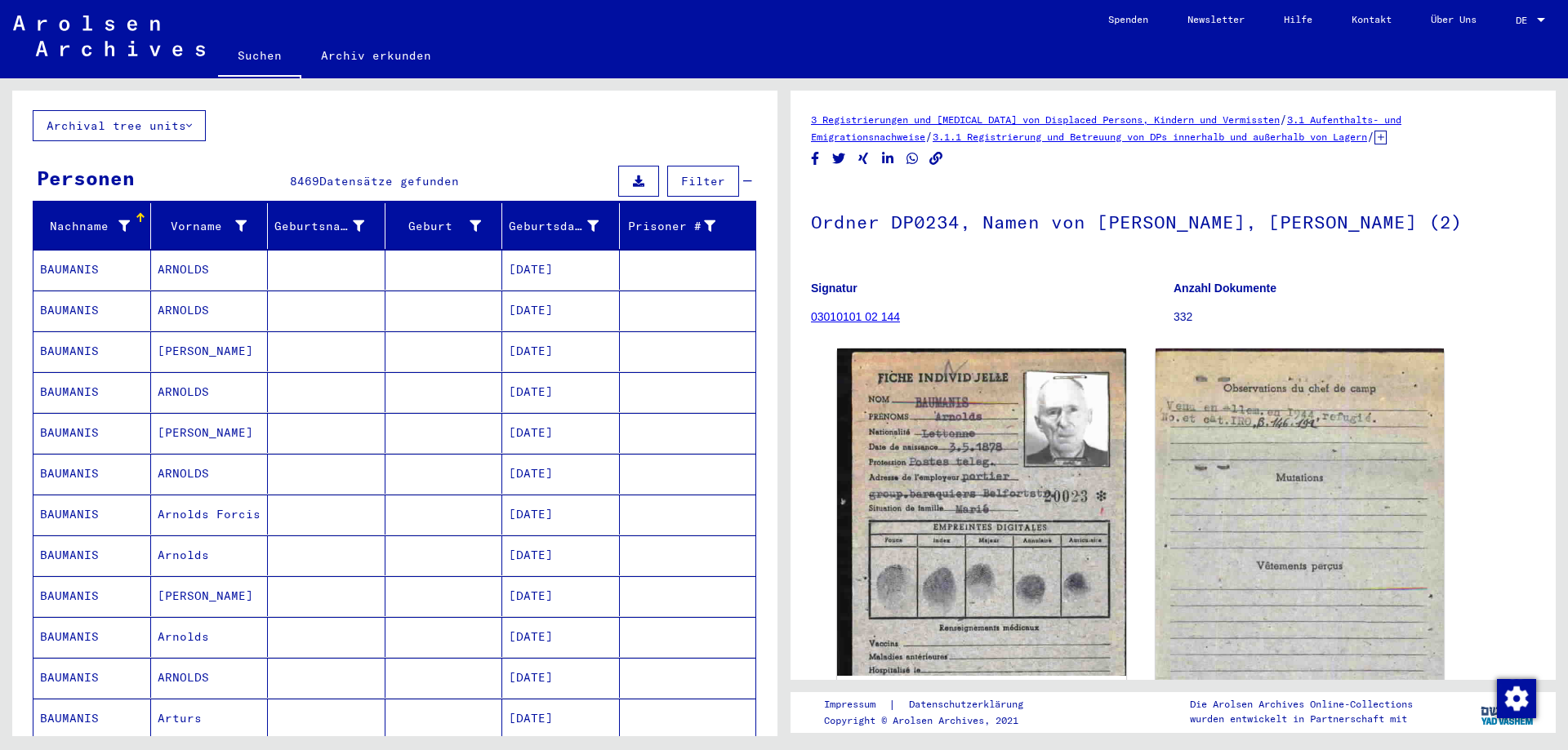
scroll to position [92, 0]
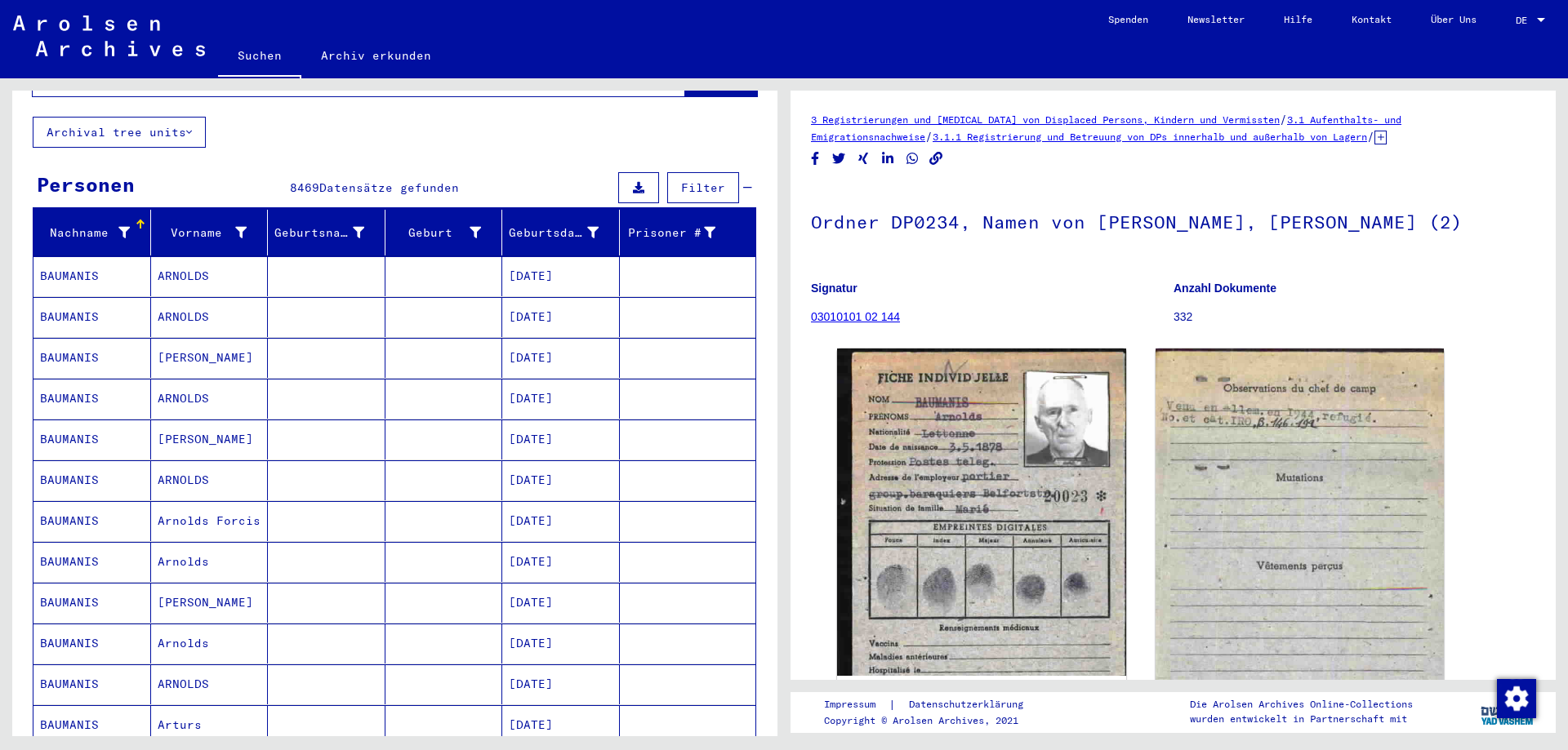
click at [193, 467] on mat-cell "ARNOLDS" at bounding box center [209, 481] width 118 height 40
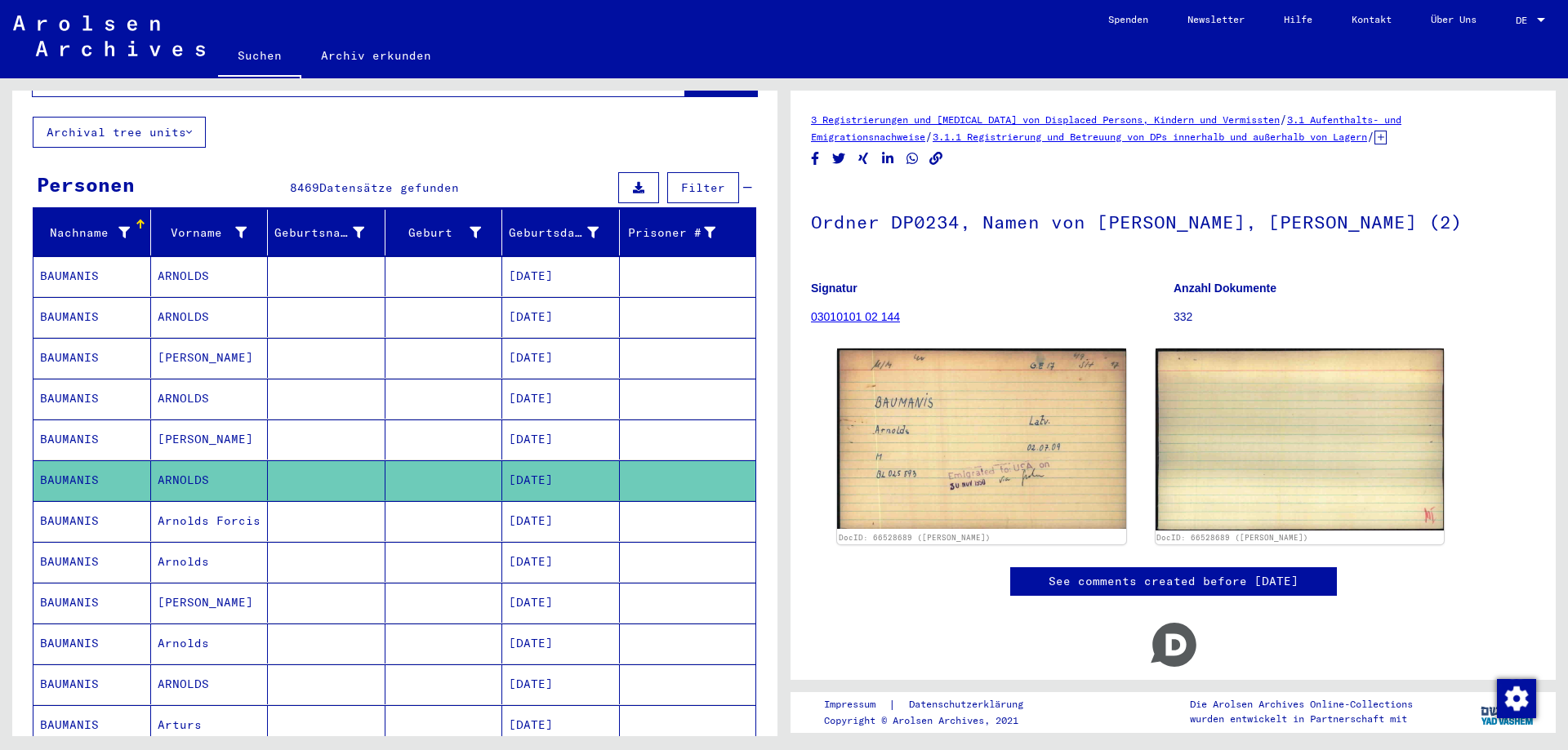
click at [517, 509] on mat-cell "[DATE]" at bounding box center [560, 521] width 118 height 40
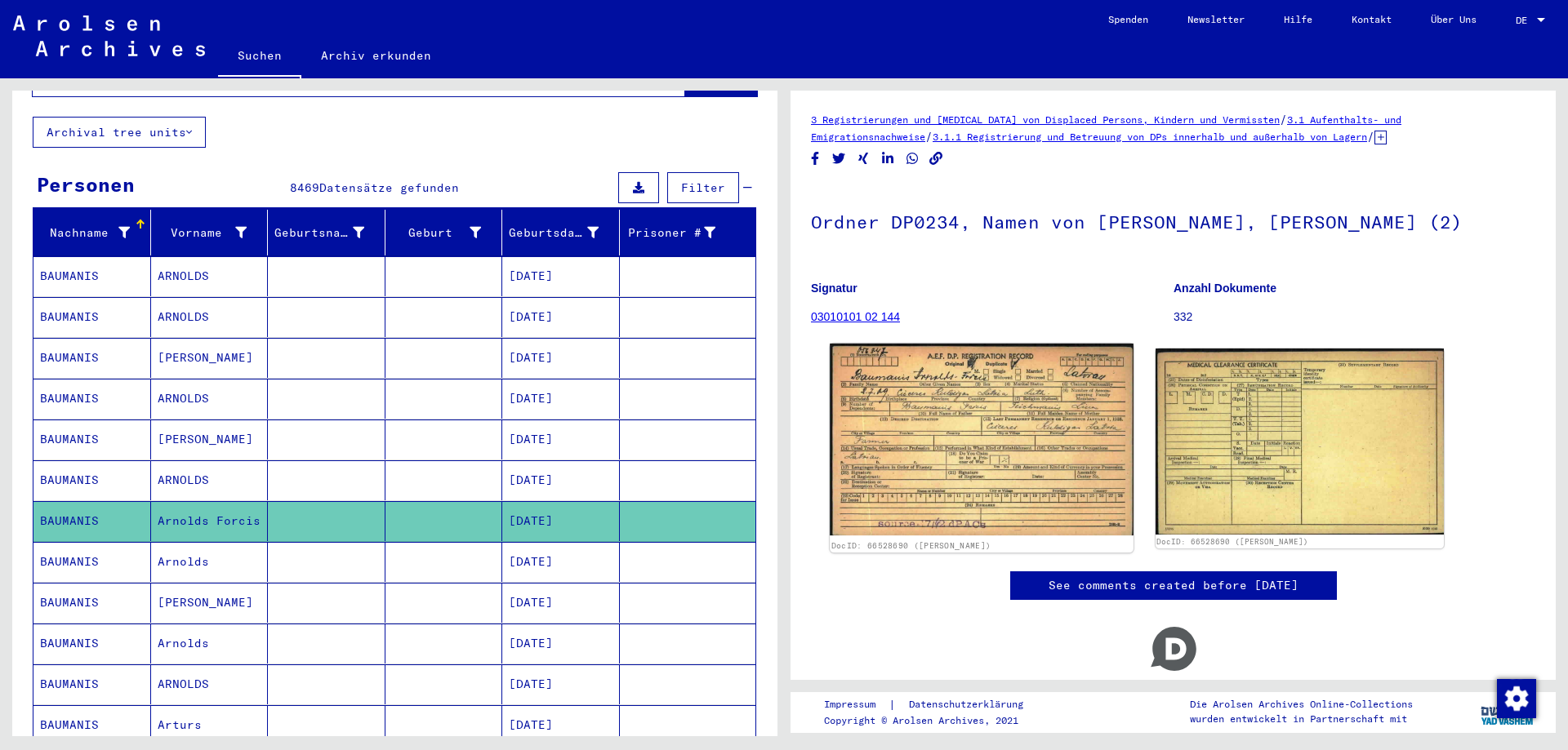
click at [968, 443] on img at bounding box center [981, 440] width 303 height 192
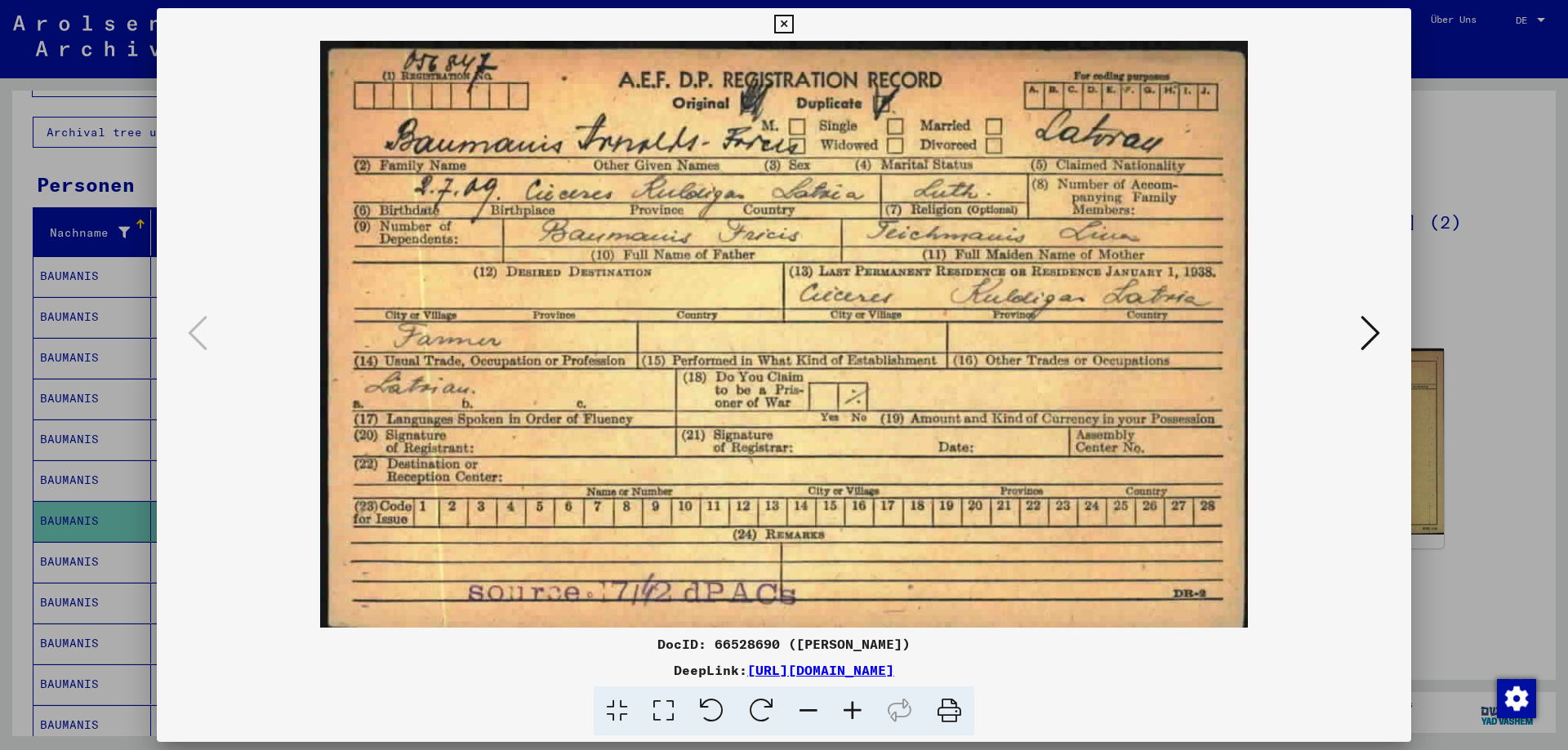
click at [1567, 718] on div at bounding box center [784, 375] width 1568 height 750
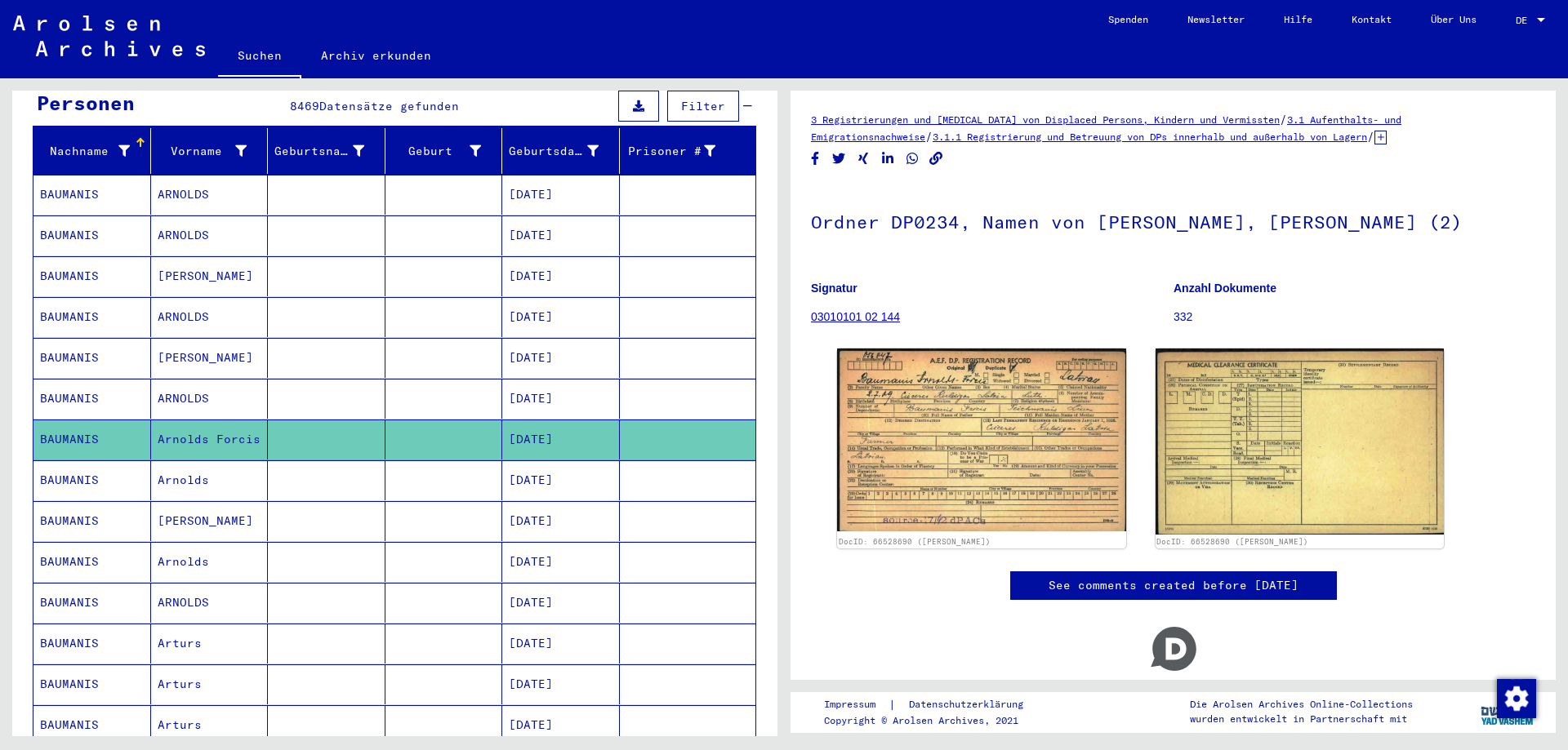
scroll to position [255, 0]
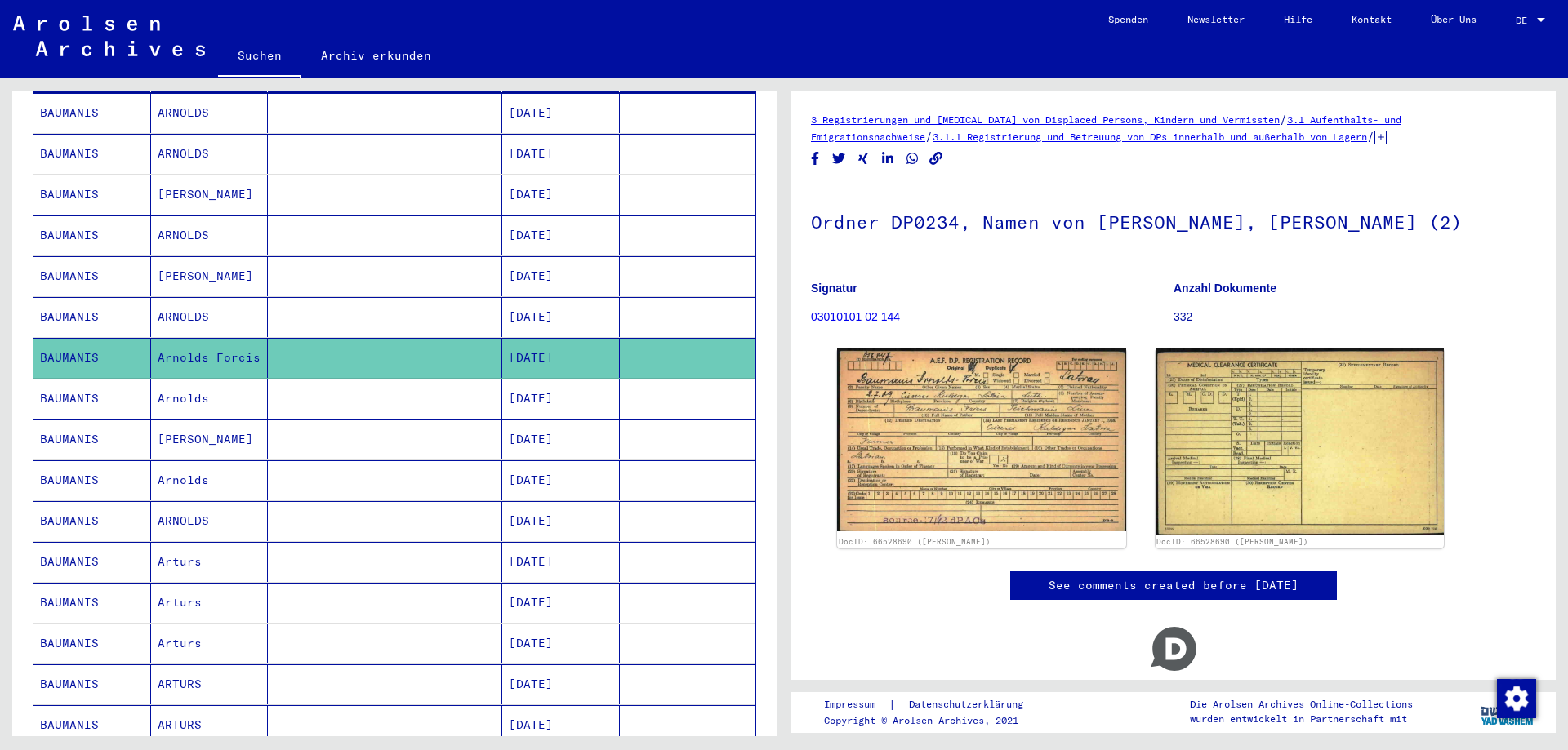
click at [215, 544] on mat-cell "Arturs" at bounding box center [209, 562] width 118 height 40
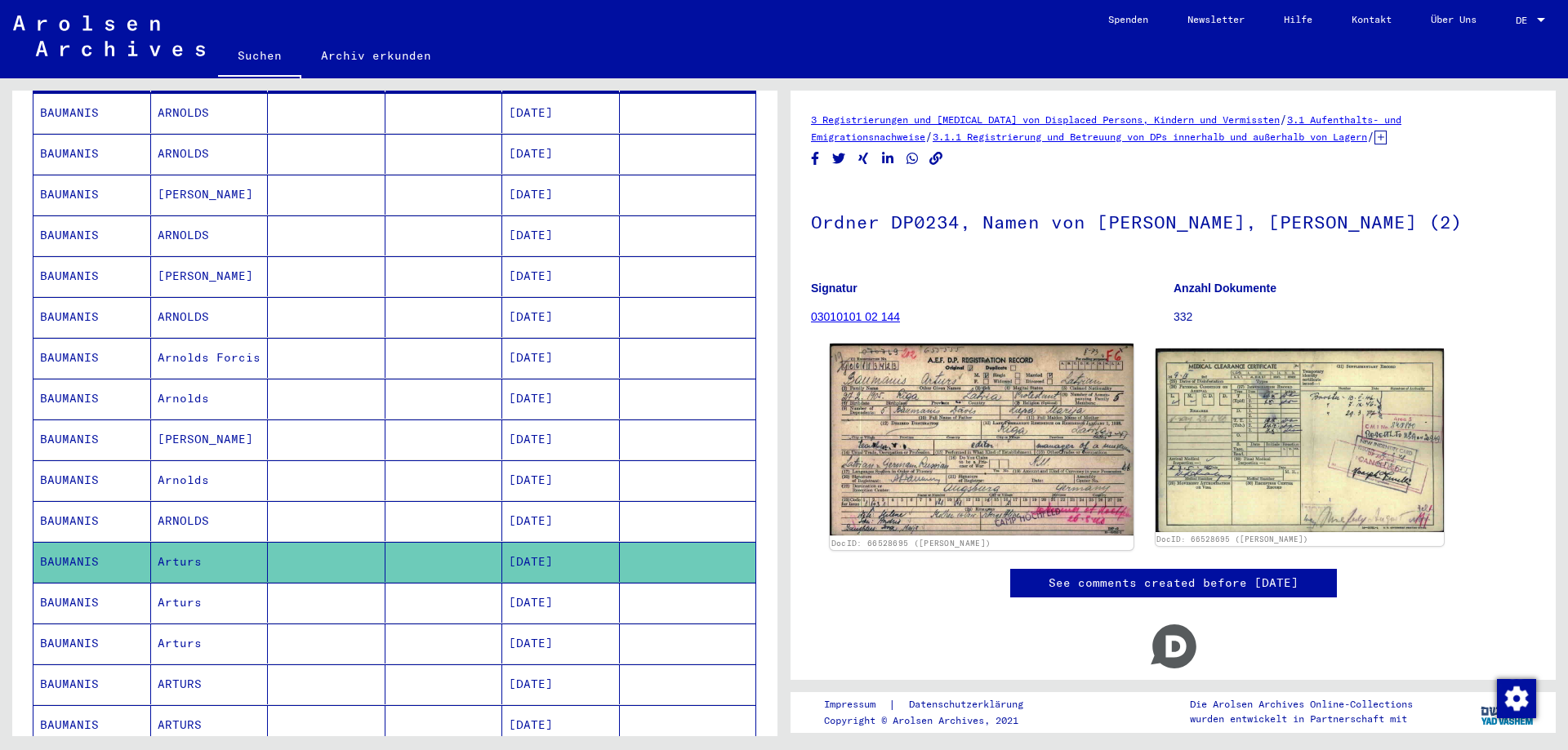
click at [902, 533] on img at bounding box center [981, 440] width 303 height 192
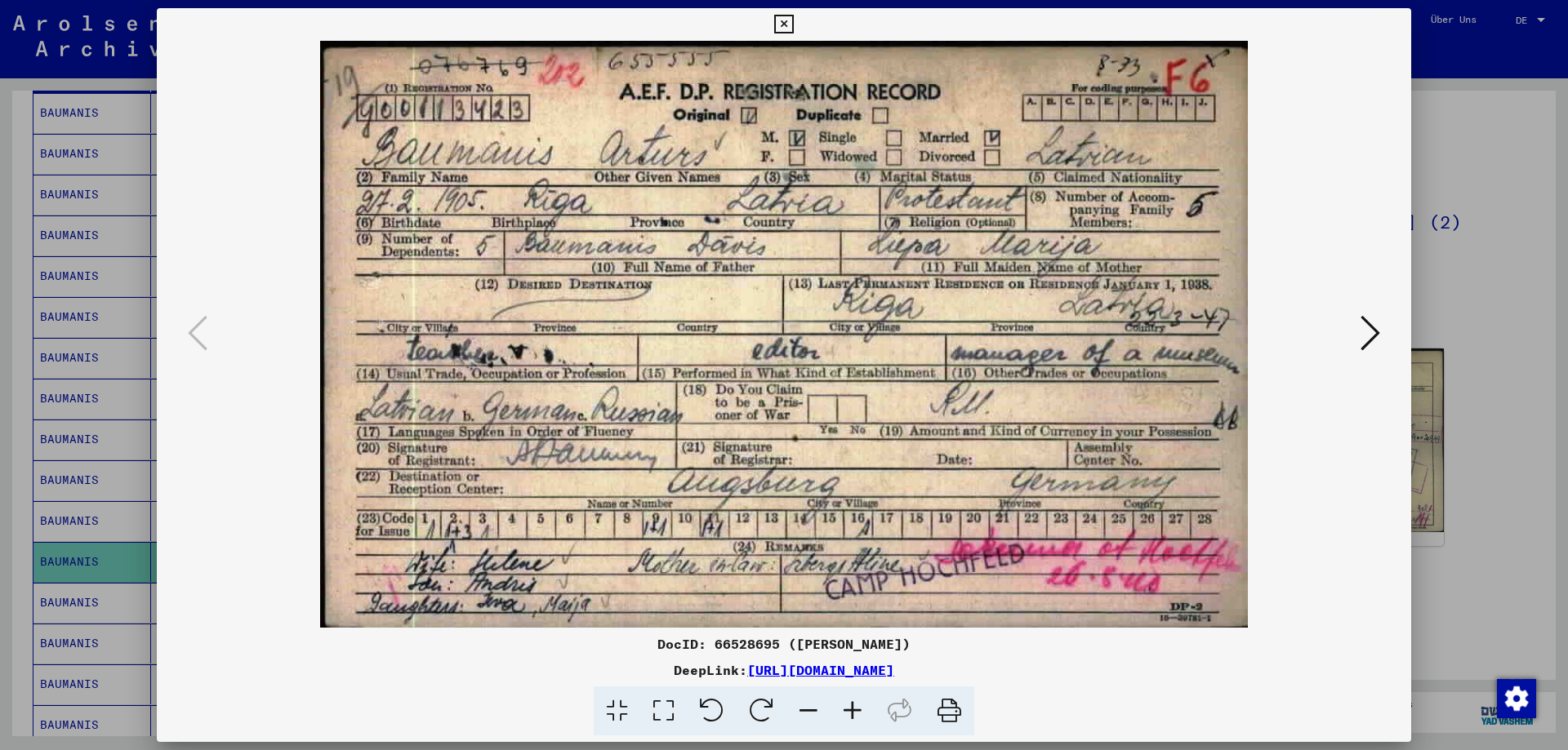
click at [1567, 530] on div at bounding box center [784, 375] width 1568 height 750
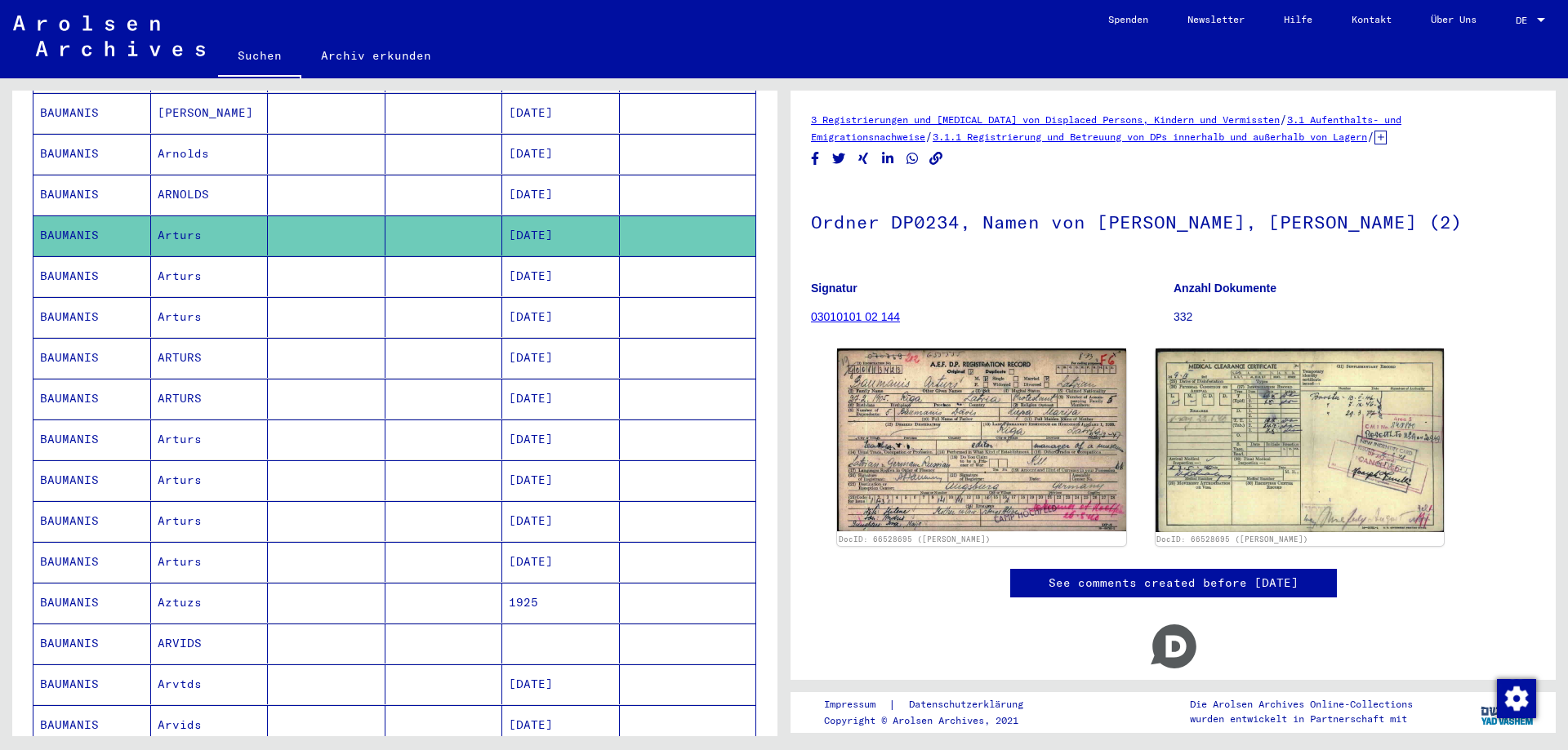
scroll to position [663, 0]
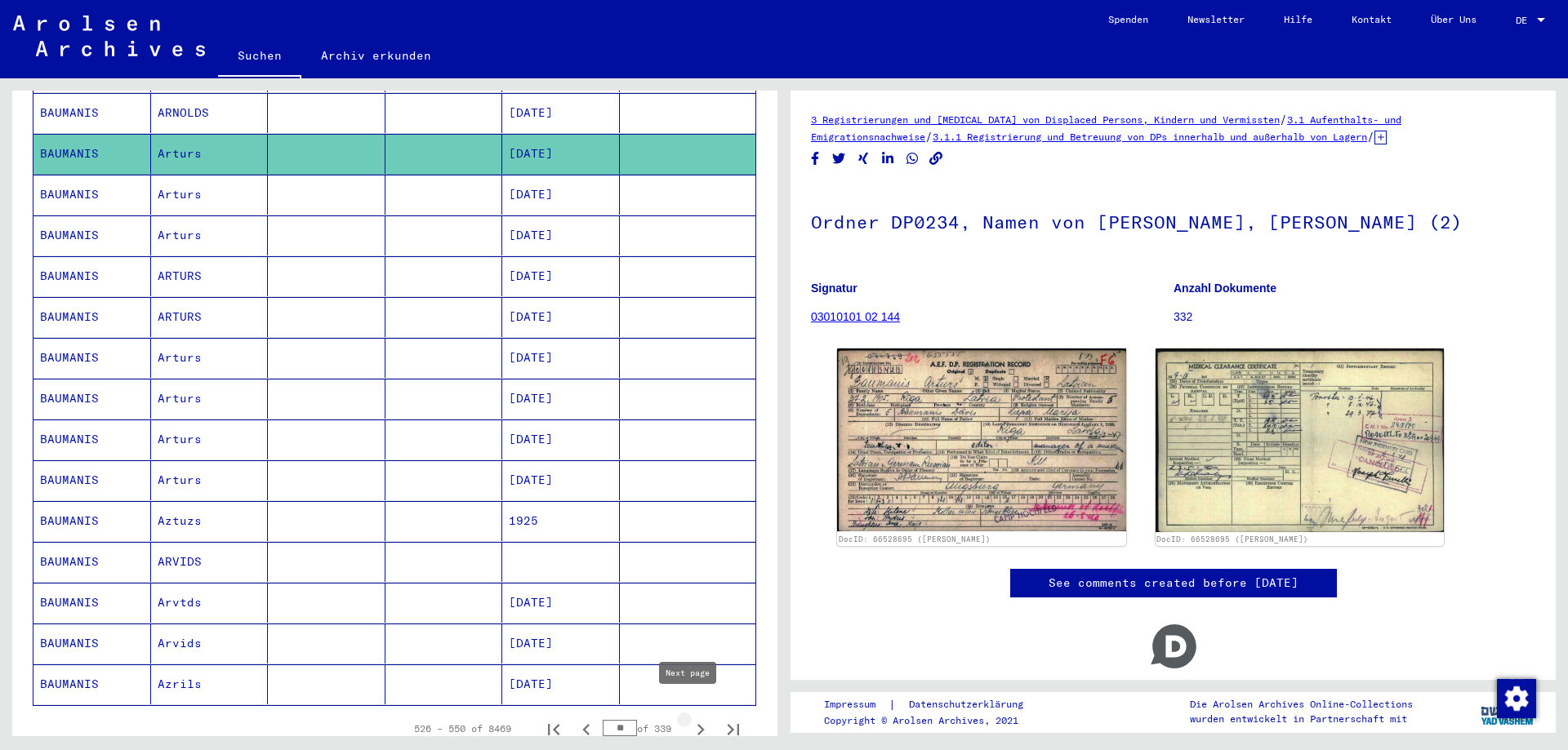
click at [689, 718] on icon "Next page" at bounding box center [700, 729] width 23 height 23
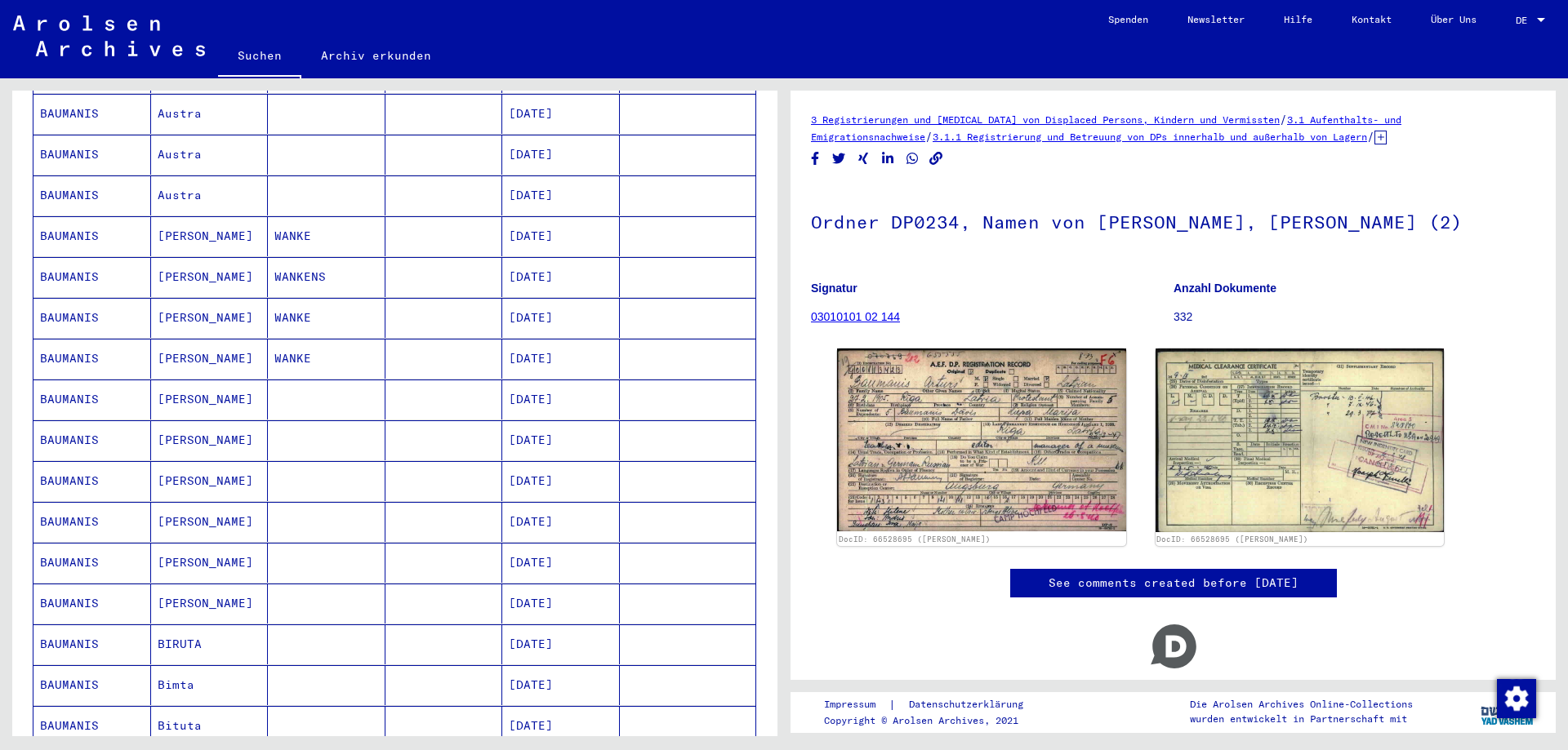
scroll to position [582, 0]
click at [177, 506] on mat-cell "[PERSON_NAME]" at bounding box center [209, 521] width 118 height 40
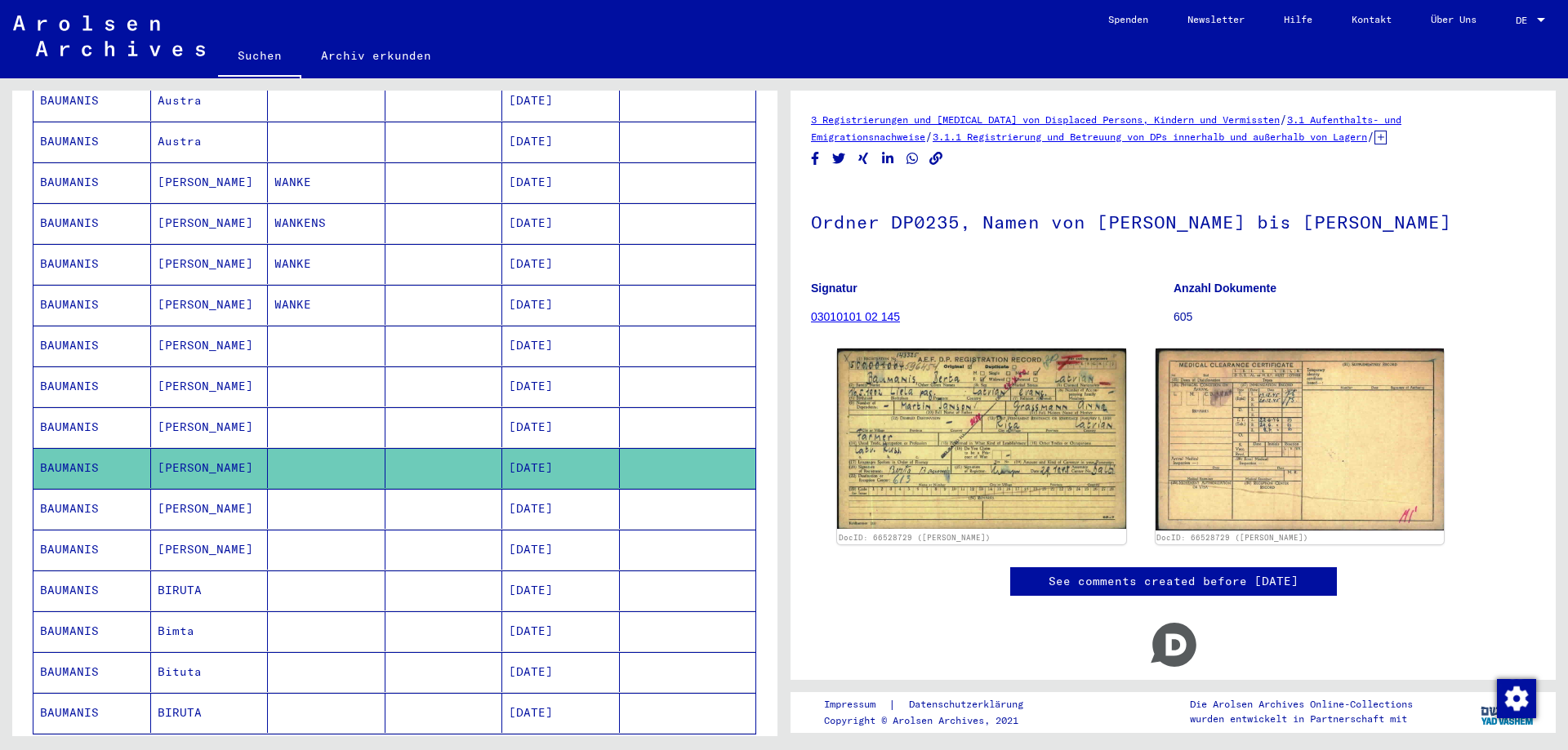
scroll to position [663, 0]
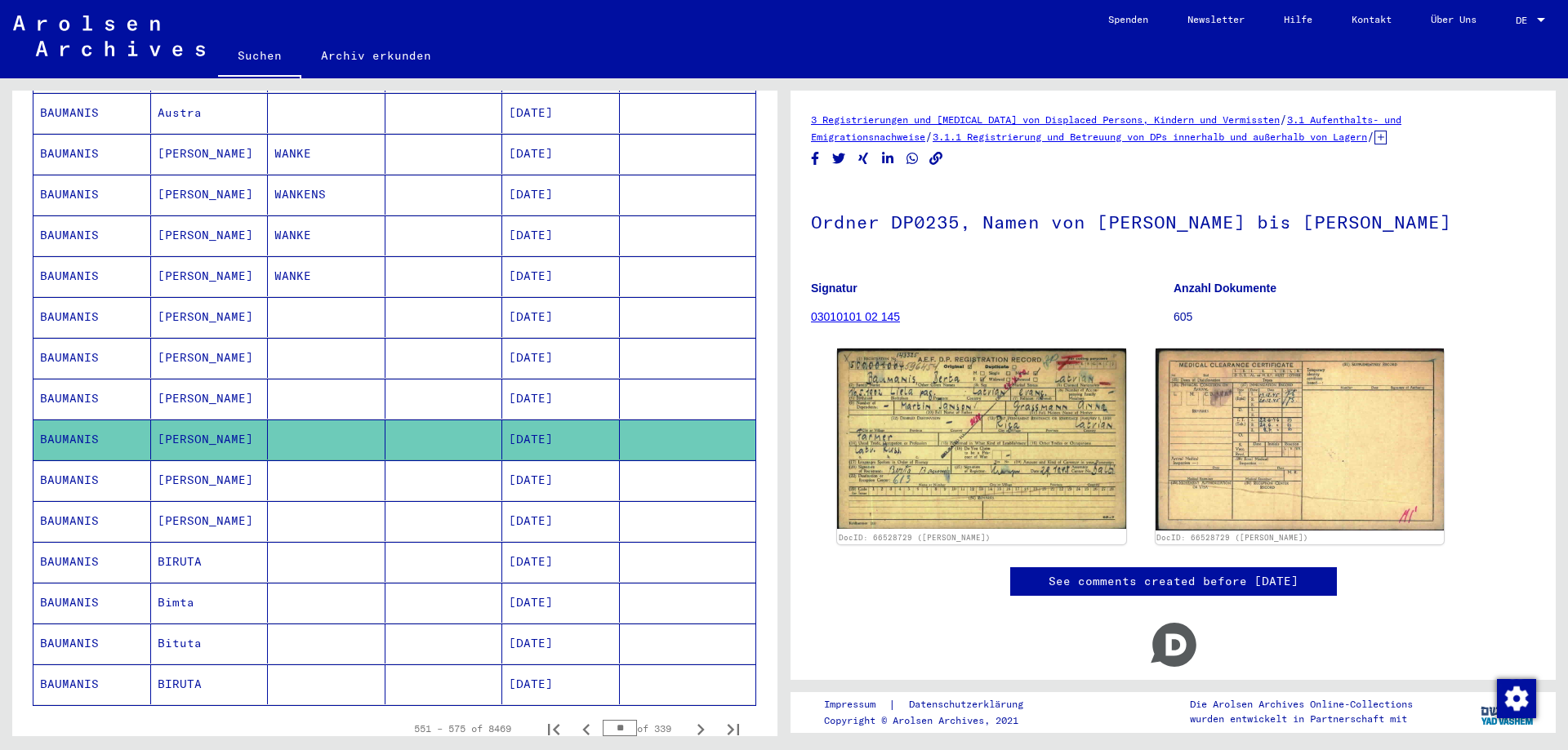
click at [207, 542] on mat-cell "BIRUTA" at bounding box center [209, 562] width 118 height 40
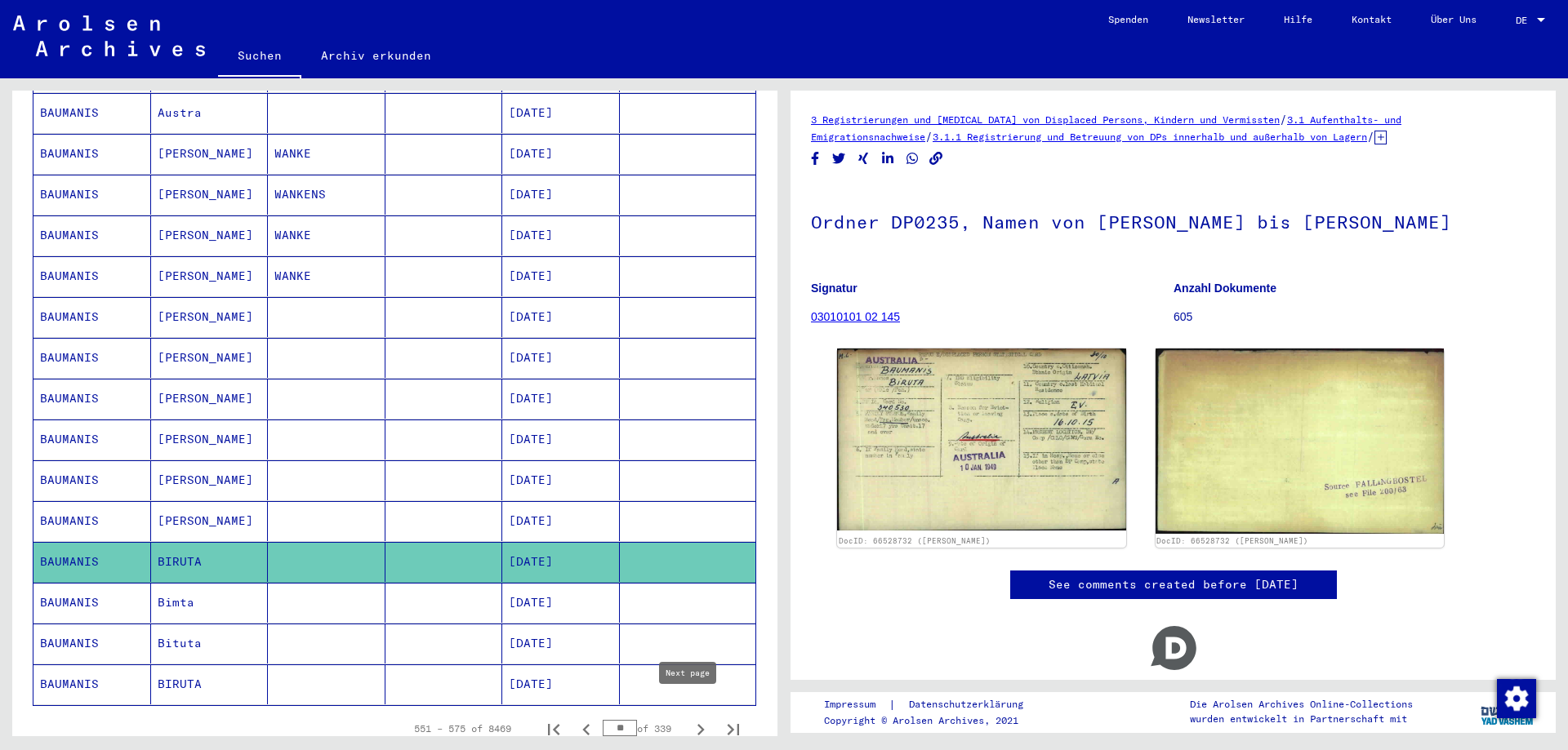
click at [698, 724] on icon "Next page" at bounding box center [701, 729] width 8 height 11
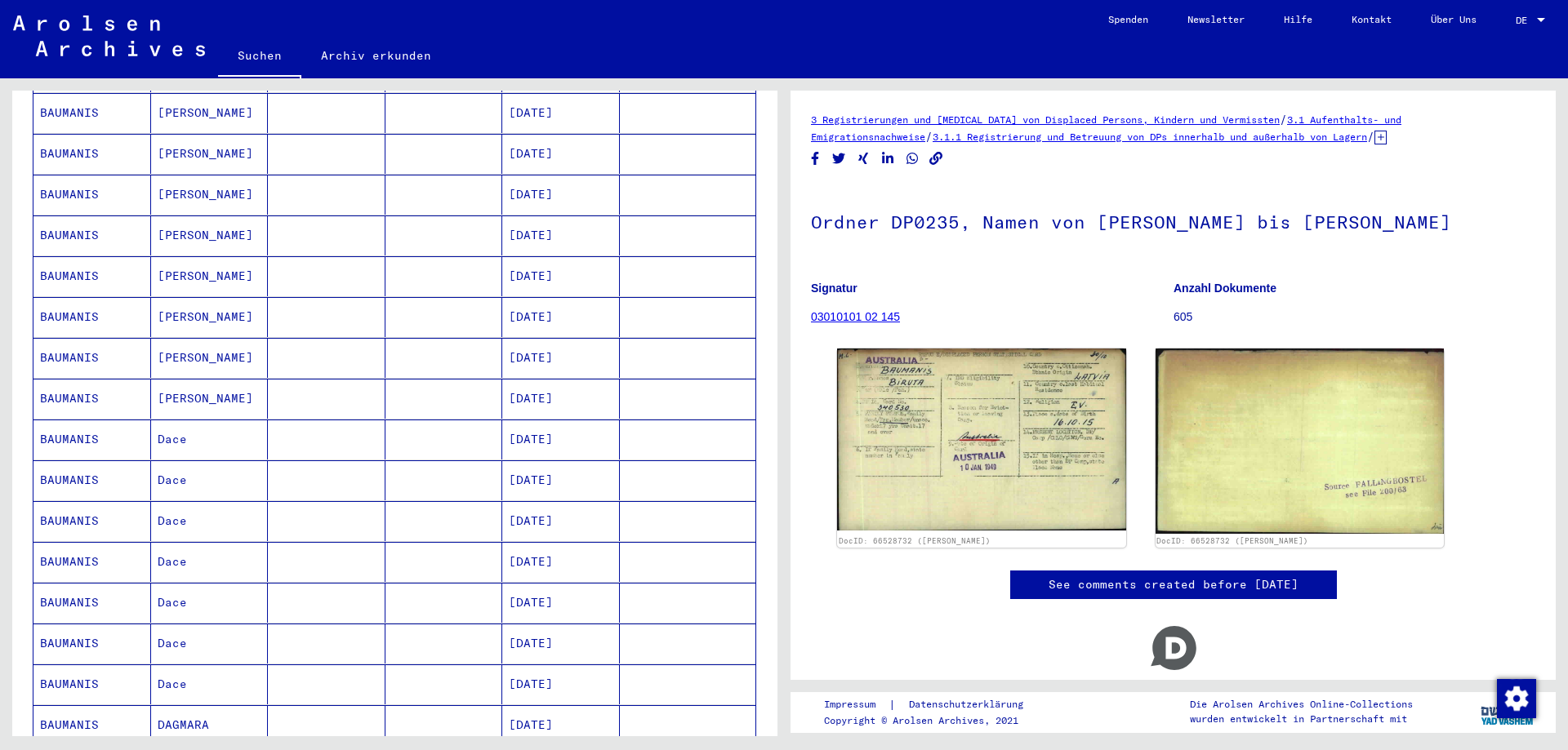
scroll to position [9, 0]
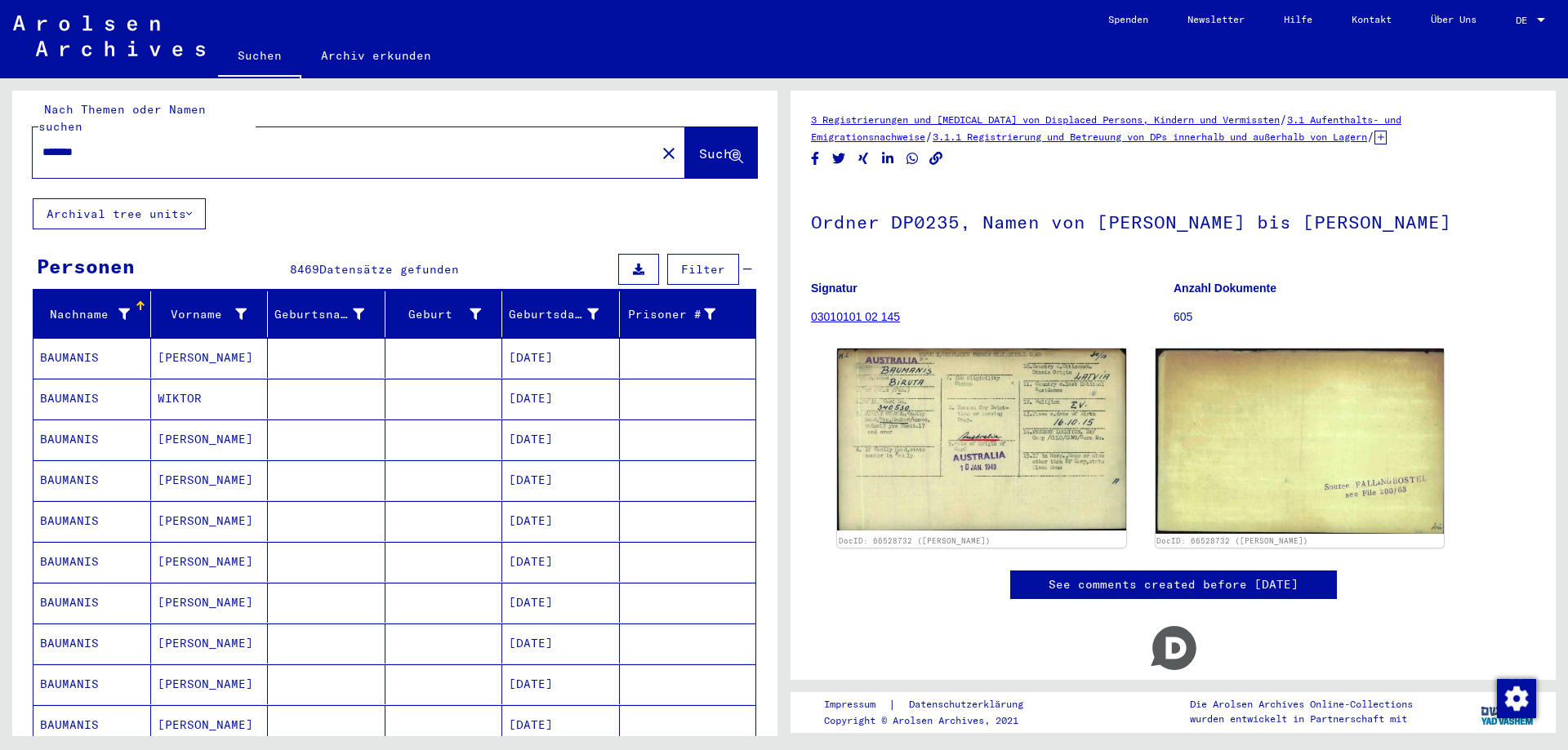
click at [394, 379] on mat-cell at bounding box center [444, 399] width 118 height 40
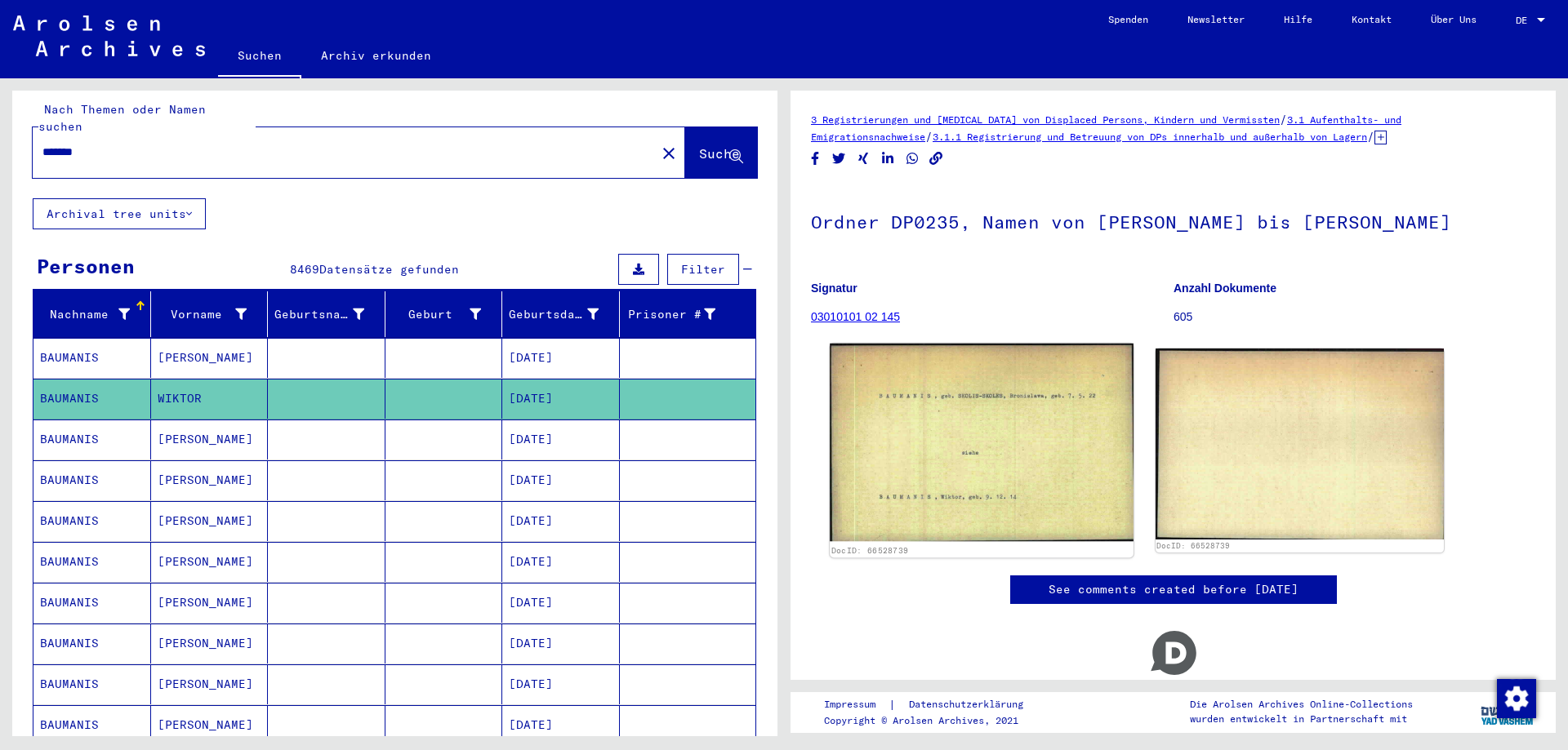
click at [911, 471] on img at bounding box center [981, 443] width 303 height 198
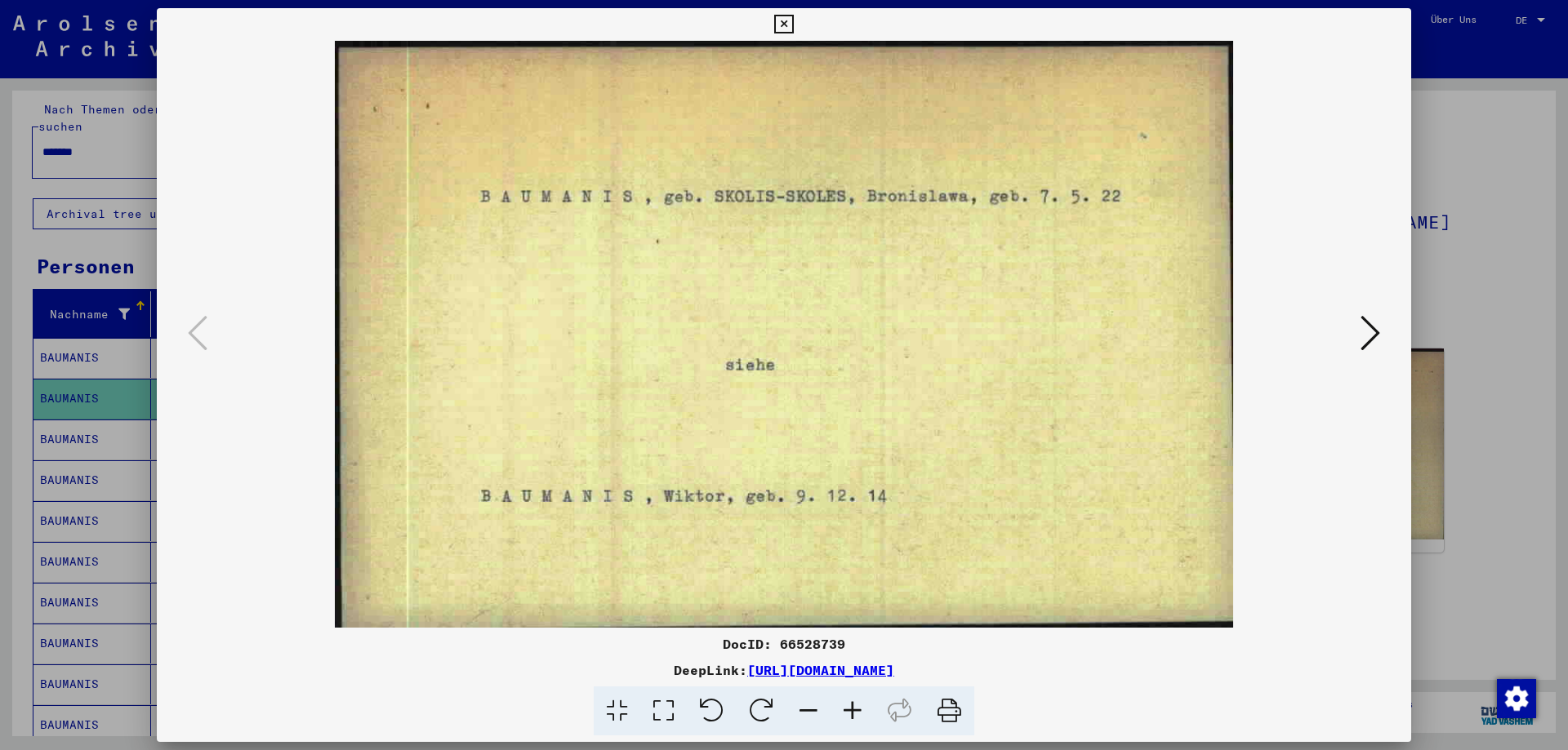
click at [1377, 314] on icon at bounding box center [1370, 333] width 20 height 39
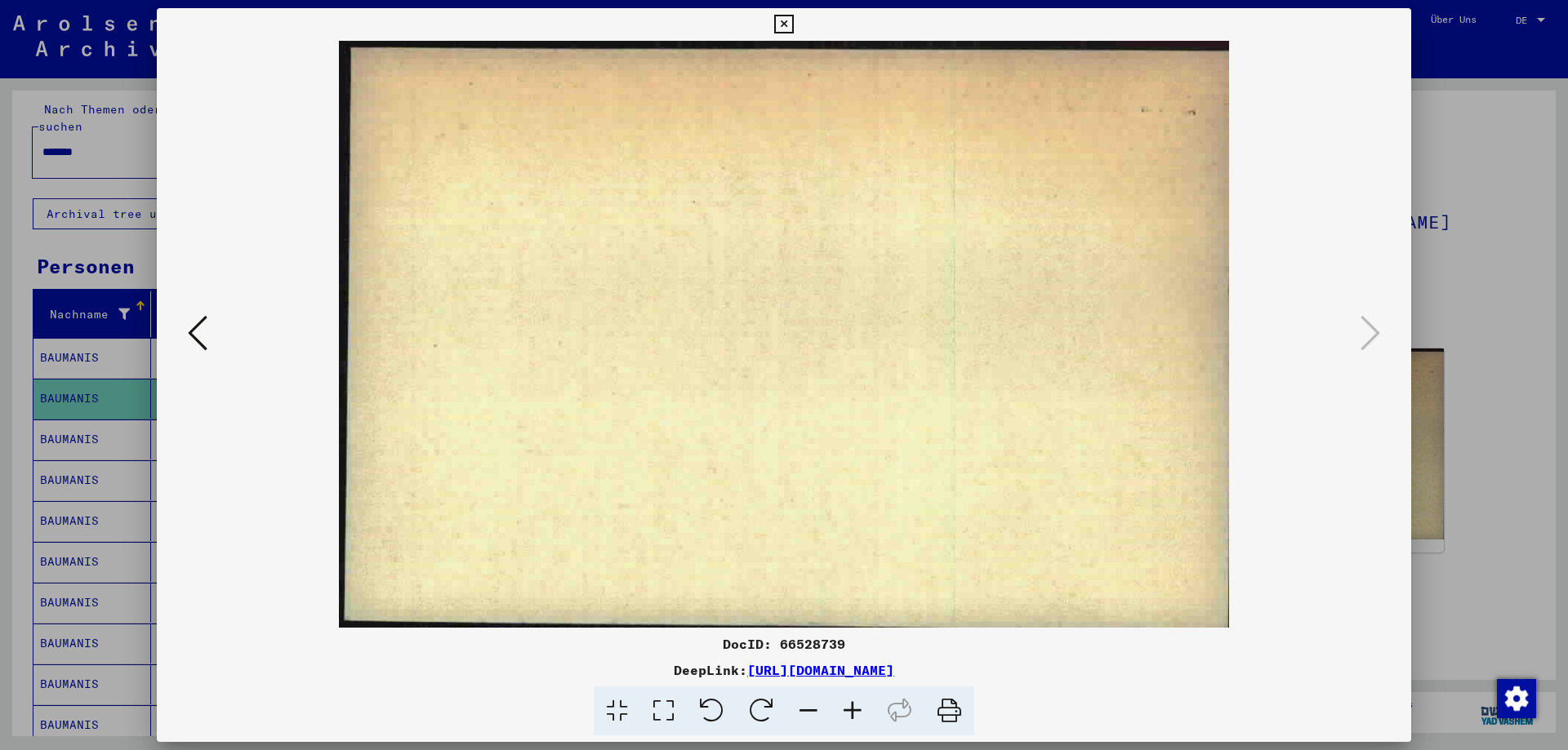
click at [1430, 502] on div at bounding box center [784, 375] width 1568 height 750
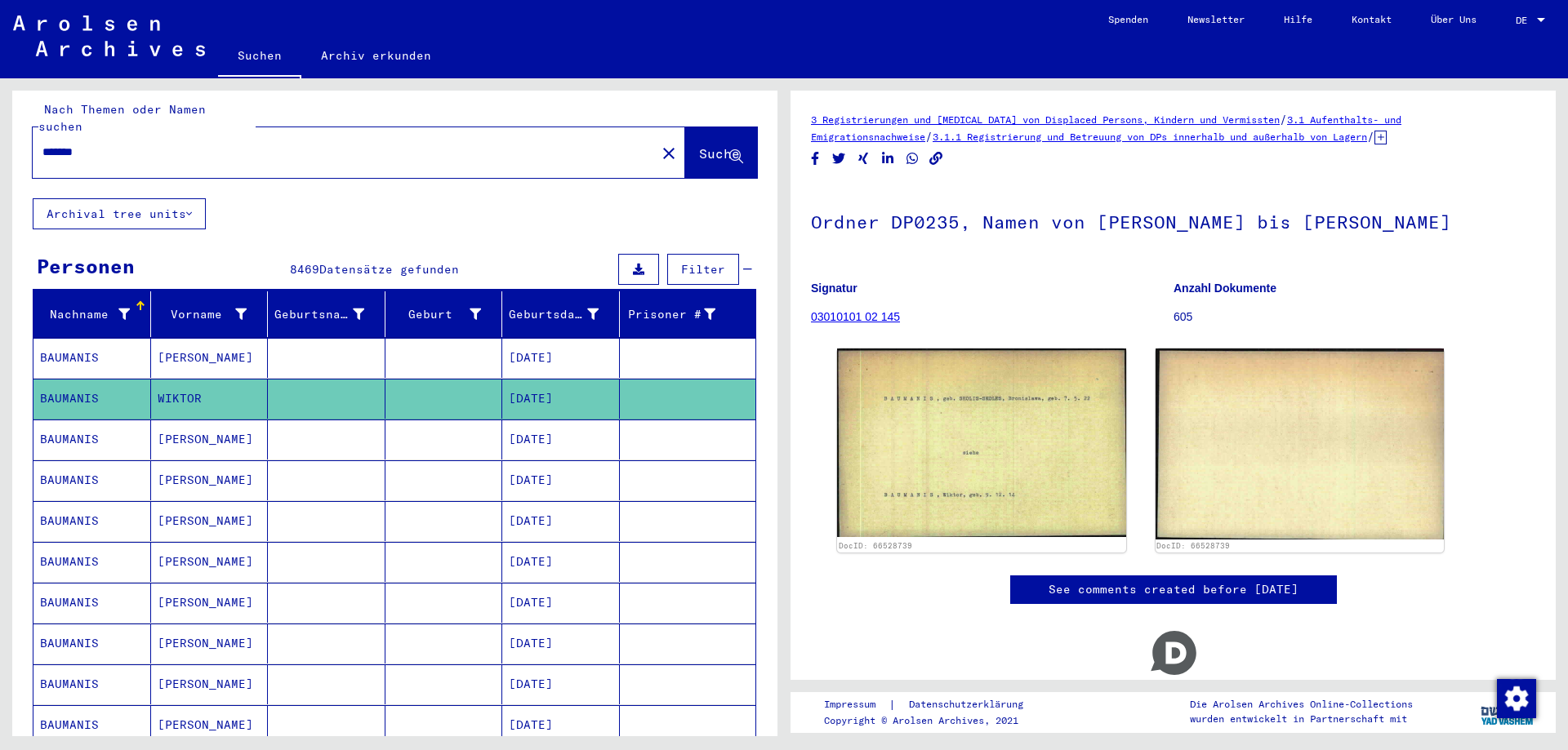
click at [185, 519] on mat-cell "[PERSON_NAME]" at bounding box center [209, 521] width 118 height 40
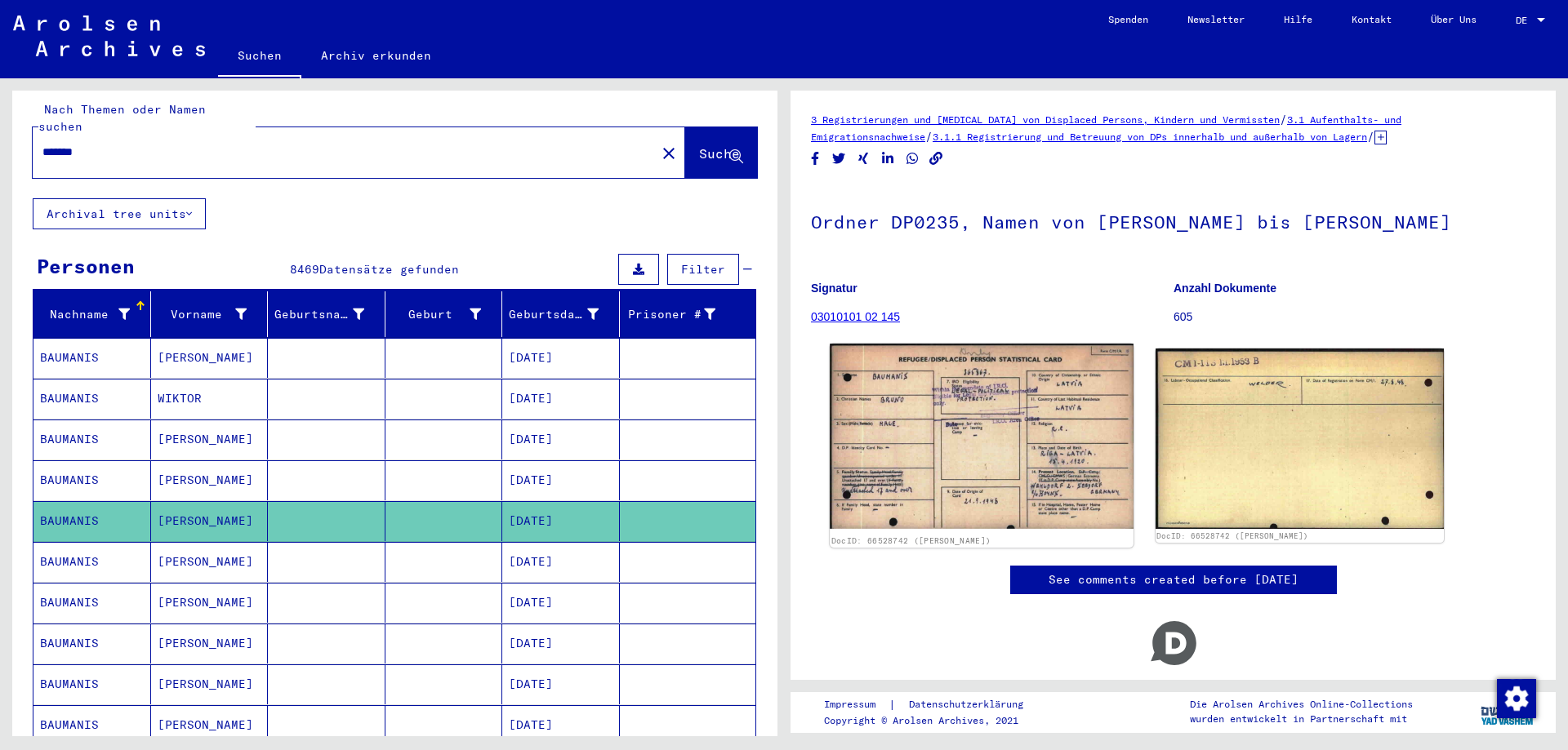
click at [1014, 390] on img at bounding box center [981, 437] width 303 height 185
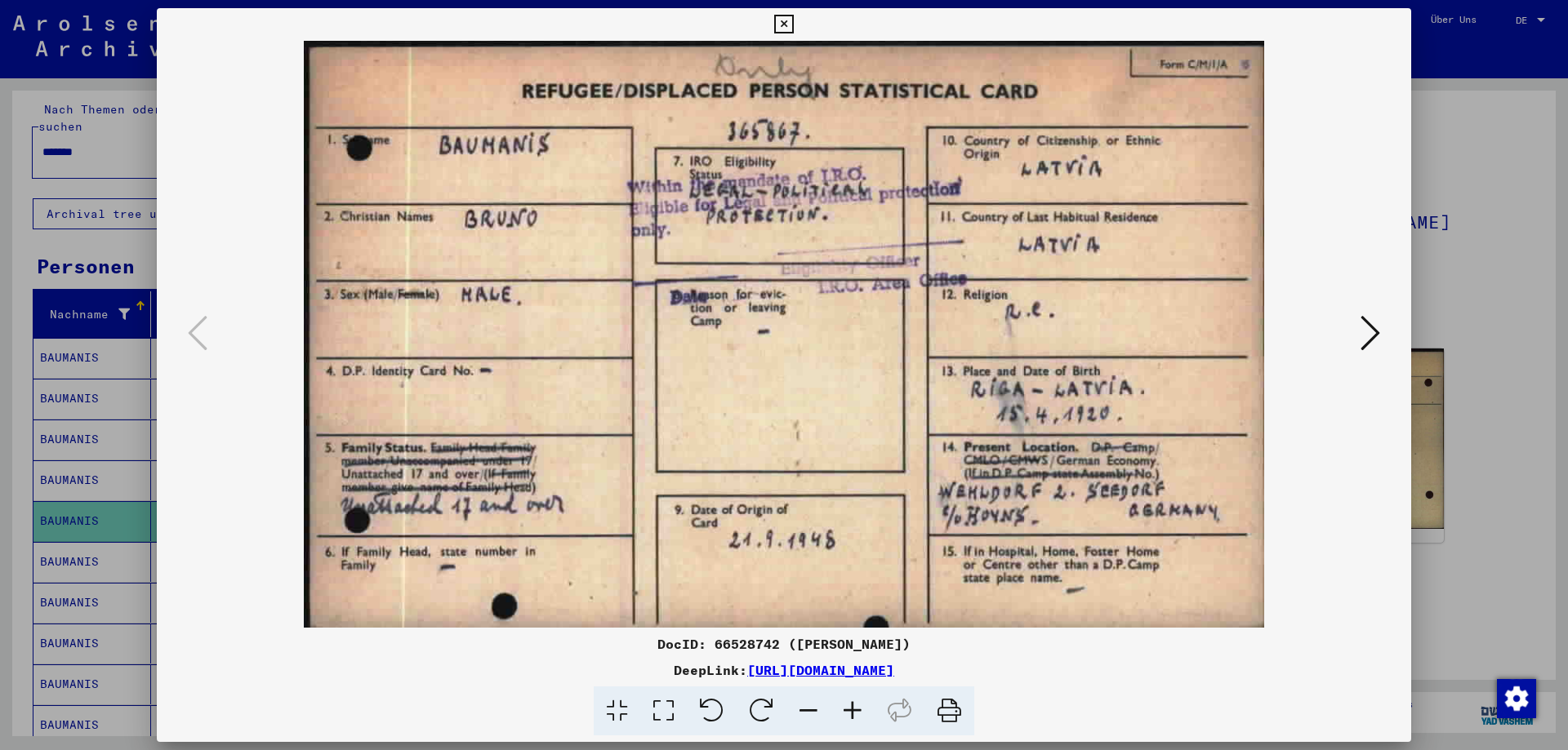
click at [1370, 341] on icon at bounding box center [1370, 333] width 20 height 39
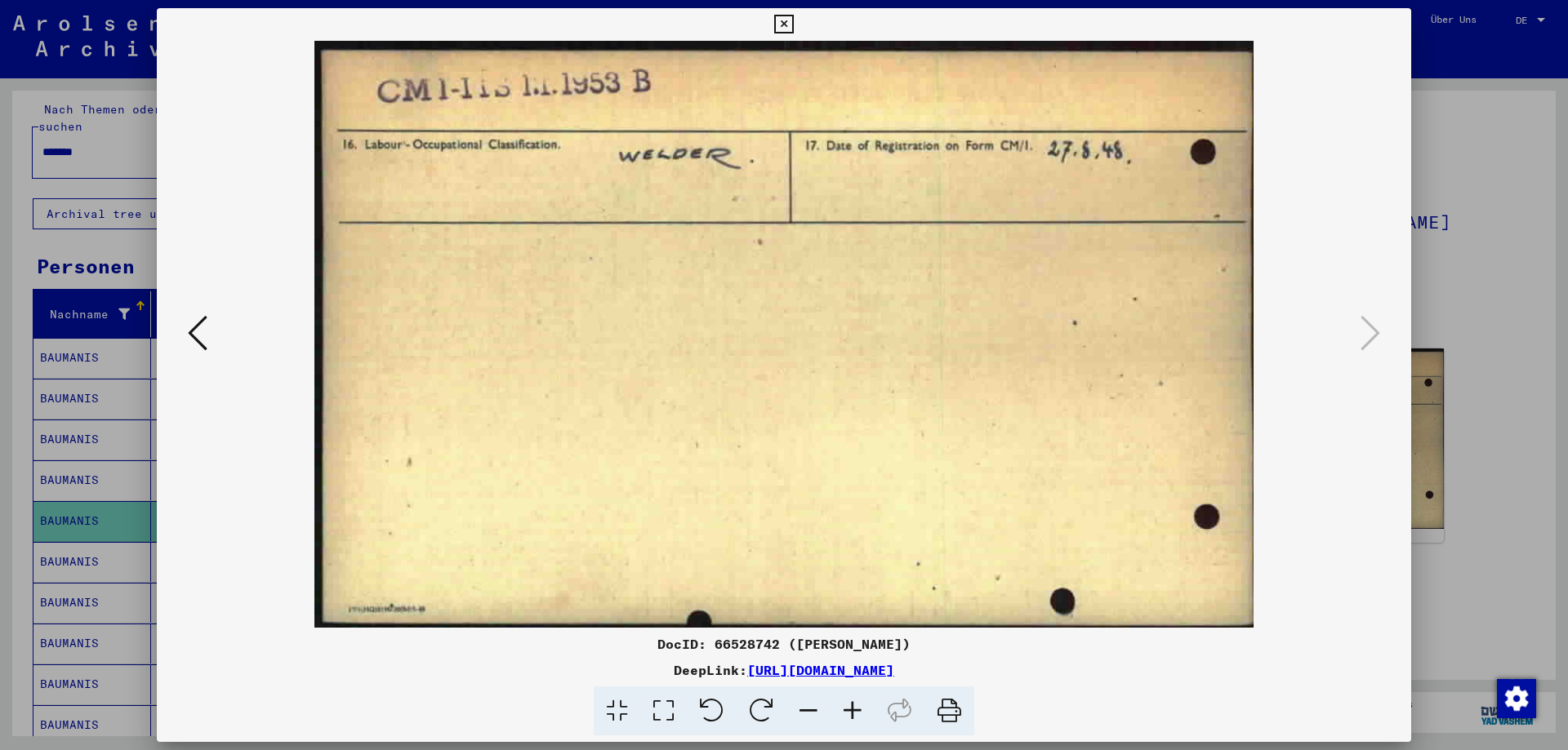
click at [1509, 328] on div at bounding box center [784, 375] width 1568 height 750
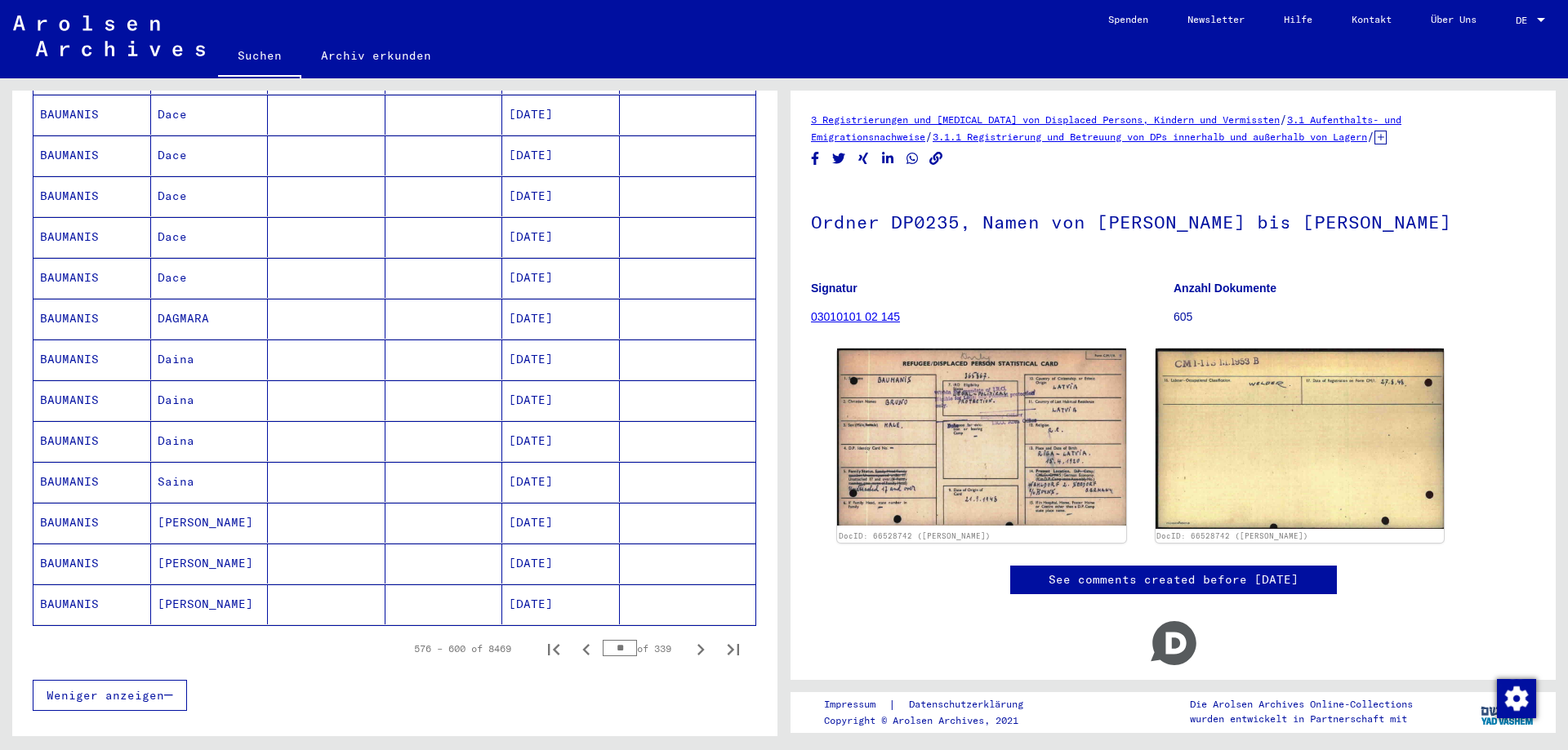
scroll to position [745, 0]
click at [689, 637] on icon "Next page" at bounding box center [700, 648] width 23 height 23
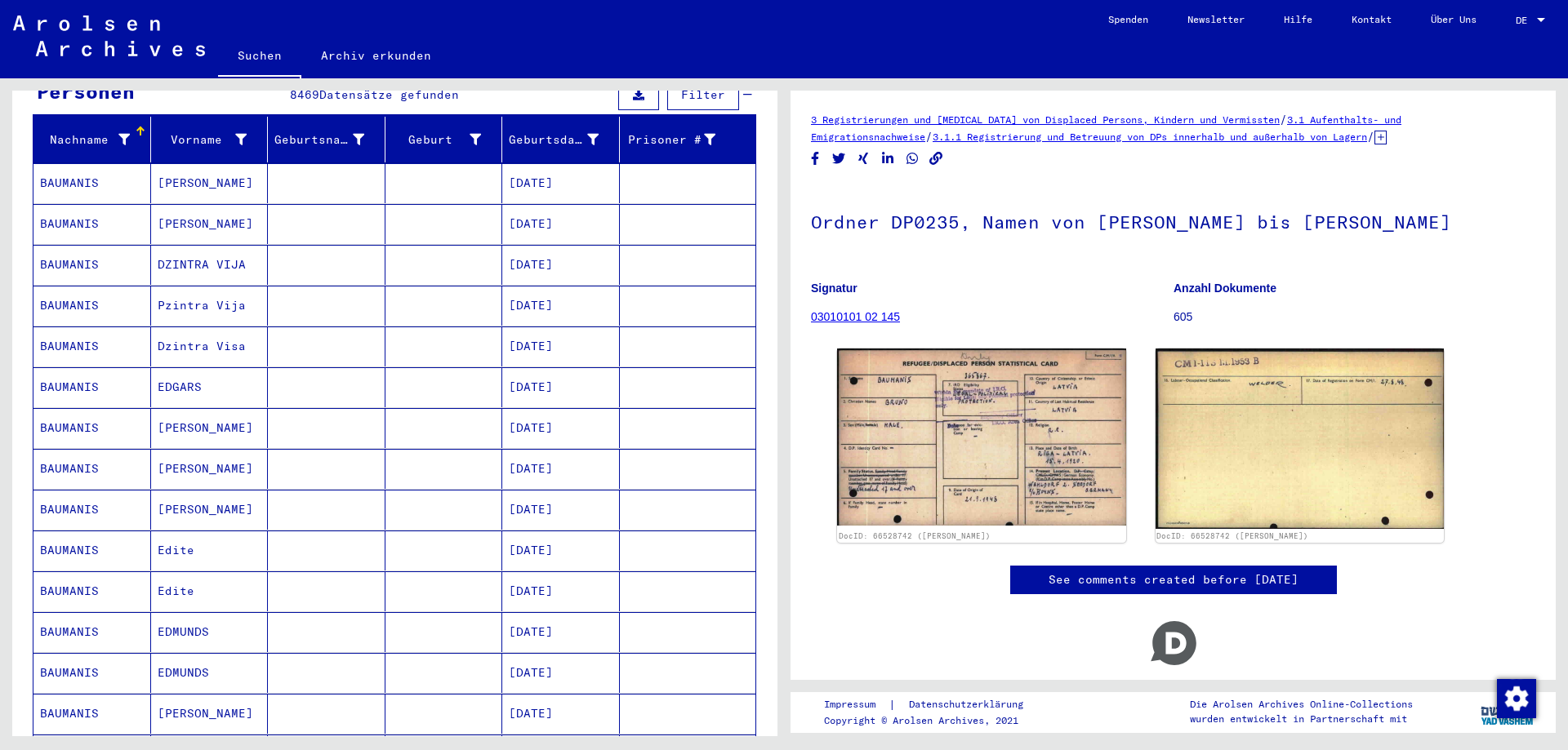
scroll to position [92, 0]
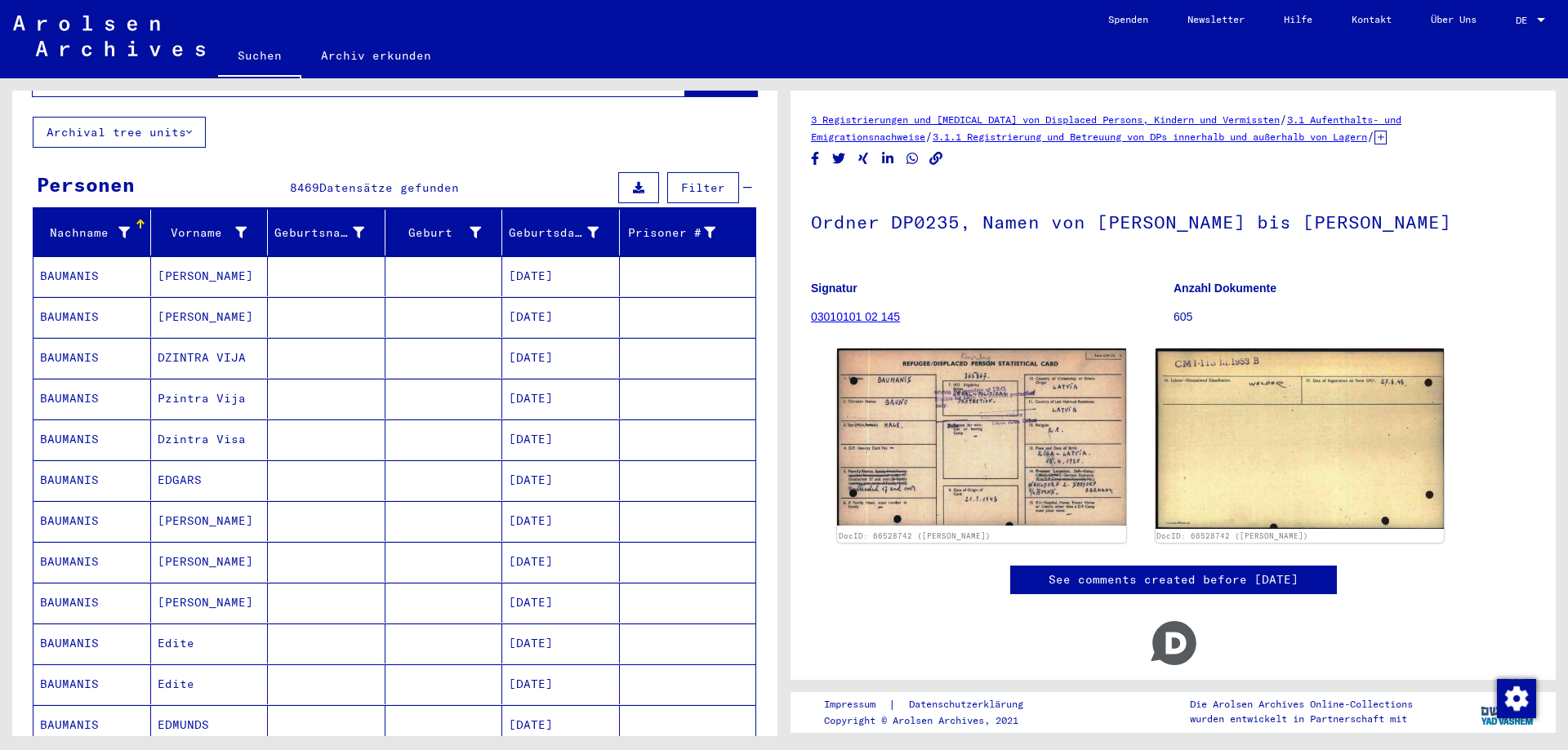
click at [205, 273] on mat-cell "[PERSON_NAME]" at bounding box center [209, 276] width 118 height 40
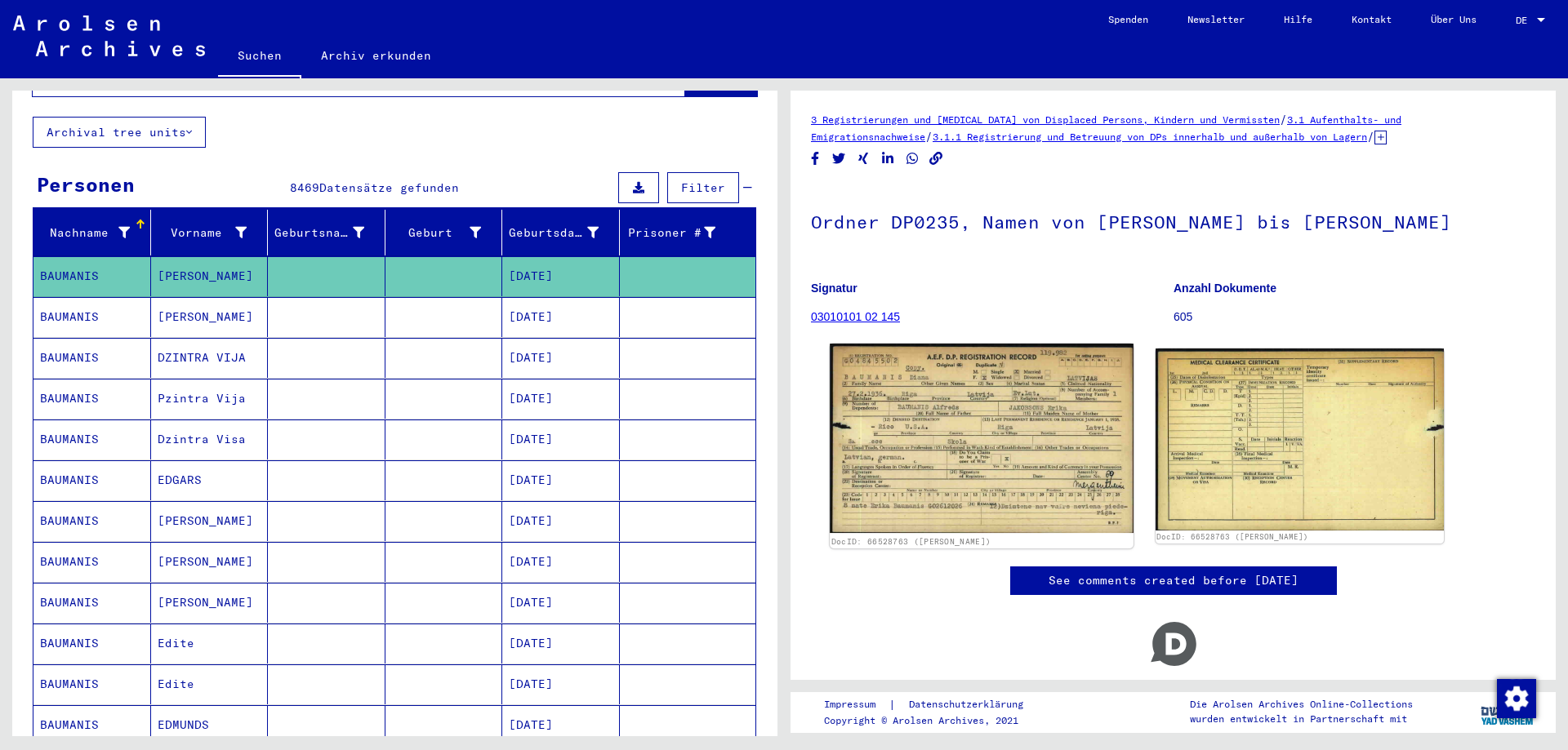
click at [954, 439] on img at bounding box center [981, 439] width 303 height 190
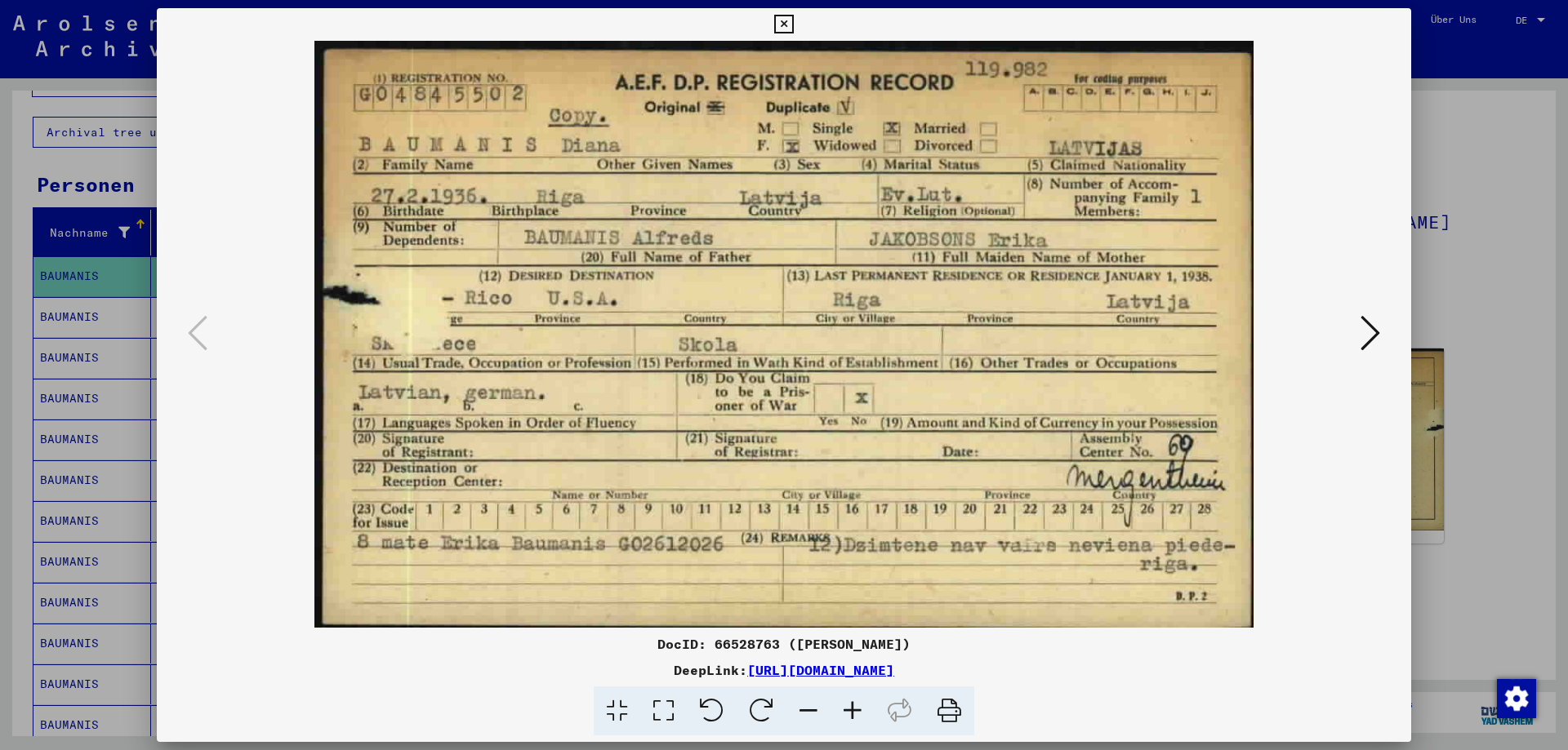
click at [1513, 499] on div at bounding box center [784, 375] width 1568 height 750
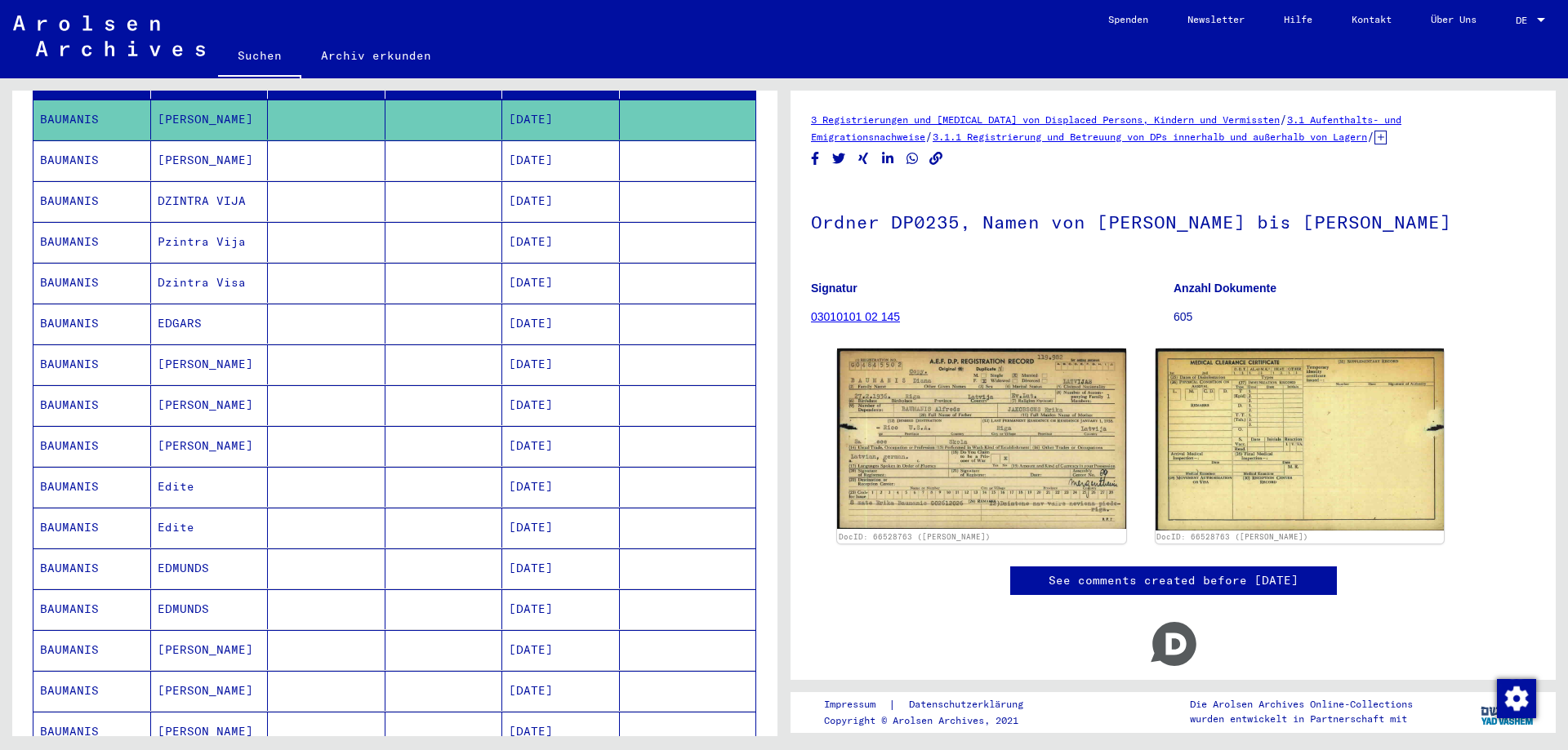
scroll to position [255, 0]
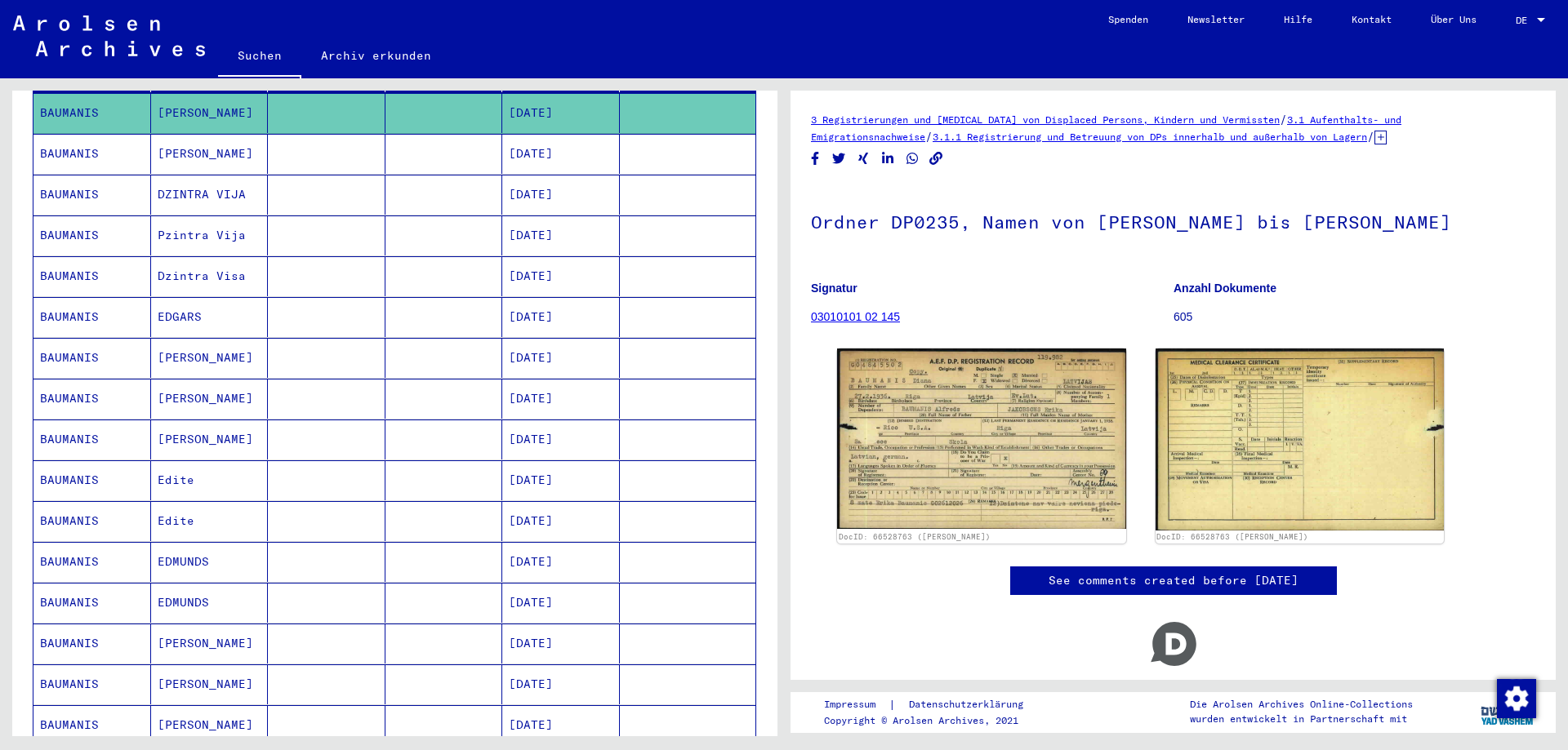
click at [204, 379] on mat-cell "[PERSON_NAME]" at bounding box center [209, 399] width 118 height 40
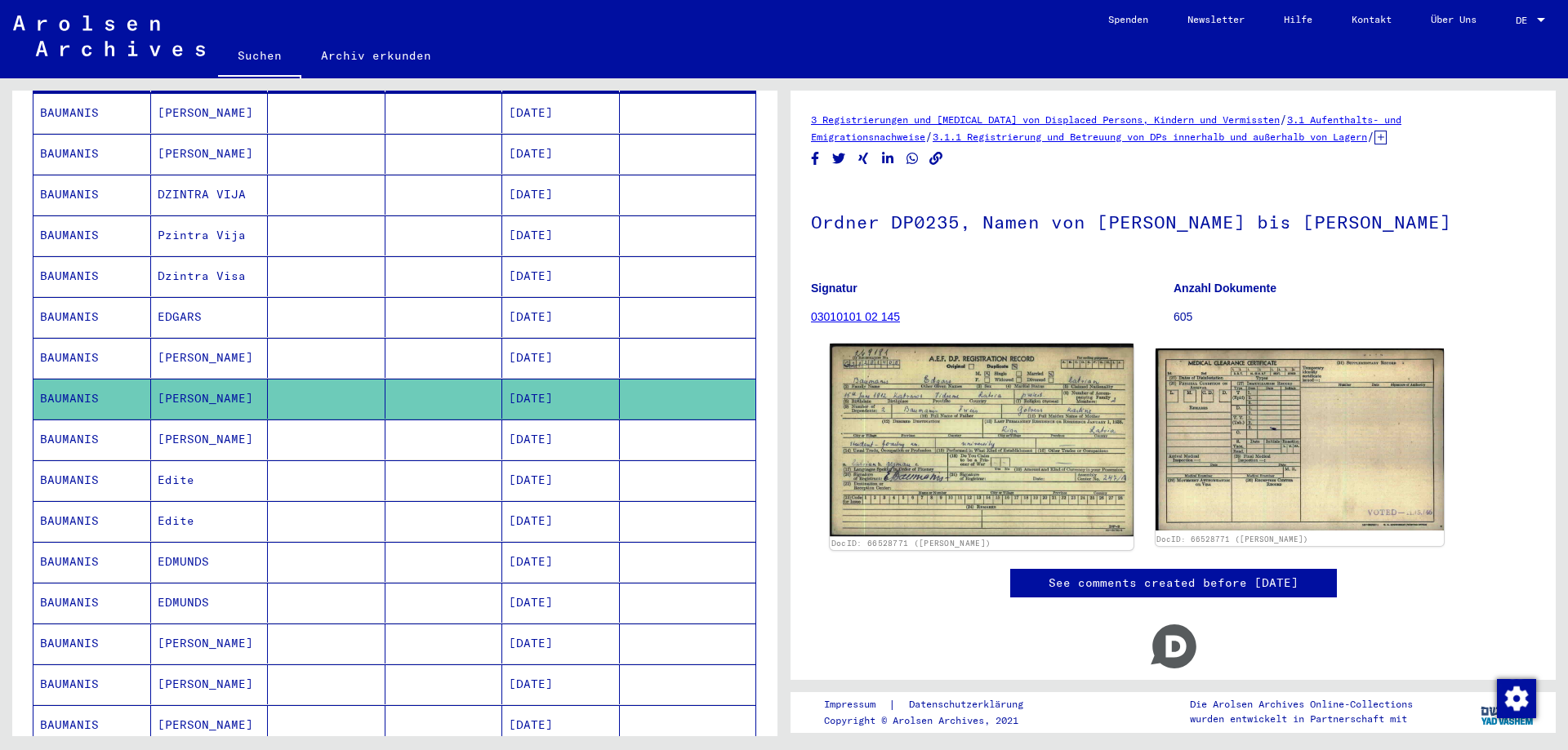
click at [902, 463] on img at bounding box center [981, 440] width 303 height 193
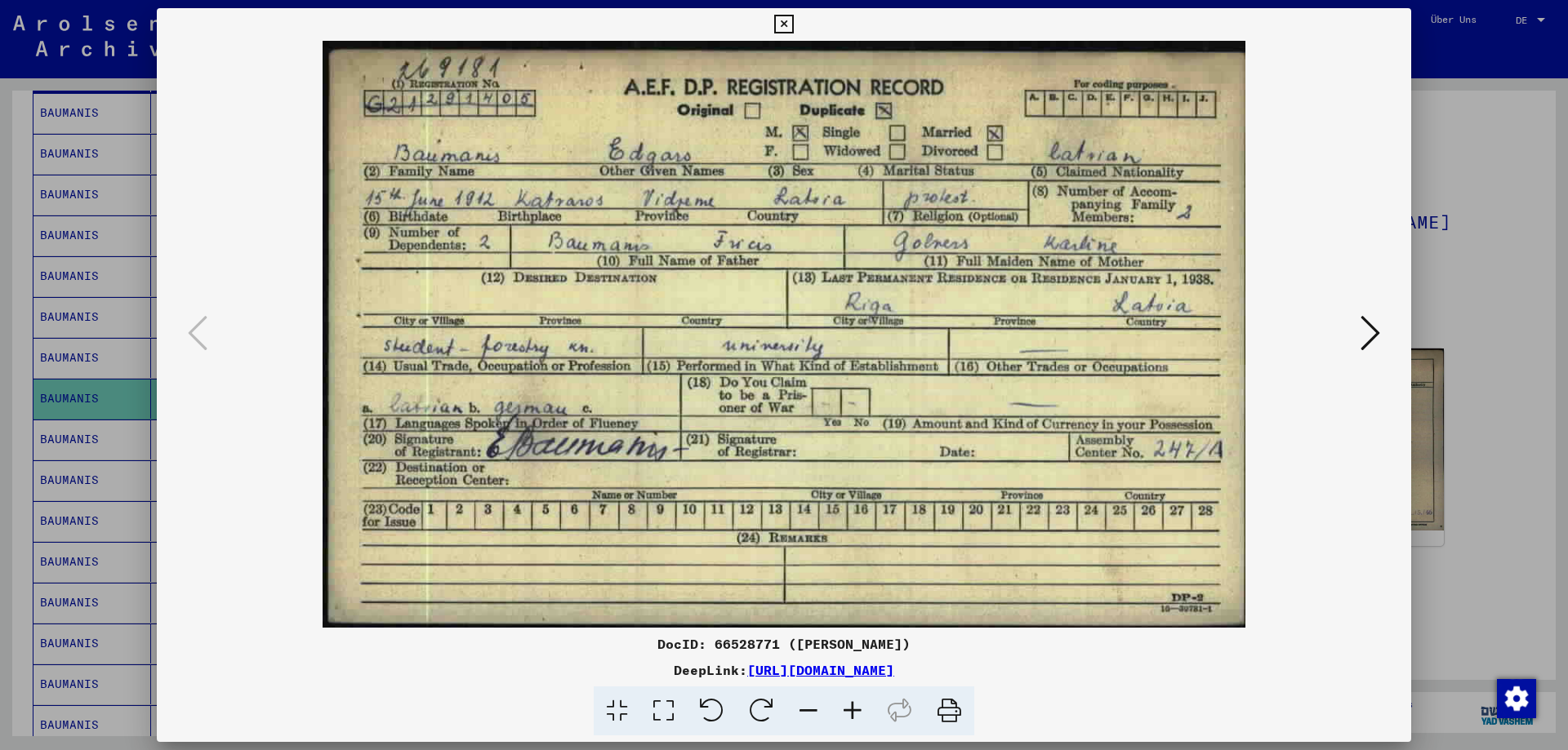
click at [1547, 575] on div at bounding box center [784, 375] width 1568 height 750
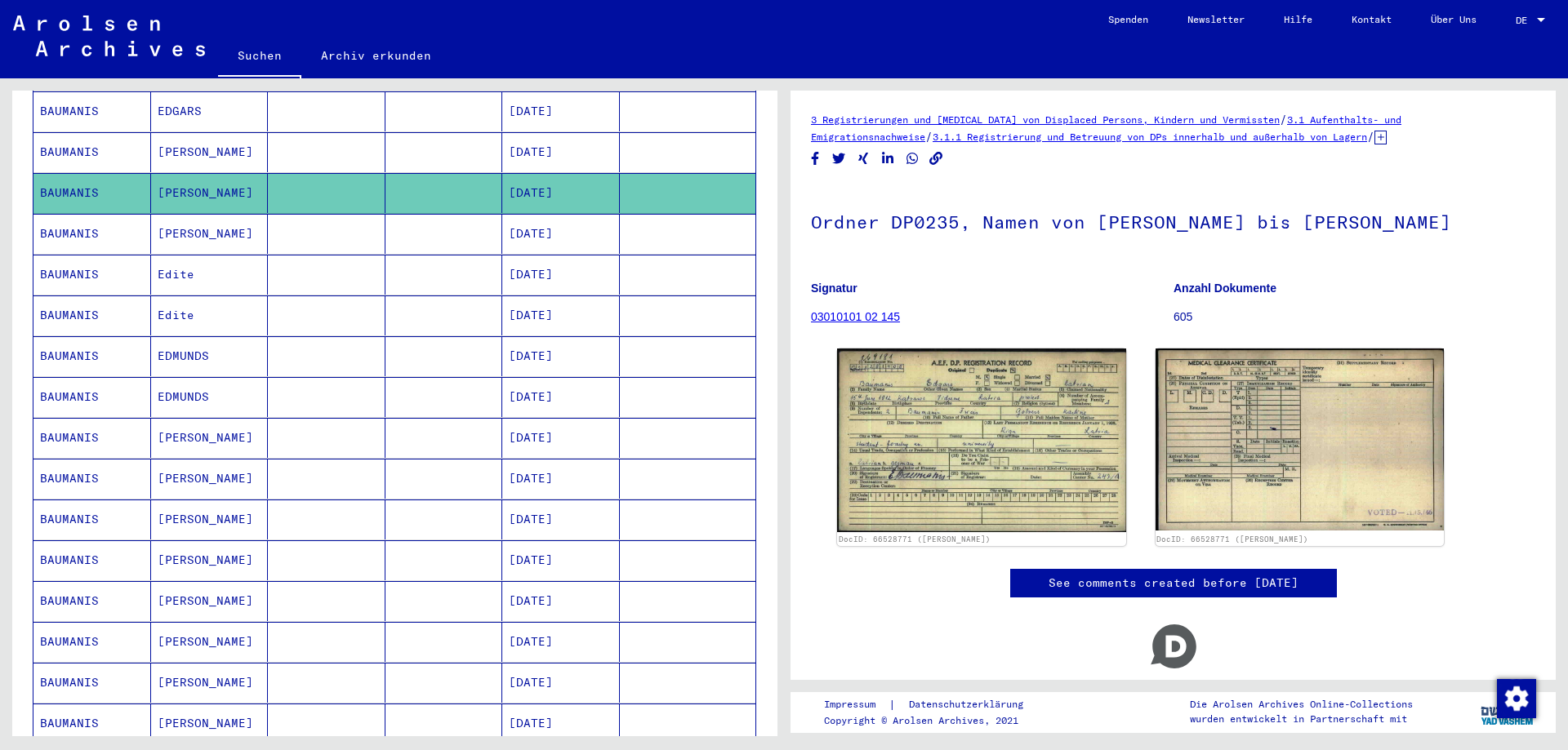
scroll to position [499, 0]
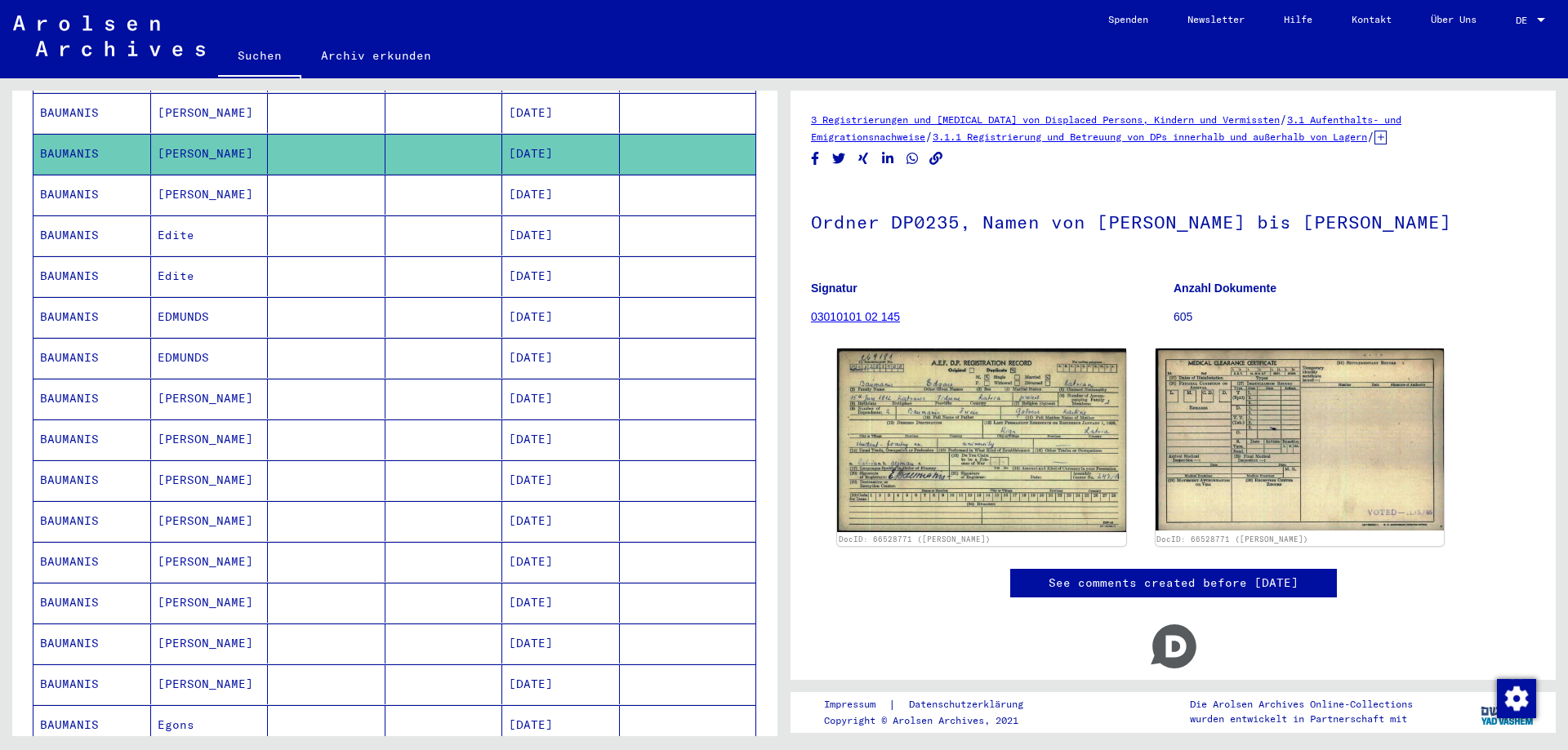
click at [189, 420] on mat-cell "[PERSON_NAME]" at bounding box center [209, 439] width 118 height 40
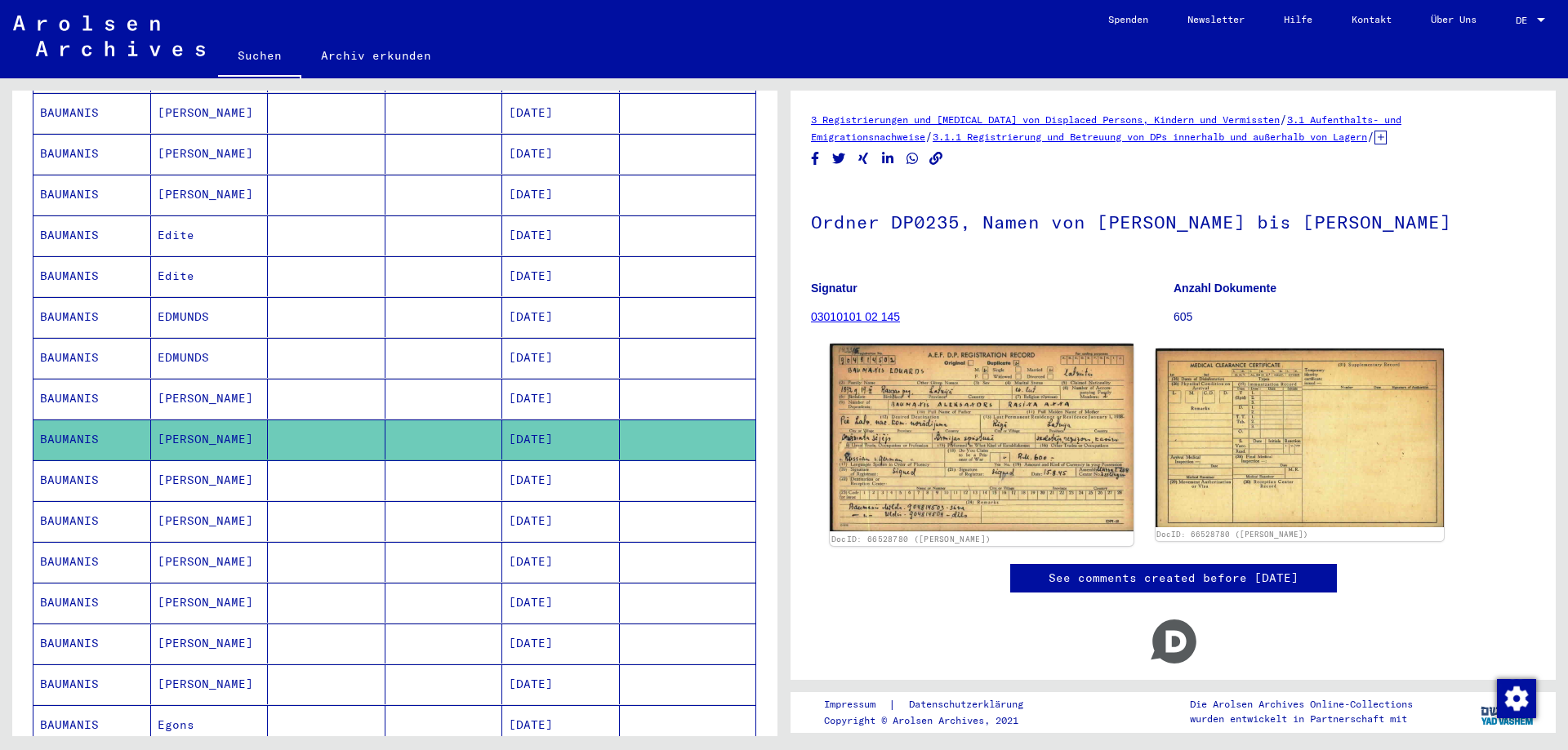
click at [935, 497] on img at bounding box center [981, 438] width 303 height 188
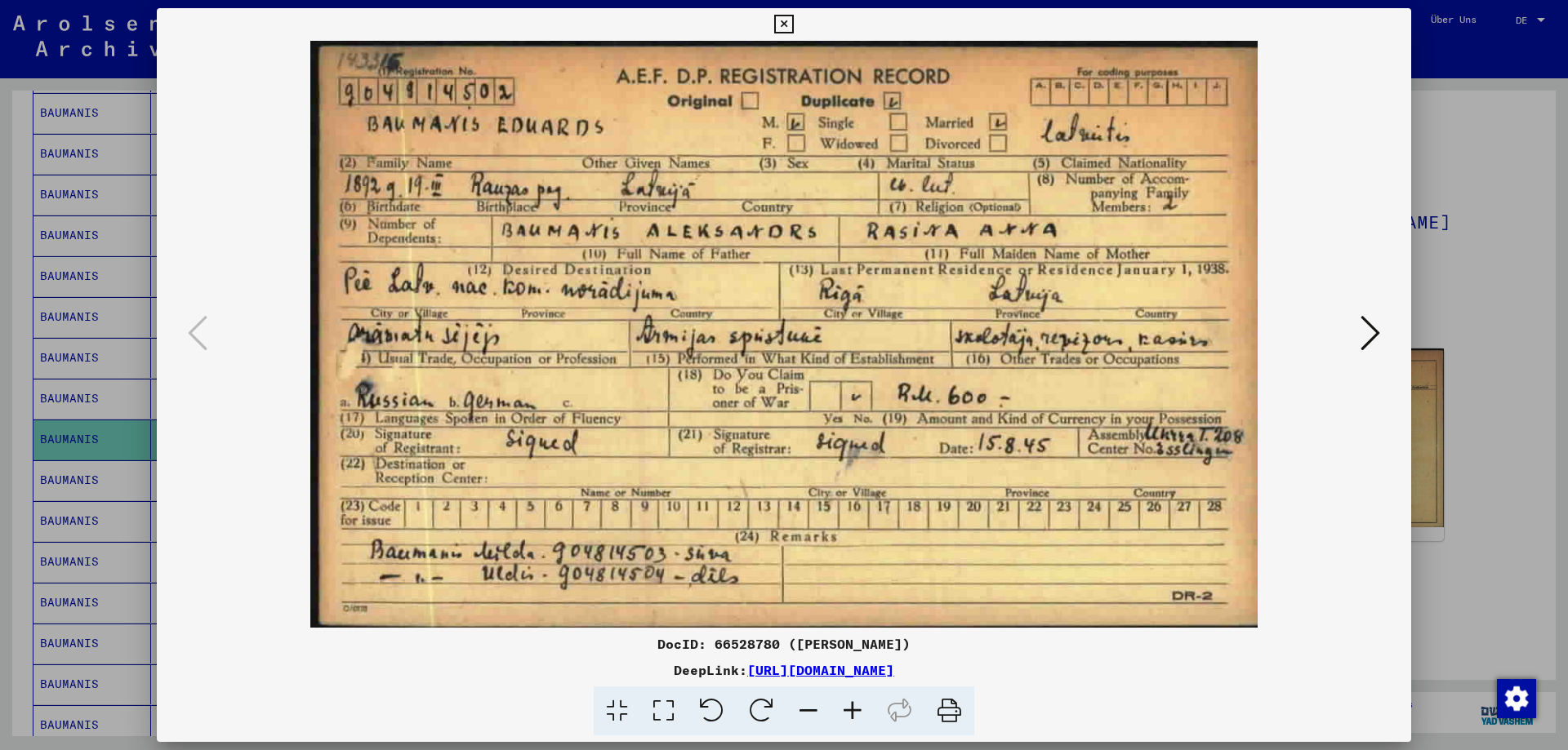
click at [1503, 732] on div at bounding box center [784, 375] width 1568 height 750
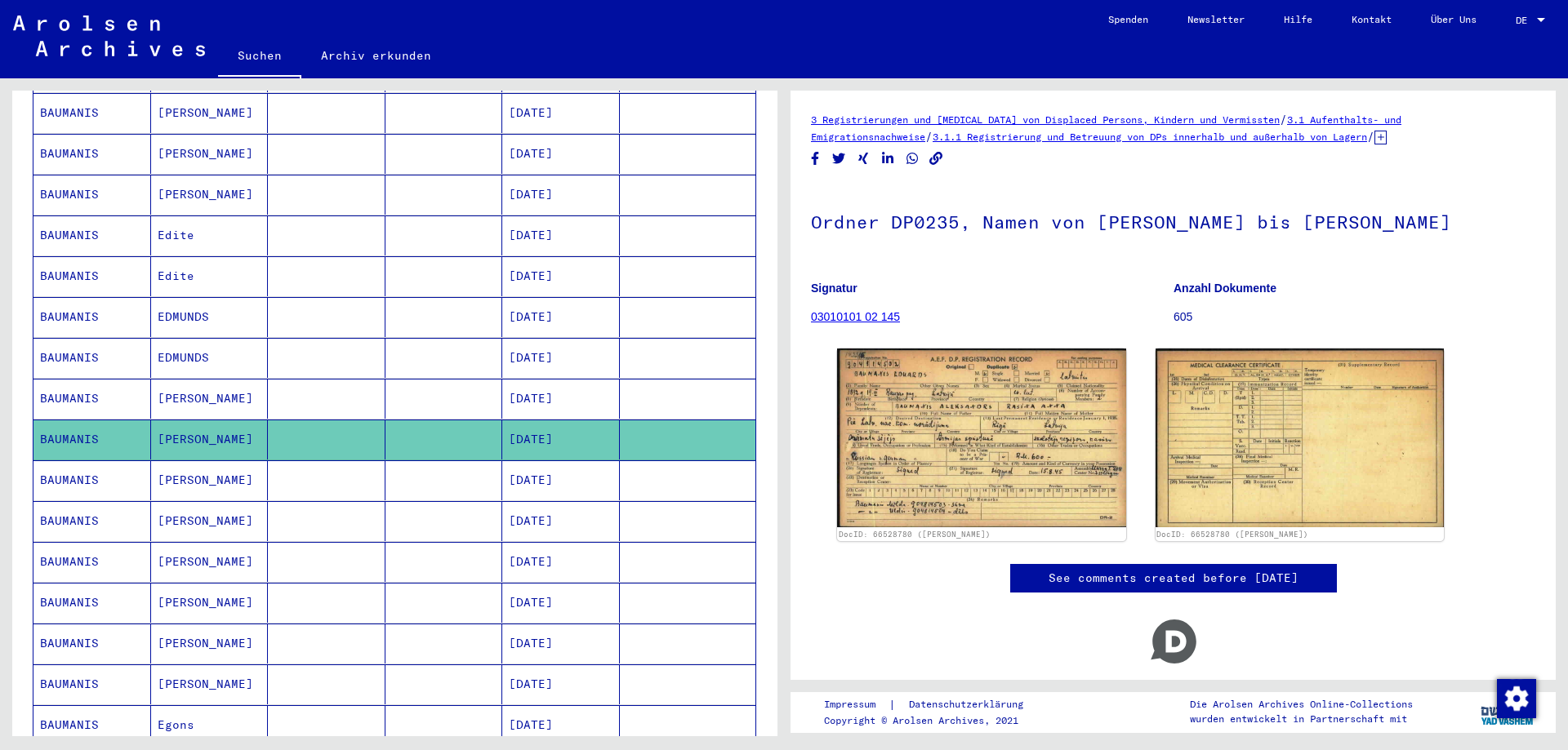
scroll to position [663, 0]
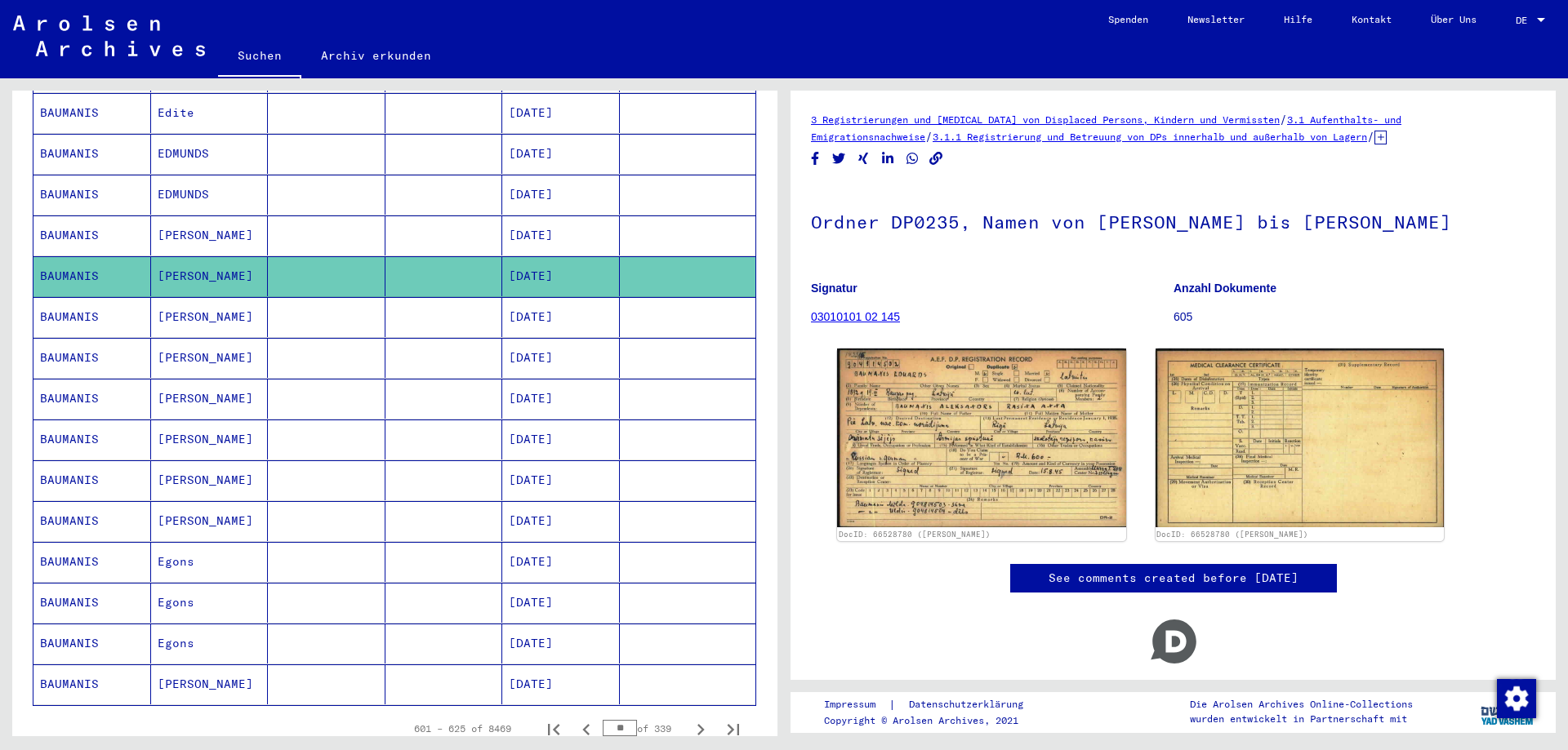
click at [413, 665] on mat-cell at bounding box center [444, 685] width 118 height 40
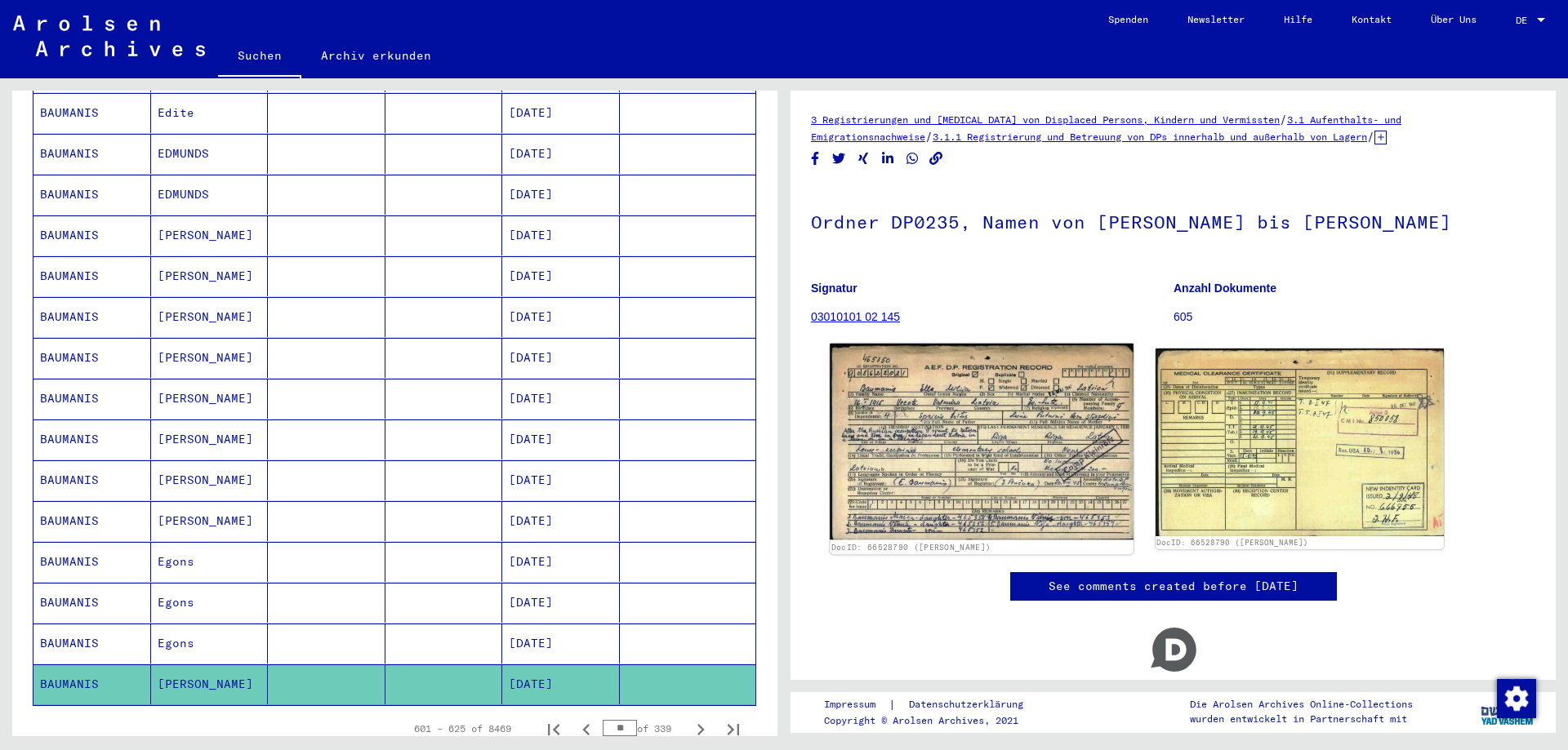
click at [969, 498] on img at bounding box center [981, 442] width 303 height 197
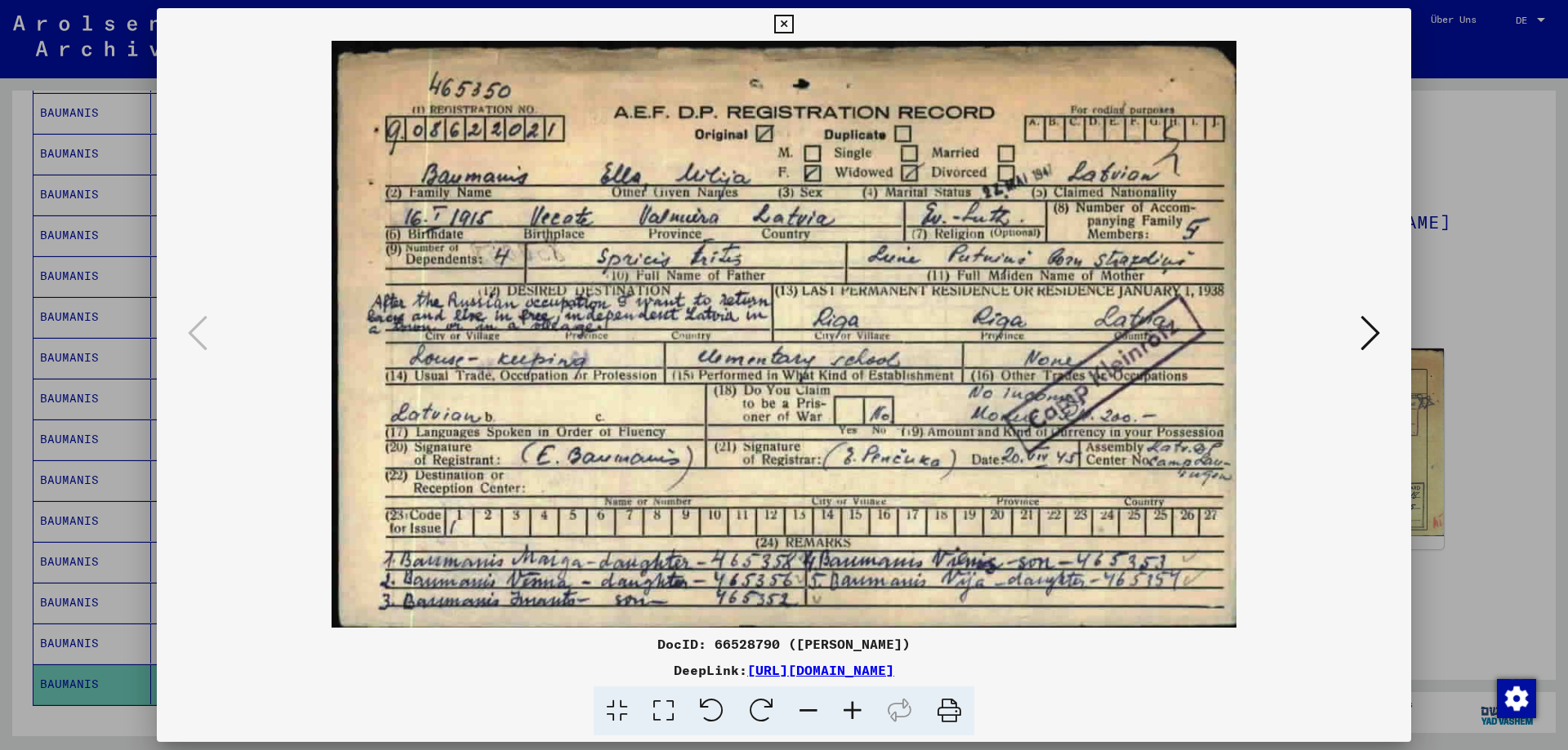
click at [1410, 379] on div at bounding box center [784, 335] width 1255 height 587
click at [1492, 423] on div at bounding box center [784, 375] width 1568 height 750
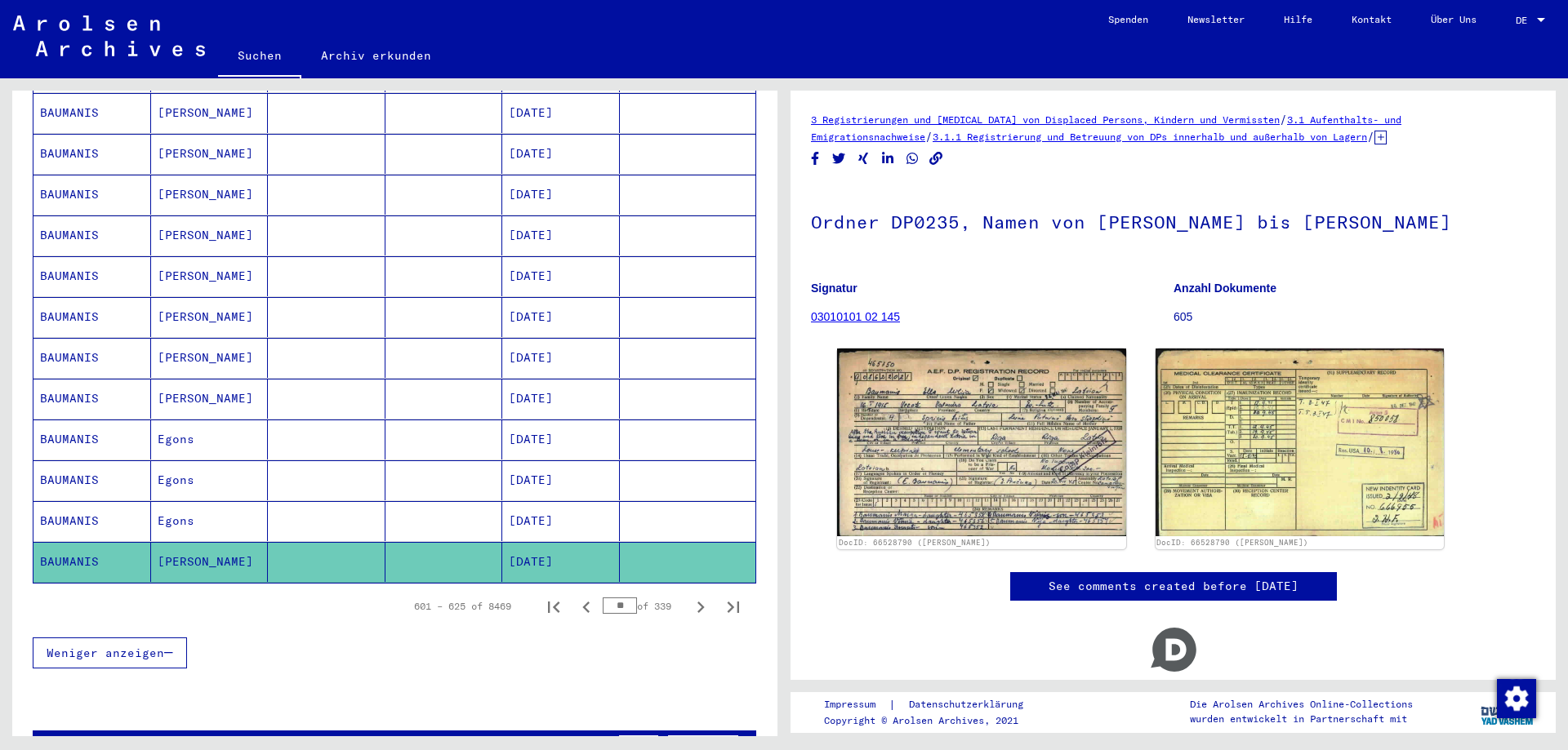
scroll to position [908, 0]
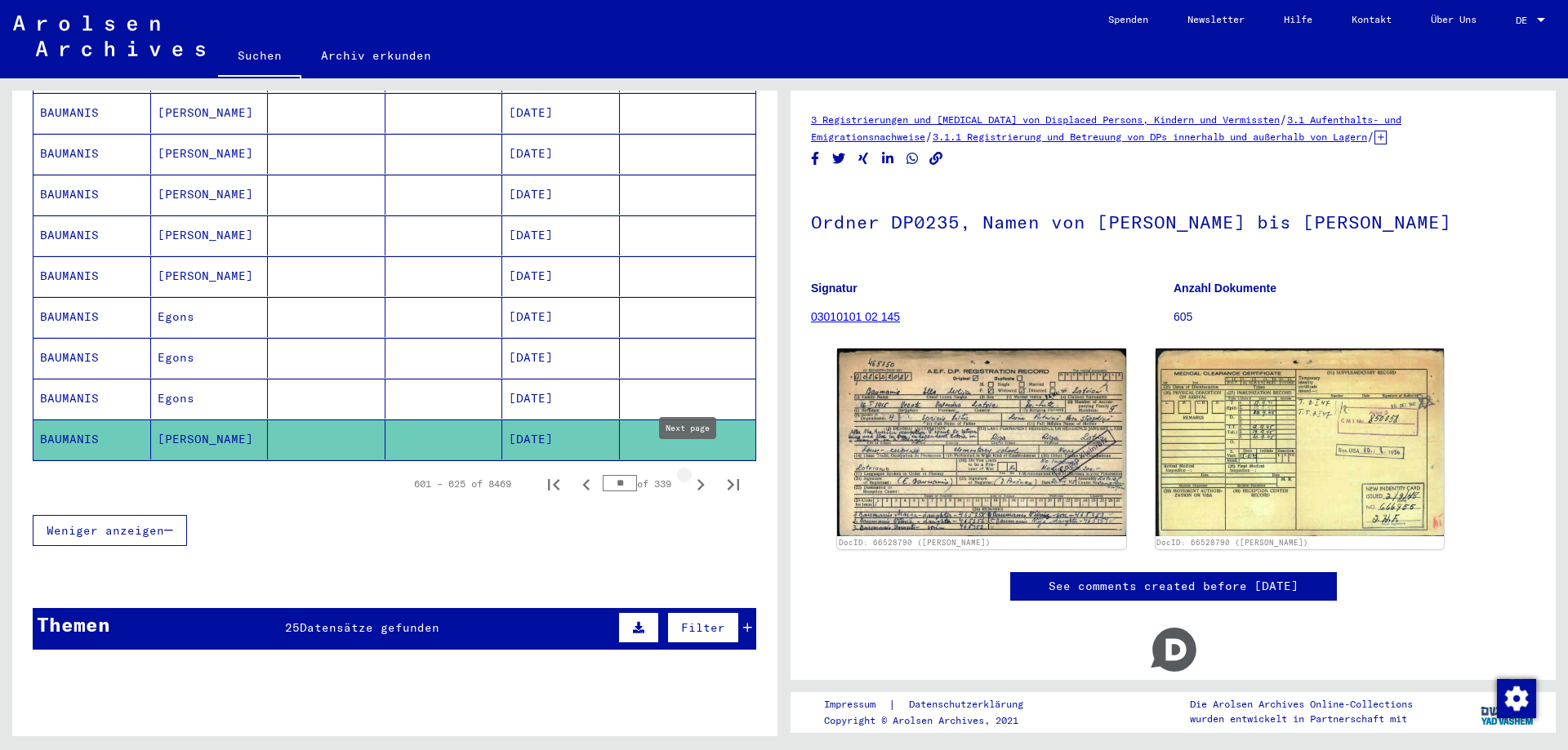
click at [694, 475] on icon "Next page" at bounding box center [700, 485] width 23 height 23
type input "**"
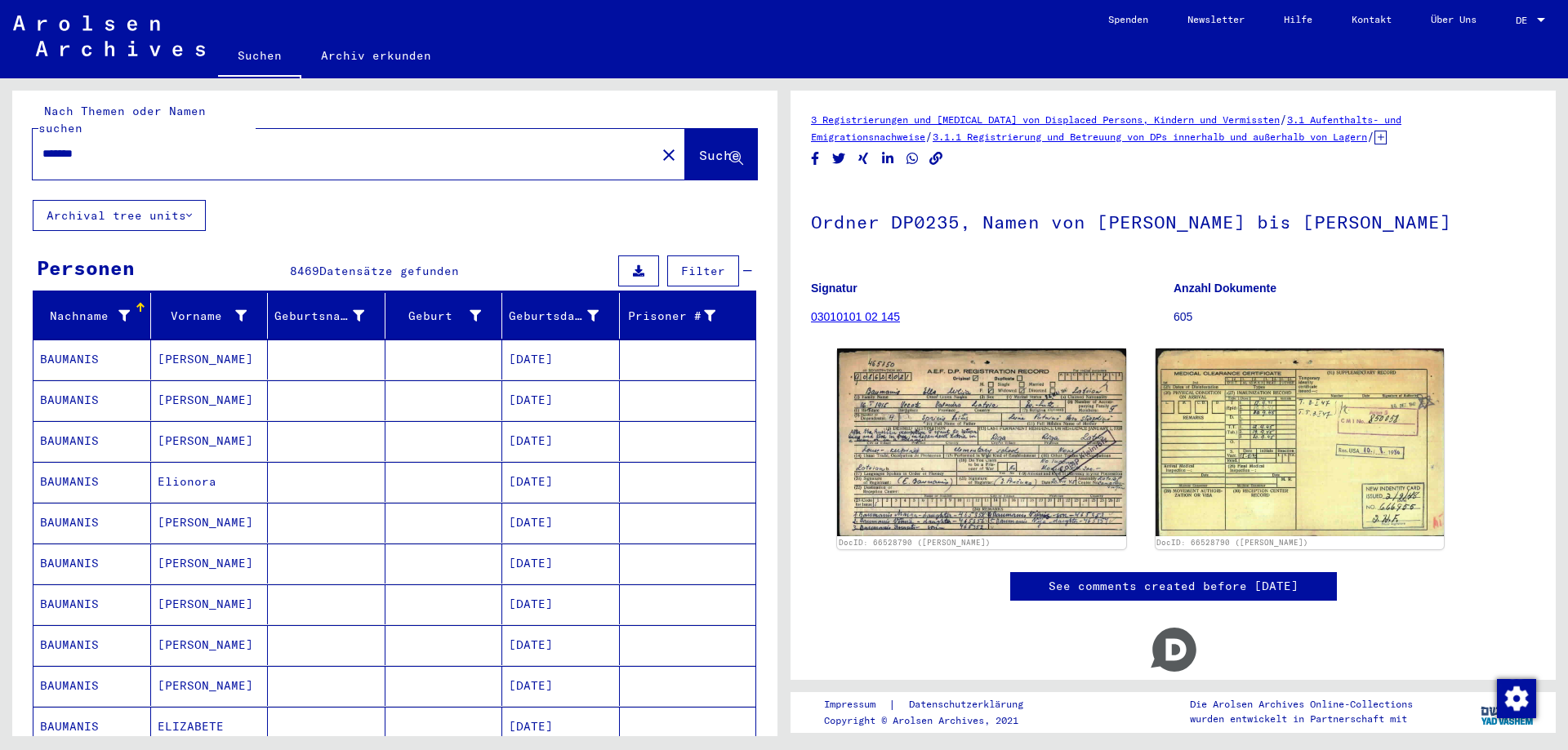
scroll to position [0, 0]
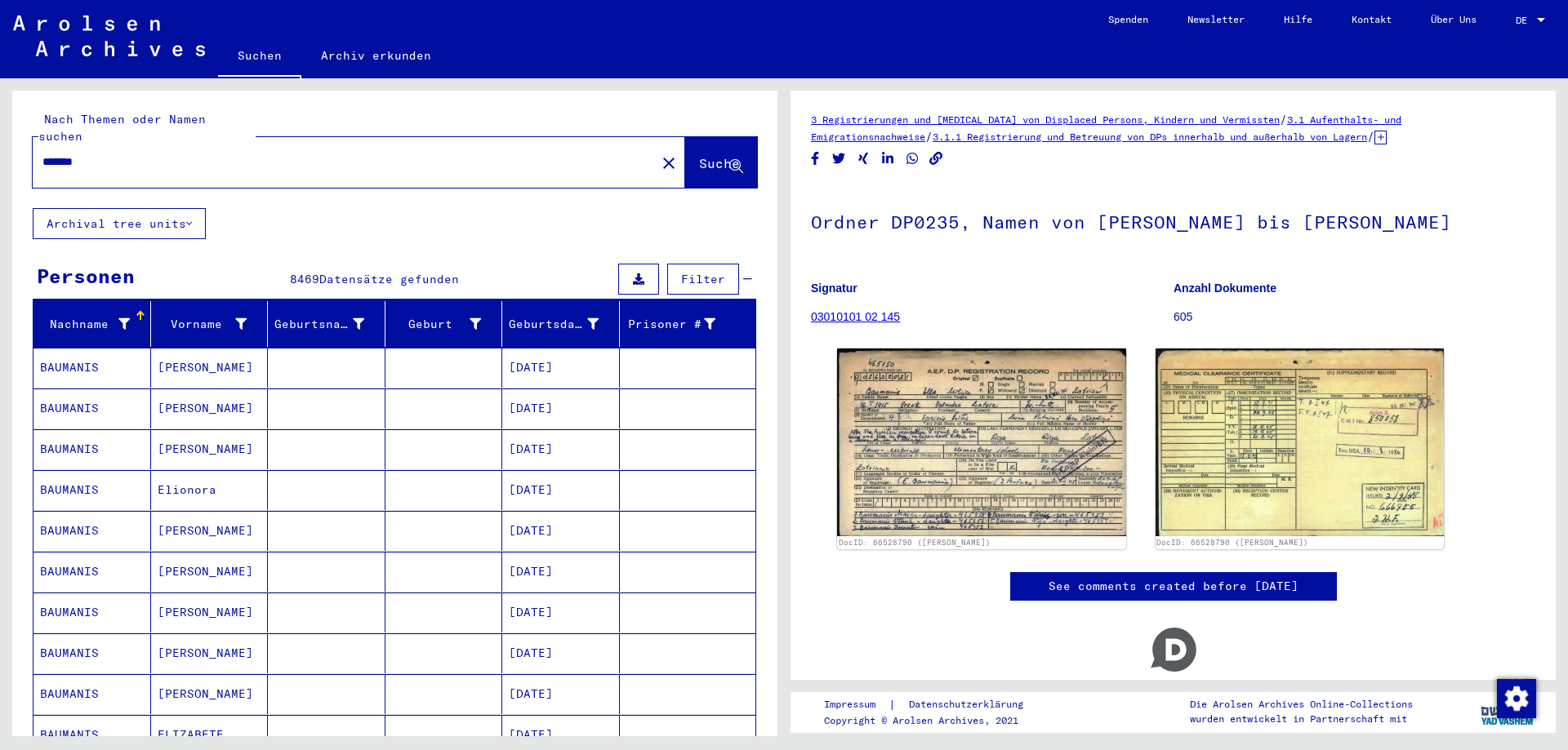
click at [218, 348] on mat-cell "[PERSON_NAME]" at bounding box center [209, 367] width 118 height 40
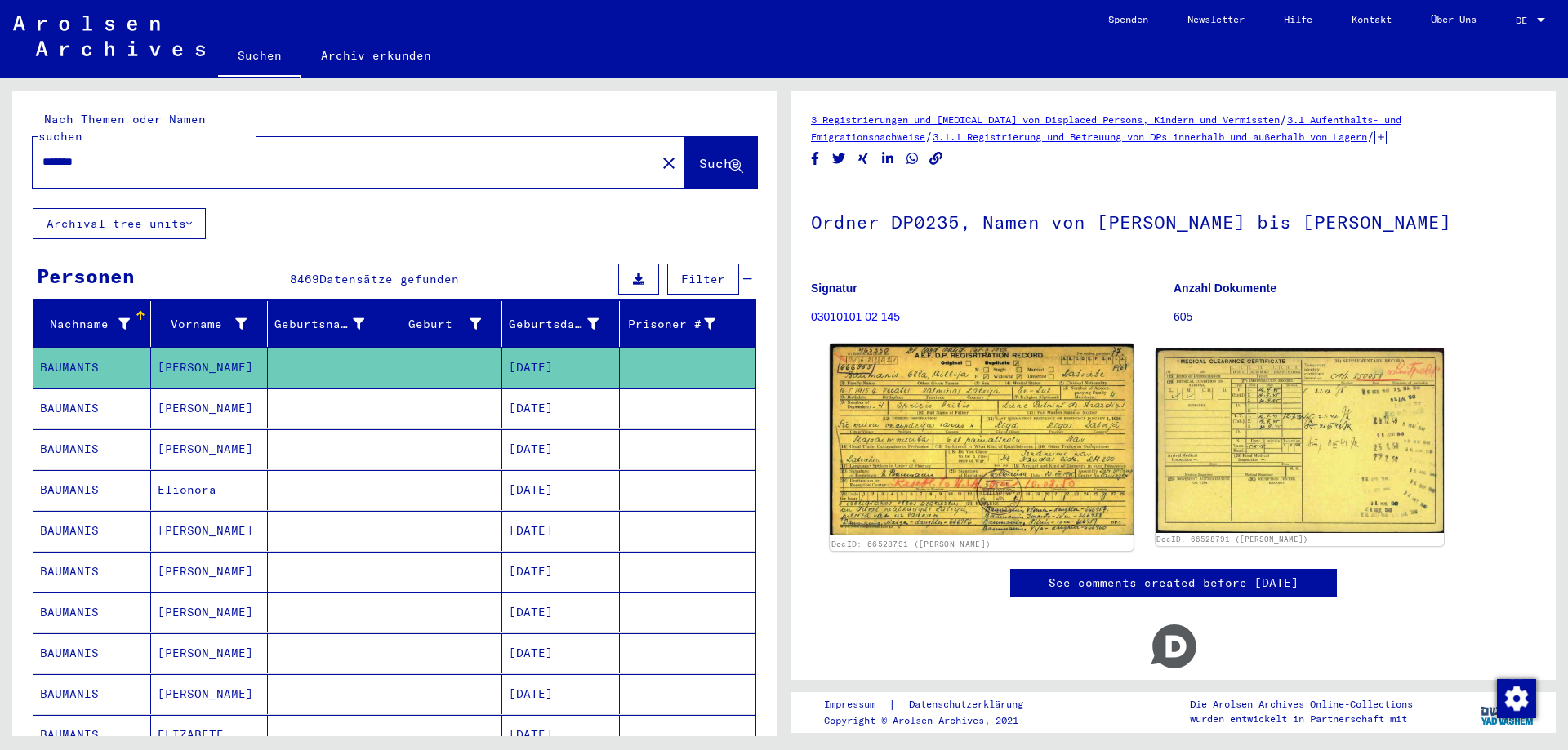
click at [980, 406] on img at bounding box center [981, 439] width 303 height 191
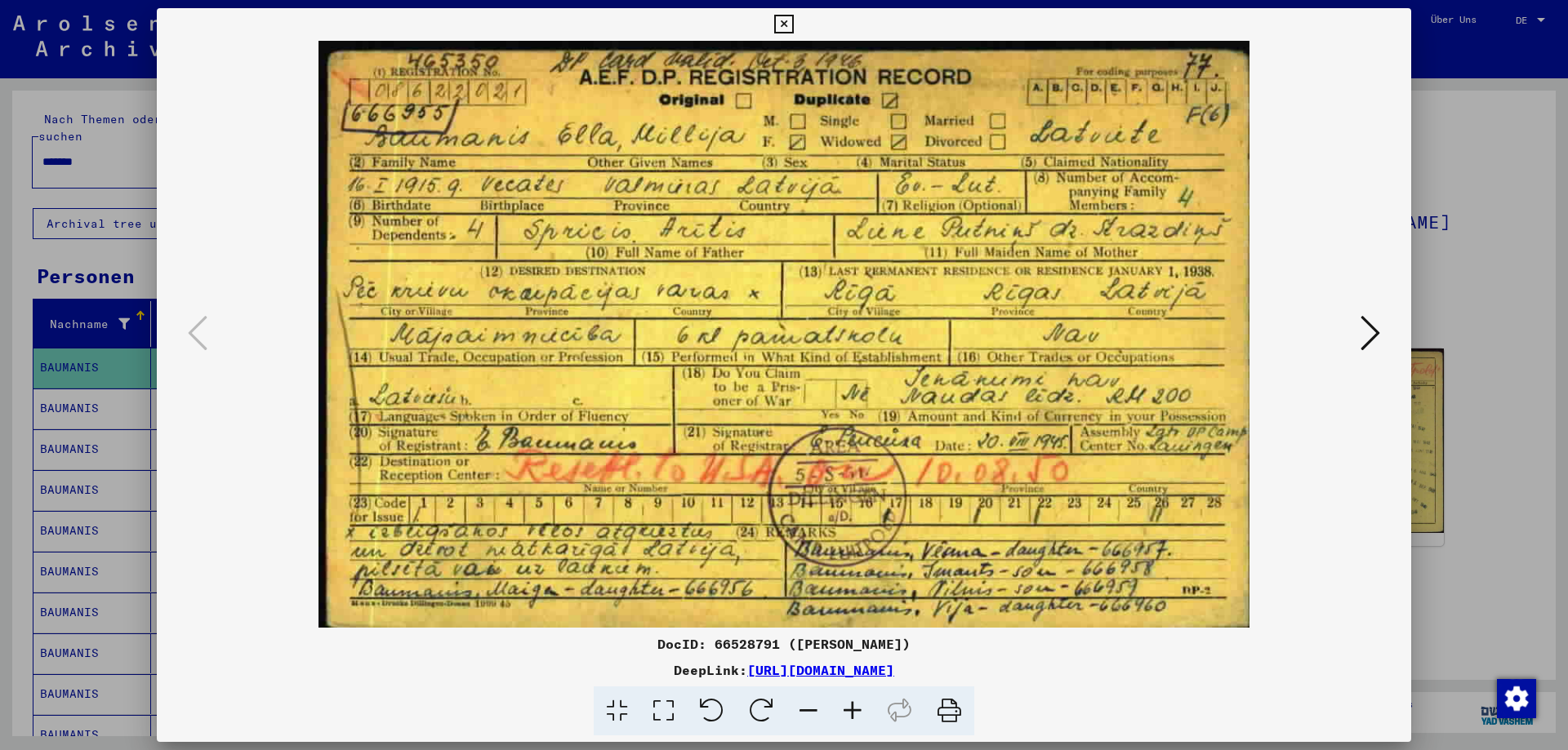
click at [1475, 340] on div at bounding box center [784, 375] width 1568 height 750
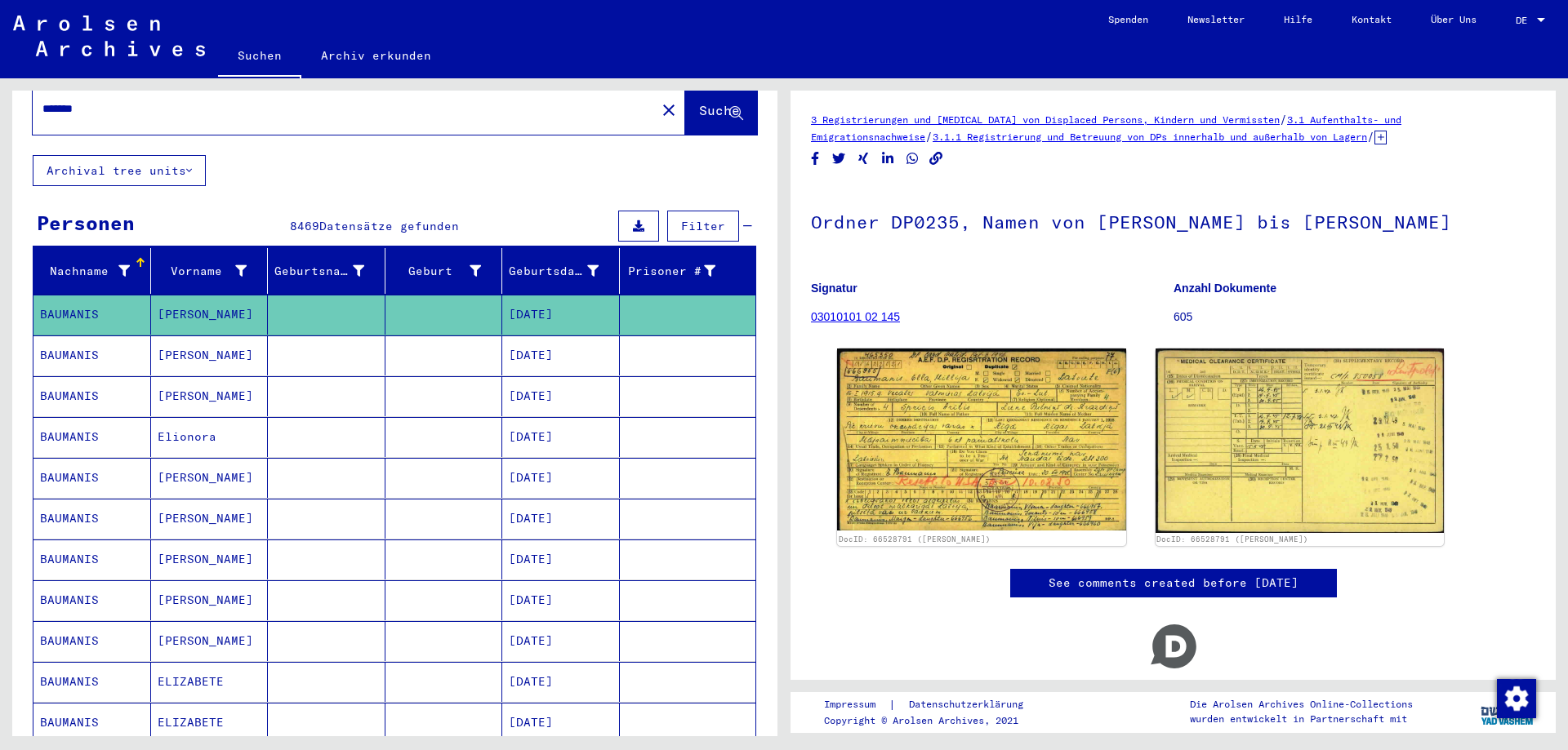
scroll to position [82, 0]
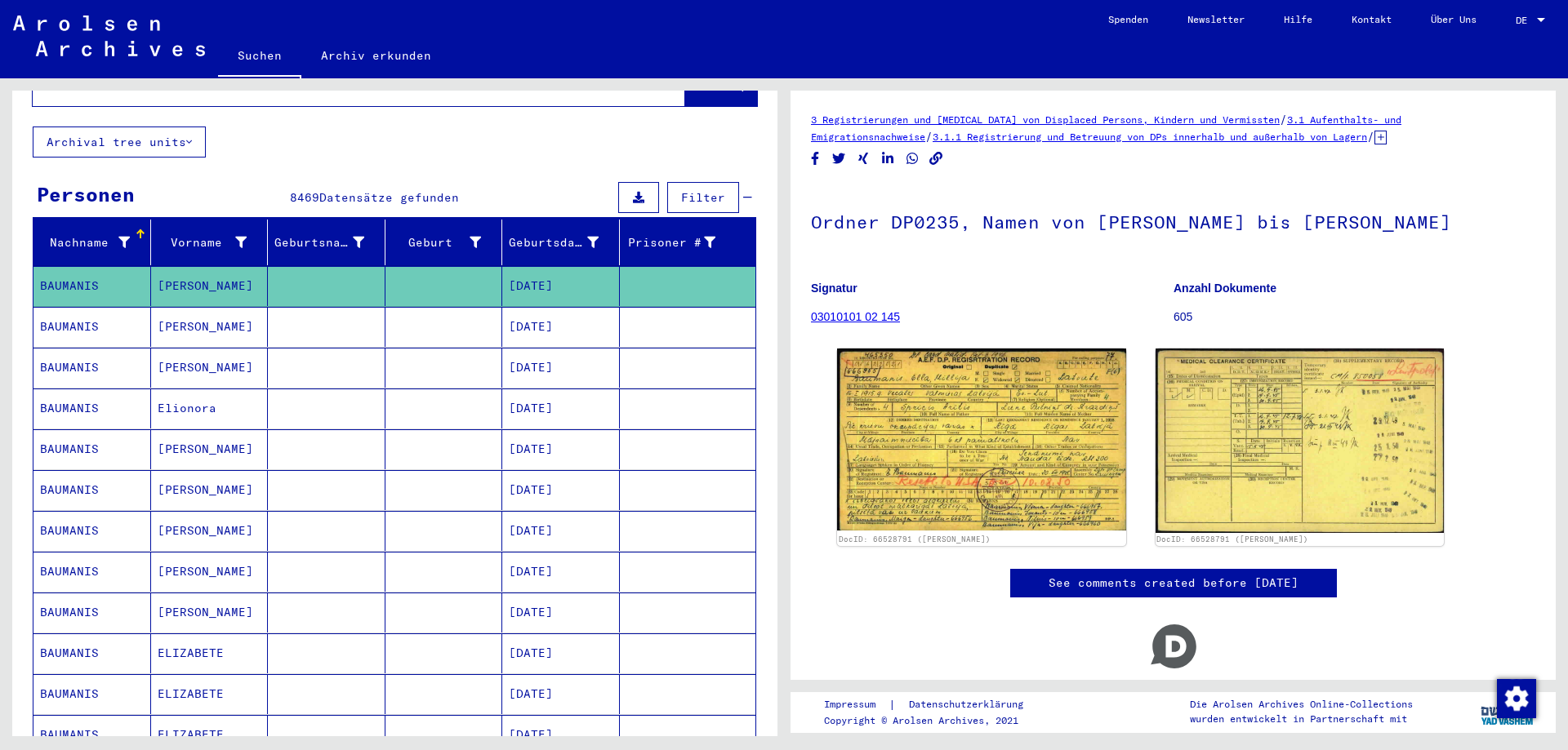
click at [224, 526] on mat-cell "[PERSON_NAME]" at bounding box center [209, 531] width 118 height 40
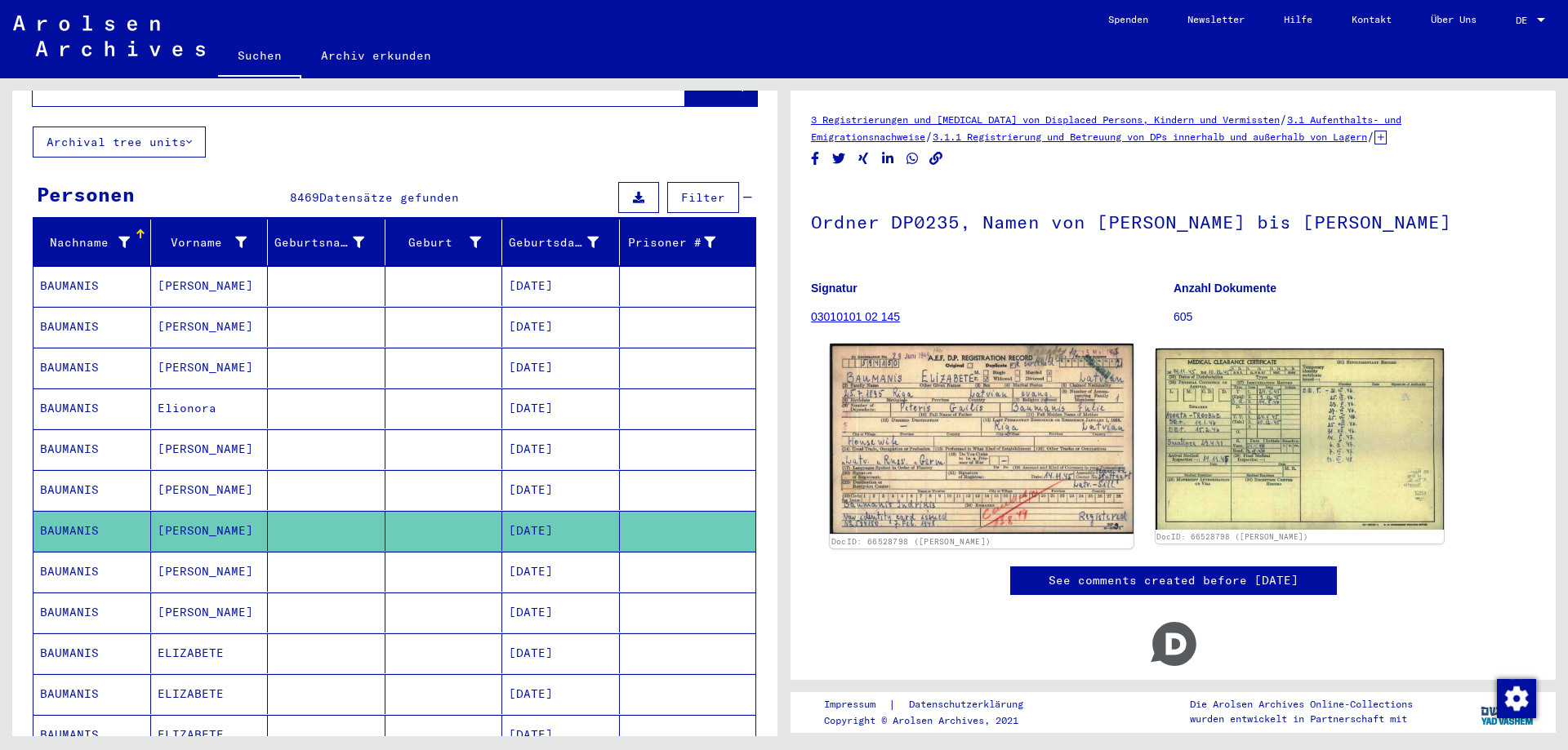
click at [876, 414] on img at bounding box center [981, 439] width 303 height 191
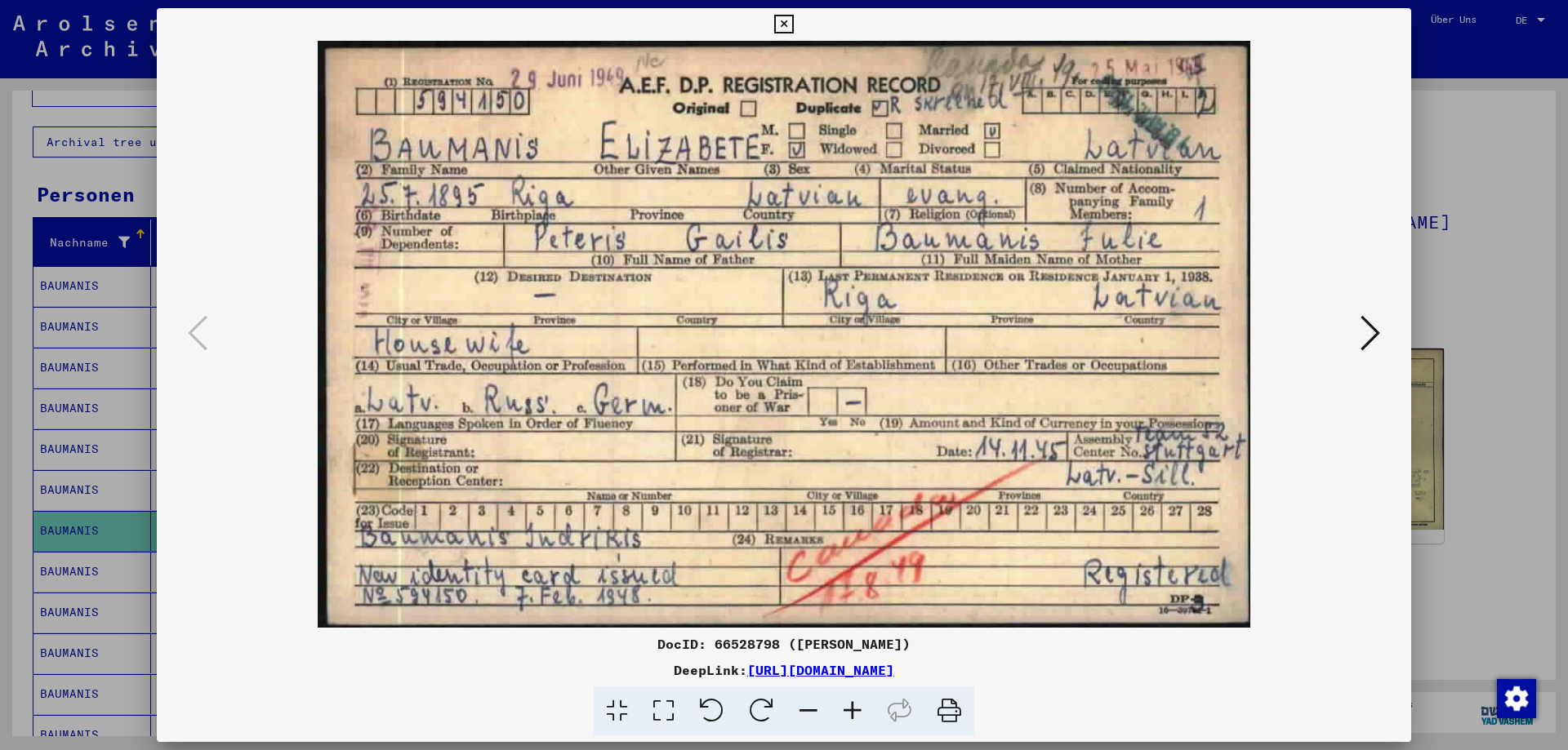
click at [1503, 506] on div at bounding box center [784, 375] width 1568 height 750
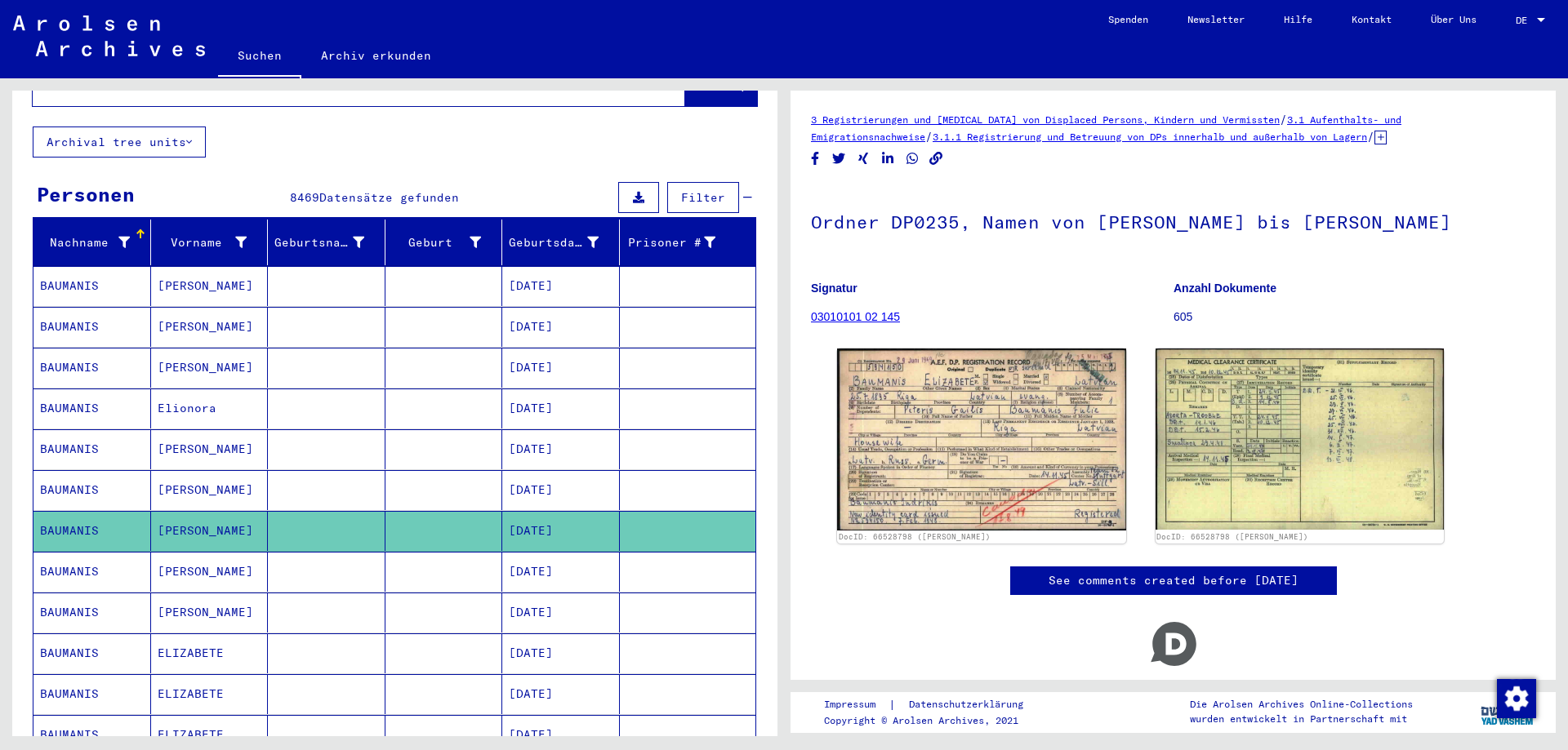
click at [166, 633] on mat-cell "ELIZABETE" at bounding box center [209, 653] width 118 height 40
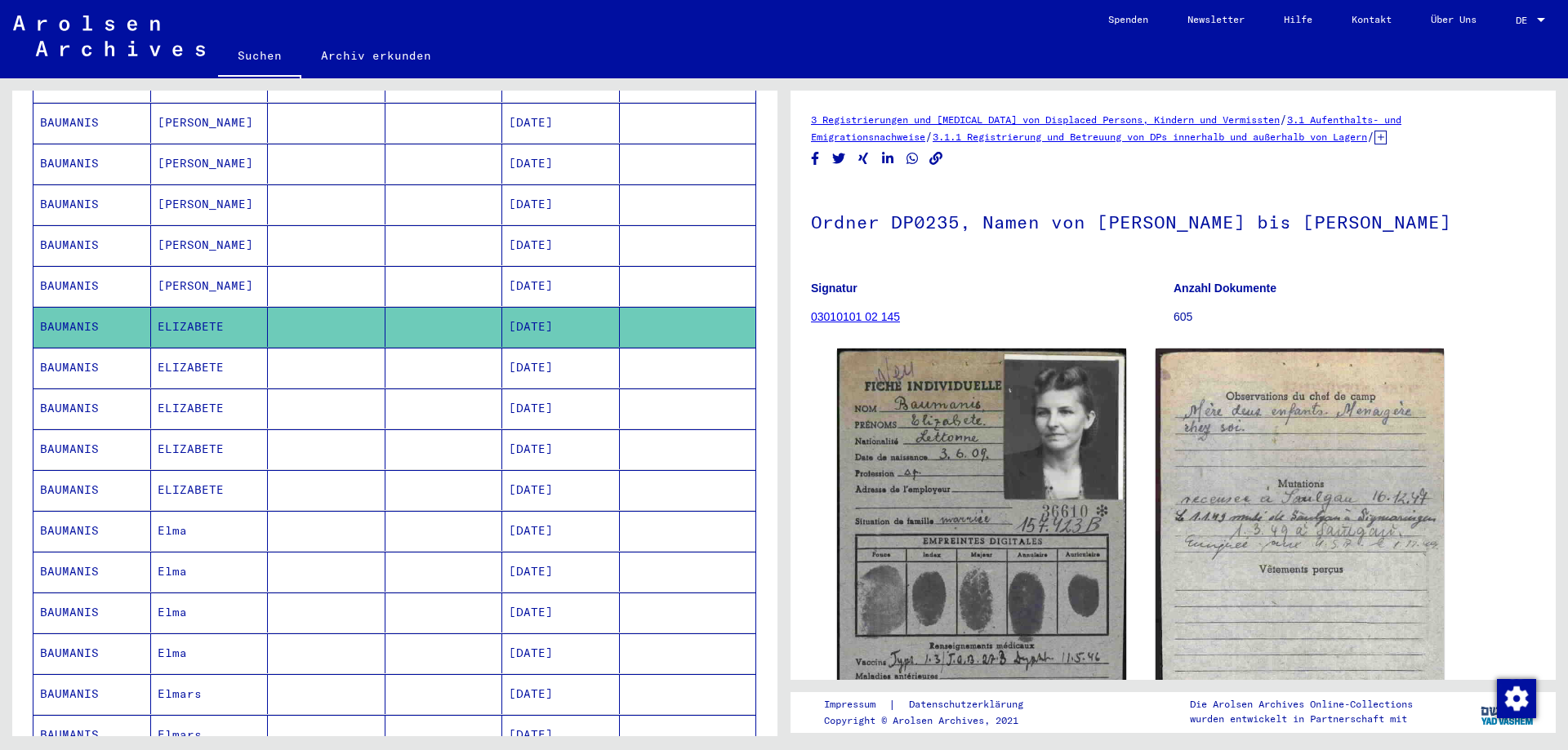
scroll to position [490, 0]
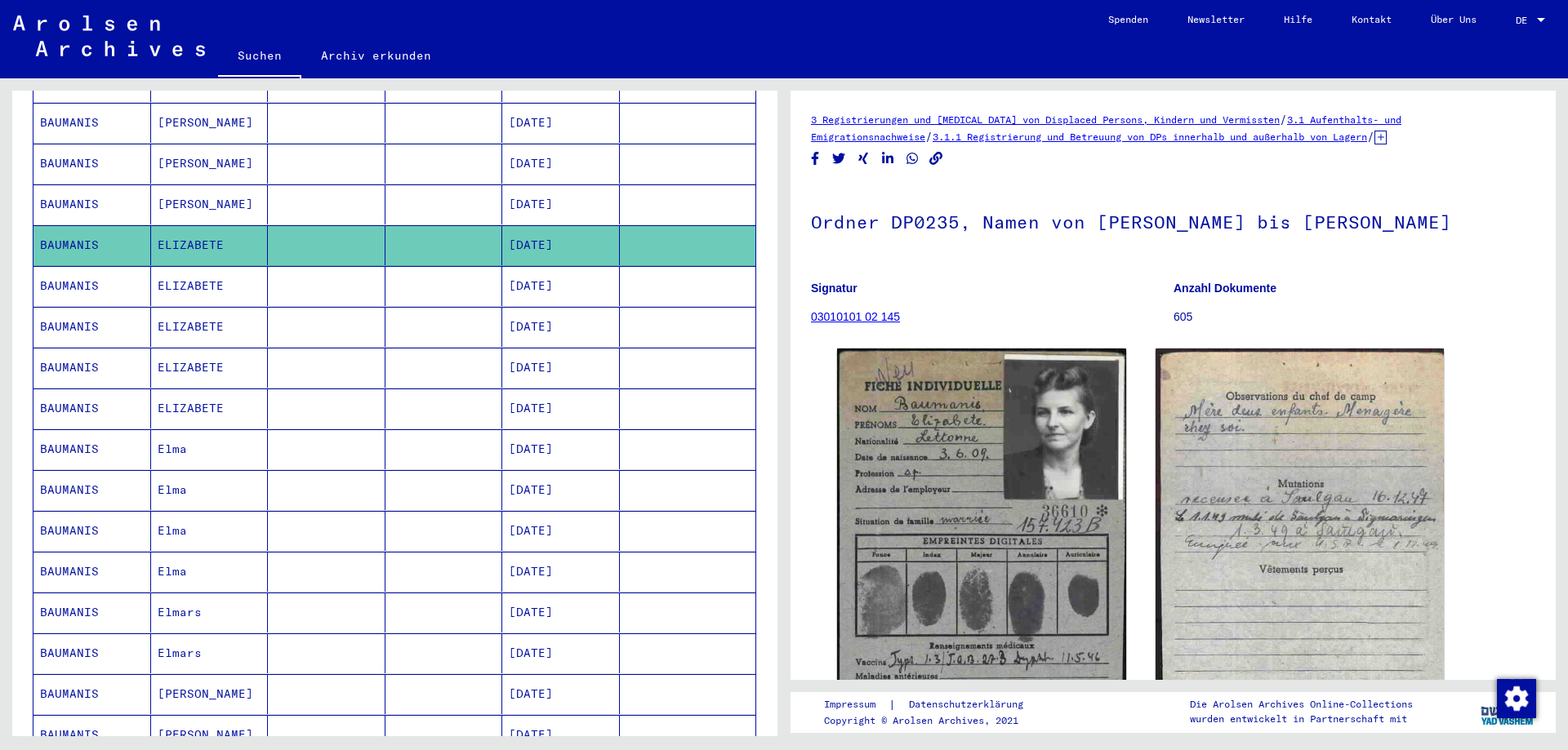
click at [226, 286] on mat-cell "ELIZABETE" at bounding box center [209, 286] width 118 height 40
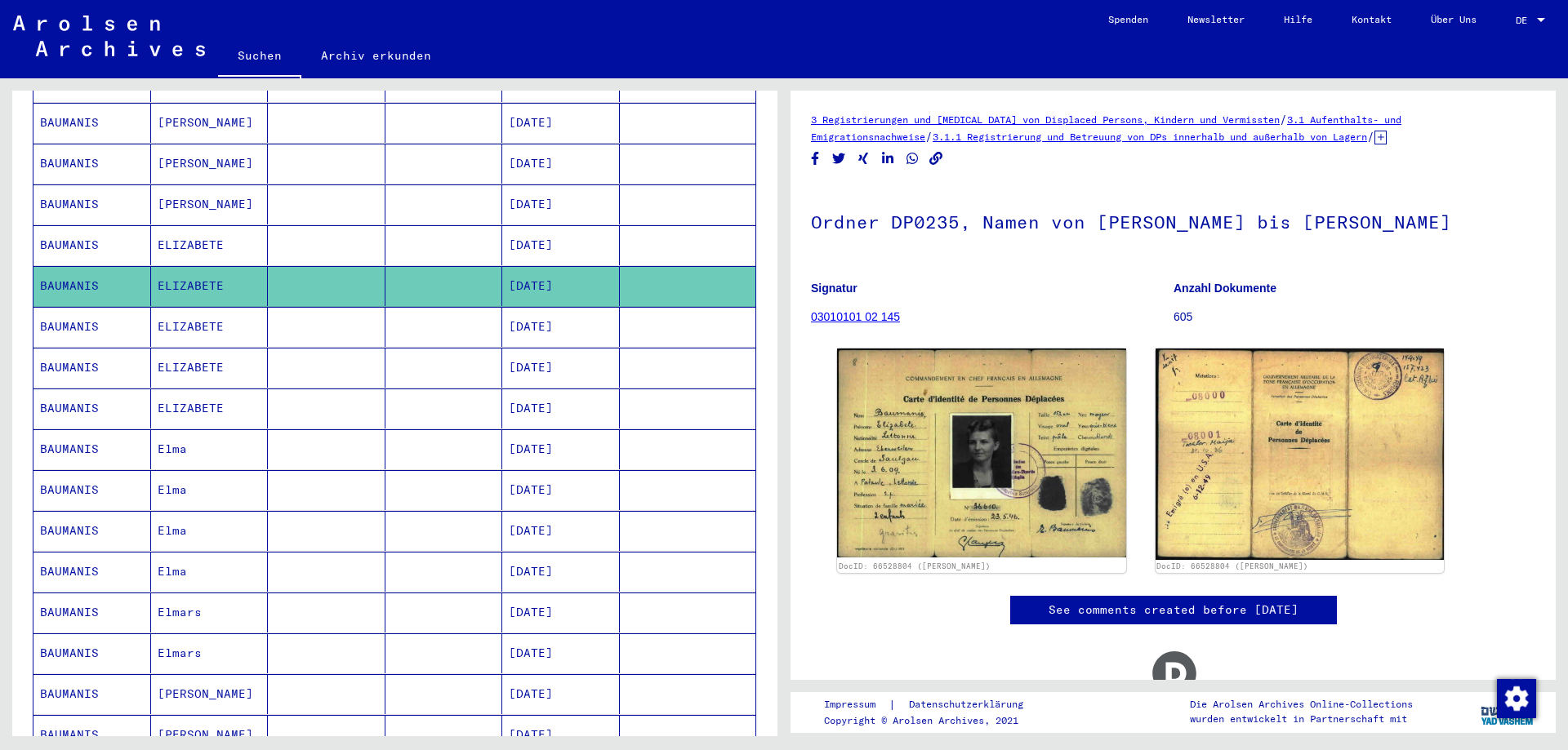
click at [372, 307] on mat-cell at bounding box center [326, 327] width 118 height 40
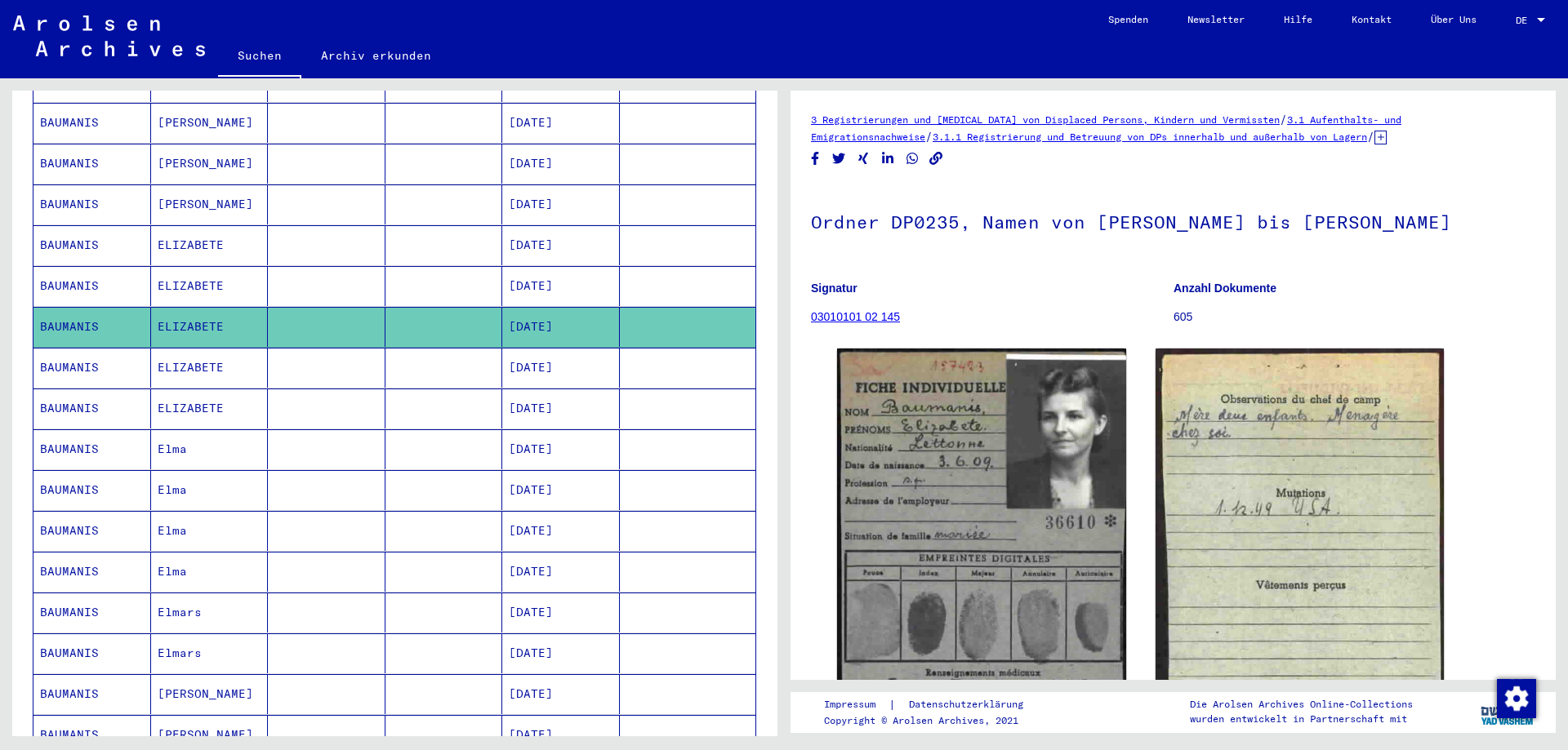
click at [502, 326] on mat-cell "[DATE]" at bounding box center [560, 327] width 118 height 40
click at [489, 348] on mat-cell at bounding box center [444, 367] width 118 height 40
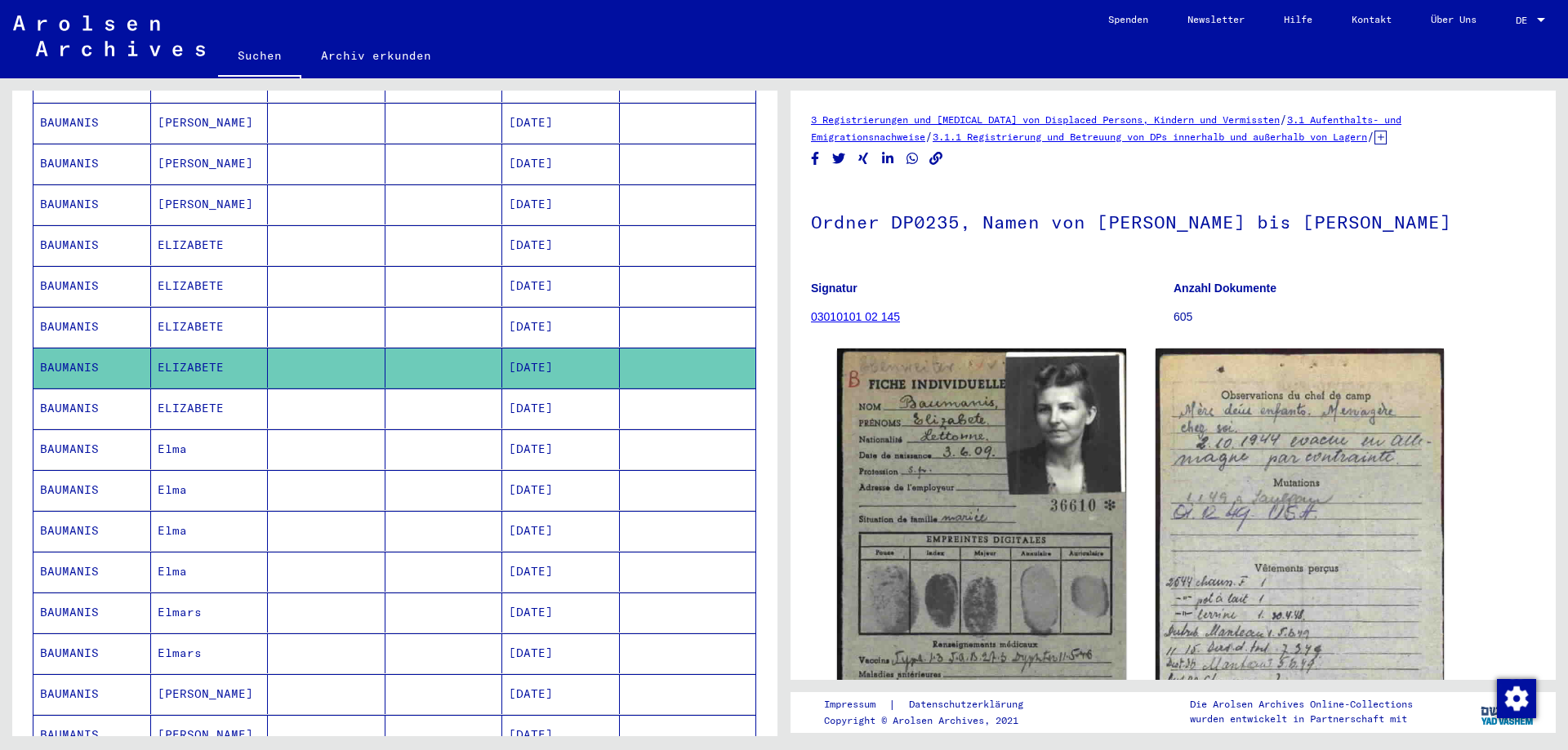
click at [513, 396] on mat-cell "[DATE]" at bounding box center [560, 408] width 118 height 40
